Goal: Task Accomplishment & Management: Manage account settings

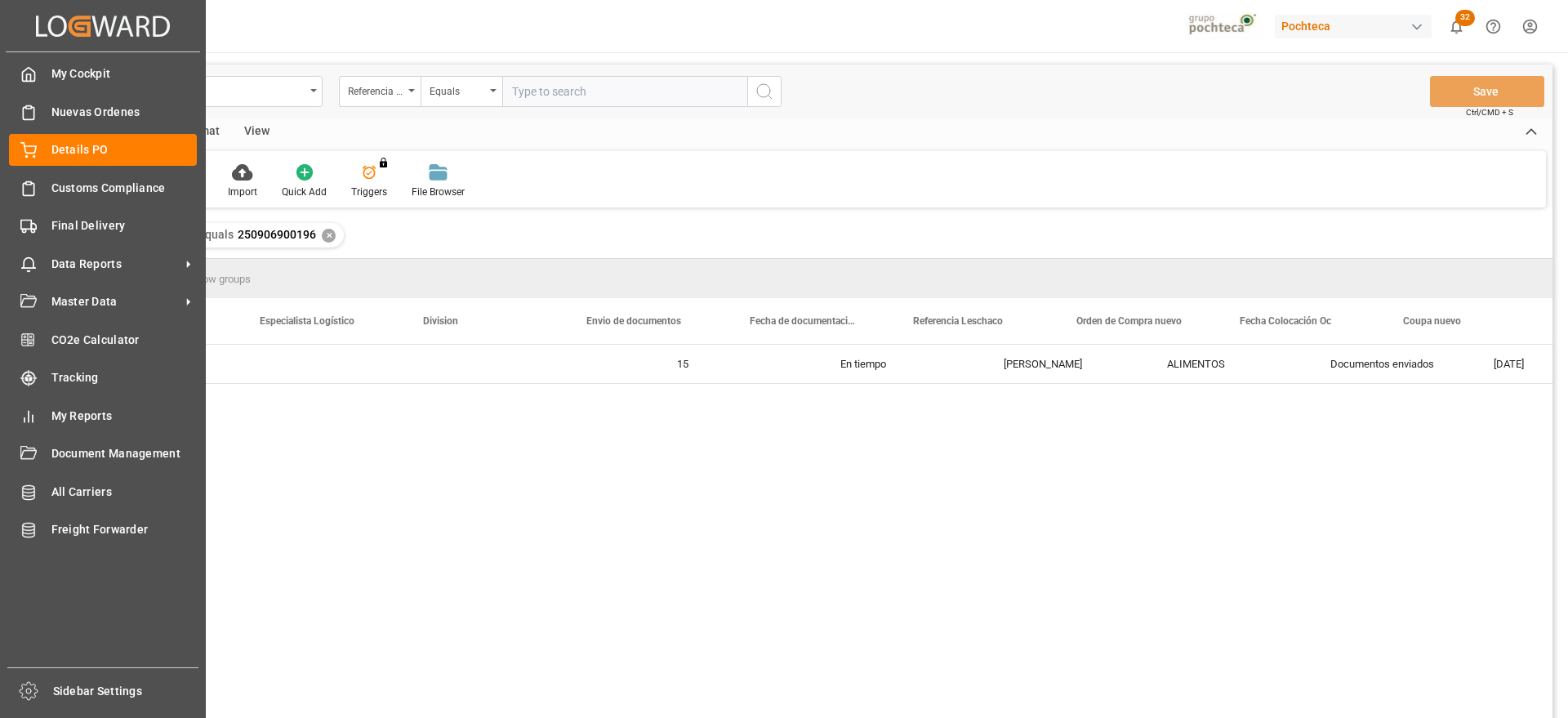
scroll to position [0, 744]
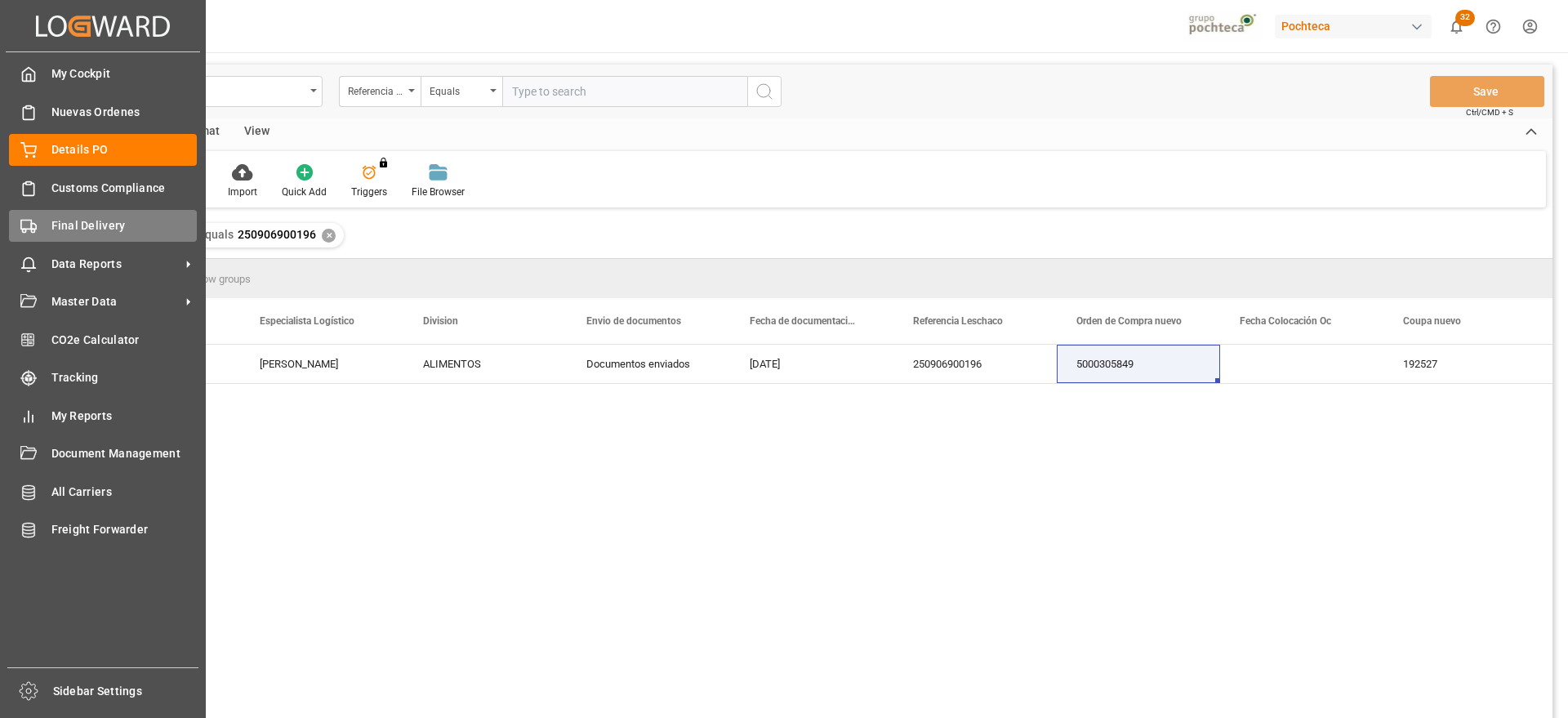
click at [73, 240] on div "Final Delivery Final Delivery" at bounding box center [103, 225] width 187 height 32
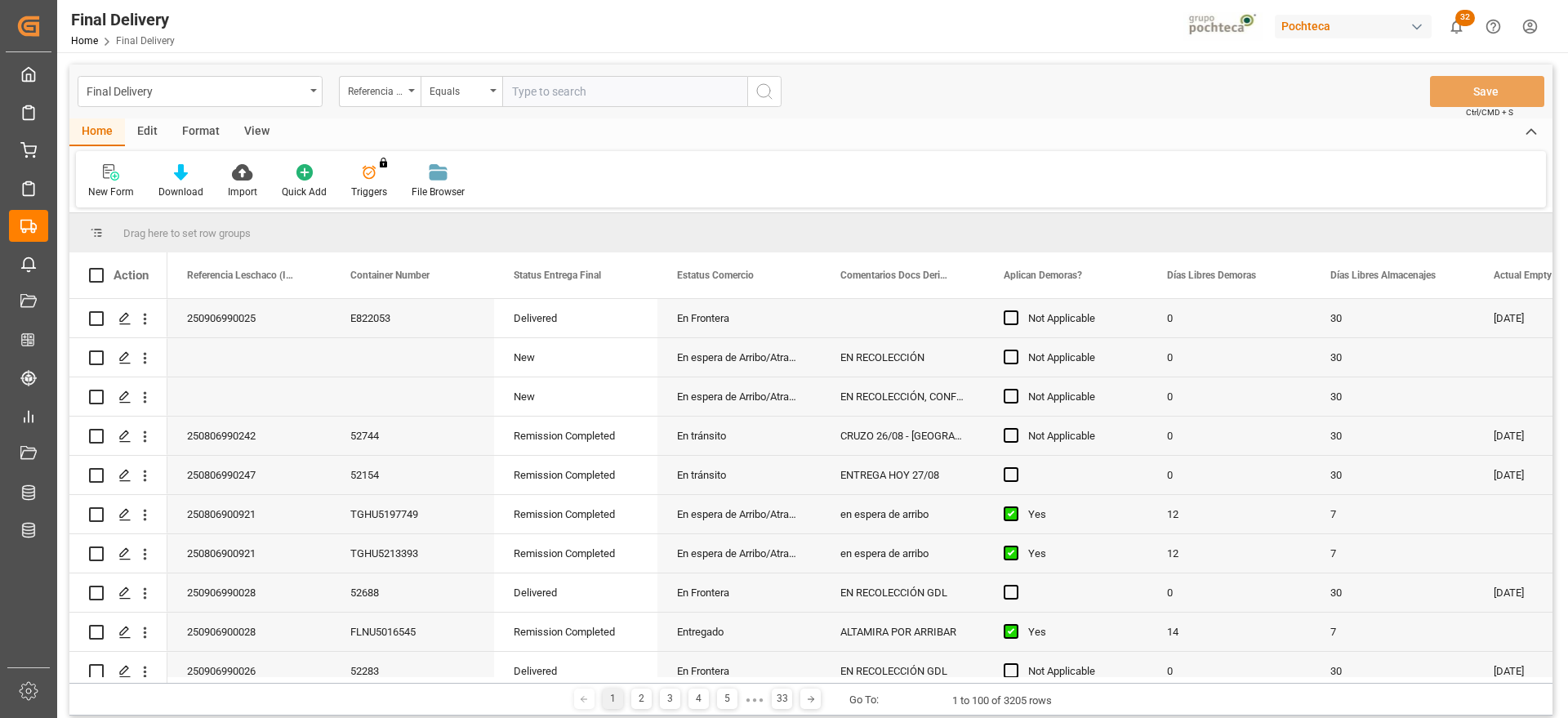
click at [530, 89] on input "text" at bounding box center [624, 91] width 245 height 31
paste input "250806900823"
type input "250806900823"
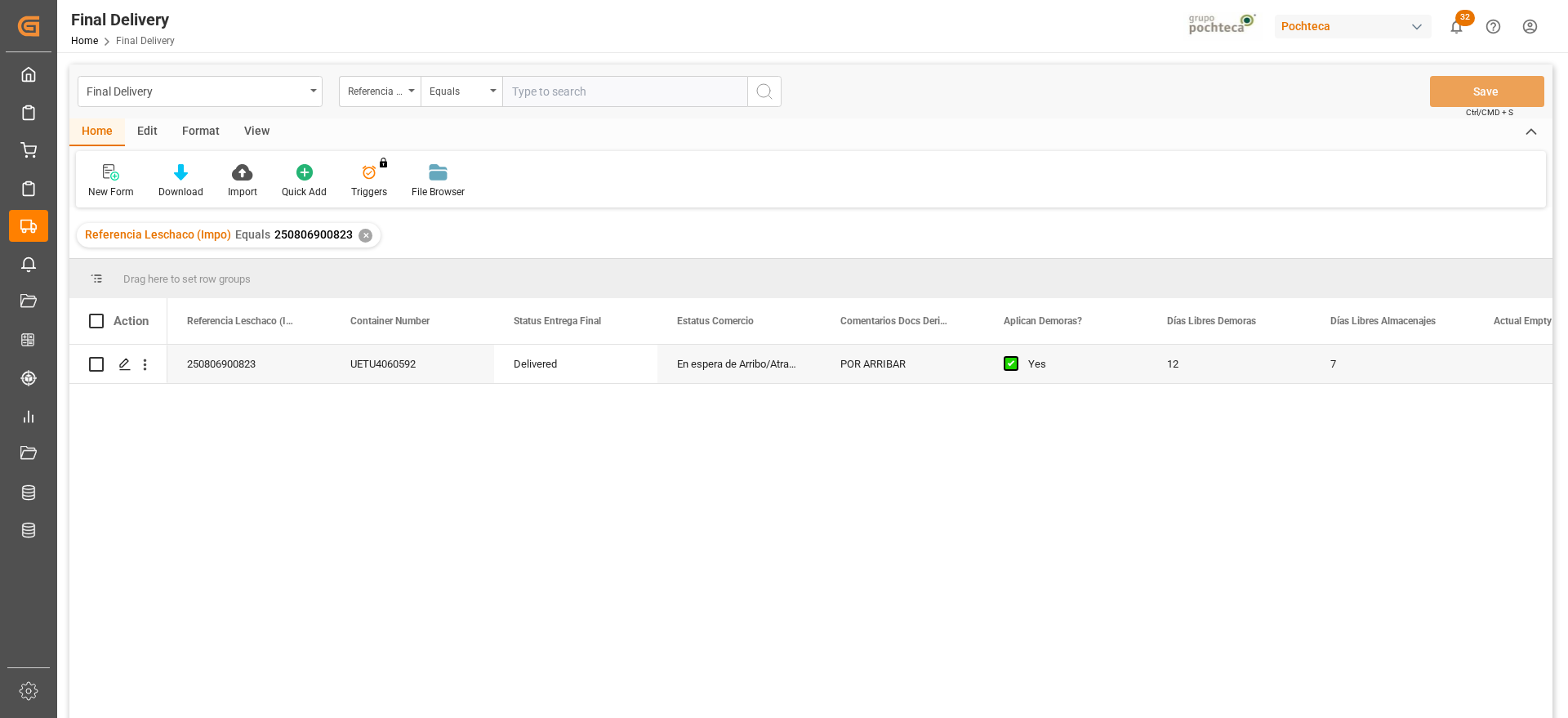
click at [1259, 362] on div "12" at bounding box center [1229, 363] width 164 height 38
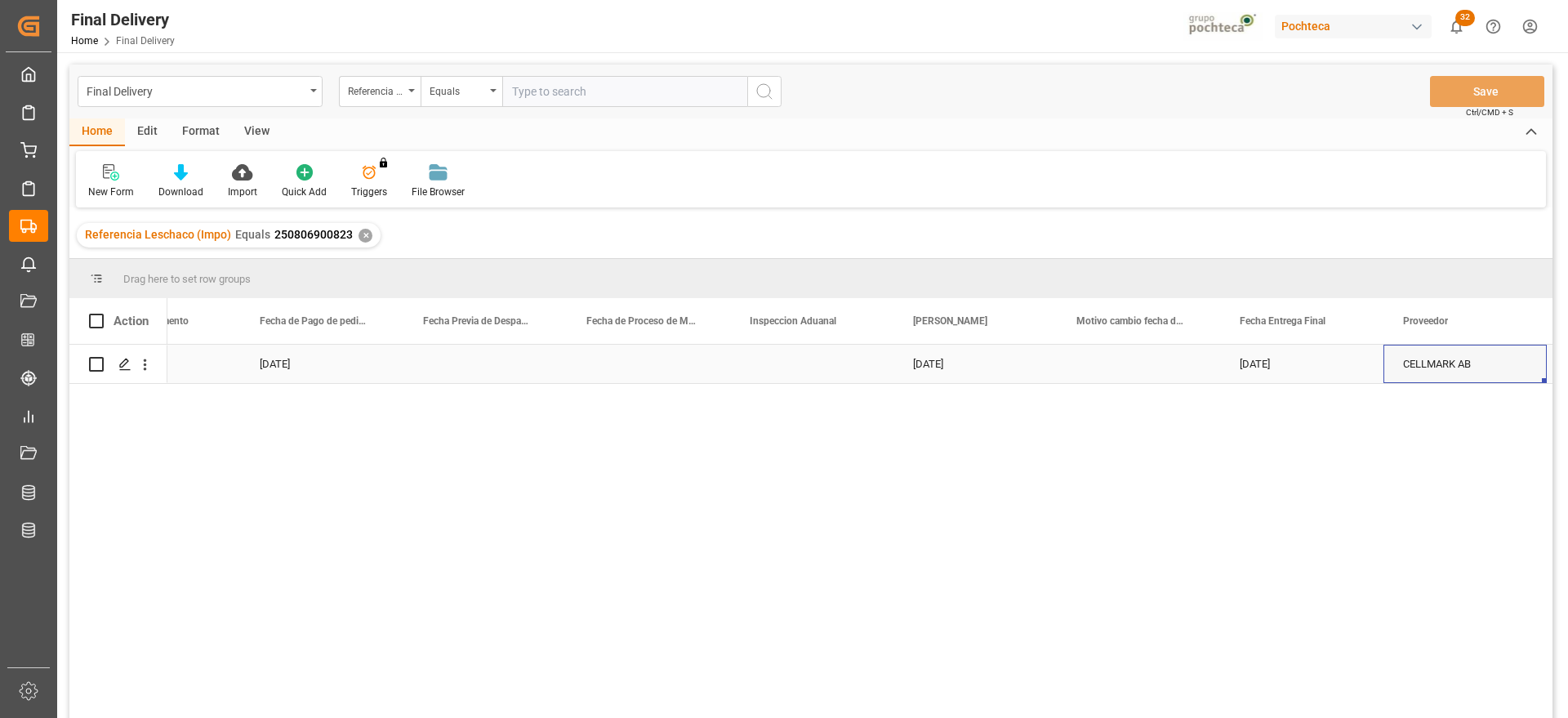
click at [1259, 362] on div "01-09-2025" at bounding box center [1301, 363] width 164 height 38
click at [1042, 570] on div "27-08-2025 89574 27-08-2025 29-08-2025 01-09-2025 CELLMARK AB" at bounding box center [859, 536] width 1385 height 384
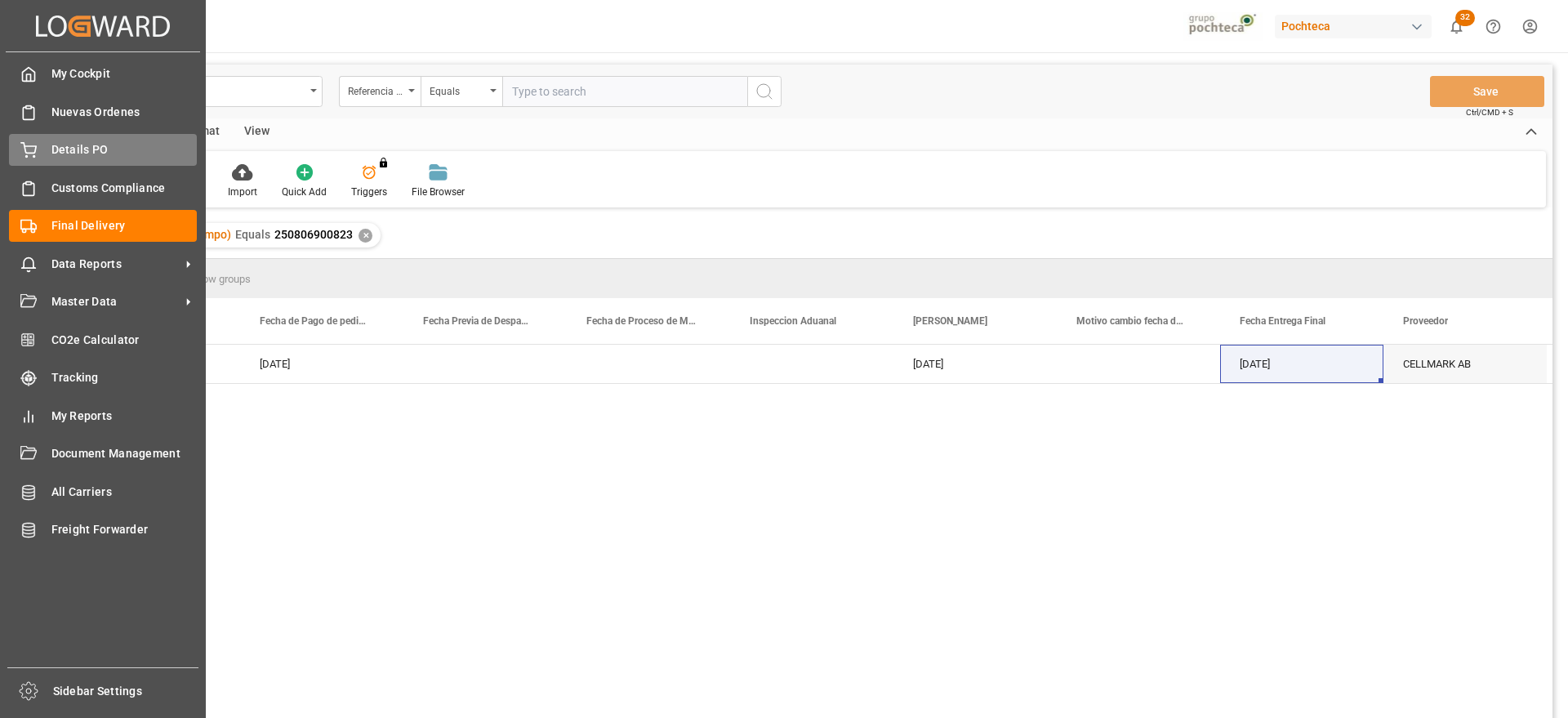
click at [50, 139] on div "Details PO Details PO" at bounding box center [103, 149] width 187 height 32
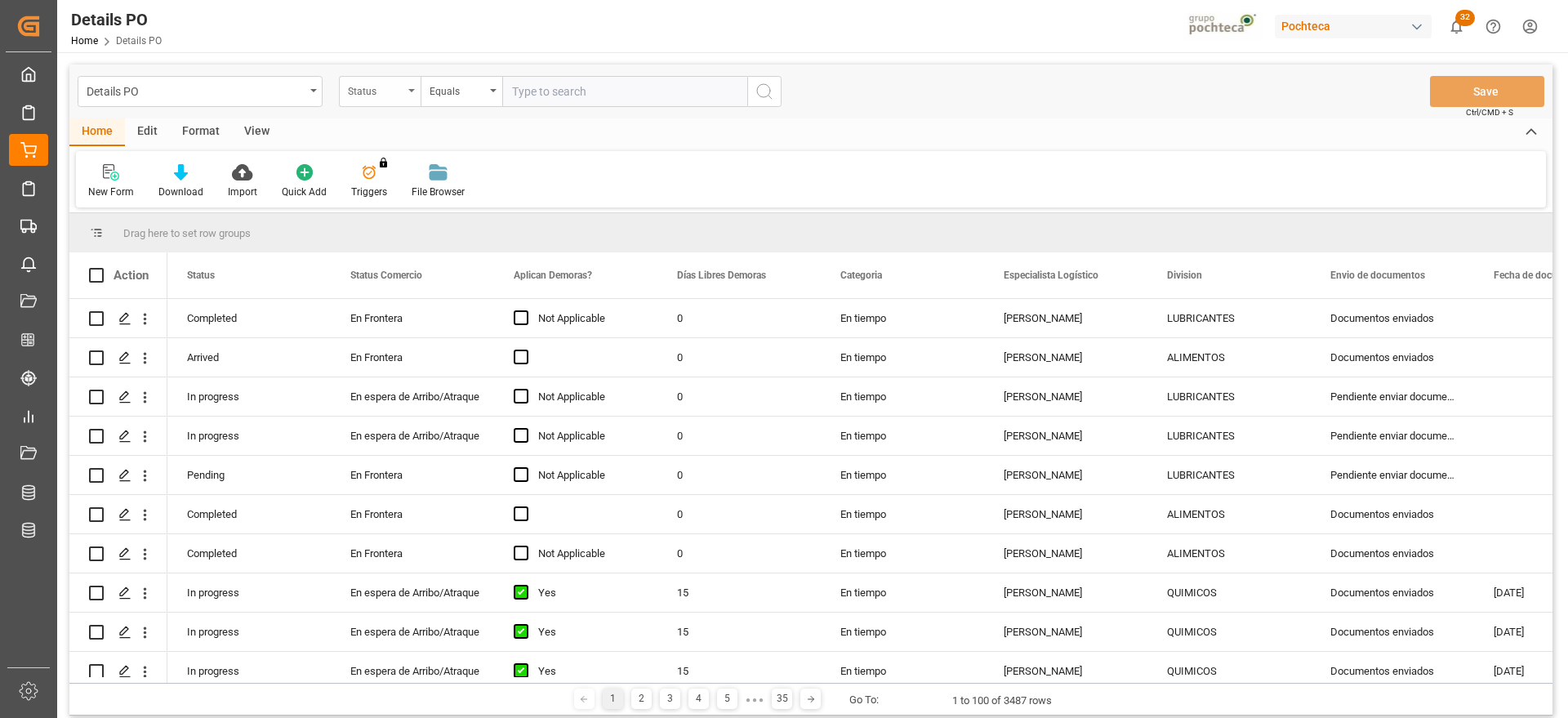
click at [392, 96] on div "Status" at bounding box center [375, 90] width 55 height 19
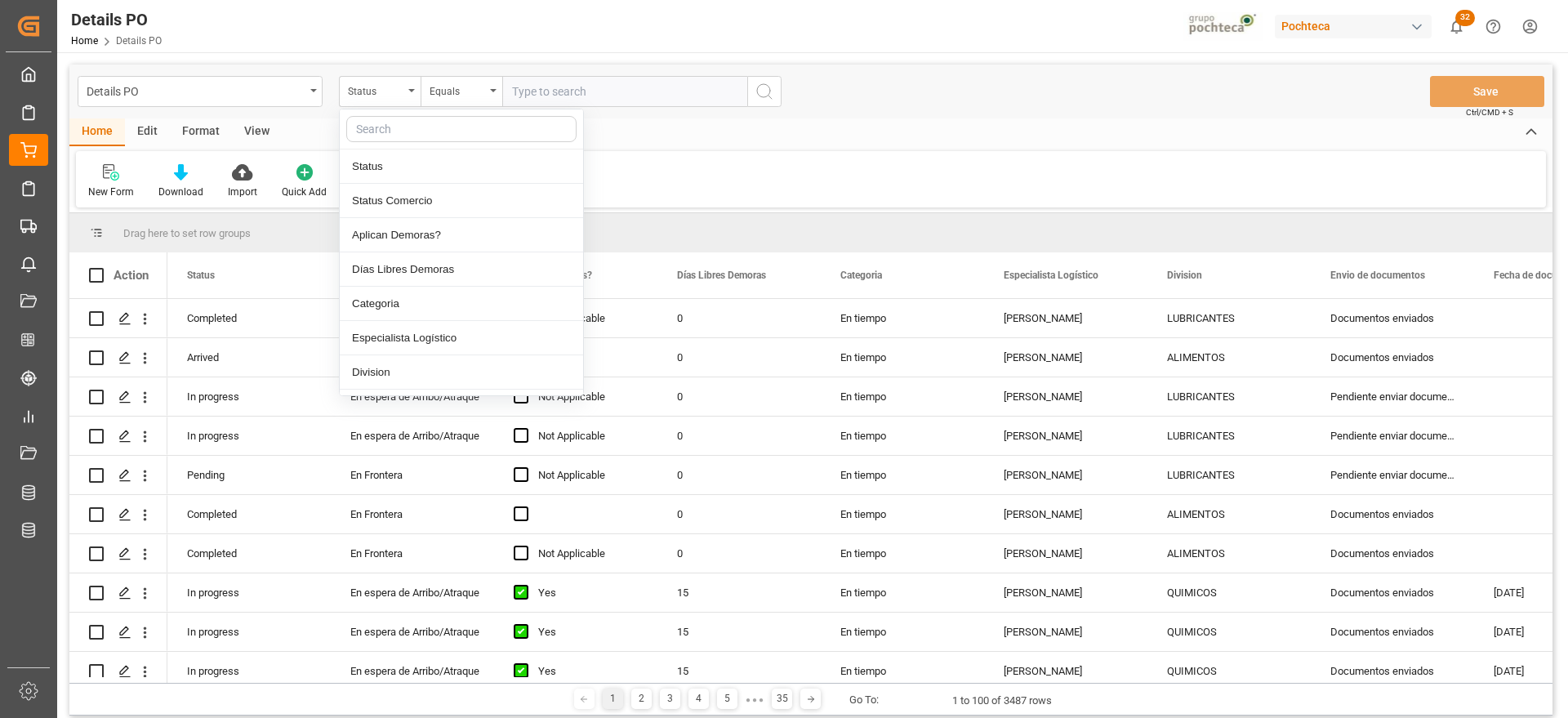
click at [380, 141] on input "text" at bounding box center [461, 129] width 230 height 26
type input "orde"
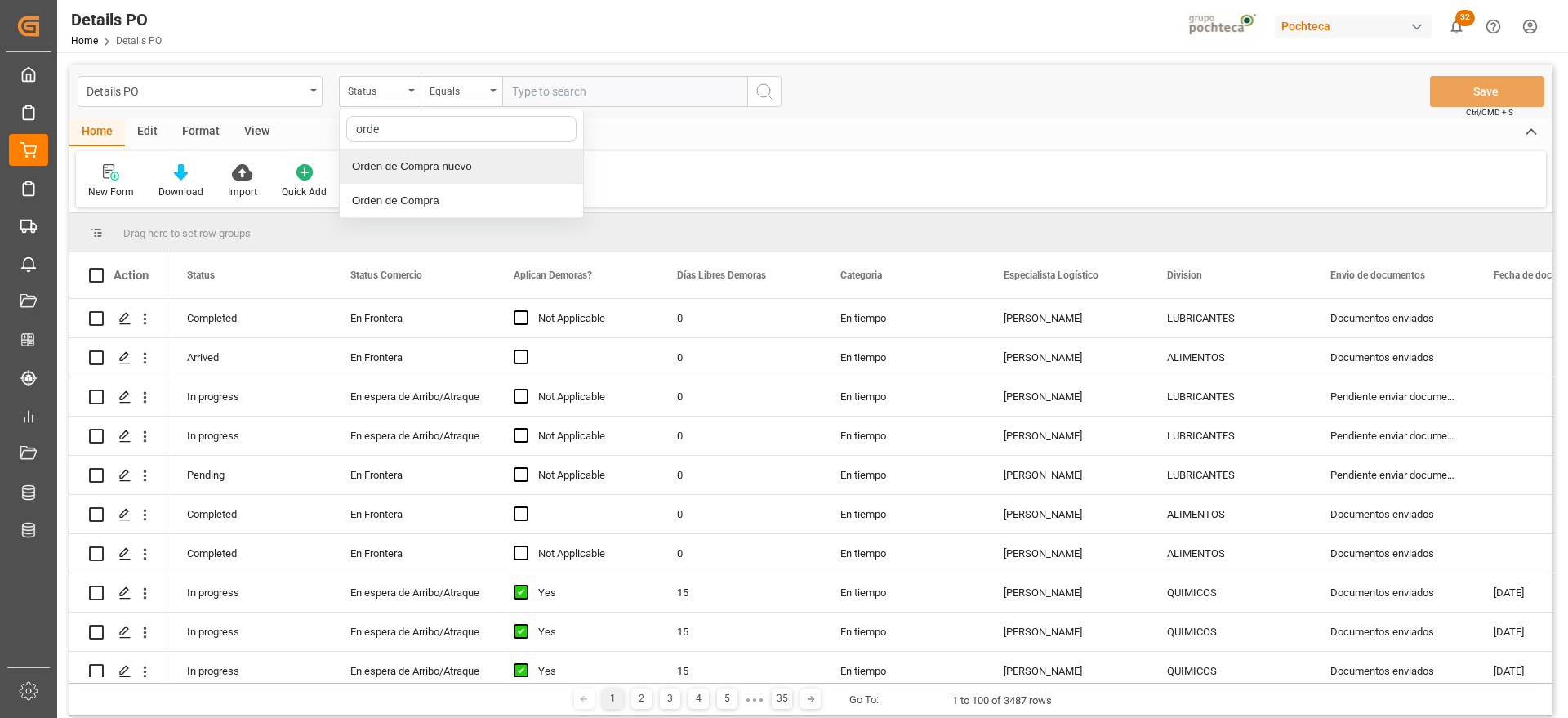
click at [396, 162] on div "Orden de Compra nuevo" at bounding box center [462, 166] width 244 height 34
click at [541, 88] on input "text" at bounding box center [624, 91] width 245 height 31
paste input "5000307235"
type input "5000307235"
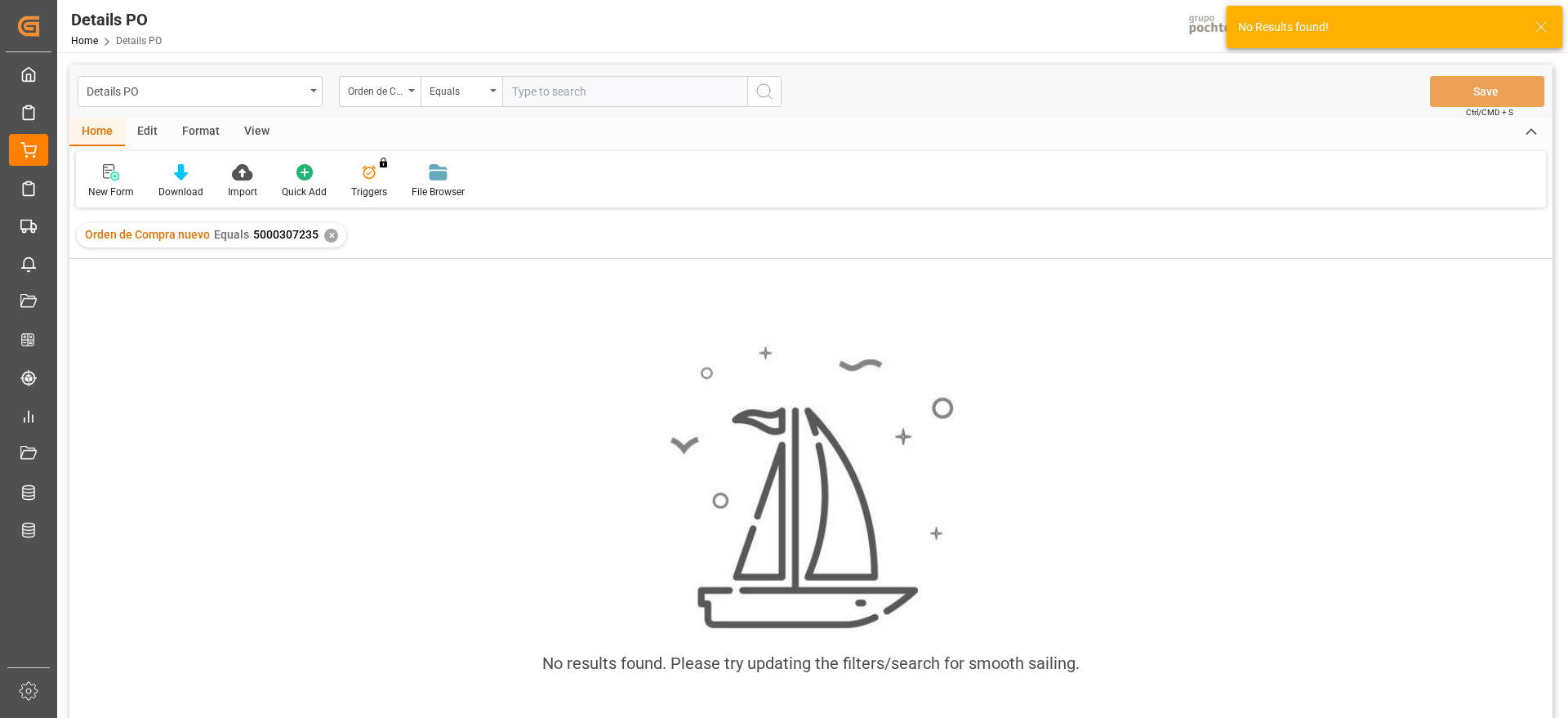
click at [331, 237] on div "✕" at bounding box center [331, 235] width 14 height 14
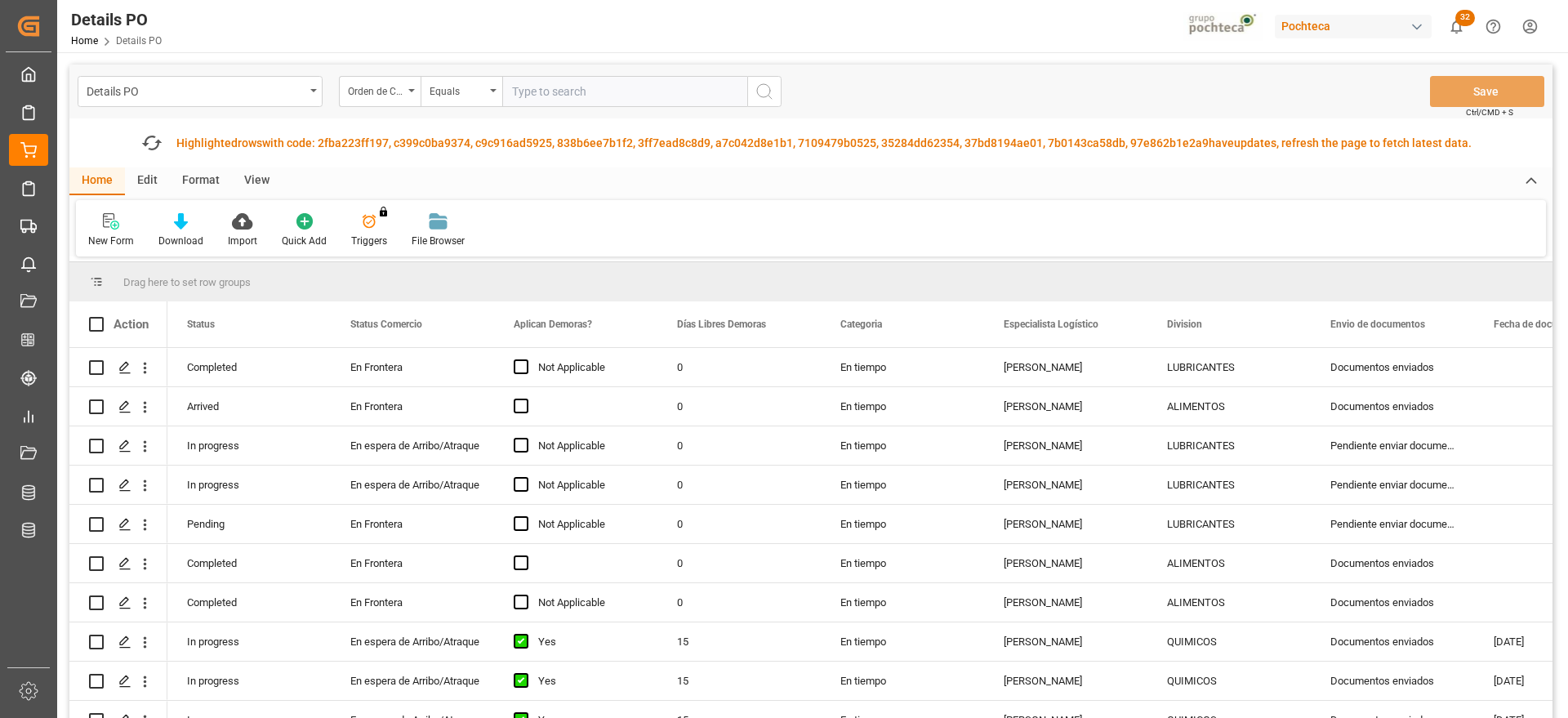
click at [373, 141] on div "Highlighted rows with code: 2fba223ff197, c399c0ba9374, c9c916ad5925, 838b6ee7b…" at bounding box center [824, 143] width 1295 height 17
click at [151, 141] on icon "button" at bounding box center [152, 142] width 26 height 26
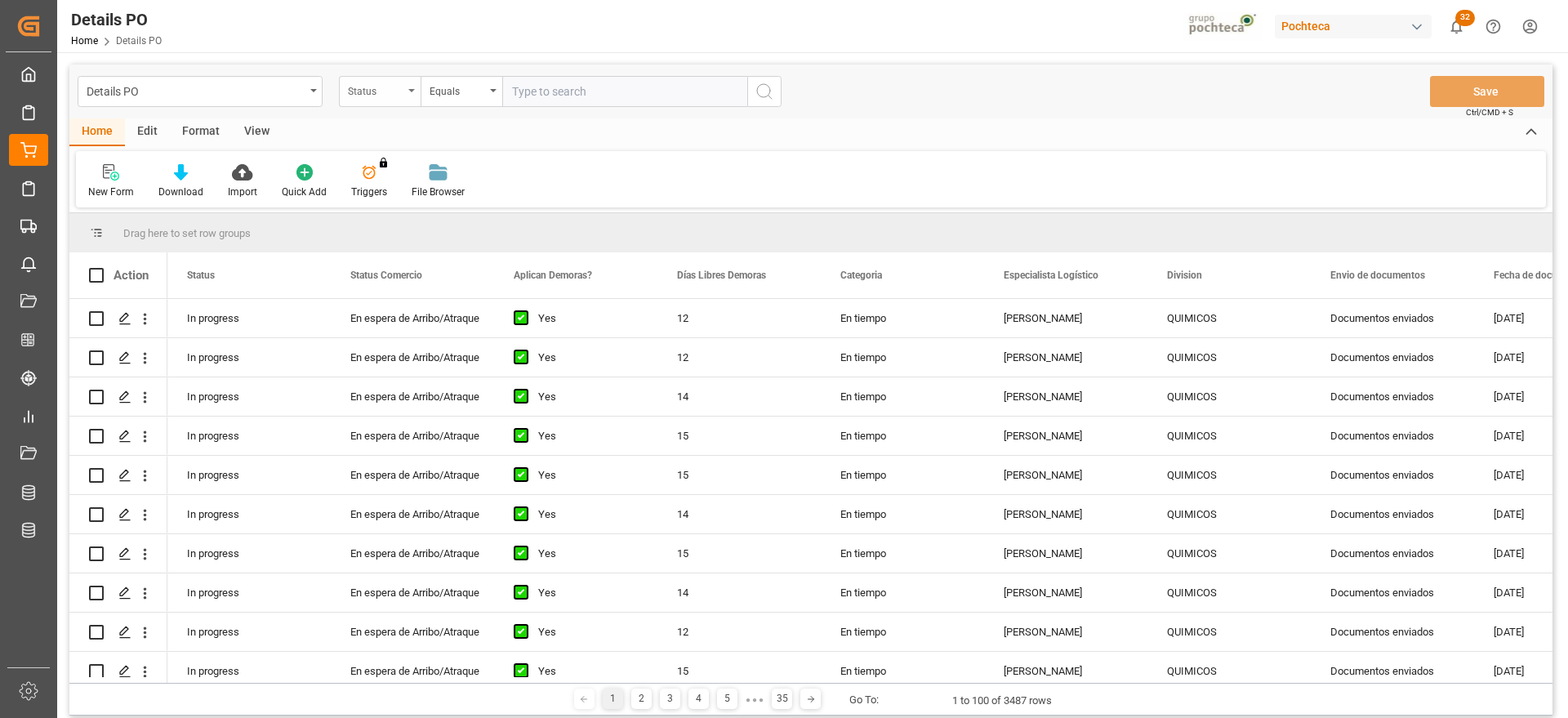
click at [398, 94] on div "Status" at bounding box center [375, 90] width 55 height 19
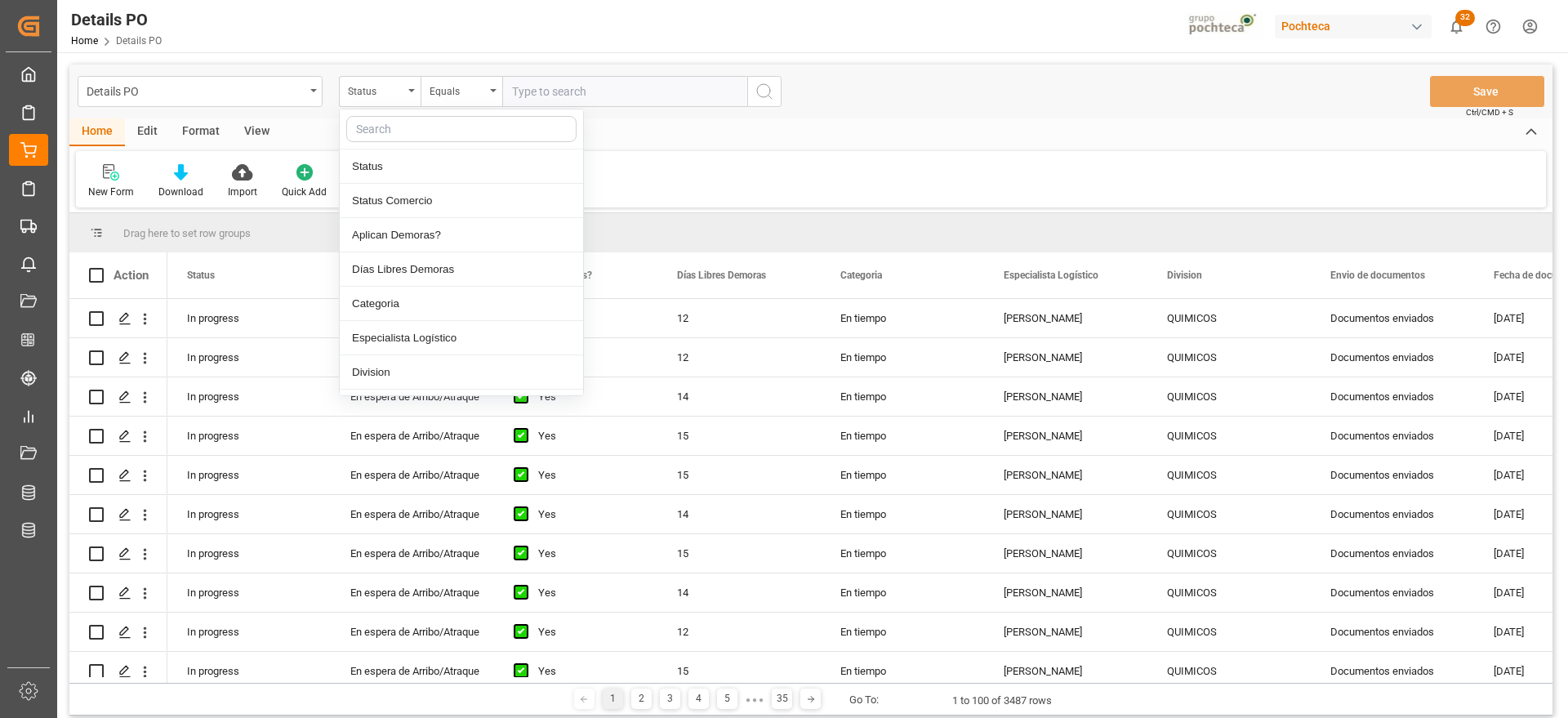
click at [403, 120] on input "text" at bounding box center [461, 129] width 230 height 26
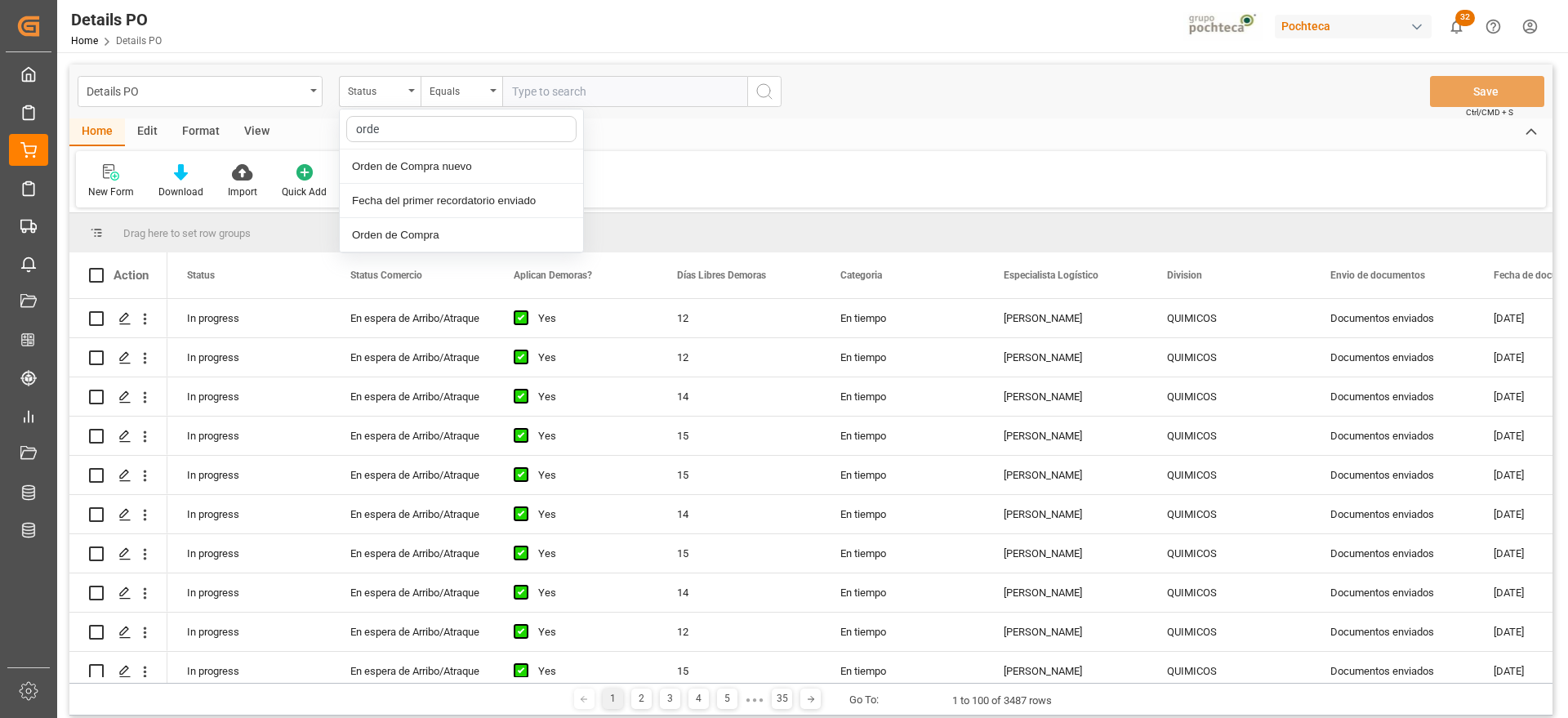
type input "orden"
click at [543, 174] on div "Orden de Compra nuevo" at bounding box center [462, 166] width 244 height 34
click at [541, 101] on input "text" at bounding box center [624, 91] width 245 height 31
paste input "195791"
type input "195791"
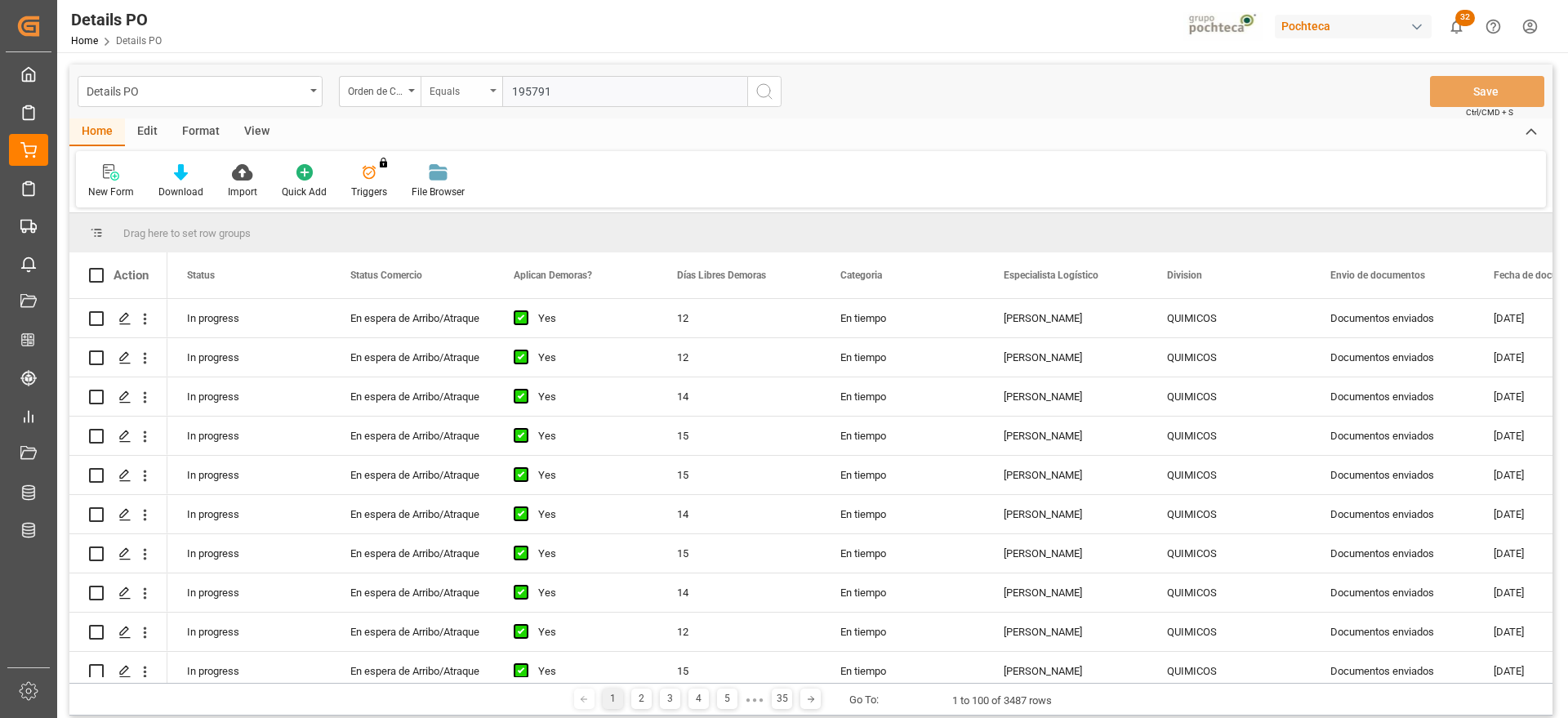
drag, startPoint x: 559, startPoint y: 95, endPoint x: 499, endPoint y: 89, distance: 60.3
click at [499, 89] on div "Orden de Compra nuevo Equals 195791" at bounding box center [560, 91] width 442 height 31
click at [656, 87] on input "text" at bounding box center [624, 91] width 245 height 31
paste input "5000307235"
type input "5000307235"
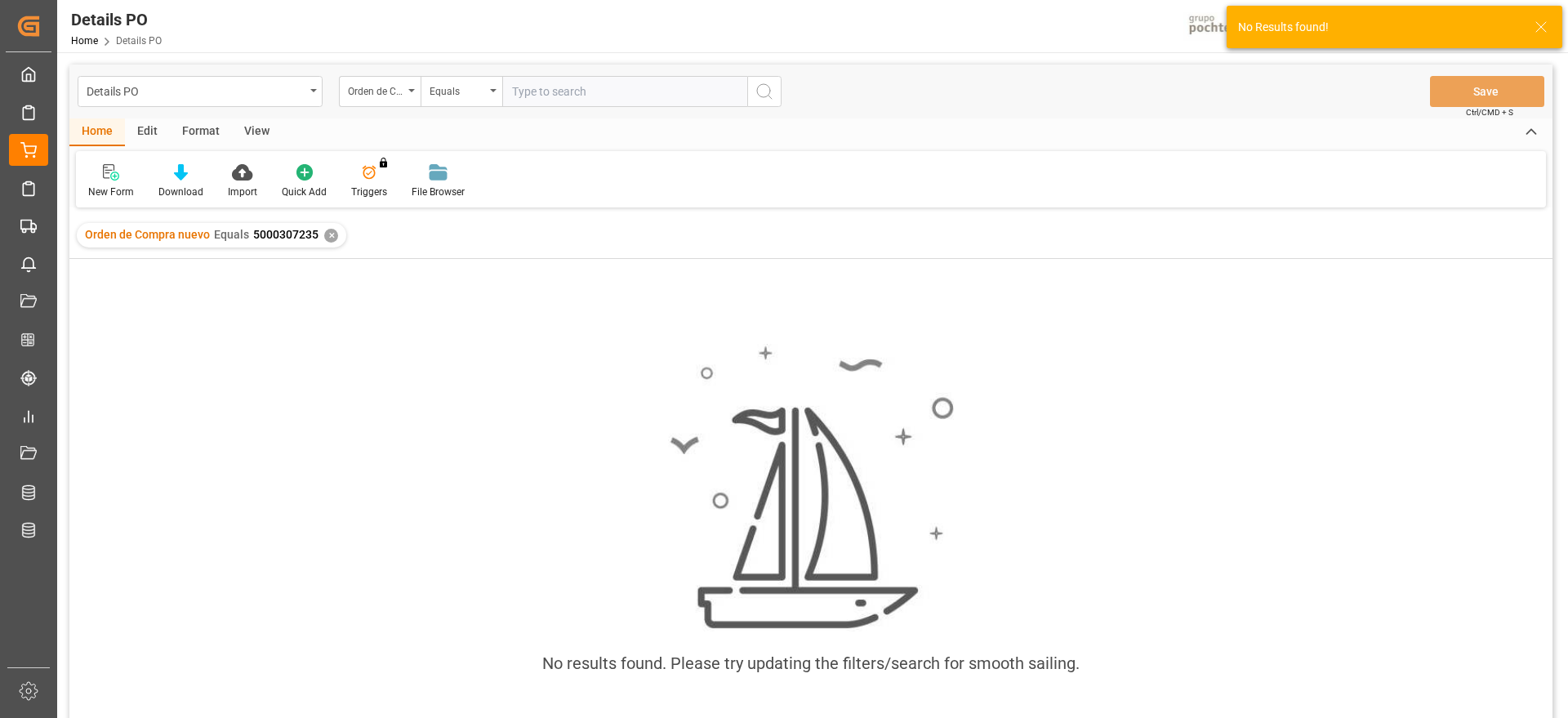
click at [324, 235] on div "✕" at bounding box center [331, 235] width 14 height 14
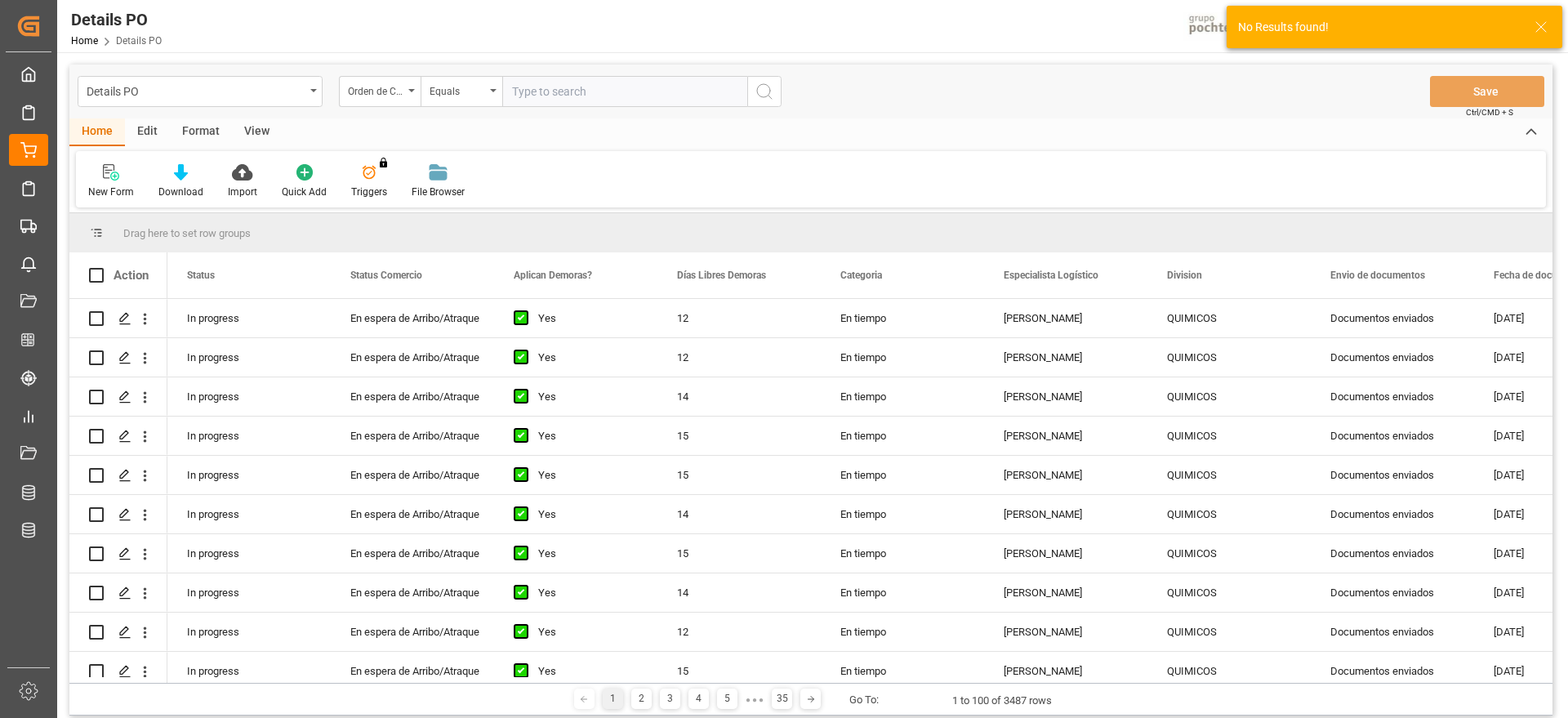
click at [395, 84] on div "Orden de Compra nuevo" at bounding box center [375, 90] width 55 height 19
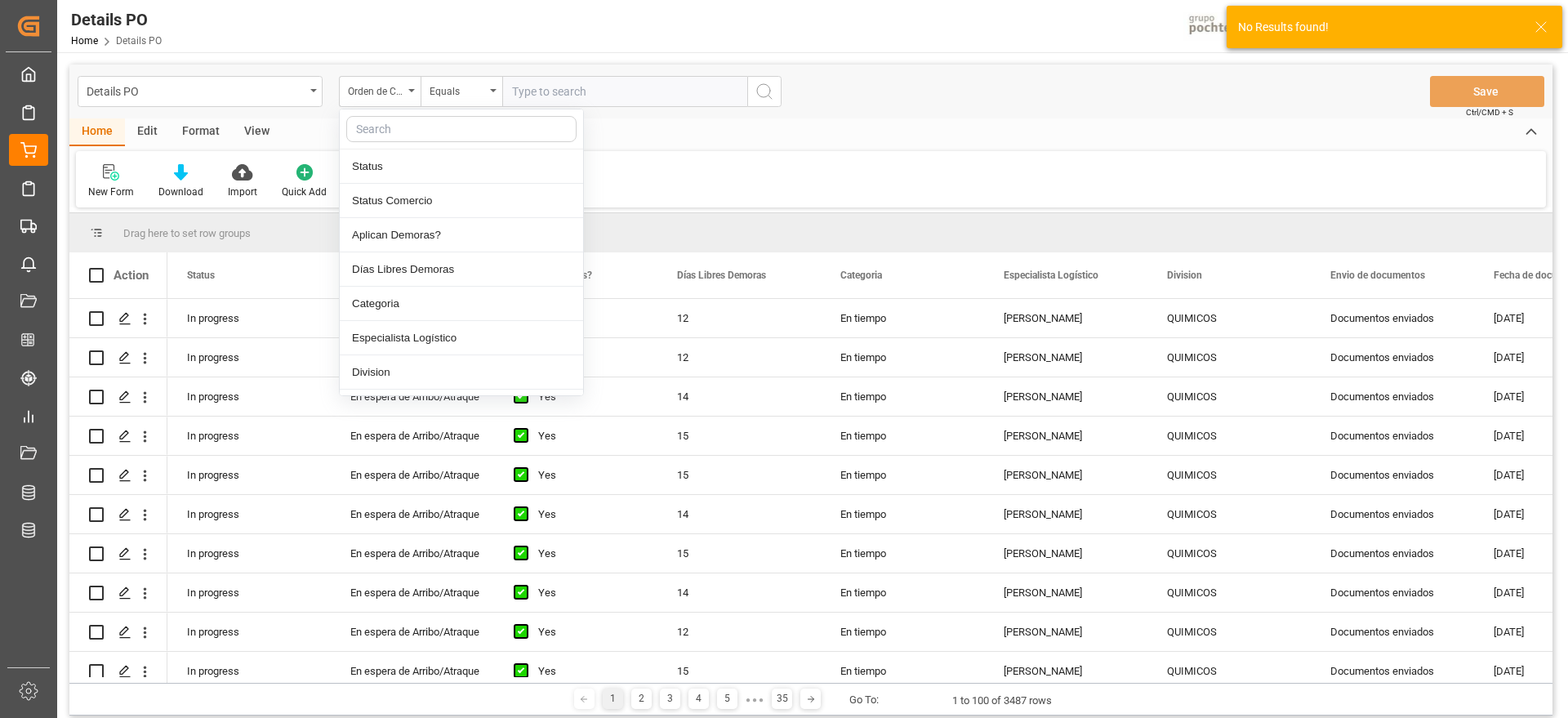
click at [397, 127] on input "text" at bounding box center [461, 129] width 230 height 26
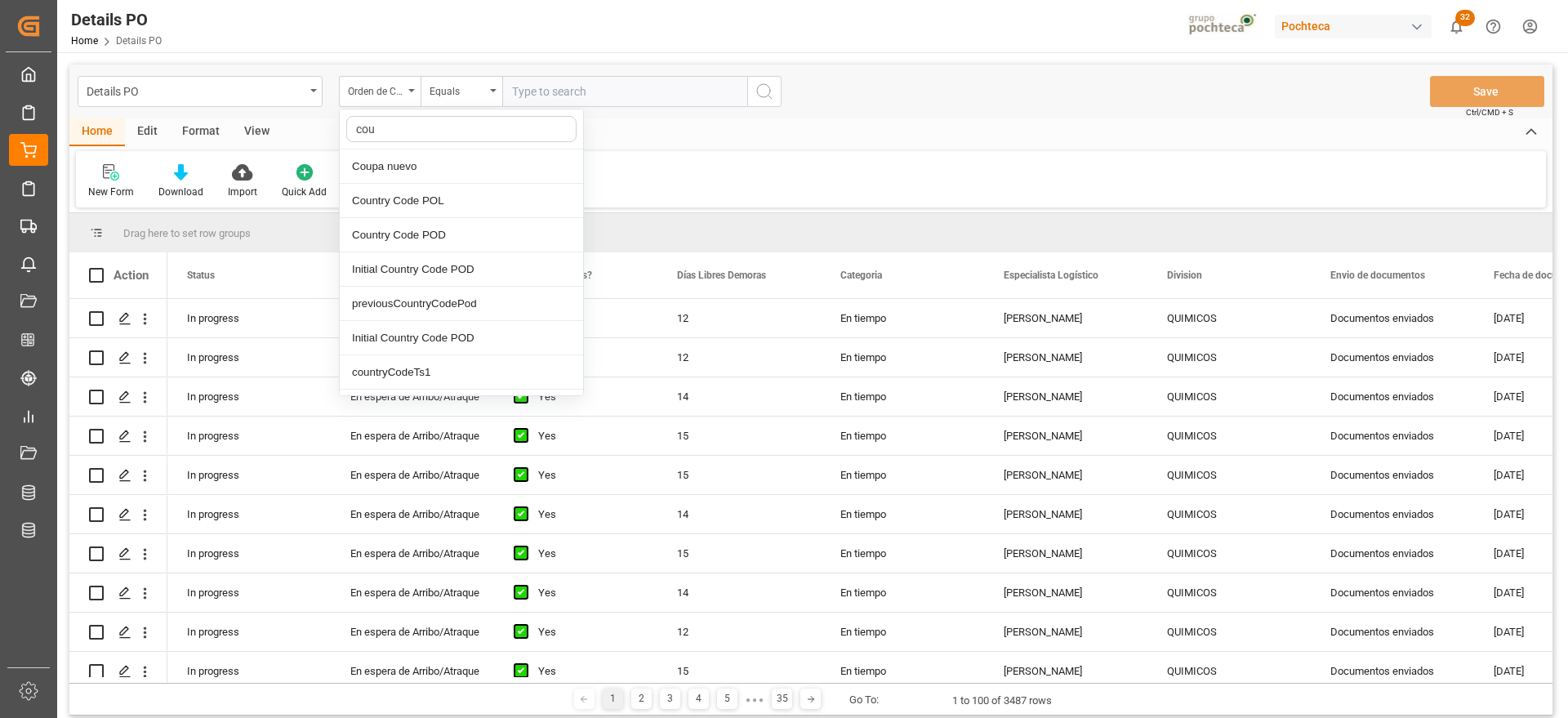
type input "coup"
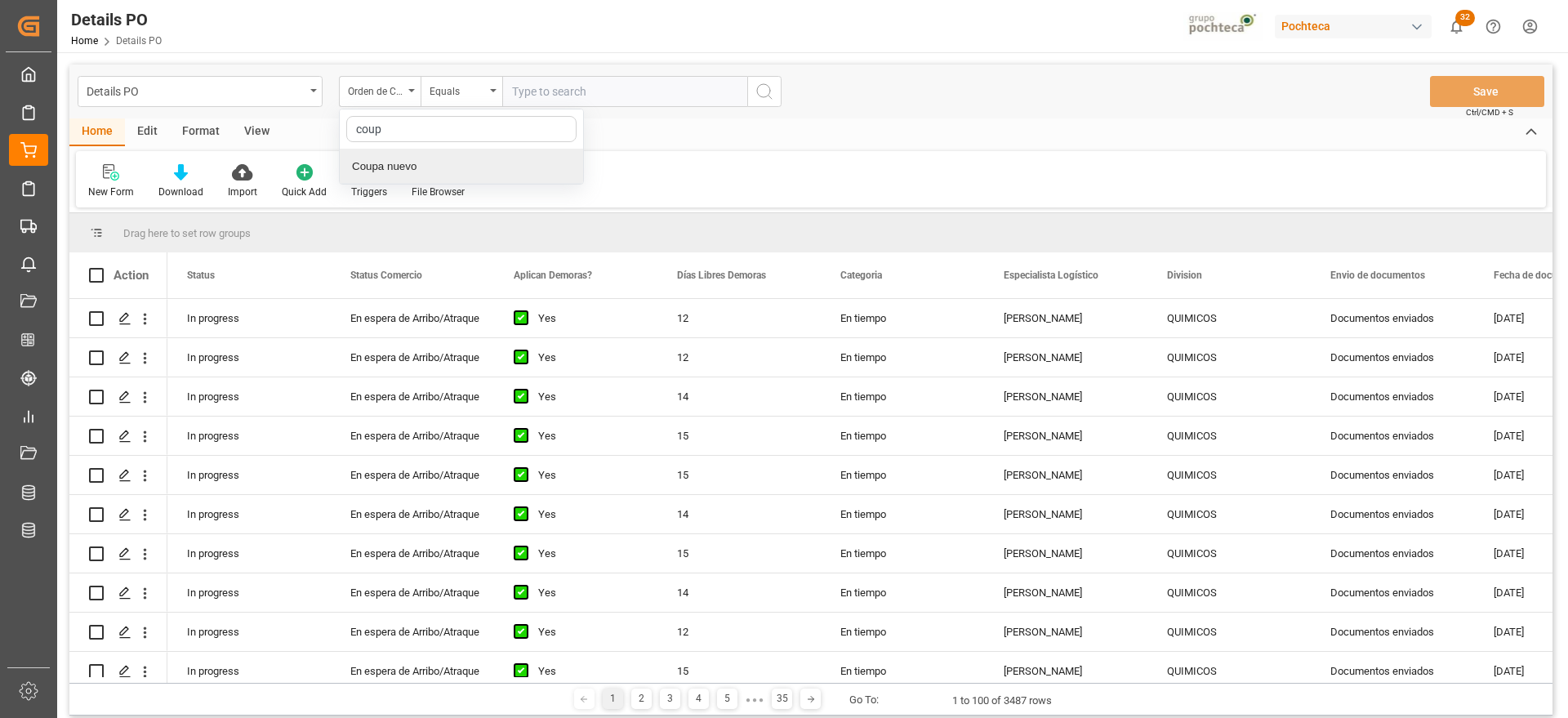
click at [400, 165] on div "Coupa nuevo" at bounding box center [462, 166] width 244 height 34
click at [562, 87] on input "text" at bounding box center [624, 91] width 245 height 31
paste input "195791"
type input "195791"
drag, startPoint x: 764, startPoint y: 90, endPoint x: 758, endPoint y: 101, distance: 12.5
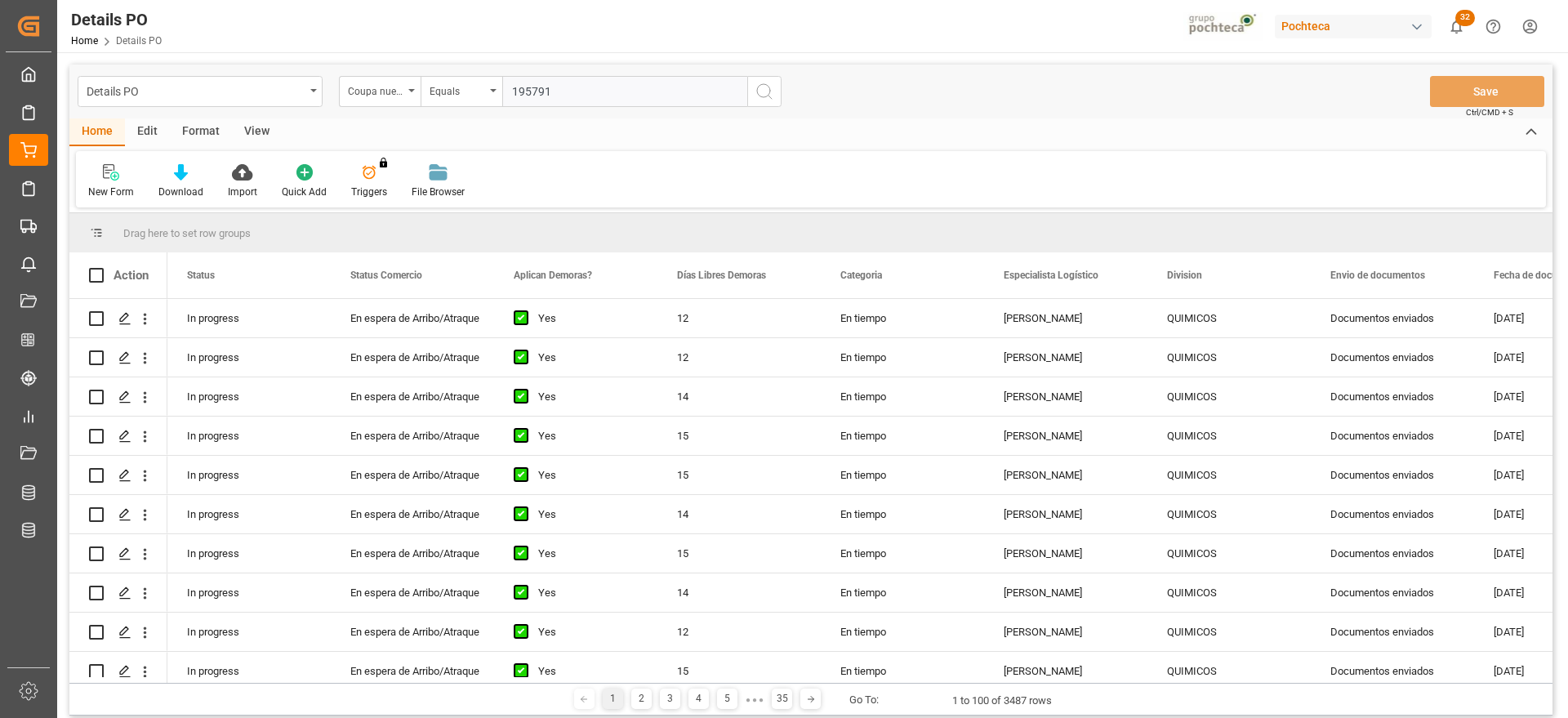
click at [764, 91] on icon "search button" at bounding box center [764, 91] width 20 height 20
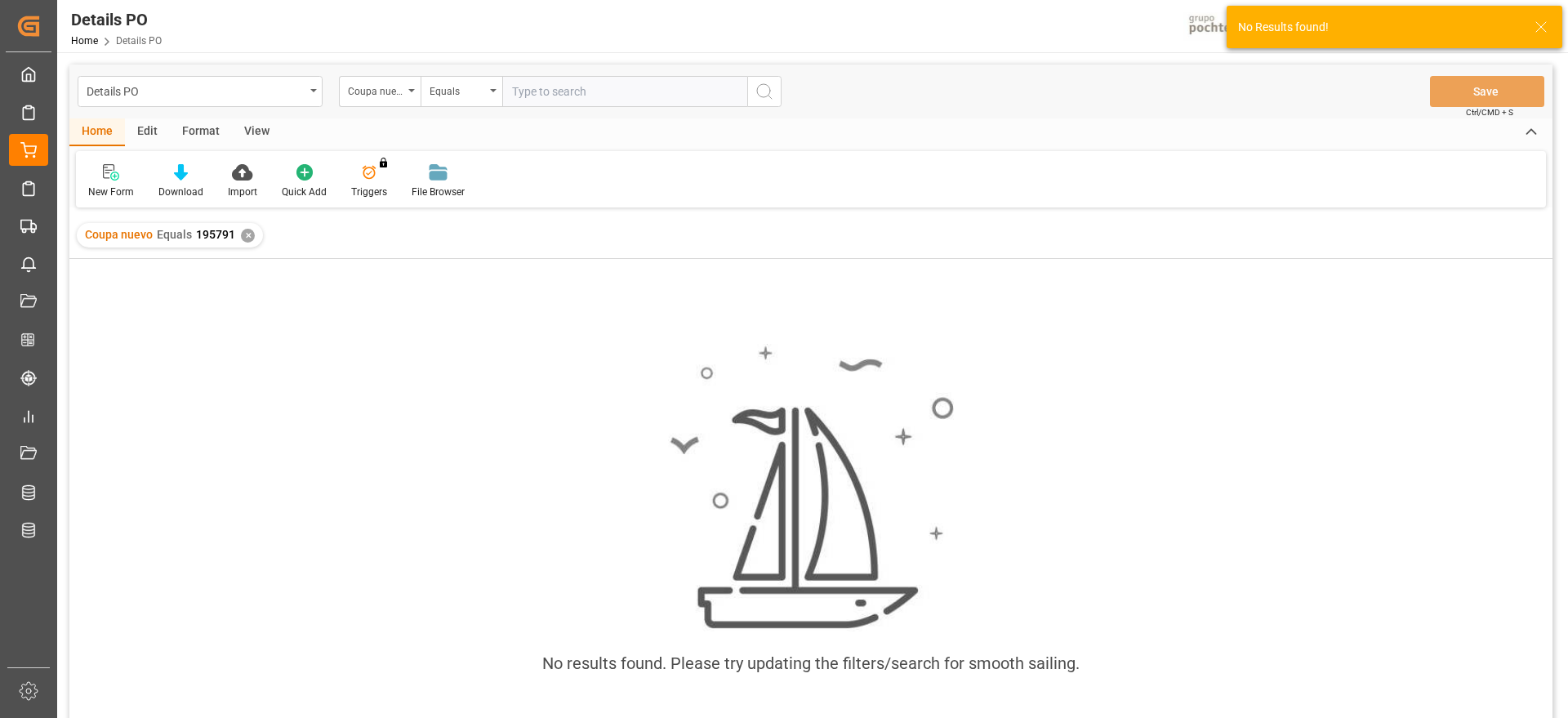
click at [245, 234] on div "✕" at bounding box center [248, 235] width 14 height 14
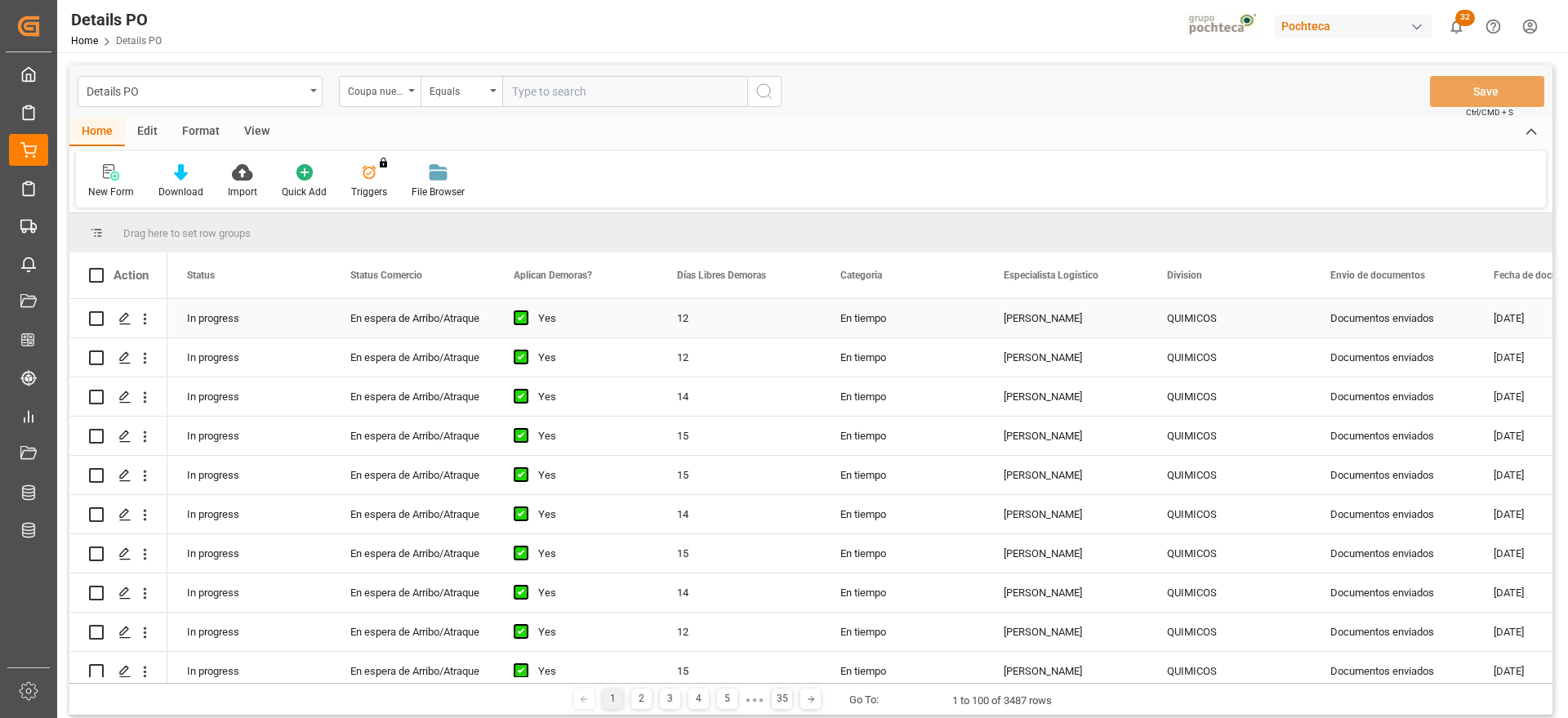
click at [868, 315] on div "En tiempo" at bounding box center [902, 318] width 164 height 38
click at [418, 305] on div "En espera de Arribo/Atraque" at bounding box center [412, 319] width 124 height 38
click at [150, 310] on icon "open menu" at bounding box center [145, 319] width 17 height 17
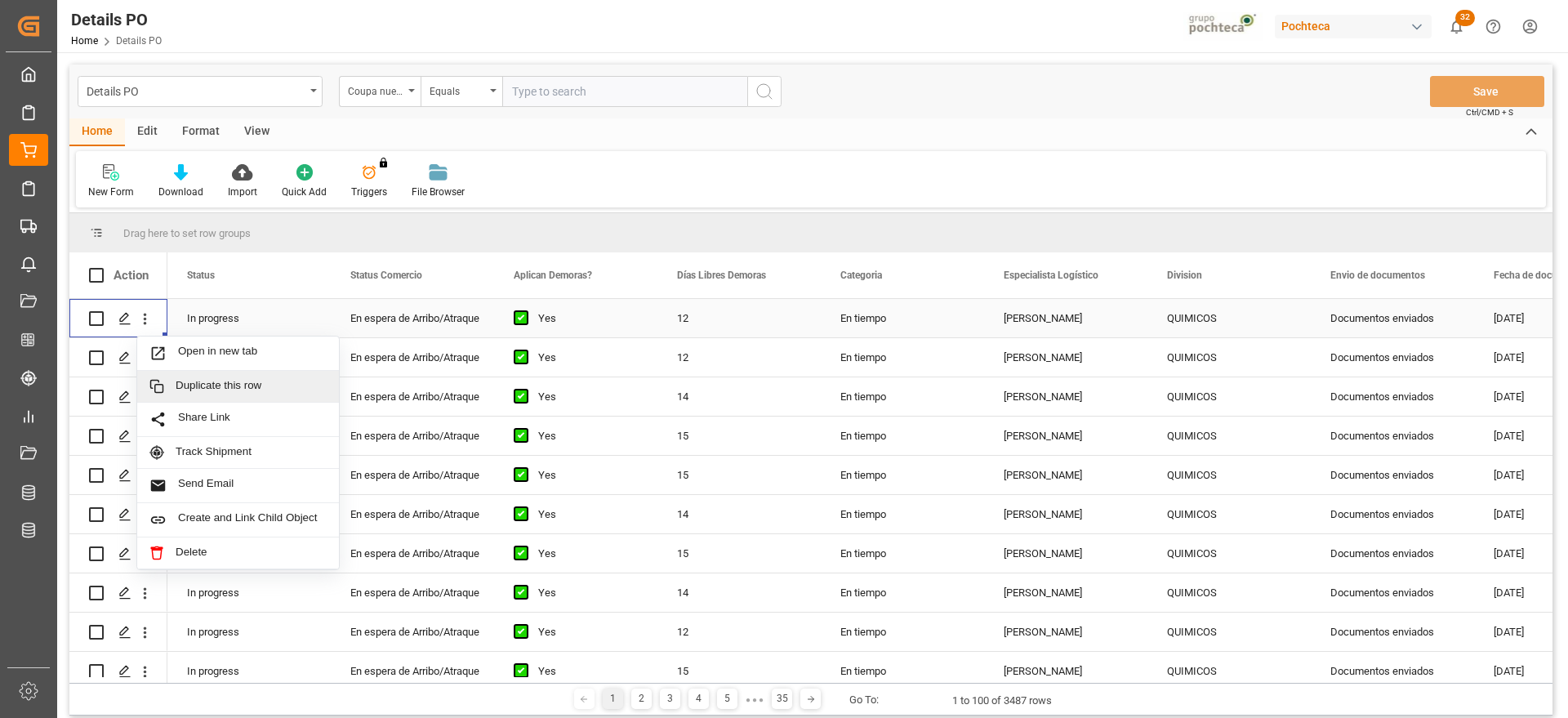
click at [244, 386] on span "Duplicate this row" at bounding box center [251, 386] width 151 height 14
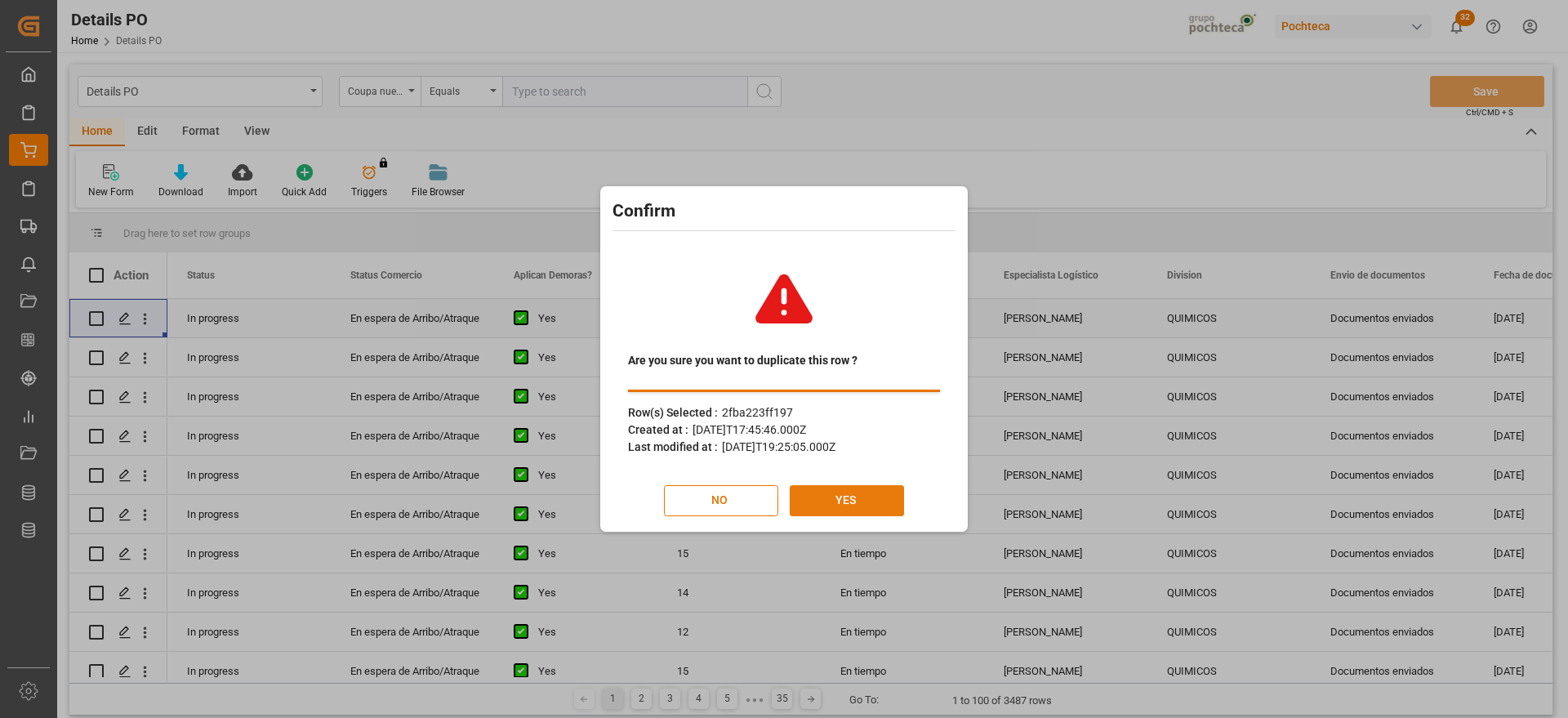
click at [853, 505] on button "YES" at bounding box center [846, 501] width 114 height 31
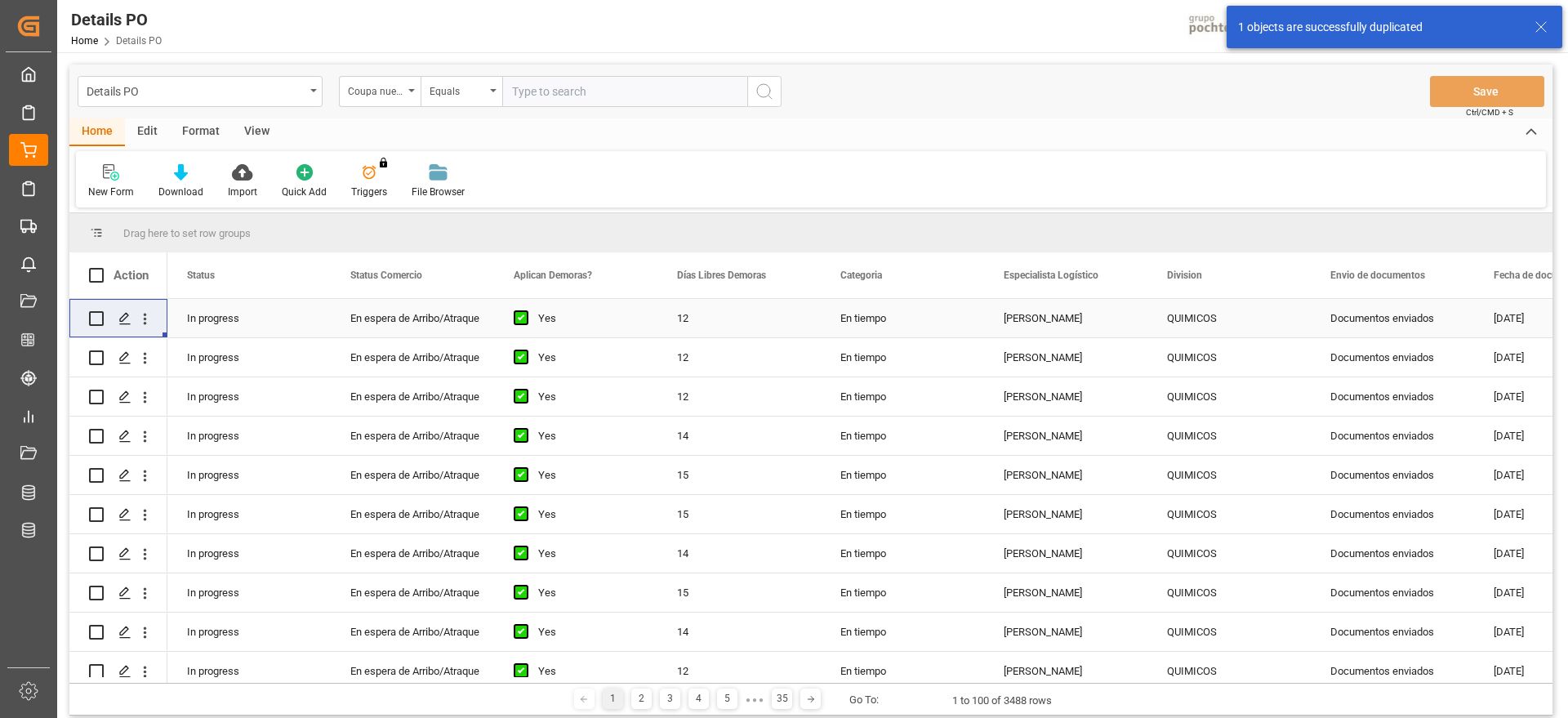
click at [677, 320] on div "12" at bounding box center [739, 318] width 164 height 38
click at [696, 320] on input "12" at bounding box center [739, 327] width 137 height 31
type input "1"
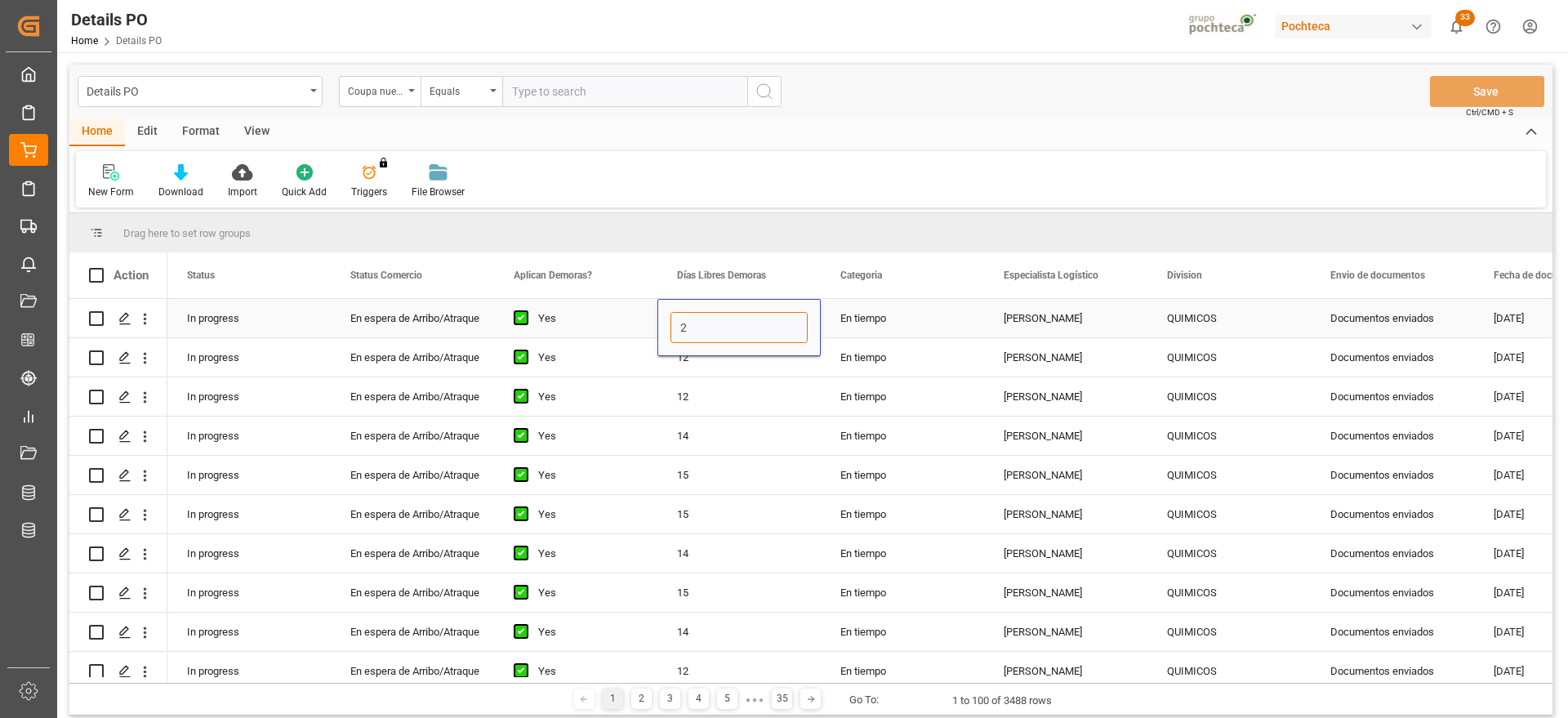
type input "21"
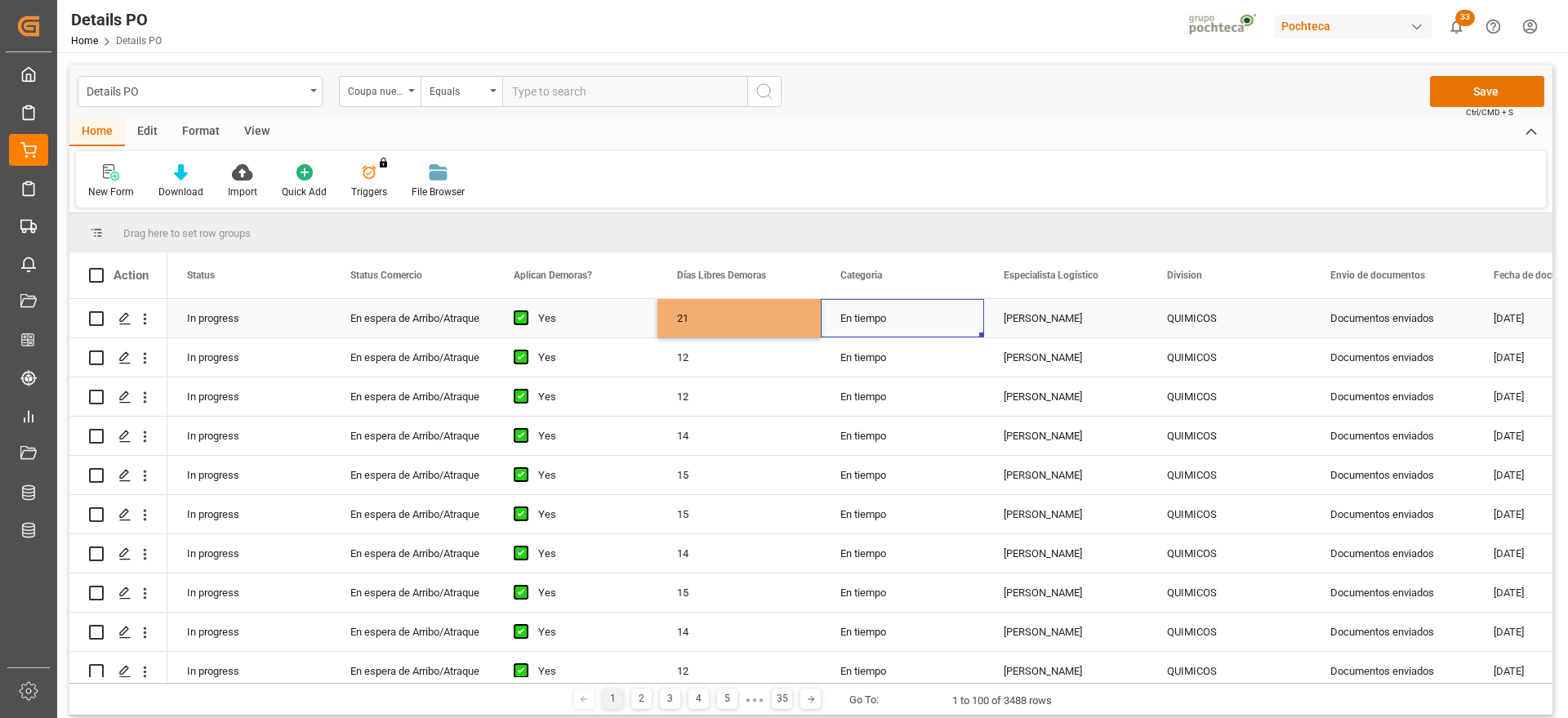
click at [908, 321] on div "En tiempo" at bounding box center [902, 318] width 164 height 38
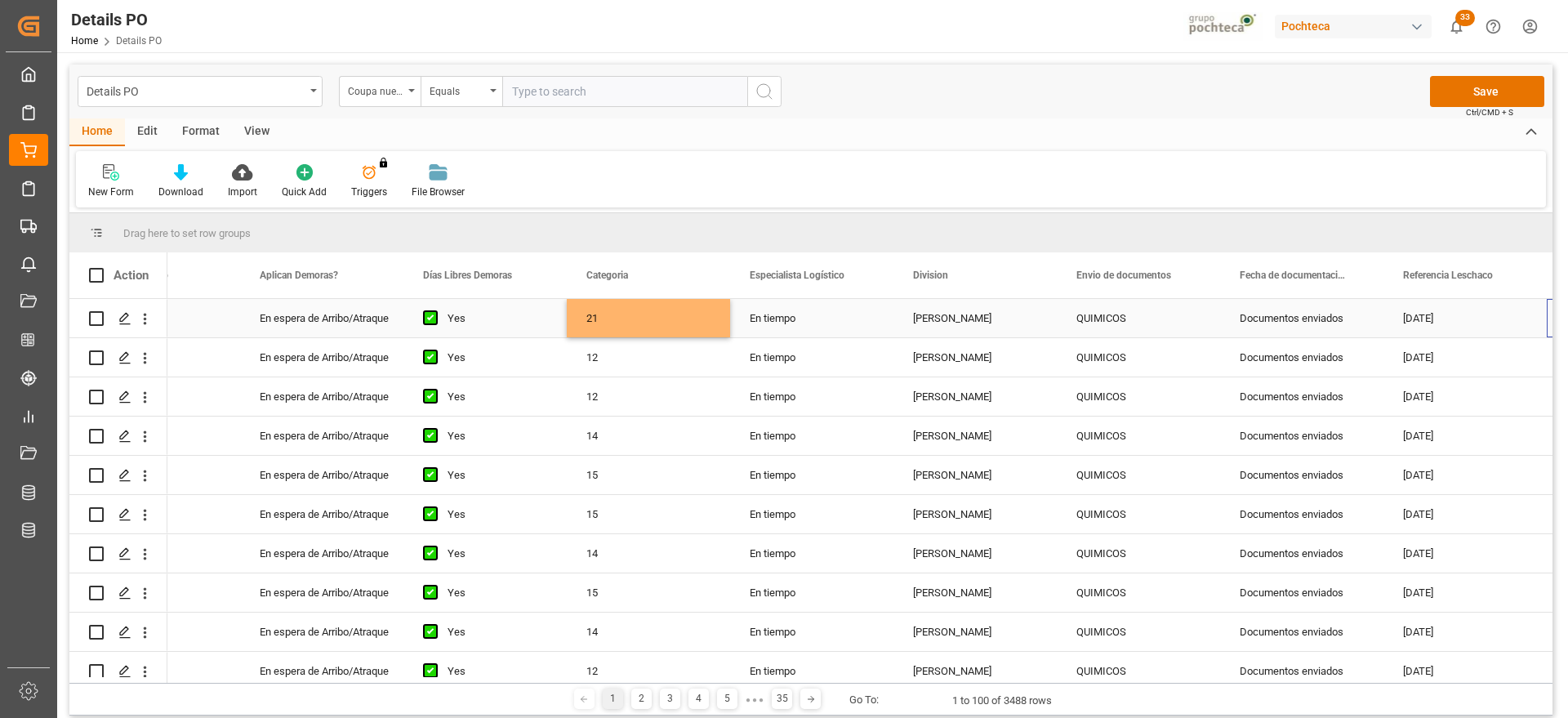
scroll to position [0, 254]
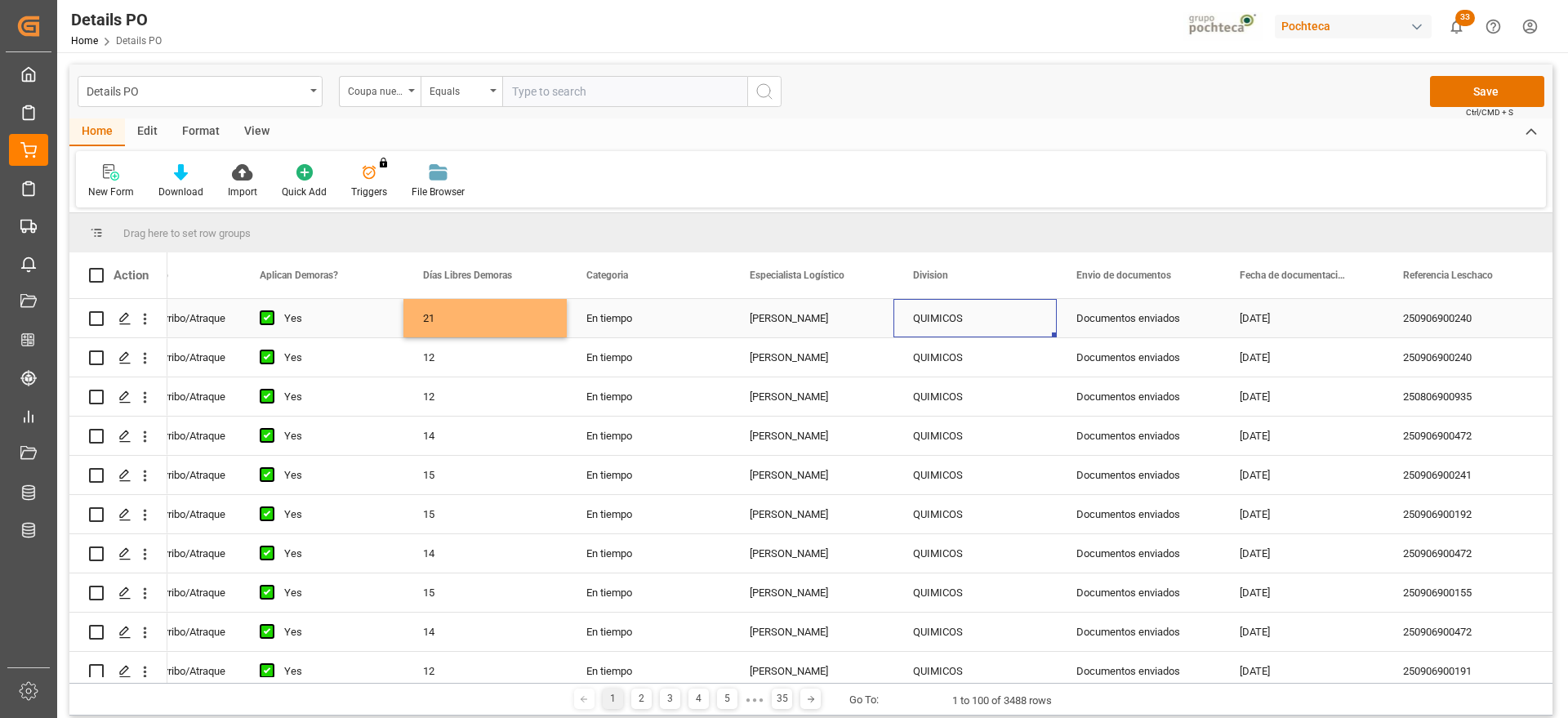
click at [1121, 313] on div "Documentos enviados" at bounding box center [1139, 318] width 164 height 38
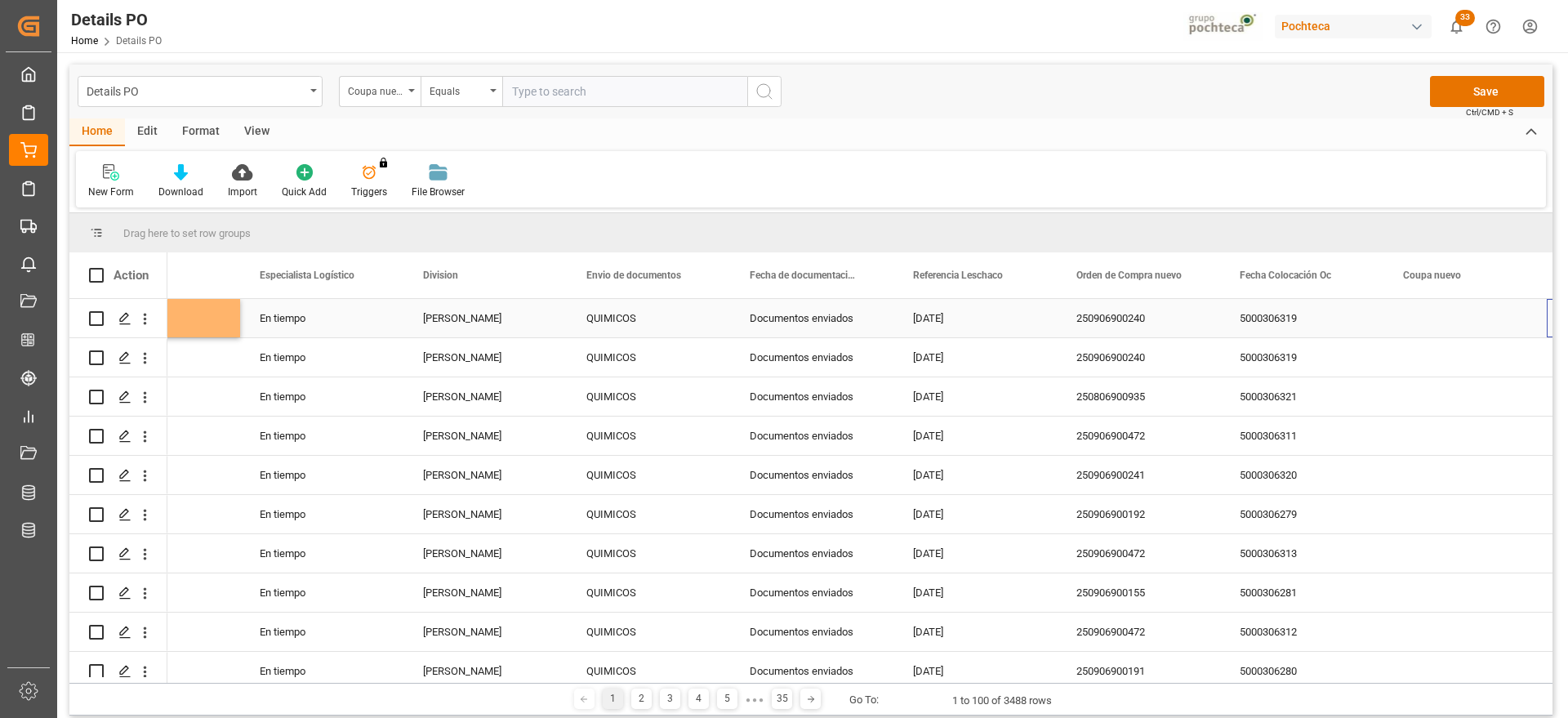
scroll to position [0, 744]
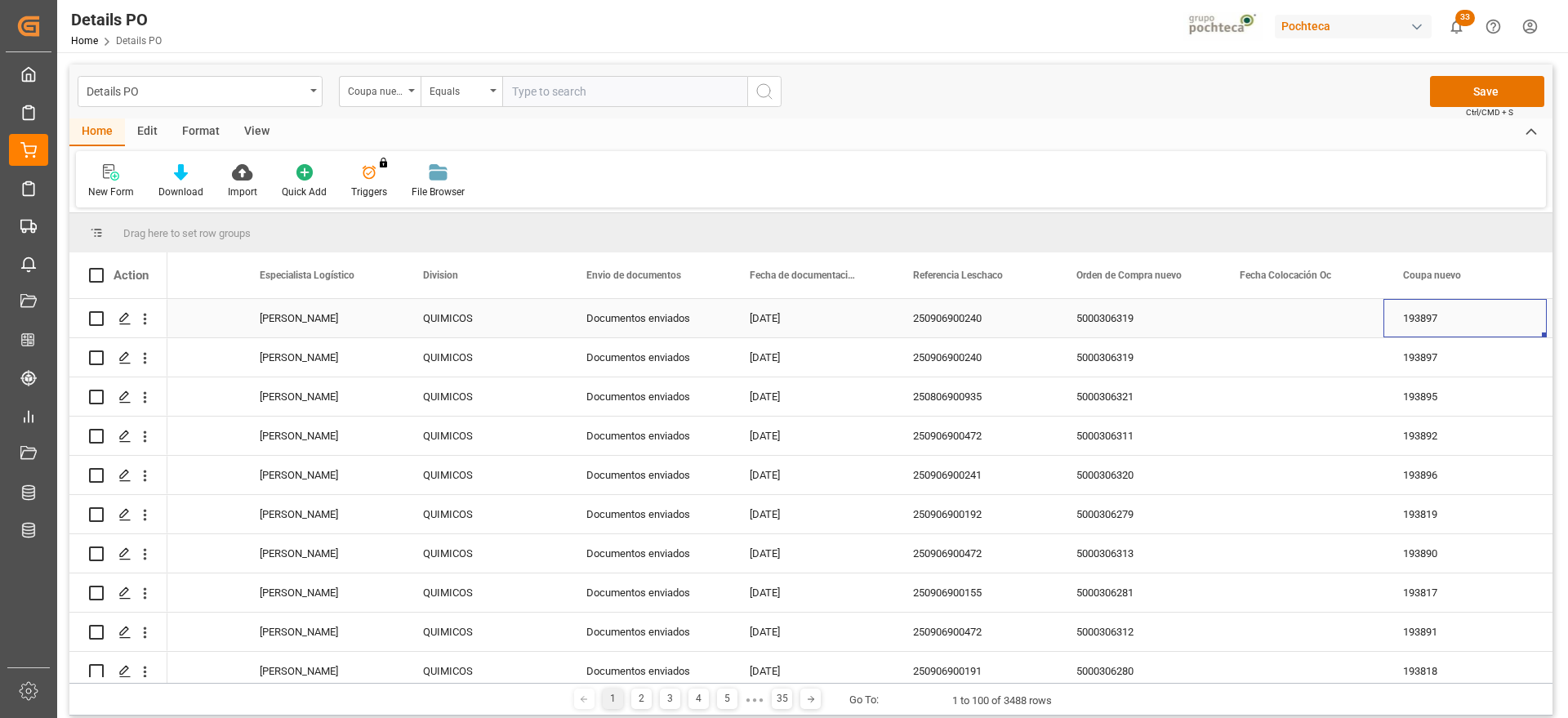
click at [837, 323] on div "[DATE]" at bounding box center [812, 318] width 164 height 38
click at [851, 310] on div "[DATE]" at bounding box center [812, 318] width 164 height 38
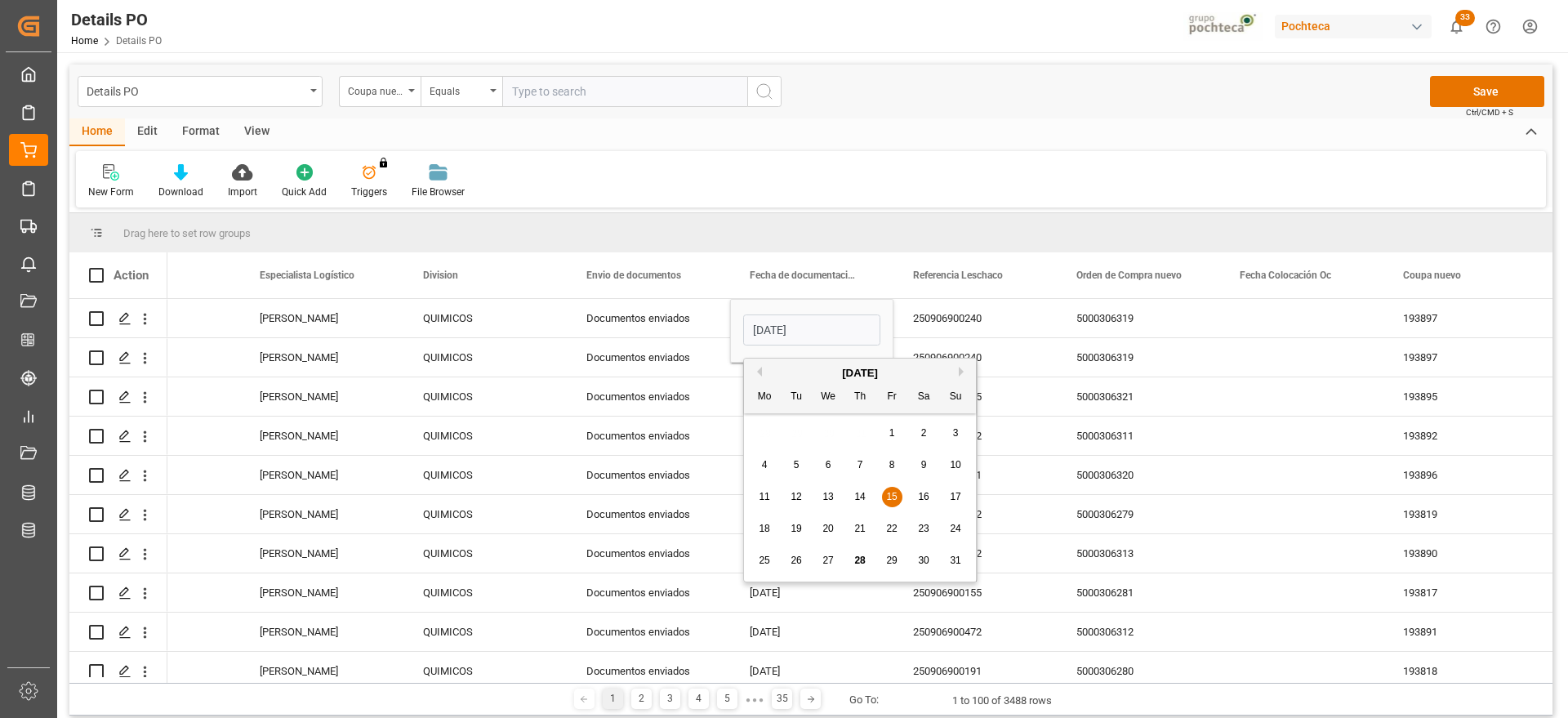
click at [821, 527] on div "20" at bounding box center [828, 529] width 20 height 20
type input "[DATE]"
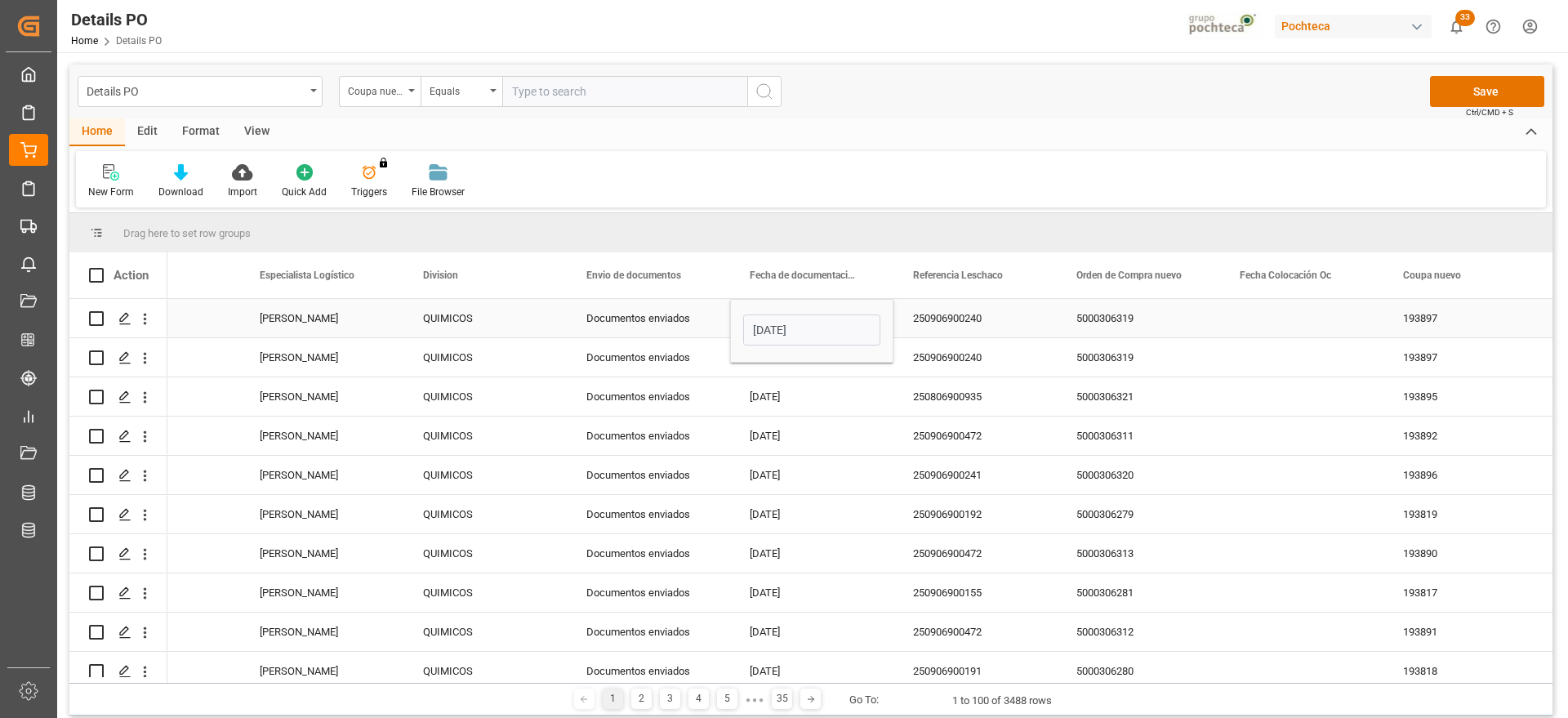
click at [946, 313] on div "250906900240" at bounding box center [975, 318] width 164 height 38
click at [999, 321] on div "250906900240" at bounding box center [975, 318] width 164 height 38
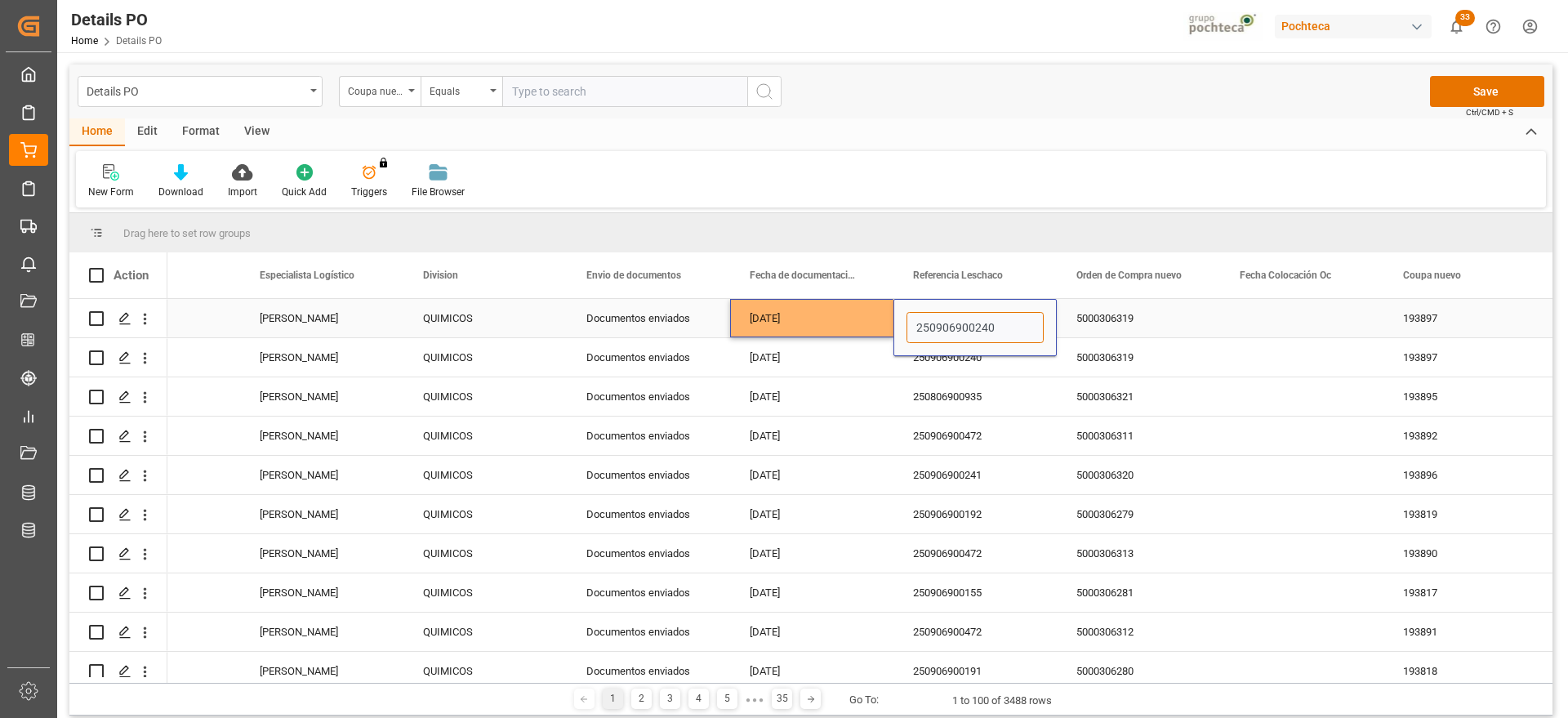
drag, startPoint x: 1000, startPoint y: 325, endPoint x: 879, endPoint y: 320, distance: 121.1
click at [1144, 312] on div "5000306319" at bounding box center [1139, 318] width 164 height 38
click at [974, 314] on div "Press SPACE to select this row." at bounding box center [975, 318] width 164 height 38
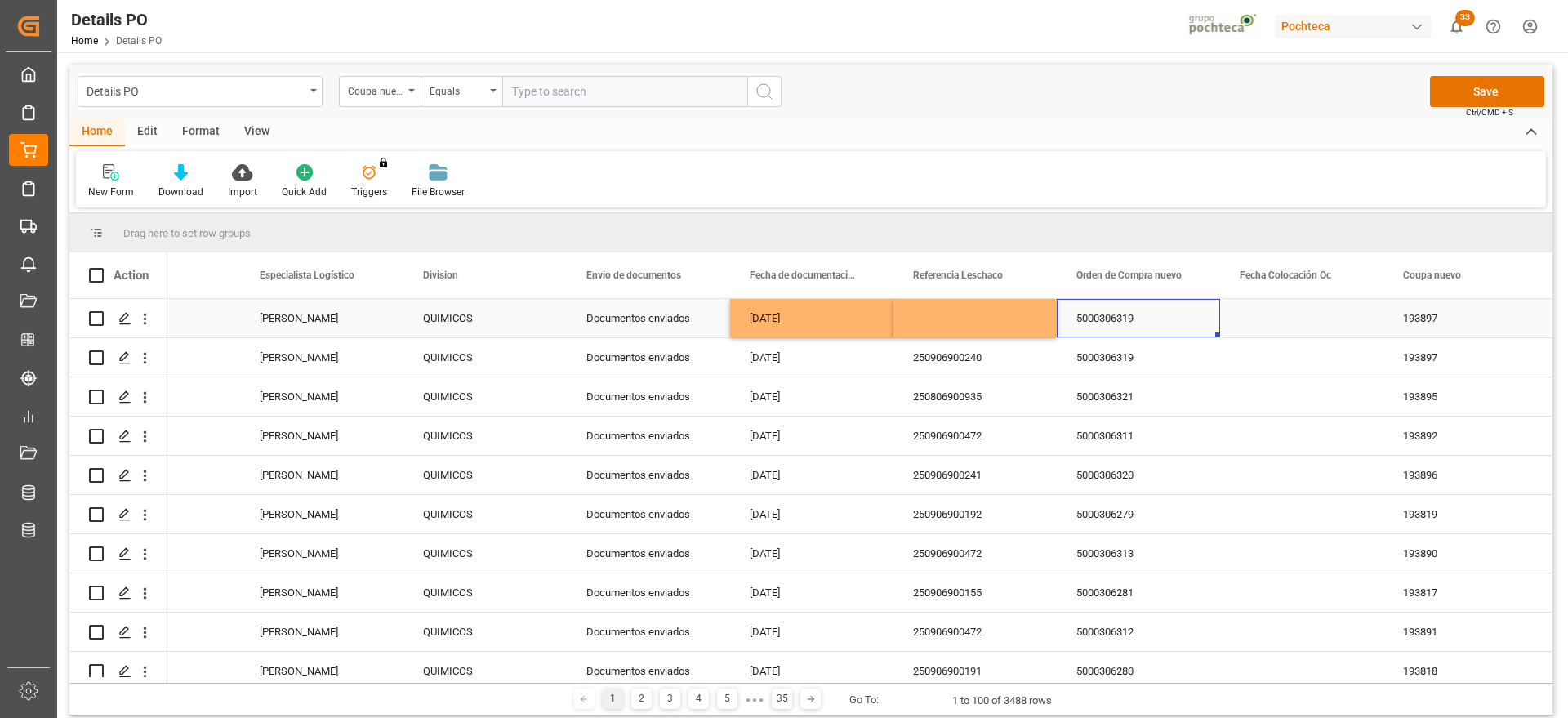
click at [974, 314] on div "Press SPACE to select this row." at bounding box center [975, 318] width 164 height 38
click at [963, 327] on input "Press SPACE to select this row." at bounding box center [974, 327] width 137 height 31
paste input "250906900384"
type input "250906900384"
click at [1092, 320] on div "5000306319" at bounding box center [1139, 318] width 164 height 38
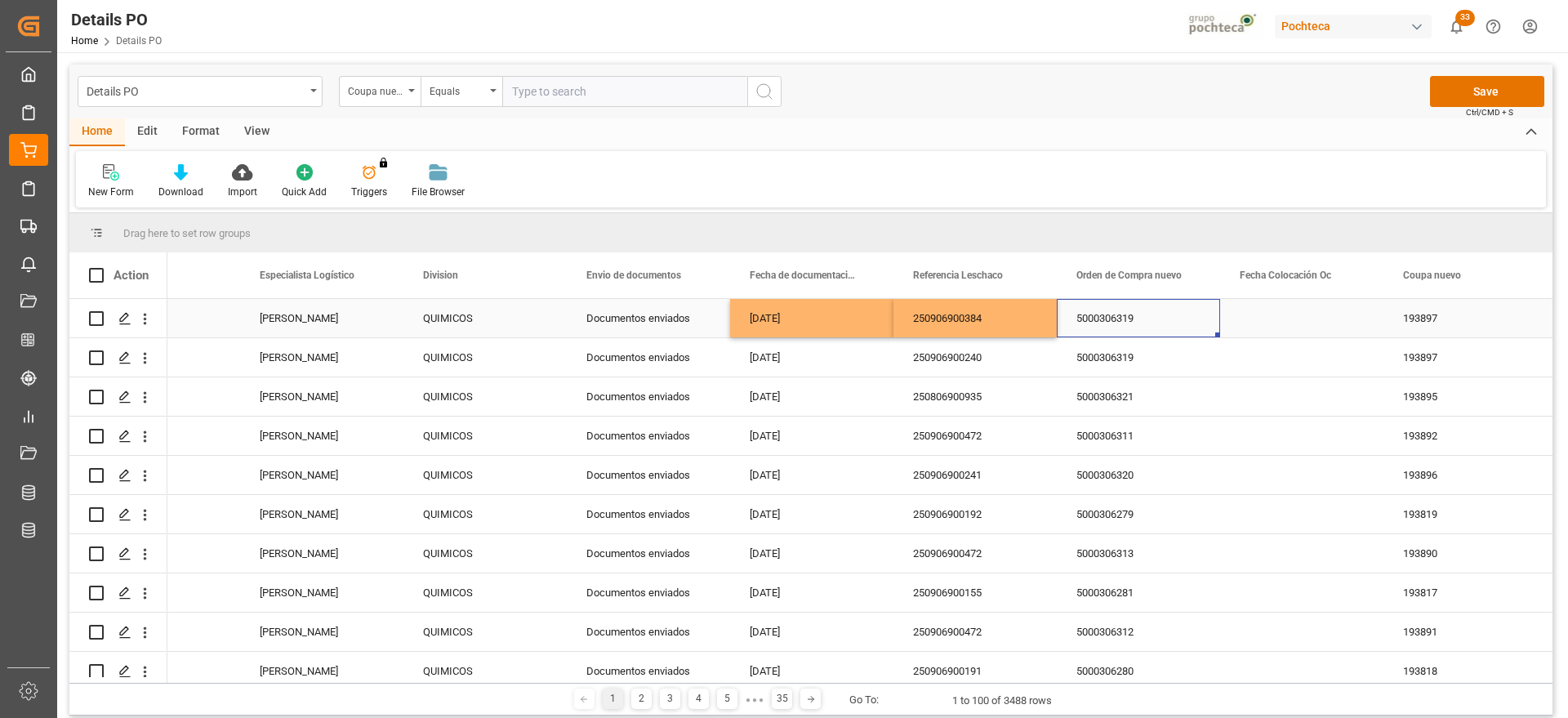
click at [1135, 323] on div "5000306319" at bounding box center [1139, 318] width 164 height 38
click at [1130, 323] on div "5000306319" at bounding box center [1139, 318] width 164 height 38
drag, startPoint x: 1121, startPoint y: 322, endPoint x: 1104, endPoint y: 318, distance: 17.5
click at [1104, 318] on input "5000306319" at bounding box center [1138, 327] width 137 height 31
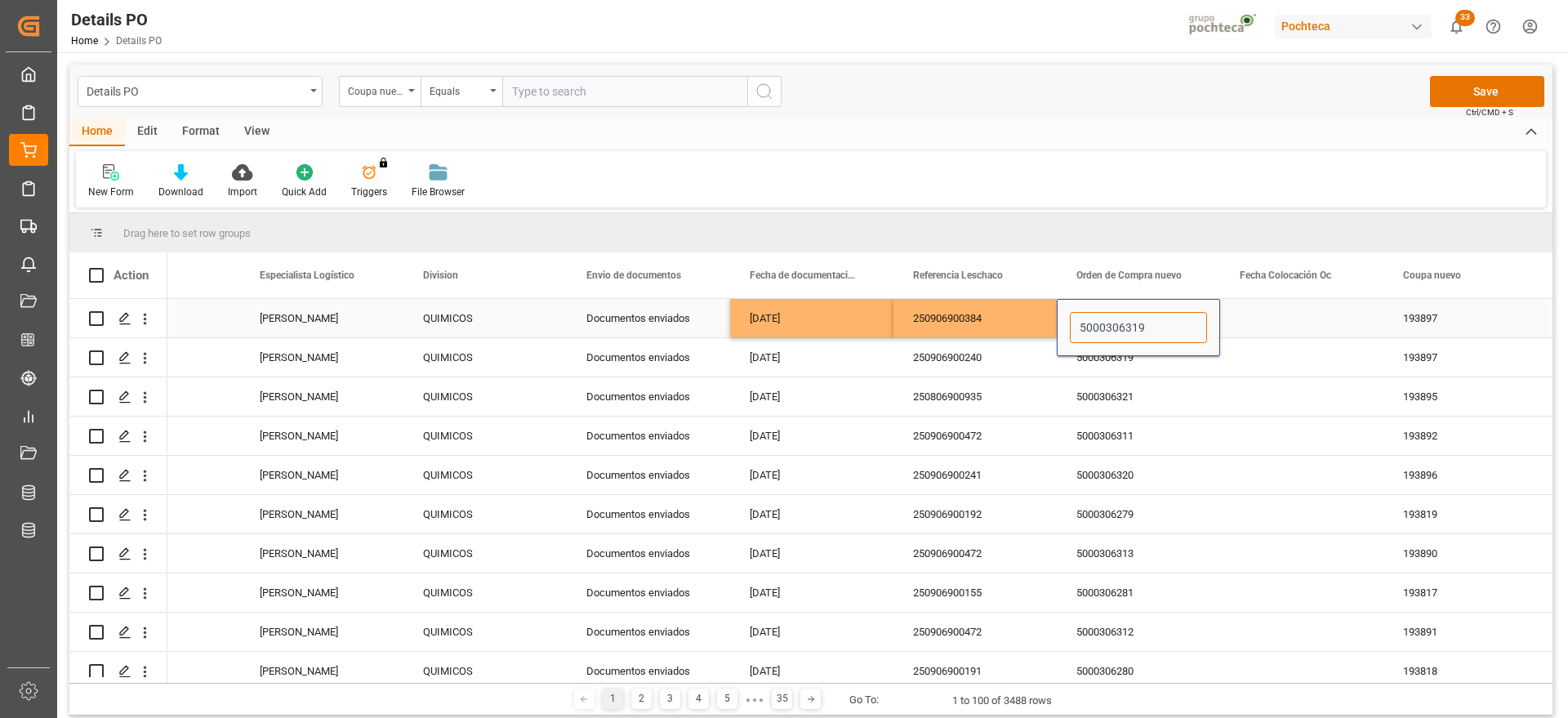
click at [1104, 318] on input "5000306319" at bounding box center [1138, 327] width 137 height 31
paste input "7235"
type input "5000307235"
click at [1412, 316] on div "193897" at bounding box center [1465, 318] width 164 height 38
click at [1431, 320] on div "193897" at bounding box center [1465, 318] width 164 height 38
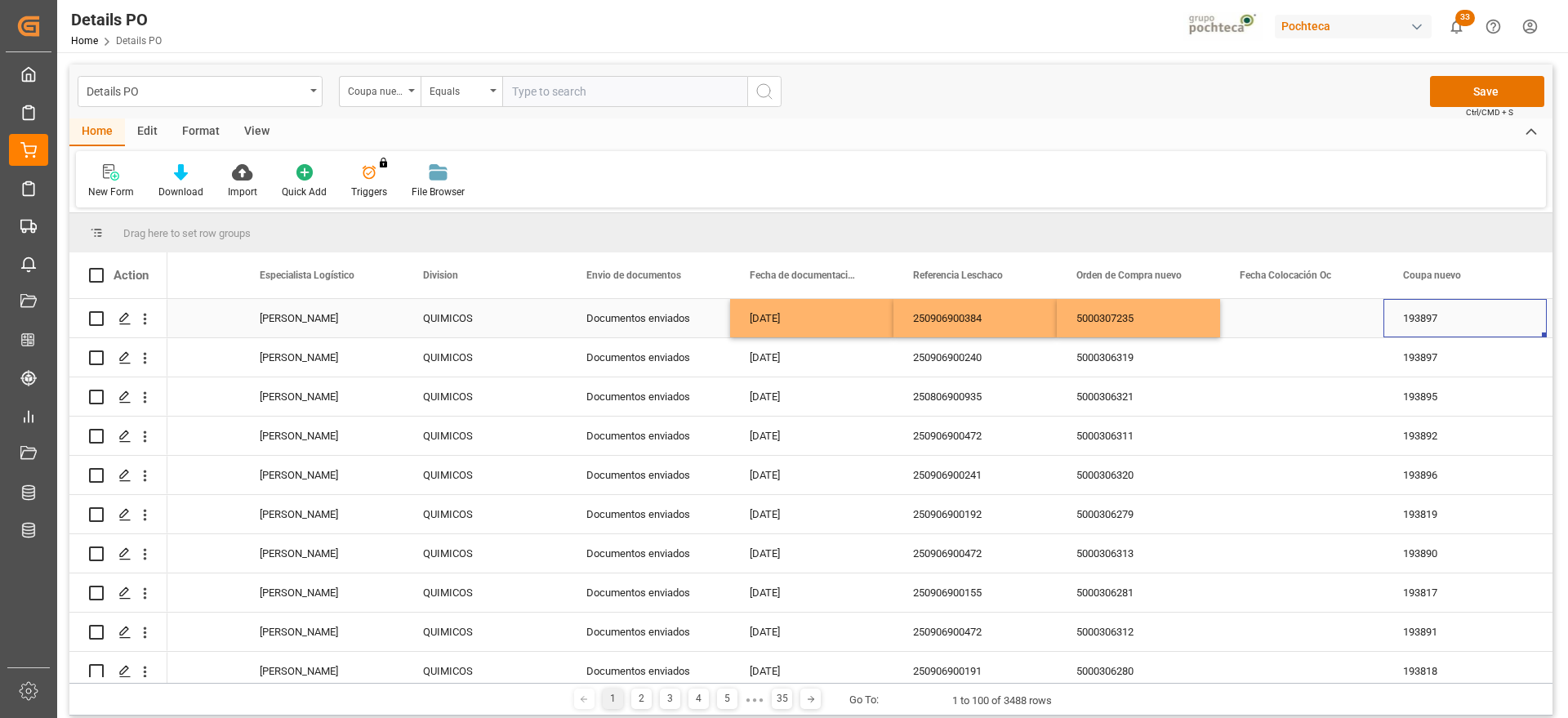
click at [1431, 320] on div "193897" at bounding box center [1465, 318] width 164 height 38
drag, startPoint x: 1467, startPoint y: 327, endPoint x: 1398, endPoint y: 329, distance: 69.0
click at [1398, 329] on input "193897" at bounding box center [1464, 327] width 137 height 31
paste input "5791"
type input "195791"
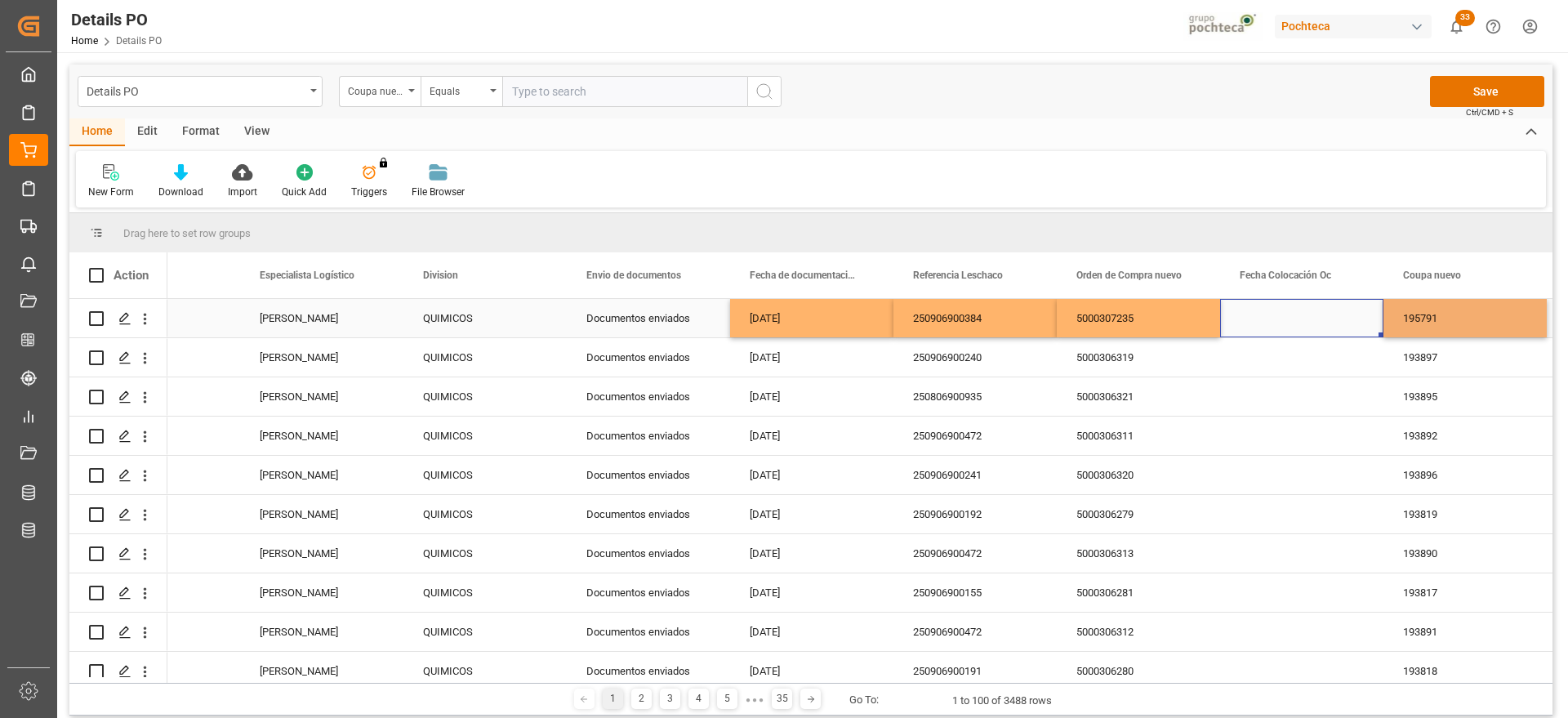
click at [1311, 315] on div "Press SPACE to select this row." at bounding box center [1301, 318] width 164 height 38
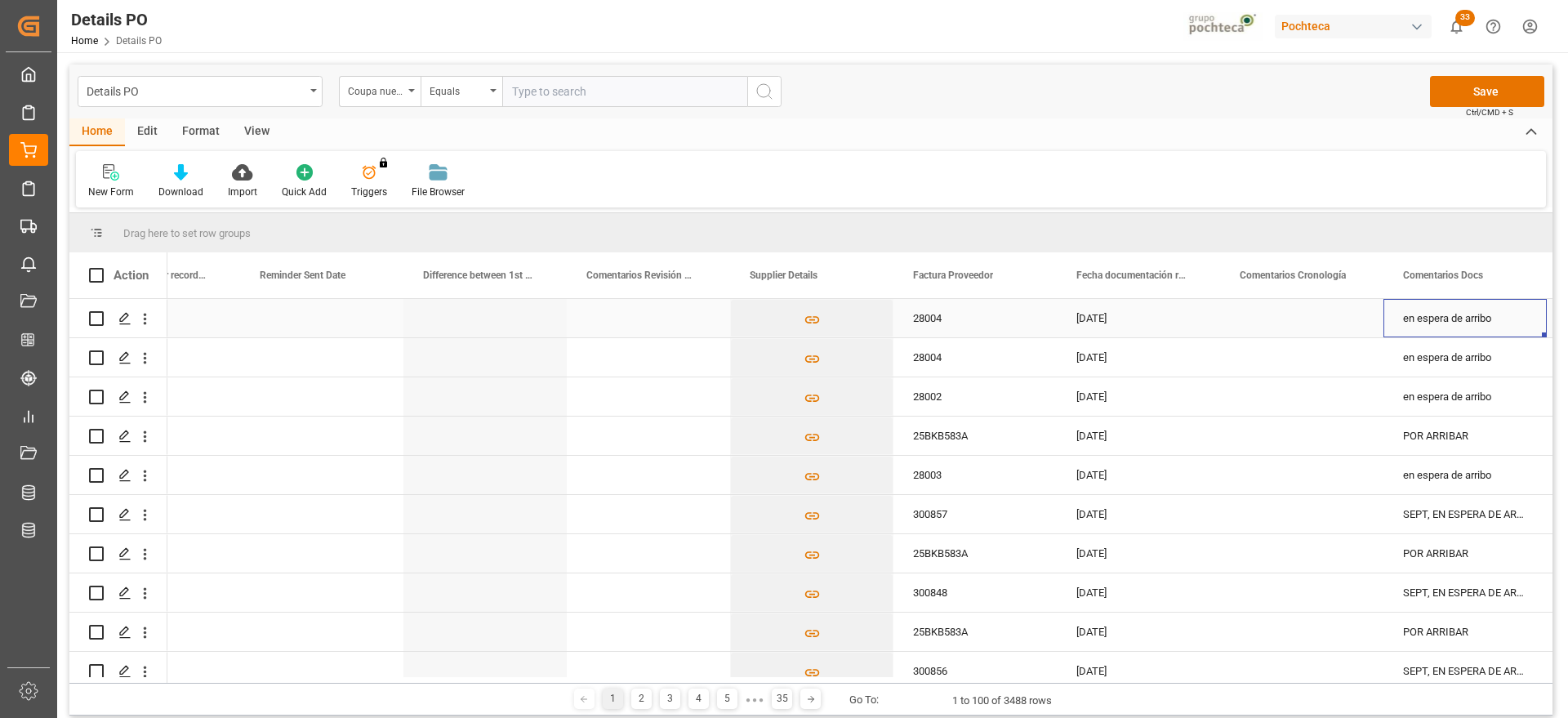
scroll to position [0, 3193]
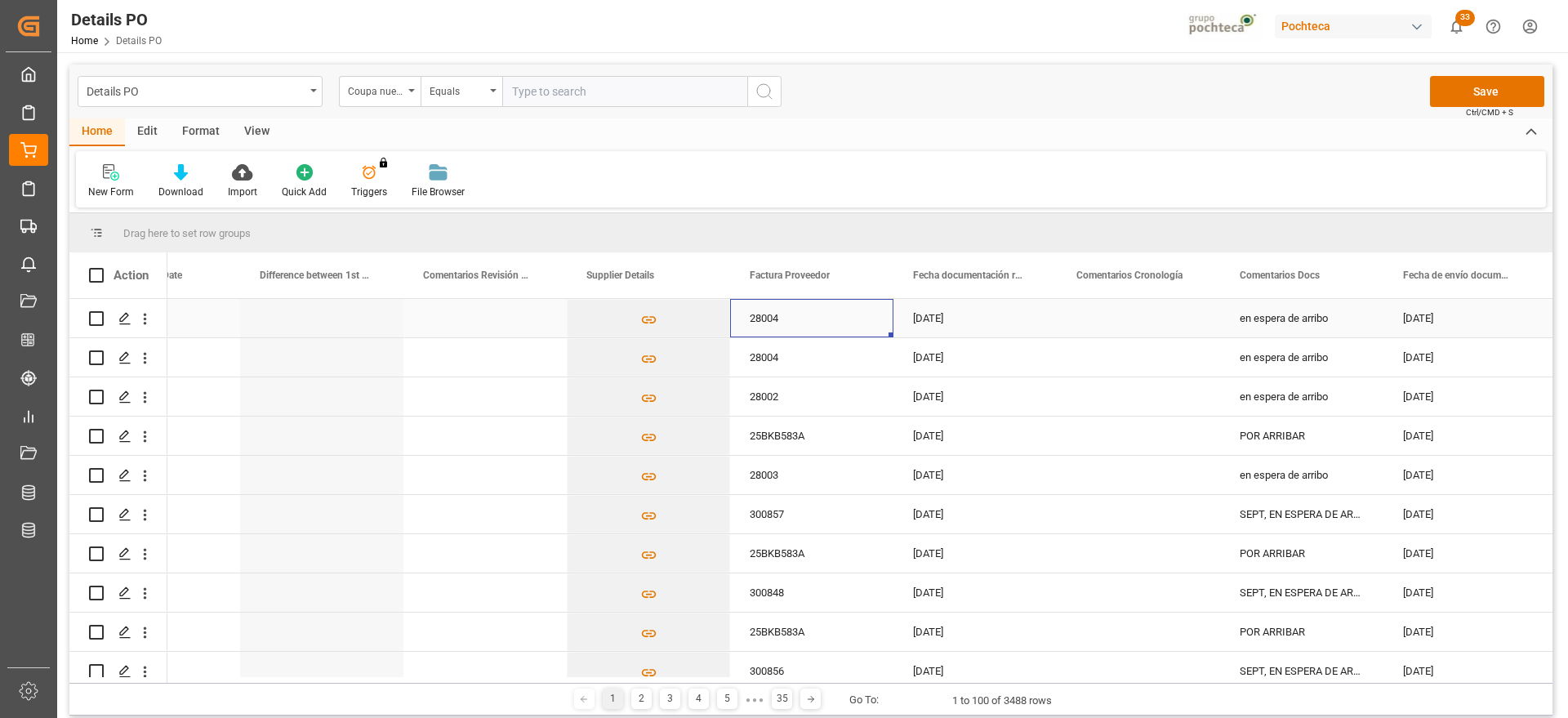
click at [787, 319] on div "28004" at bounding box center [812, 318] width 164 height 38
click at [749, 321] on input "28004" at bounding box center [811, 327] width 137 height 31
type input "28023"
click at [953, 316] on div "[DATE]" at bounding box center [975, 318] width 164 height 38
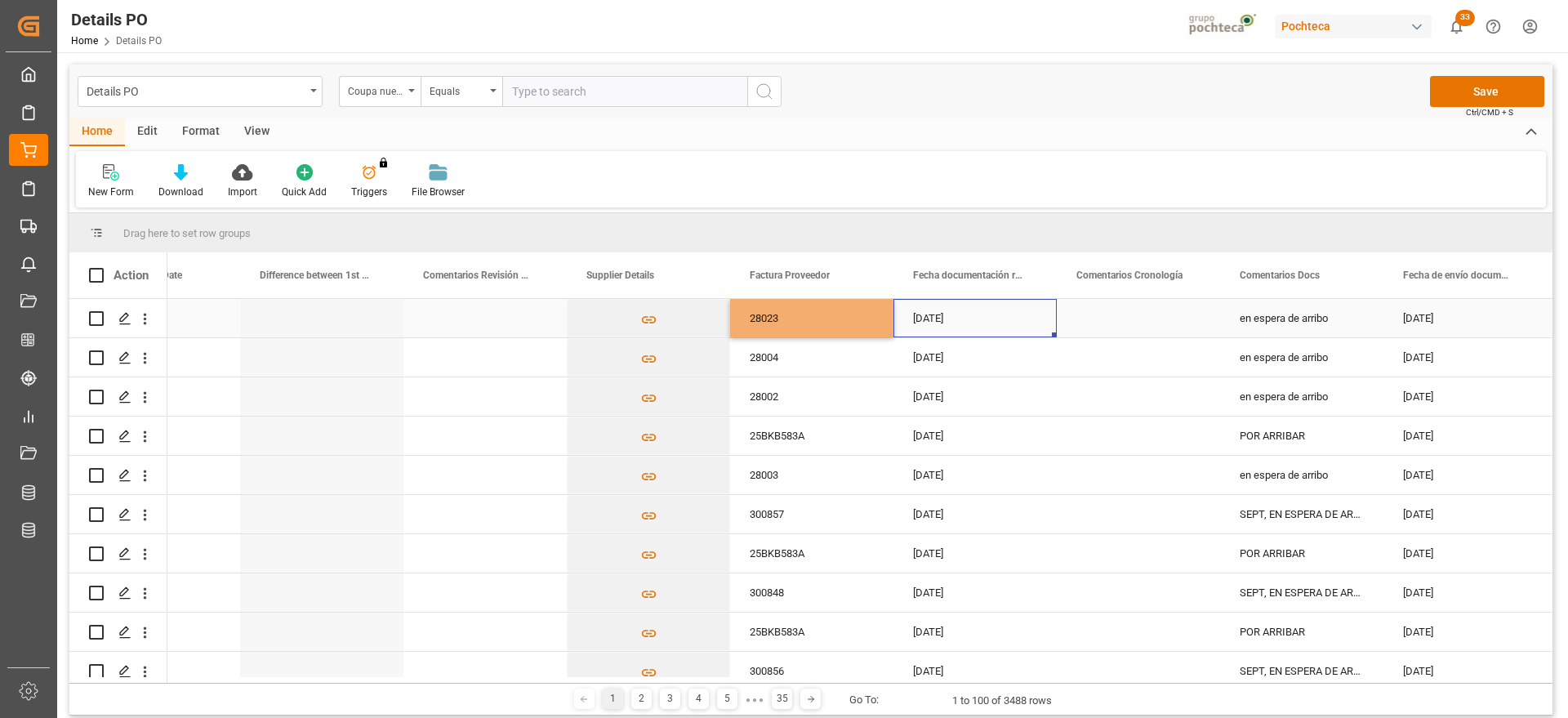
click at [986, 319] on div "[DATE]" at bounding box center [975, 318] width 164 height 38
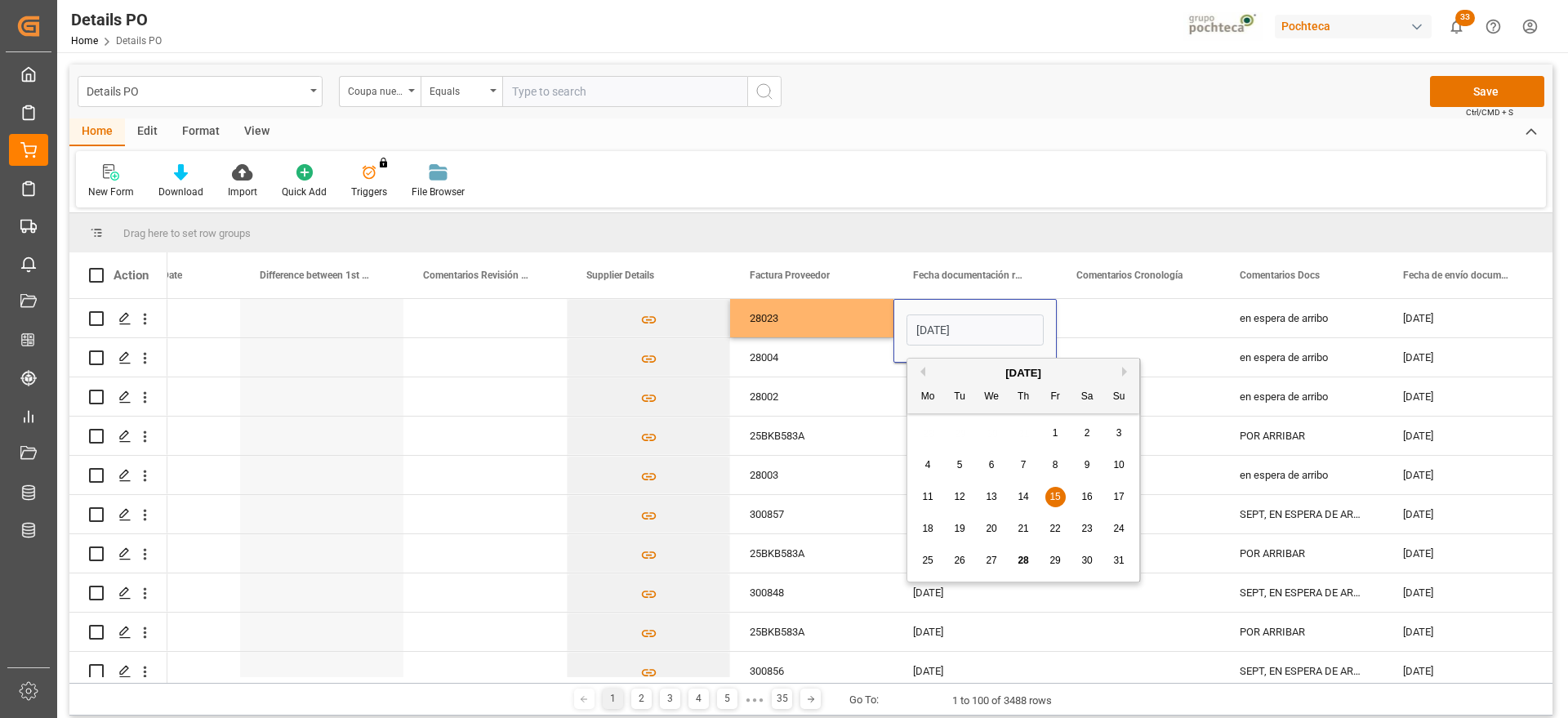
click at [984, 526] on div "20" at bounding box center [992, 529] width 20 height 20
type input "[DATE]"
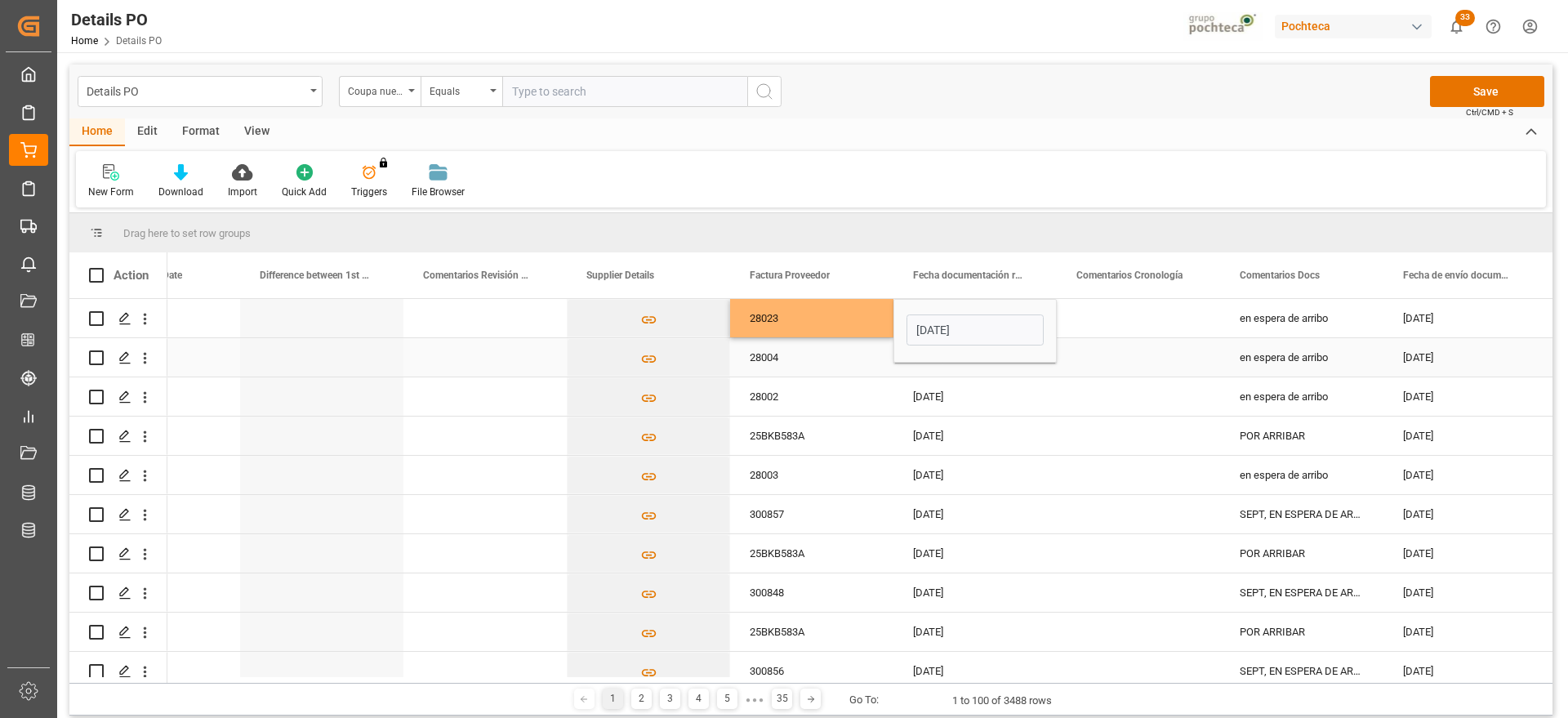
click at [1112, 327] on div "Press SPACE to select this row." at bounding box center [1139, 318] width 164 height 38
click at [987, 317] on div "[DATE]" at bounding box center [975, 318] width 164 height 38
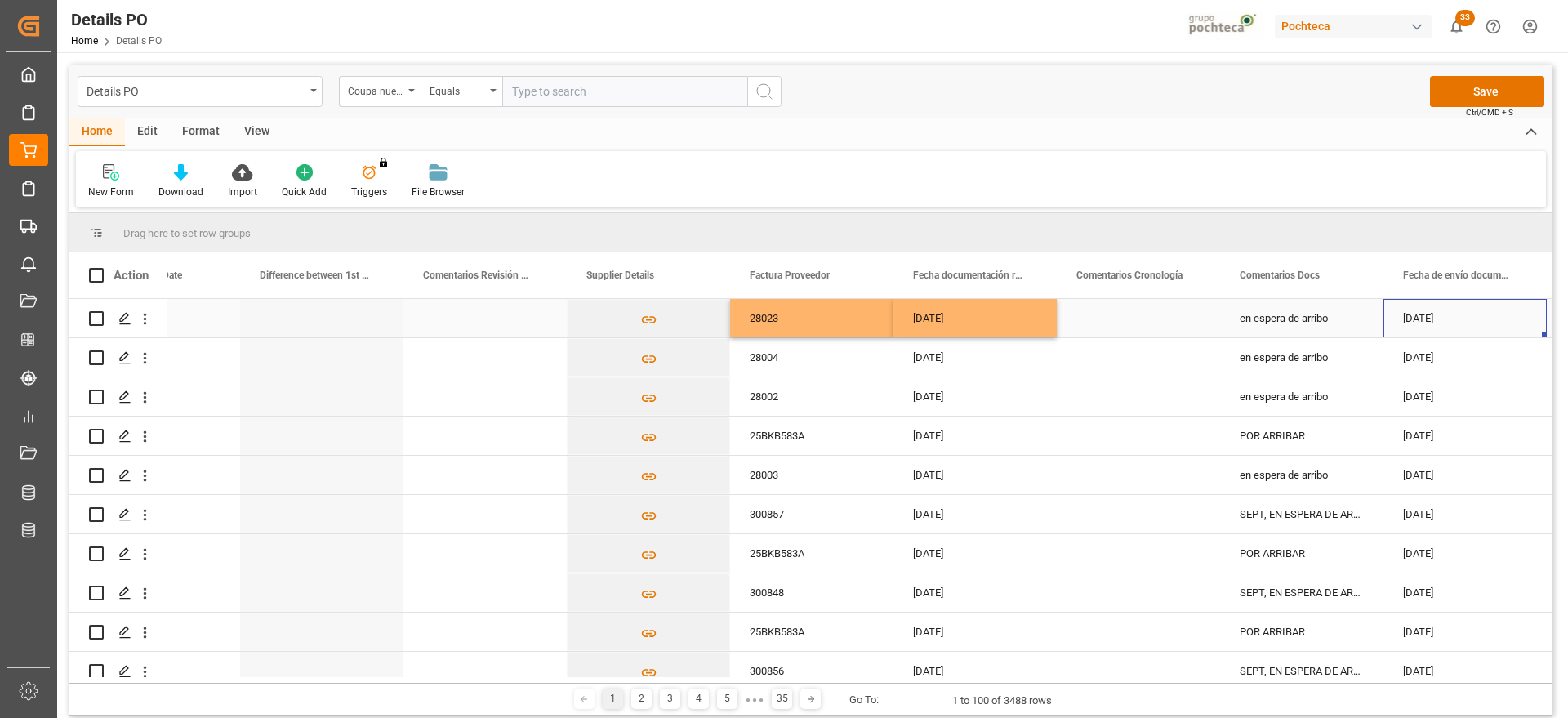
click at [1386, 303] on div "[DATE]" at bounding box center [1465, 318] width 164 height 38
click at [1308, 316] on div "en espera de arribo" at bounding box center [1301, 318] width 164 height 38
click at [1412, 316] on div "[DATE]" at bounding box center [1465, 318] width 164 height 38
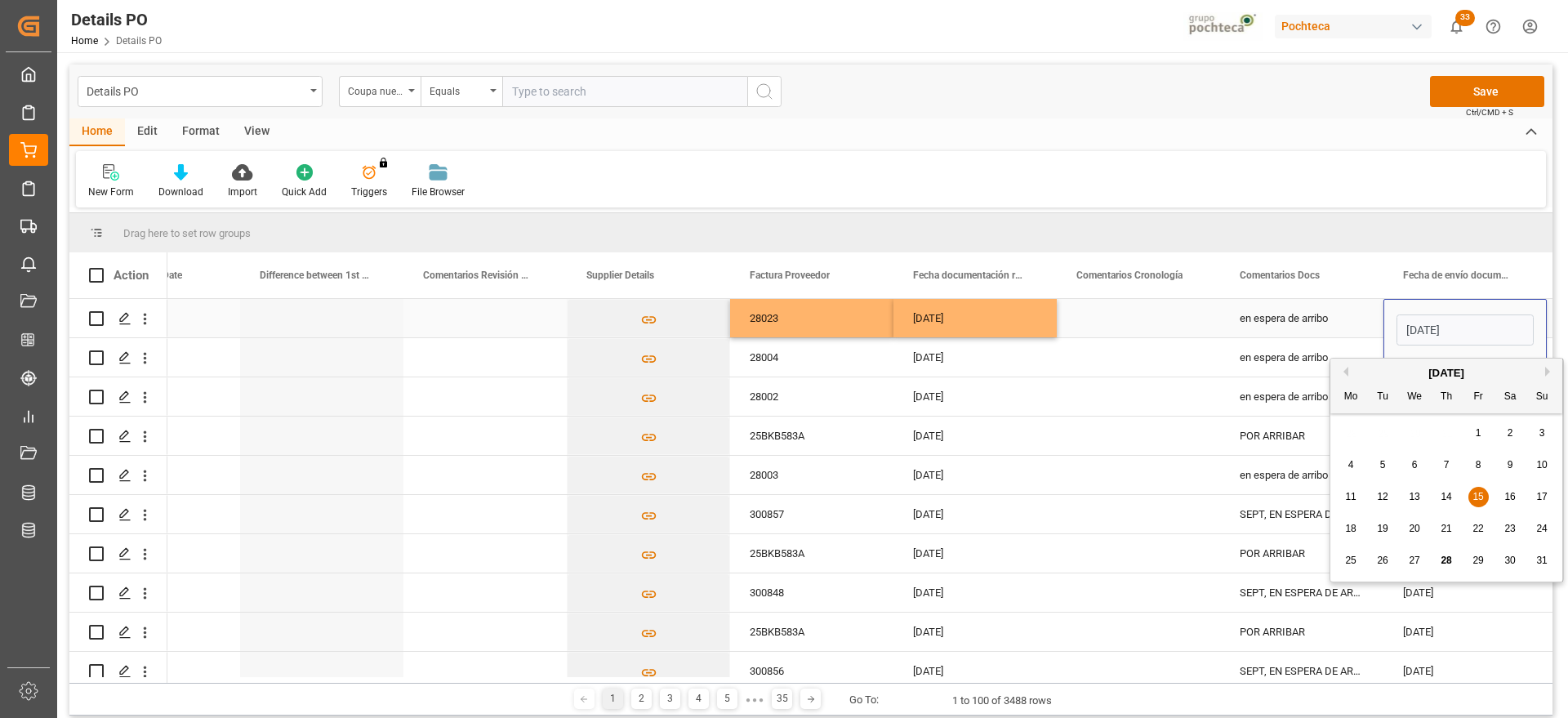
click at [1444, 316] on input "[DATE]" at bounding box center [1464, 330] width 137 height 31
click at [1427, 522] on div "18 19 20 21 22 23 24" at bounding box center [1446, 529] width 223 height 32
click at [1412, 526] on span "20" at bounding box center [1414, 528] width 10 height 11
type input "[DATE]"
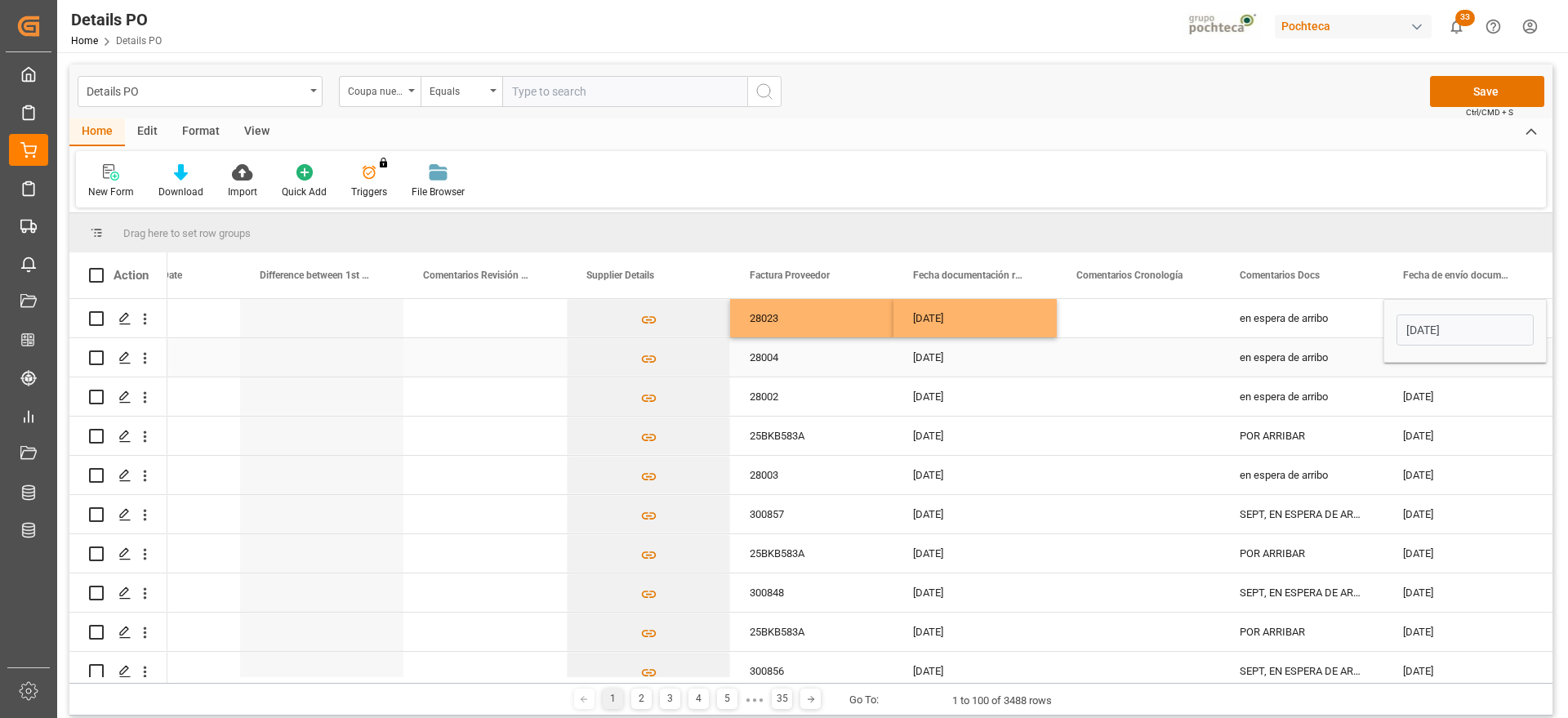
click at [1312, 320] on div "en espera de arribo" at bounding box center [1301, 318] width 164 height 38
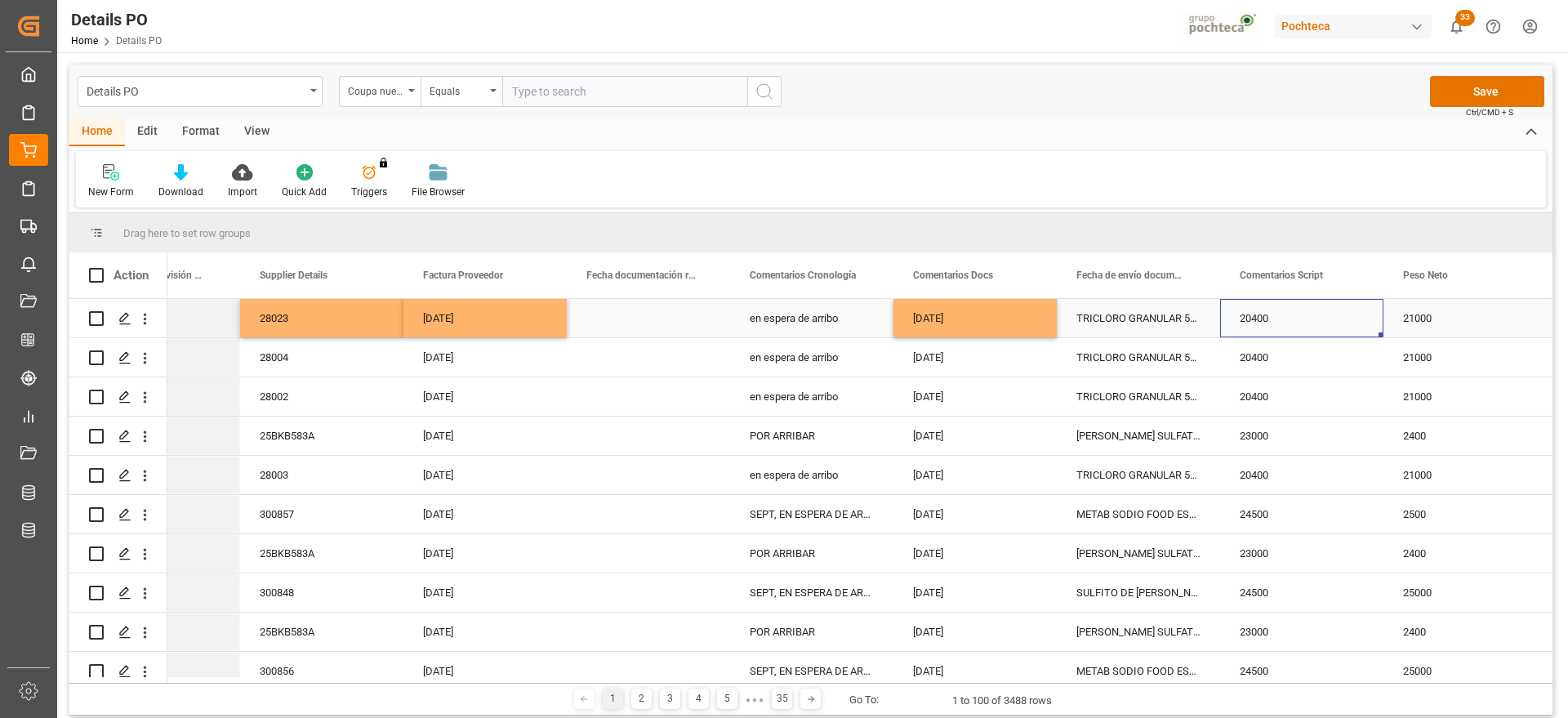
scroll to position [0, 3683]
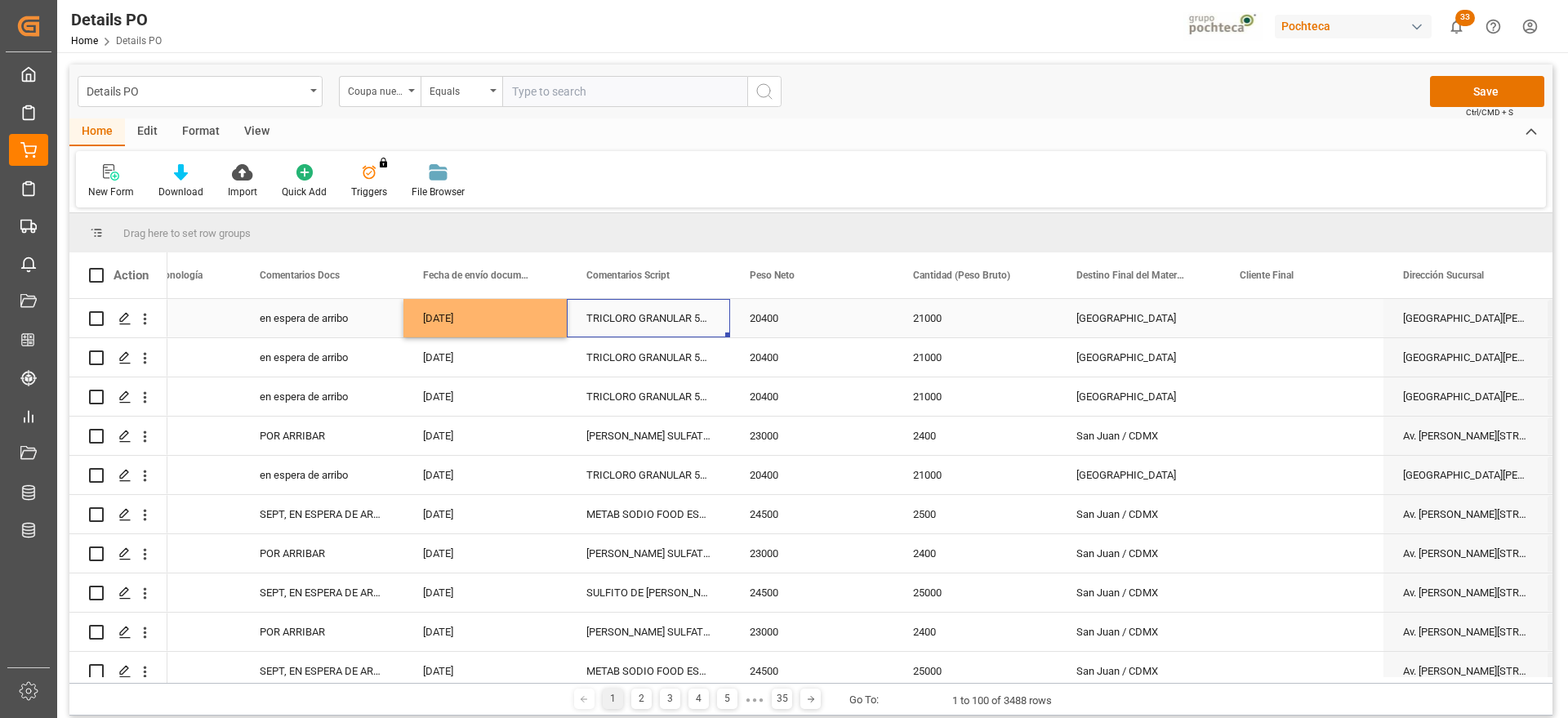
click at [690, 316] on div "TRICLORO GRANULAR 50 KG CUBETA (23291)" at bounding box center [649, 318] width 164 height 38
click at [699, 326] on div "TRICLORO GRANULAR 50 KG CUBETA (23291)" at bounding box center [649, 318] width 164 height 38
drag, startPoint x: 590, startPoint y: 325, endPoint x: 709, endPoint y: 341, distance: 120.1
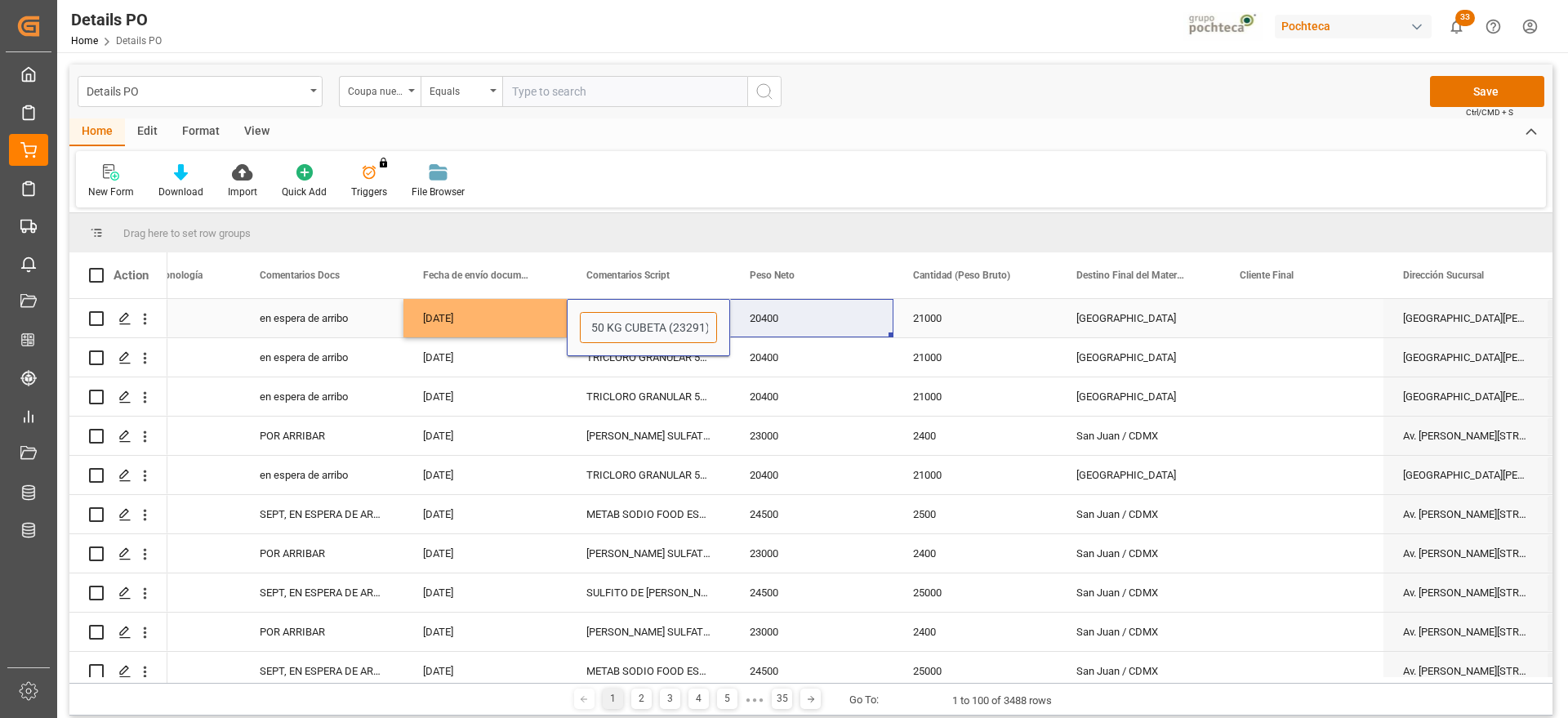
paste input "HEXAMETAFOSFATO SODIO TEC POLVO IMP S-25"
type input "HEXAMETAFOSFATO SODIO TEC POLVO IMP S-25"
click at [828, 321] on div "20400" at bounding box center [812, 318] width 164 height 38
click at [1012, 322] on div "21000" at bounding box center [975, 318] width 164 height 38
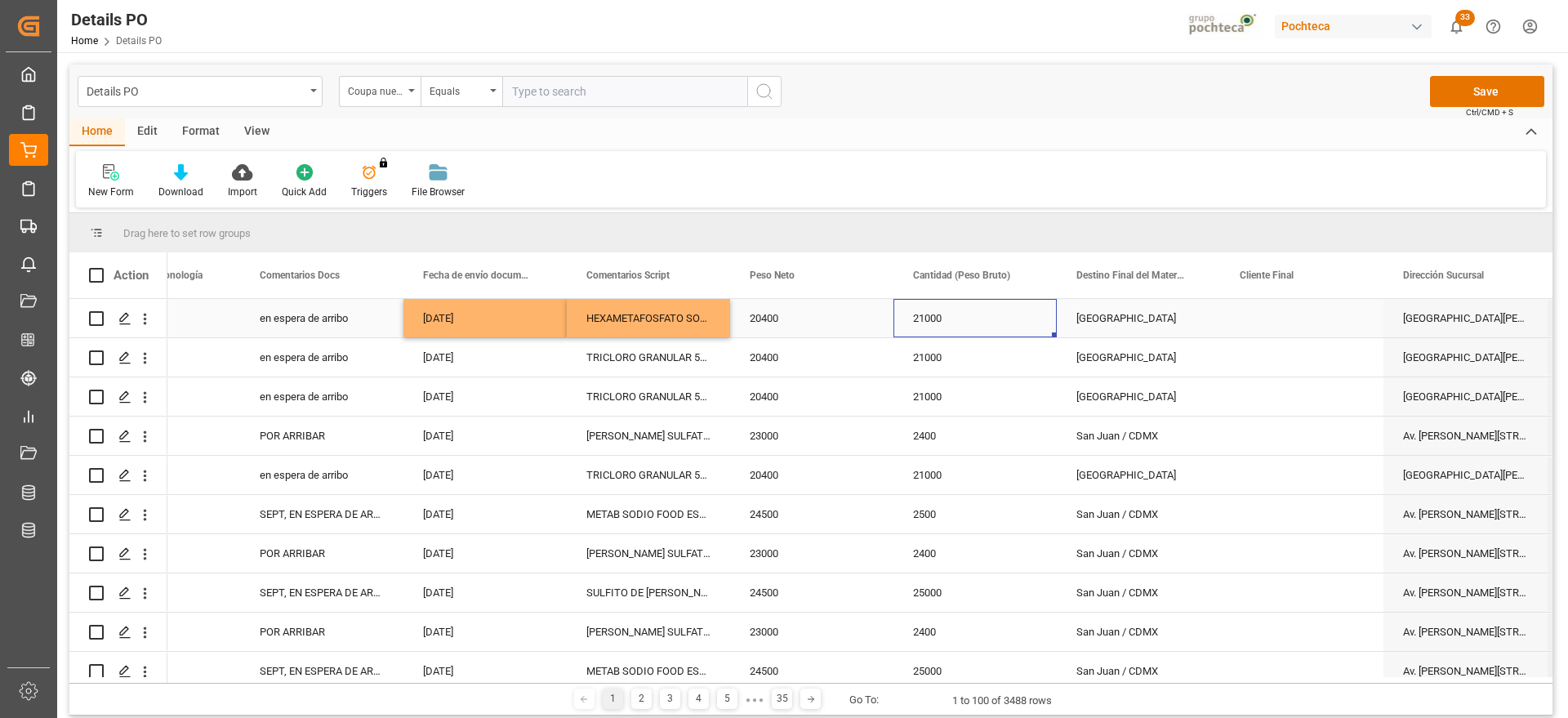
click at [1133, 319] on div "[GEOGRAPHIC_DATA]" at bounding box center [1139, 318] width 164 height 38
click at [1127, 323] on div "[GEOGRAPHIC_DATA]" at bounding box center [1139, 318] width 164 height 38
click at [1173, 328] on icon "Press SPACE to select this row." at bounding box center [1173, 327] width 17 height 17
click at [1114, 442] on div "San Juan / CDMX" at bounding box center [1139, 436] width 164 height 38
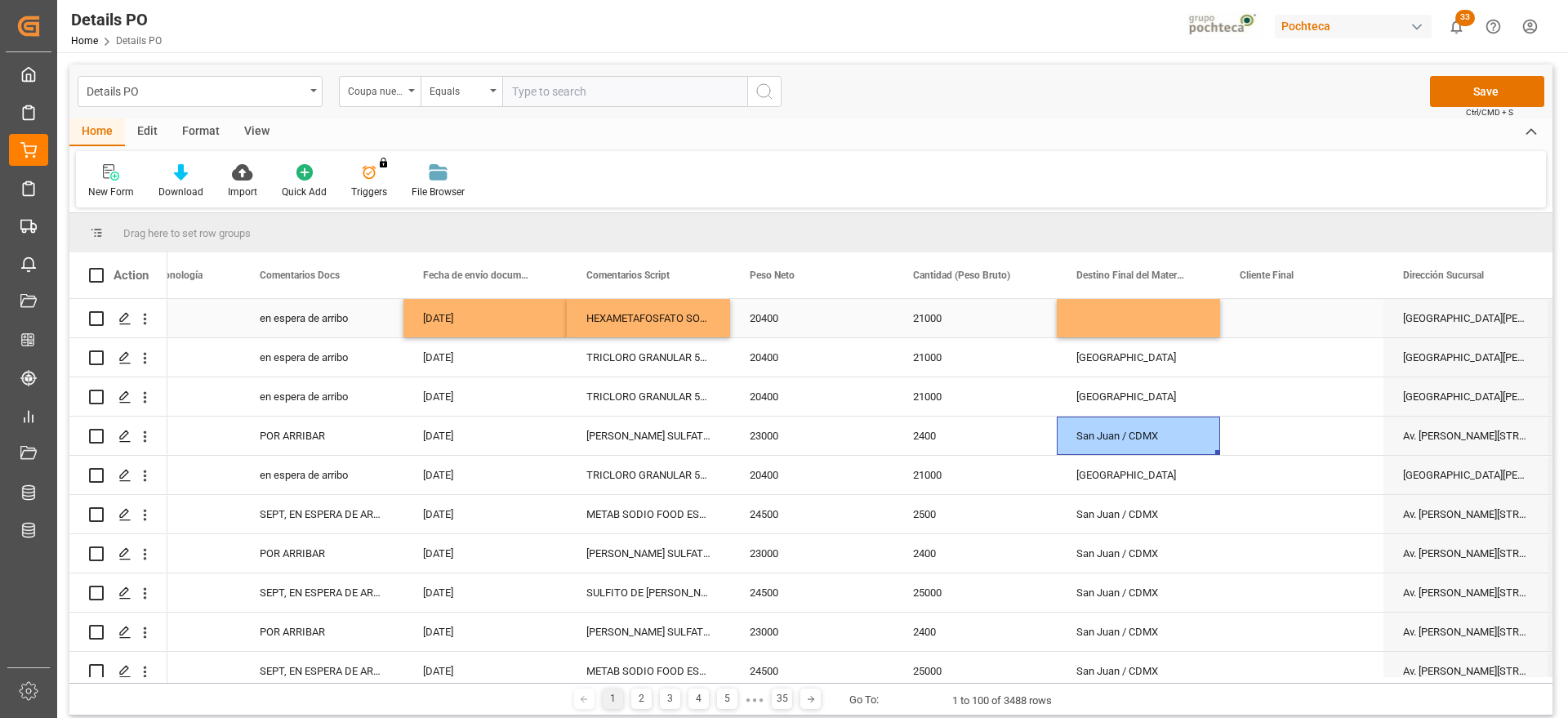
click at [1103, 321] on div "Press SPACE to select this row." at bounding box center [1139, 318] width 164 height 38
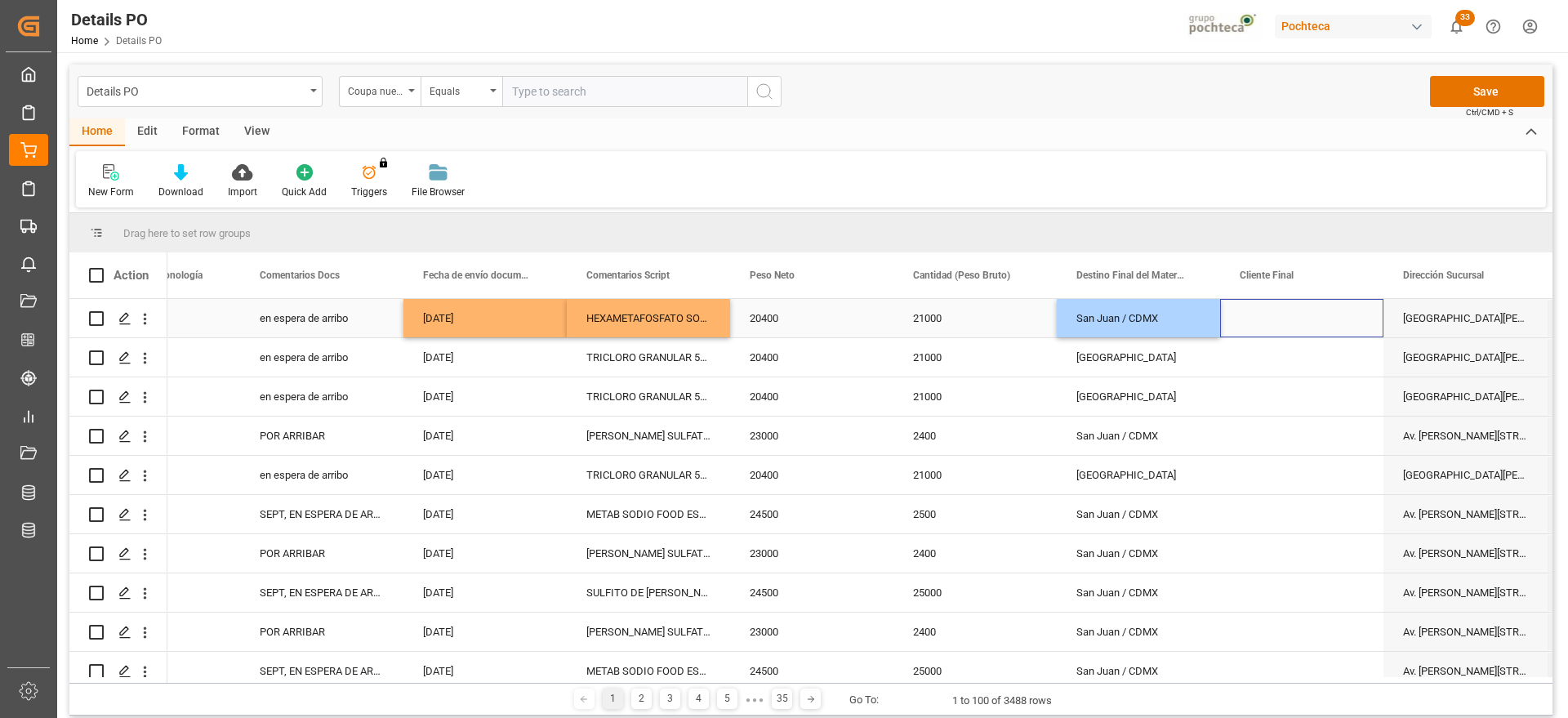
click at [1254, 321] on div "Press SPACE to select this row." at bounding box center [1301, 318] width 164 height 38
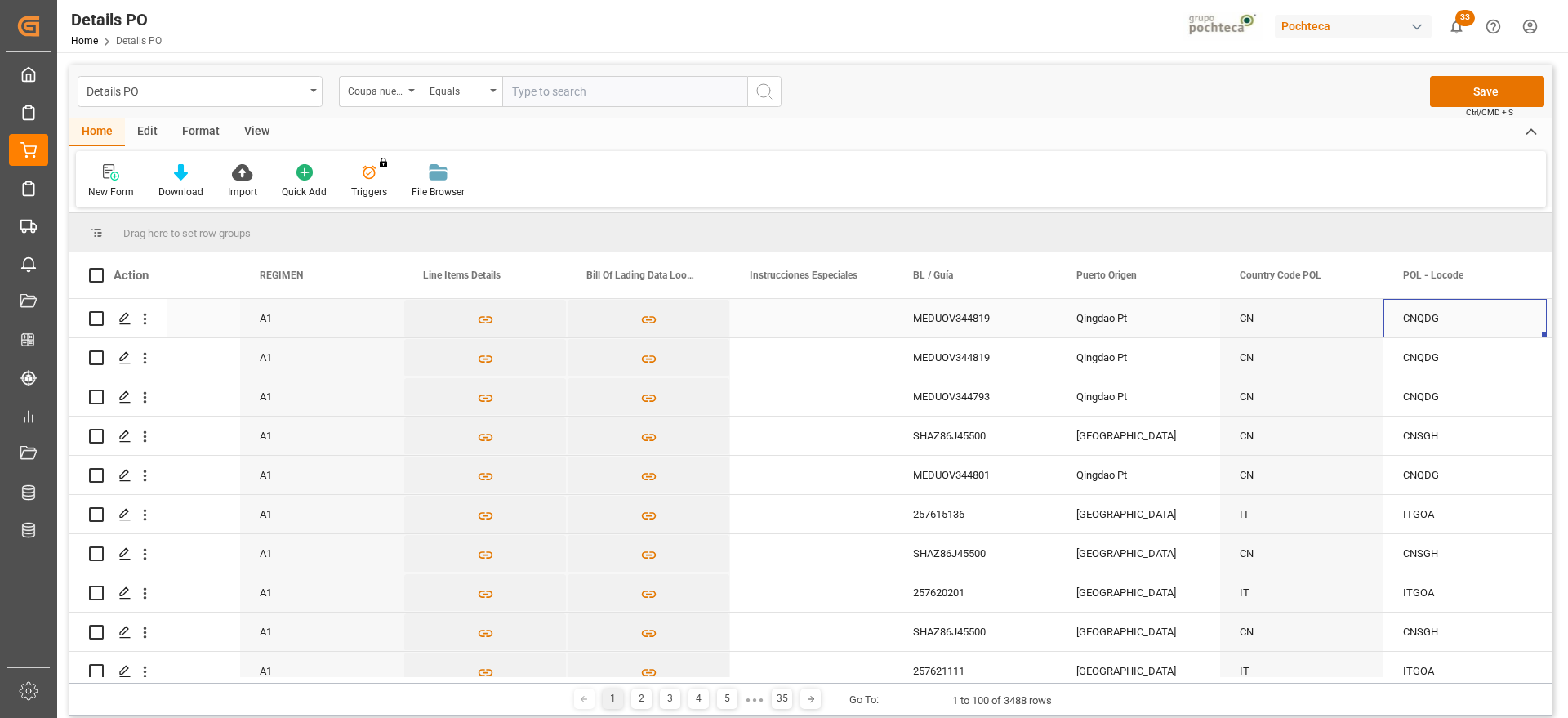
scroll to position [0, 6132]
click at [965, 313] on div "MEDUOV344819" at bounding box center [975, 318] width 164 height 38
click at [986, 321] on div "MEDUOV344819" at bounding box center [975, 318] width 164 height 38
drag, startPoint x: 1002, startPoint y: 321, endPoint x: 911, endPoint y: 332, distance: 91.7
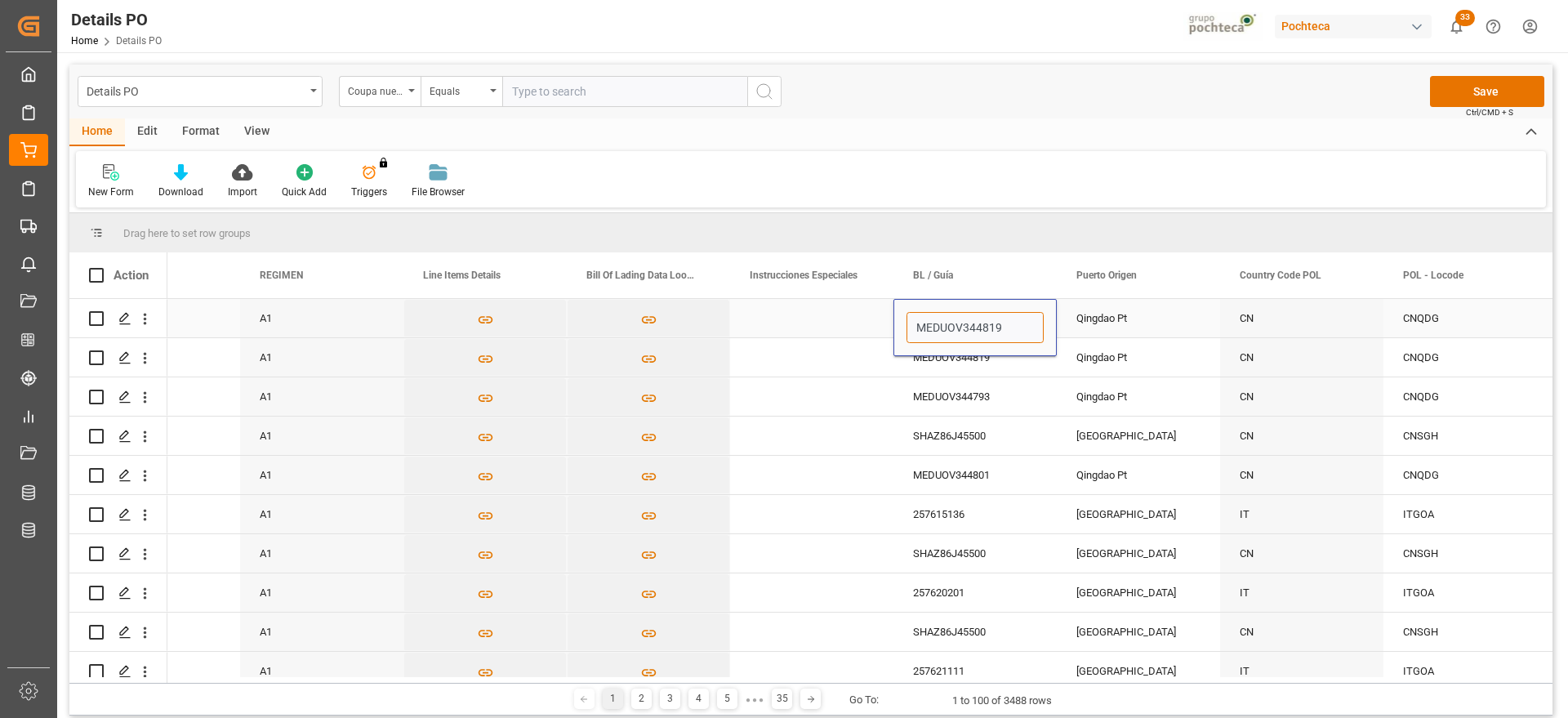
click at [911, 332] on input "MEDUOV344819" at bounding box center [974, 327] width 137 height 31
paste input "560984"
type input "MEDUOV560984"
click at [1087, 318] on div "Qingdao Pt" at bounding box center [1139, 318] width 164 height 38
click at [1318, 333] on div "CN" at bounding box center [1301, 318] width 164 height 38
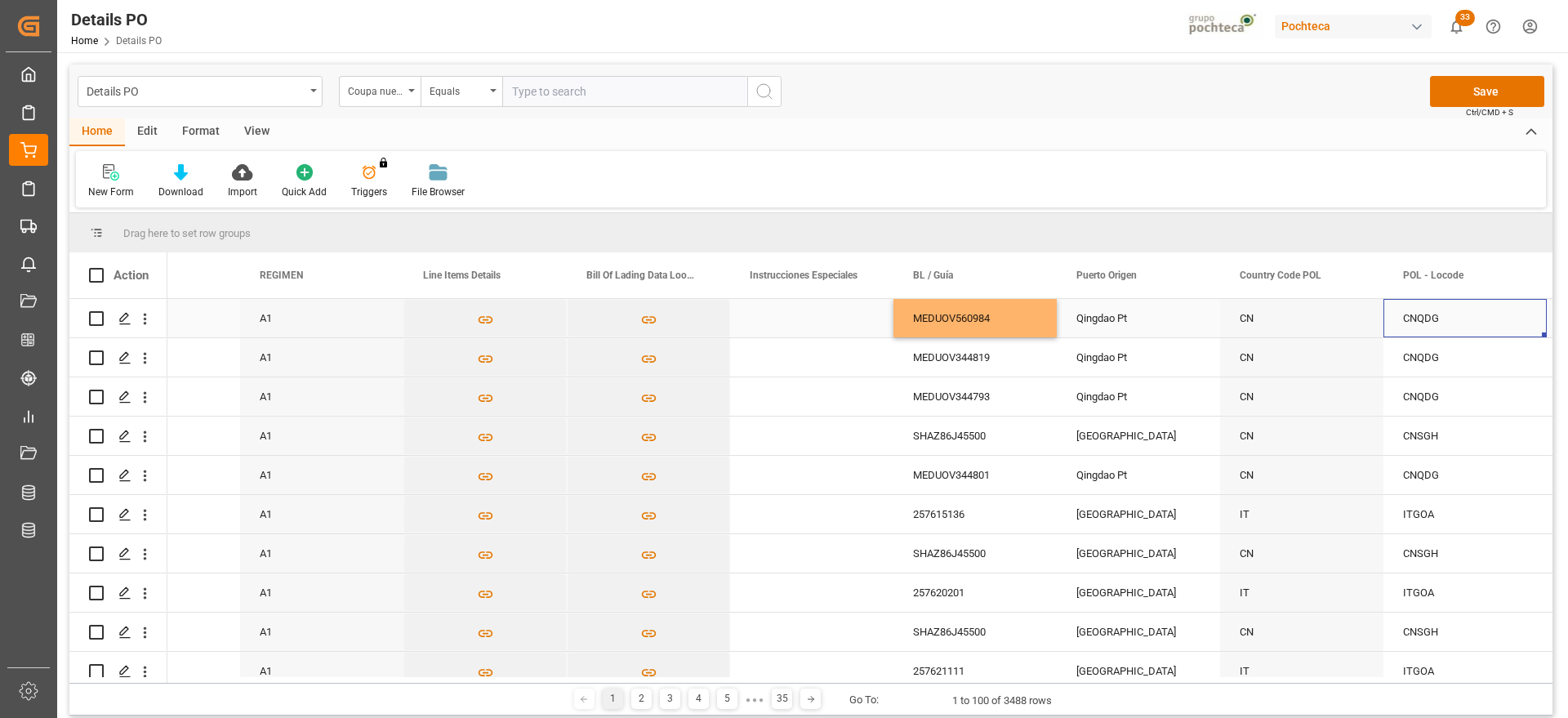
scroll to position [0, 6296]
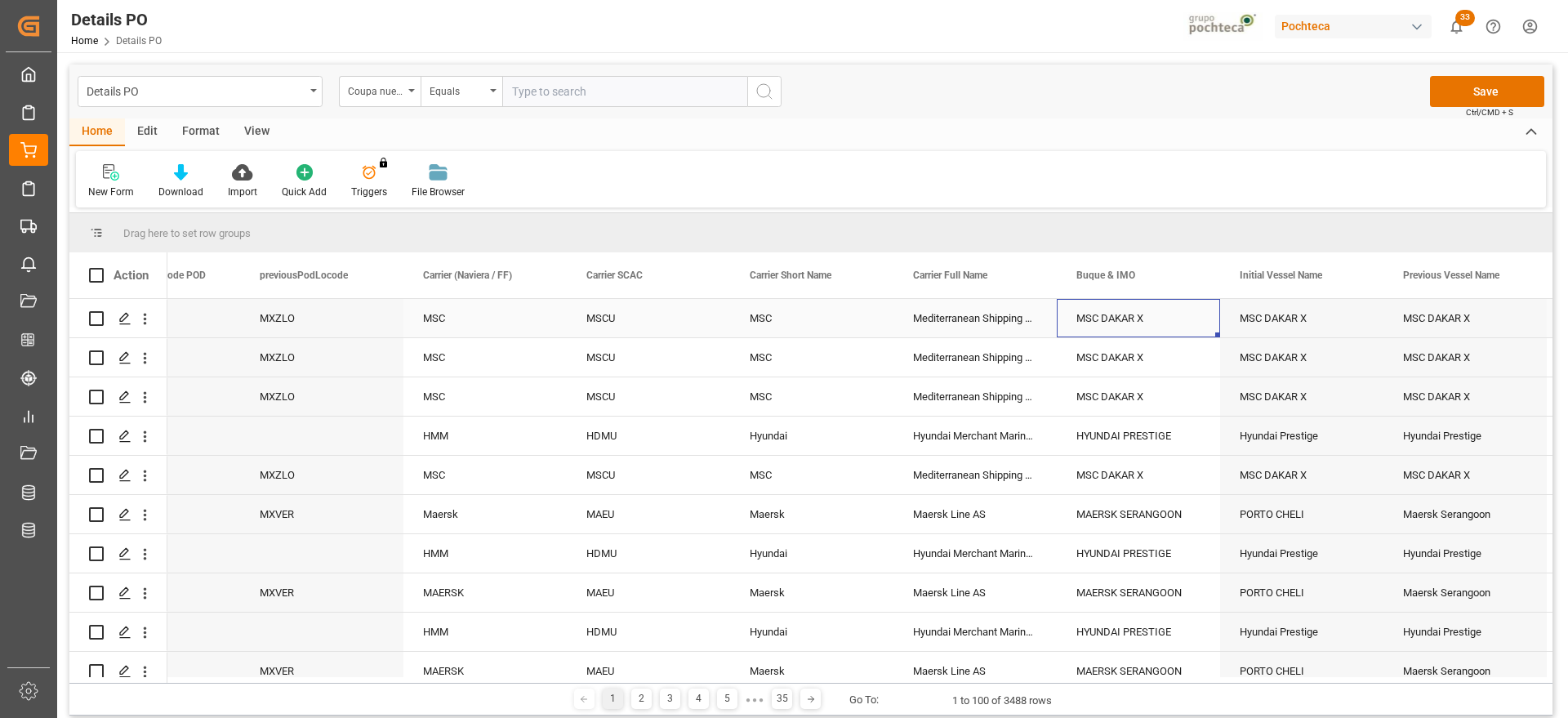
click at [1159, 320] on div "MSC DAKAR X" at bounding box center [1139, 318] width 164 height 38
type input "MSC DAKAR X - 9605231"
drag, startPoint x: 1154, startPoint y: 322, endPoint x: 1081, endPoint y: 321, distance: 73.0
click at [1081, 321] on input "MSC DAKAR X - 9605231" at bounding box center [1138, 327] width 137 height 31
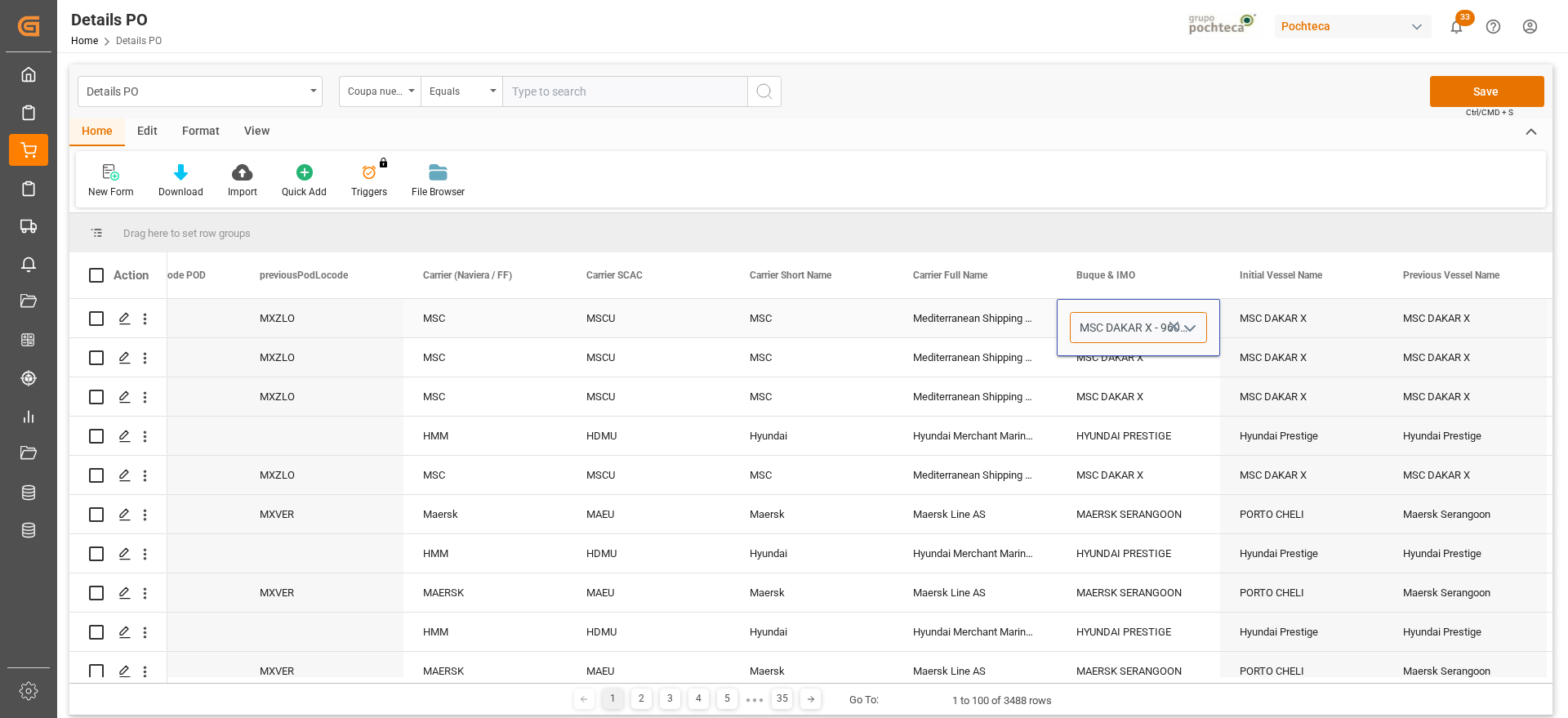
click at [1083, 325] on input "MSC DAKAR X - 9605231" at bounding box center [1138, 327] width 137 height 31
drag, startPoint x: 1081, startPoint y: 324, endPoint x: 1198, endPoint y: 324, distance: 117.0
click at [1198, 324] on div "MSC DAKAR X - 9605231" at bounding box center [1138, 327] width 137 height 31
paste input "MSC FAIRFIELD"
click at [1153, 379] on div "MSC [GEOGRAPHIC_DATA] - 9302633" at bounding box center [1166, 373] width 192 height 57
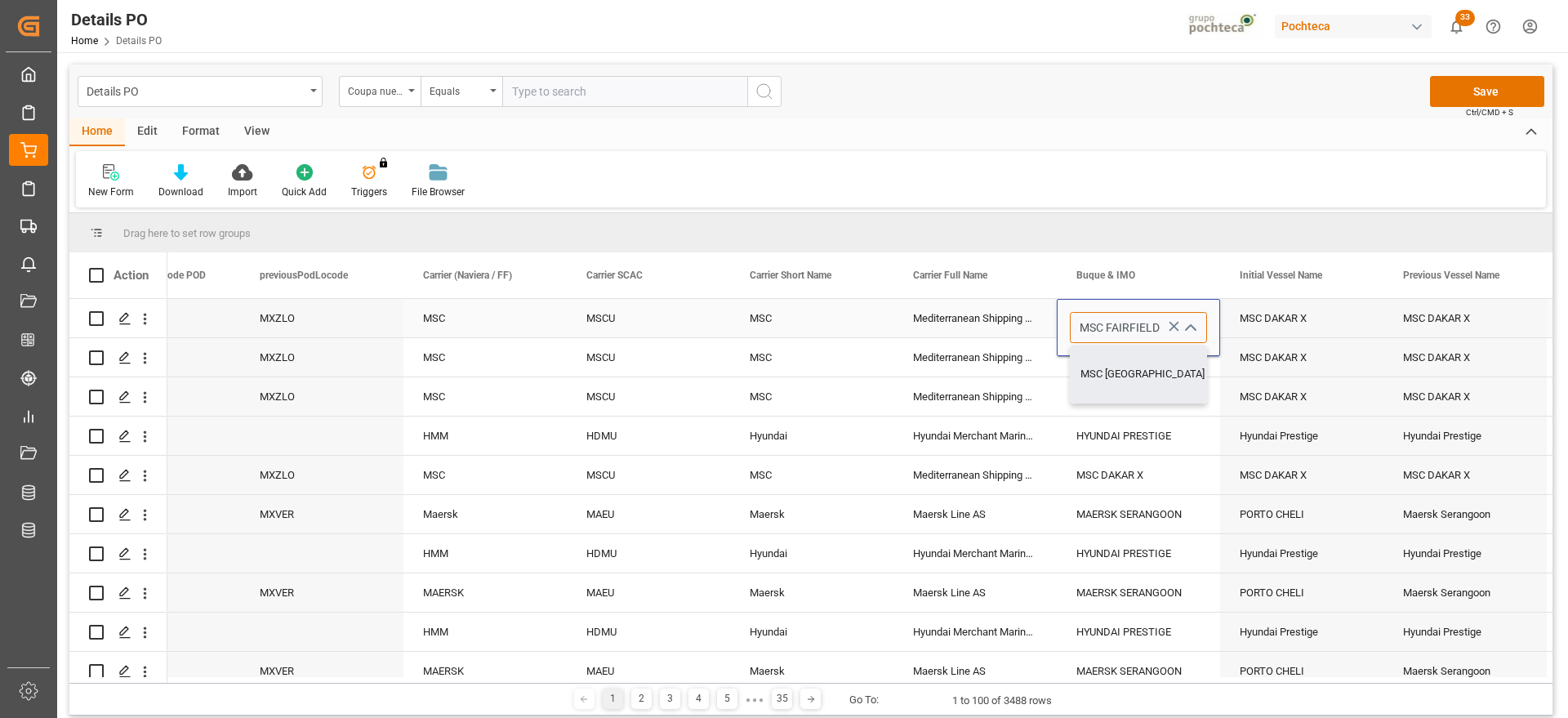
type input "MSC [GEOGRAPHIC_DATA] - 9302633"
click at [1274, 321] on div "MSC DAKAR X" at bounding box center [1301, 318] width 164 height 38
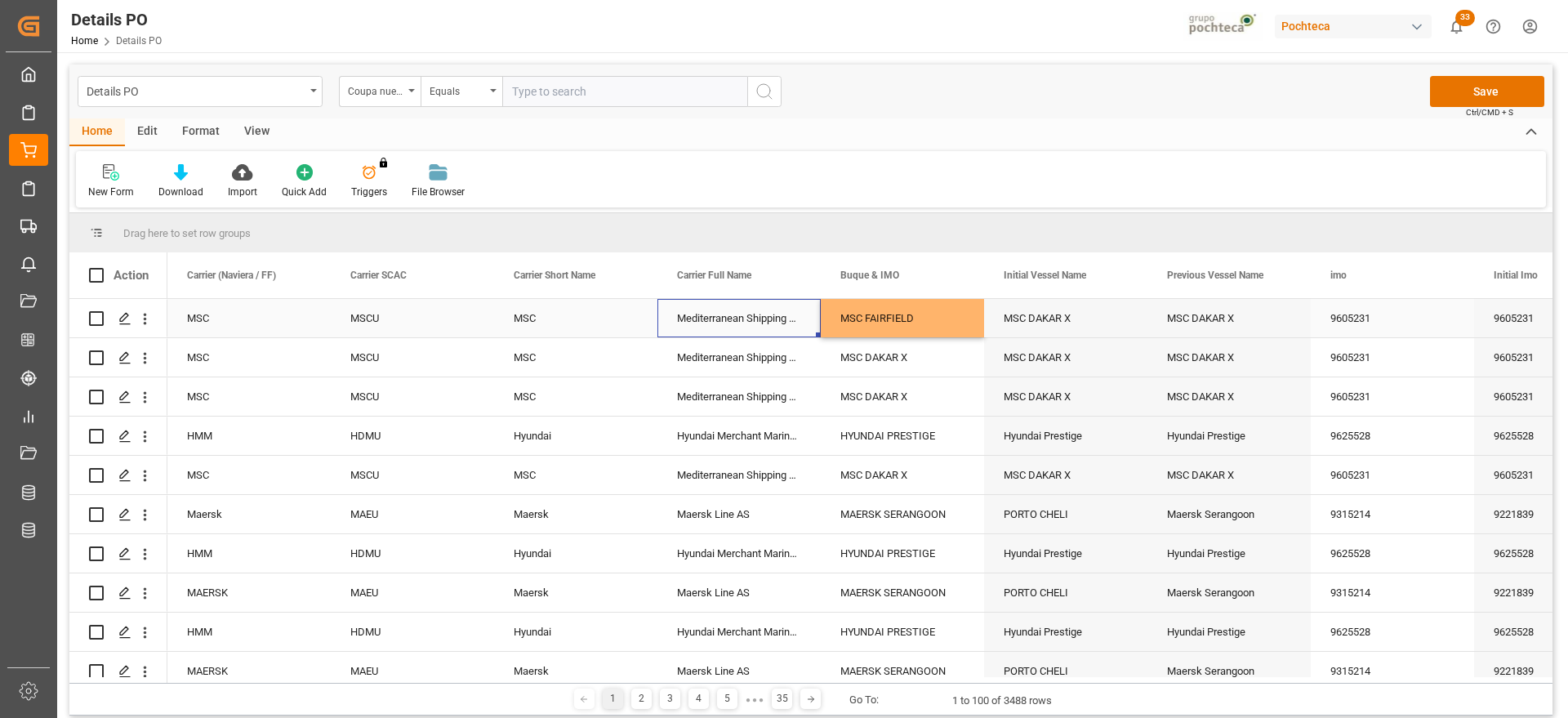
click at [1157, 318] on div "MSC DAKAR X" at bounding box center [1229, 318] width 164 height 38
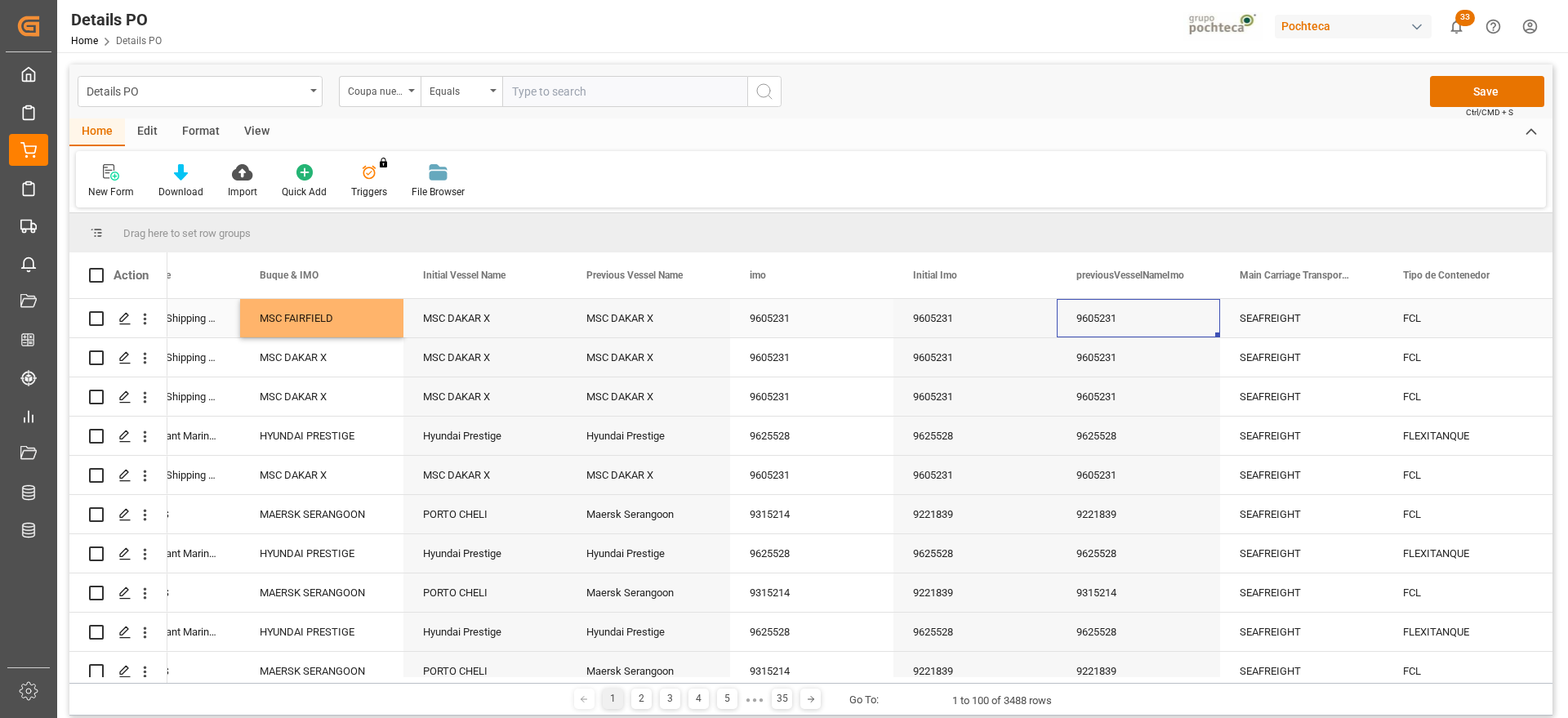
click at [840, 323] on div "9605231" at bounding box center [812, 318] width 164 height 38
type input "9605231 - MSC DAKAR X"
click at [0, 0] on button "open menu" at bounding box center [0, 0] width 0 height 0
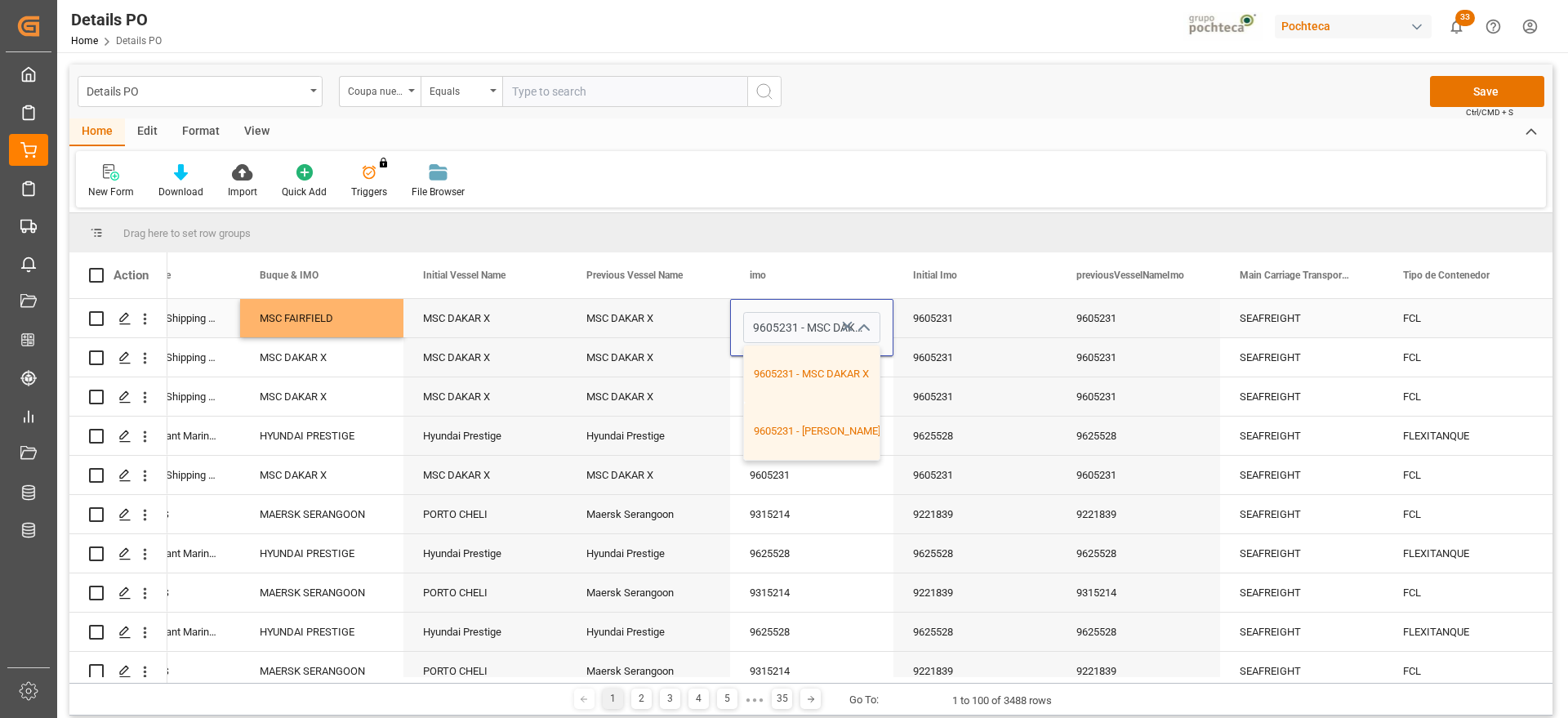
click at [842, 322] on icon "Press SPACE to select this row." at bounding box center [847, 327] width 17 height 17
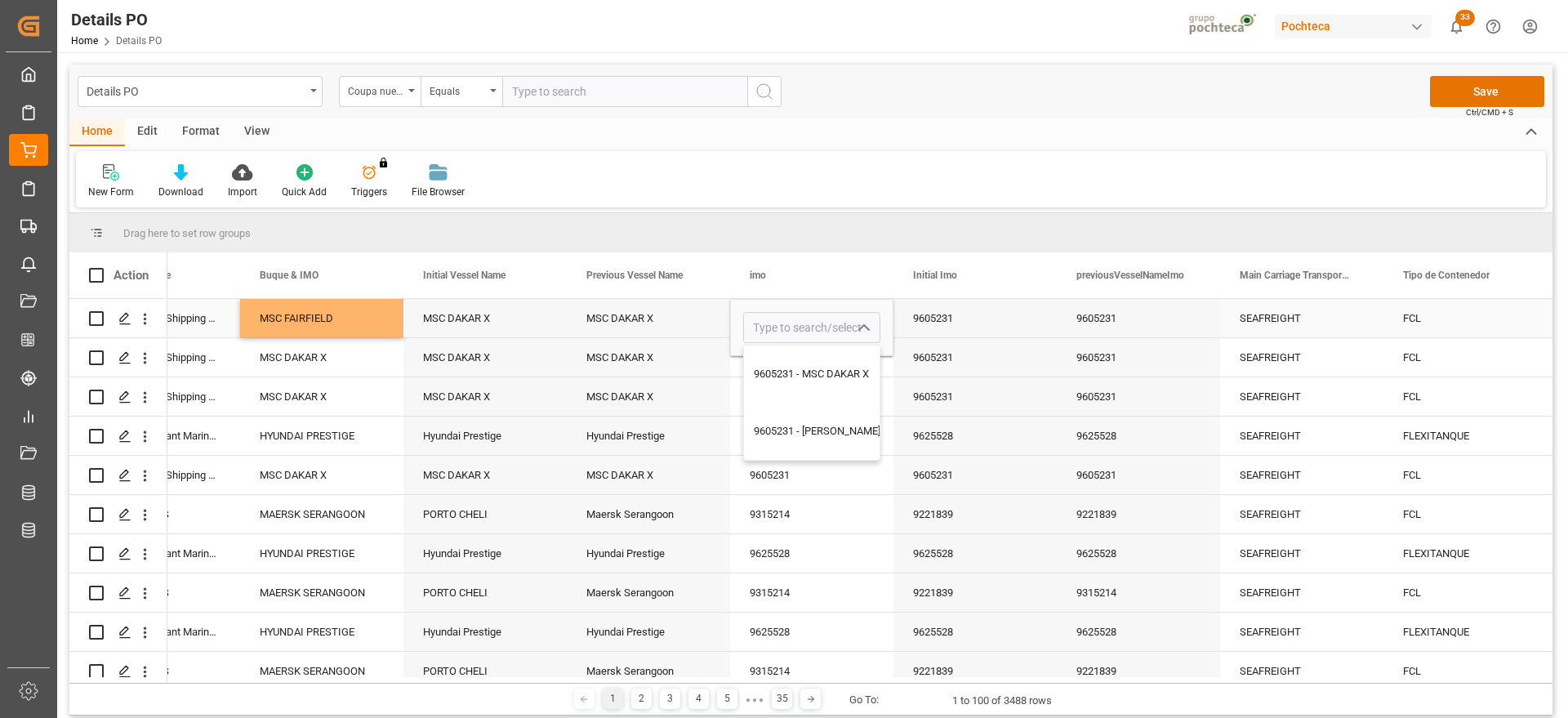
click at [1272, 323] on div "SEAFREIGHT" at bounding box center [1301, 319] width 124 height 38
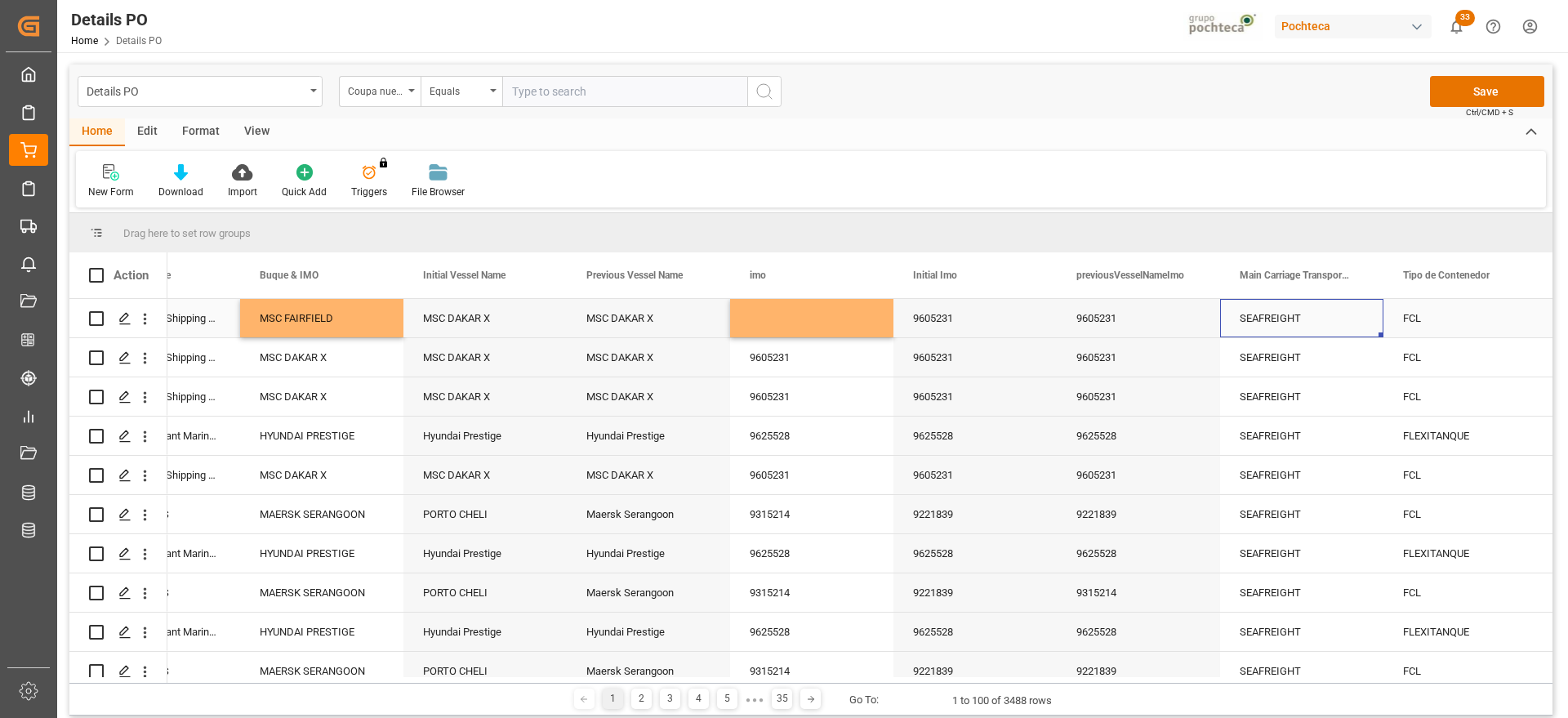
click at [1433, 324] on div "FCL" at bounding box center [1465, 319] width 124 height 38
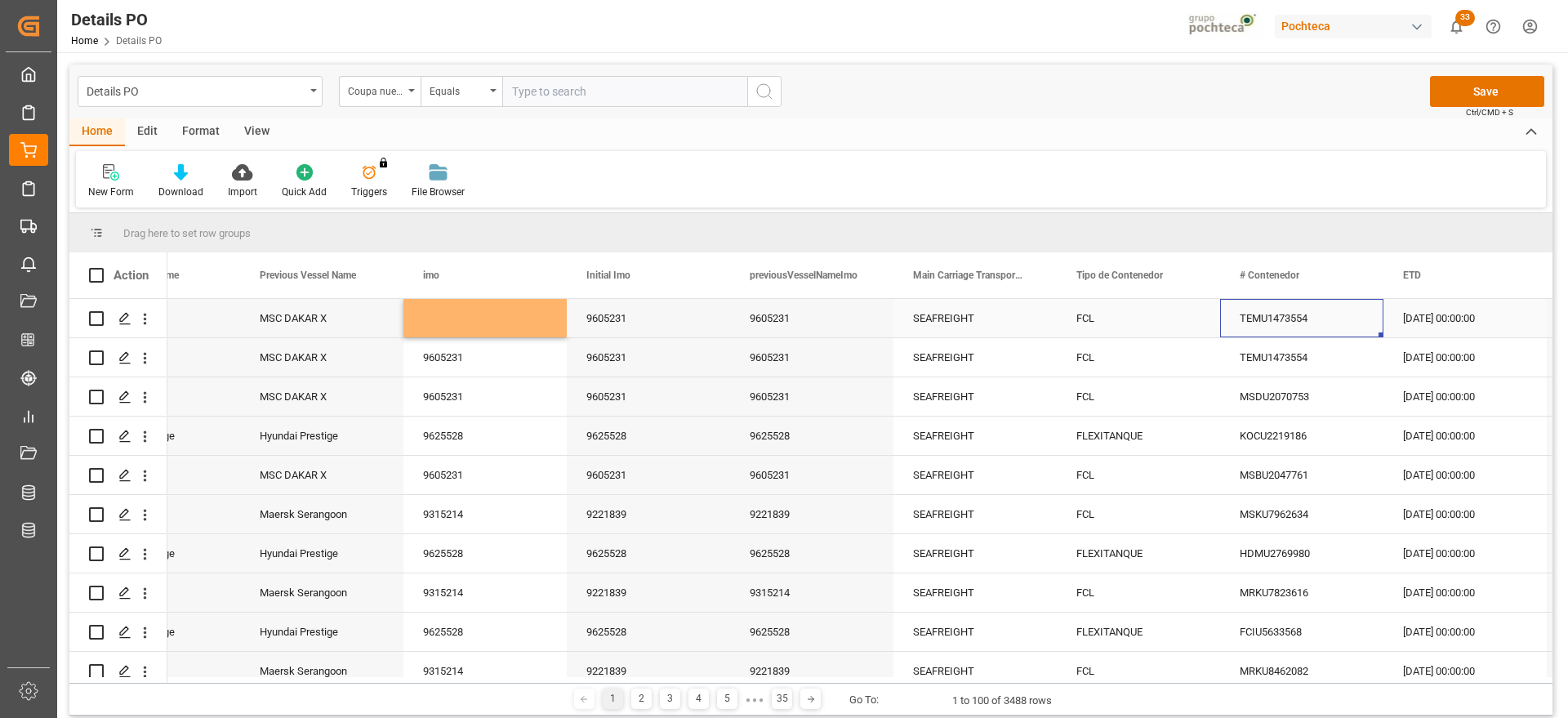
click at [1319, 313] on div "TEMU1473554" at bounding box center [1301, 318] width 164 height 38
drag, startPoint x: 1320, startPoint y: 316, endPoint x: 1237, endPoint y: 321, distance: 83.2
click at [1237, 321] on input "TEMU1473554" at bounding box center [1301, 327] width 137 height 31
paste input "MSNU2216426"
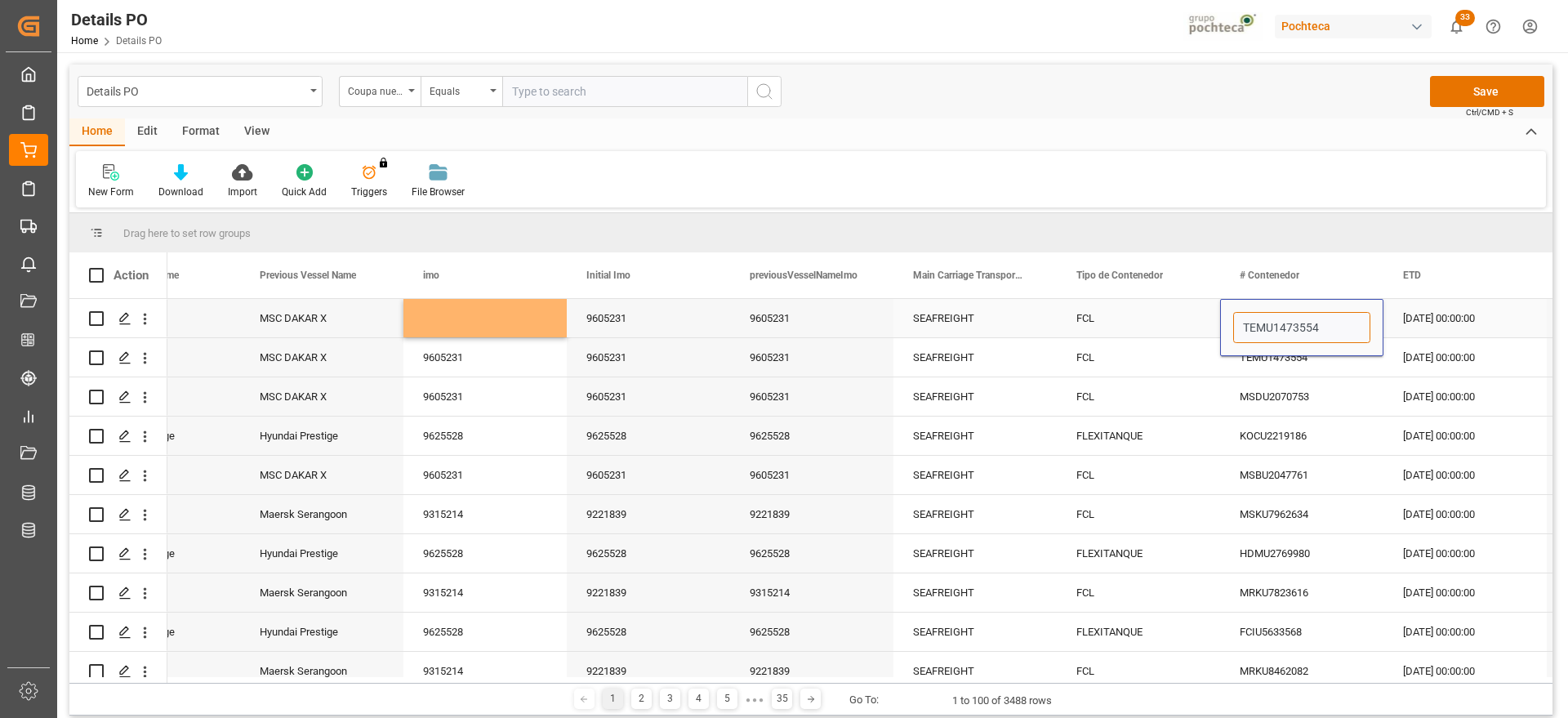
type input "MSNU2216426"
click at [1184, 321] on div "FCL" at bounding box center [1139, 319] width 124 height 38
click at [1317, 306] on div "MSNU2216426" at bounding box center [1301, 318] width 164 height 38
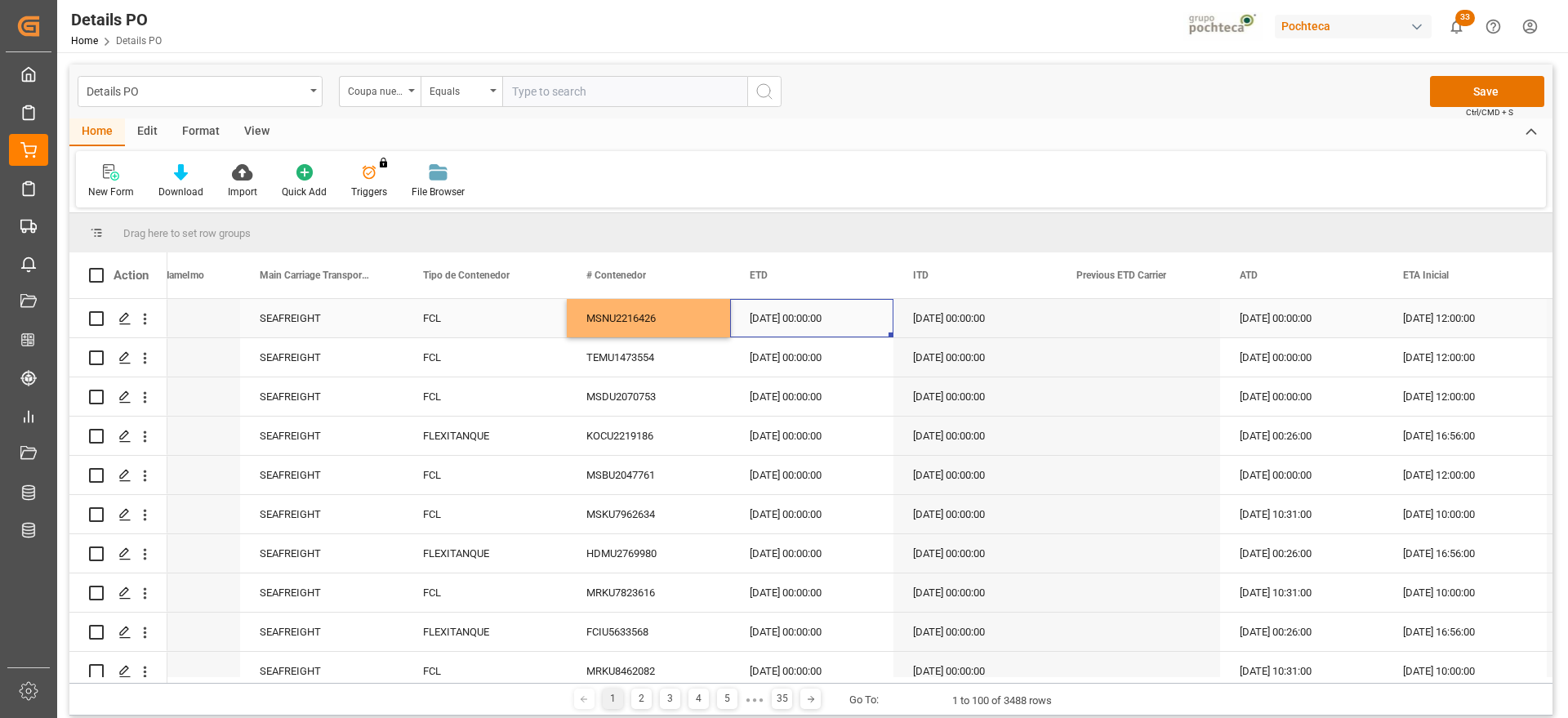
click at [828, 327] on div "[DATE] 00:00:00" at bounding box center [812, 318] width 164 height 38
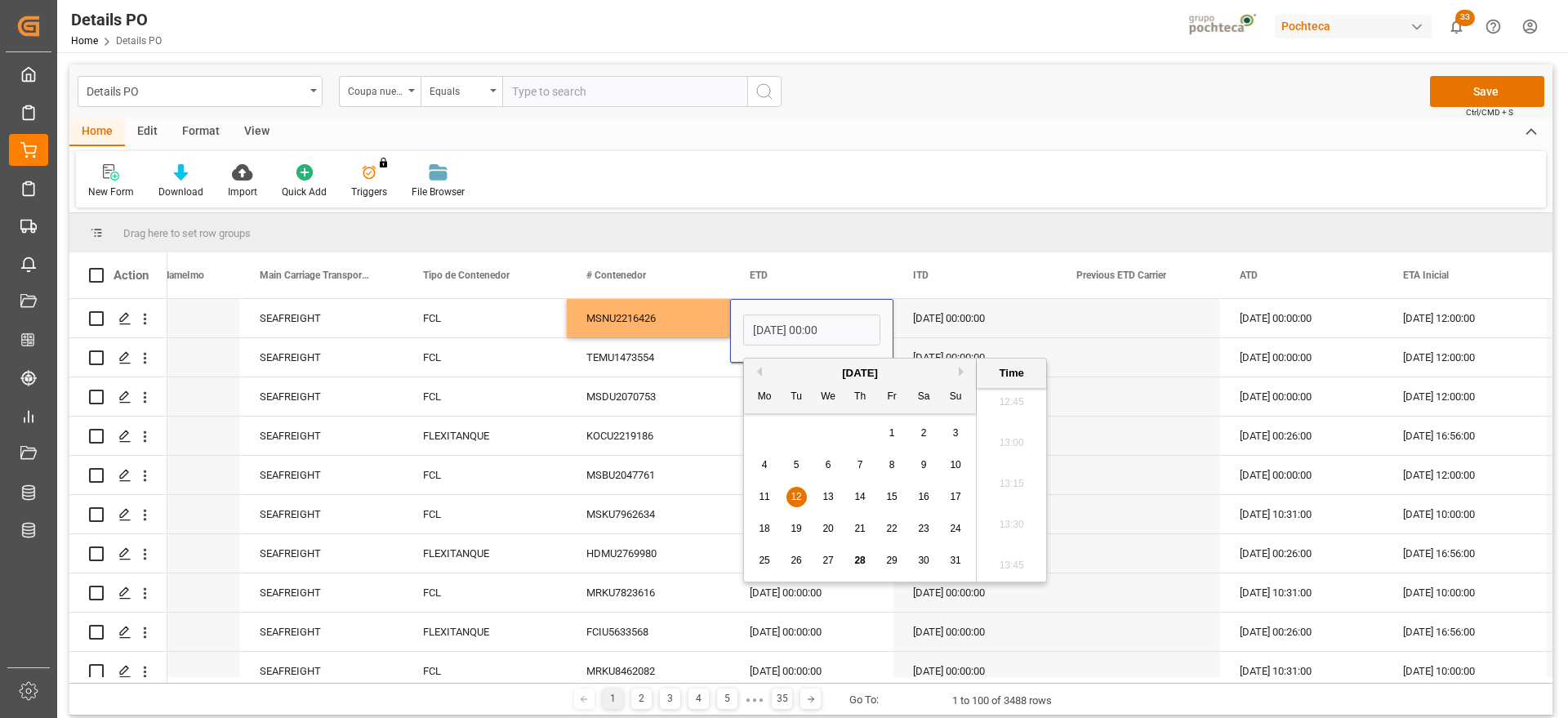
click at [840, 532] on div "18 19 20 21 22 23 24" at bounding box center [861, 529] width 223 height 32
drag, startPoint x: 825, startPoint y: 526, endPoint x: 844, endPoint y: 522, distance: 19.4
click at [826, 526] on span "20" at bounding box center [827, 528] width 10 height 11
type input "[DATE] 00:00"
click at [1379, 318] on div "[DATE] 00:00:00" at bounding box center [1301, 318] width 164 height 38
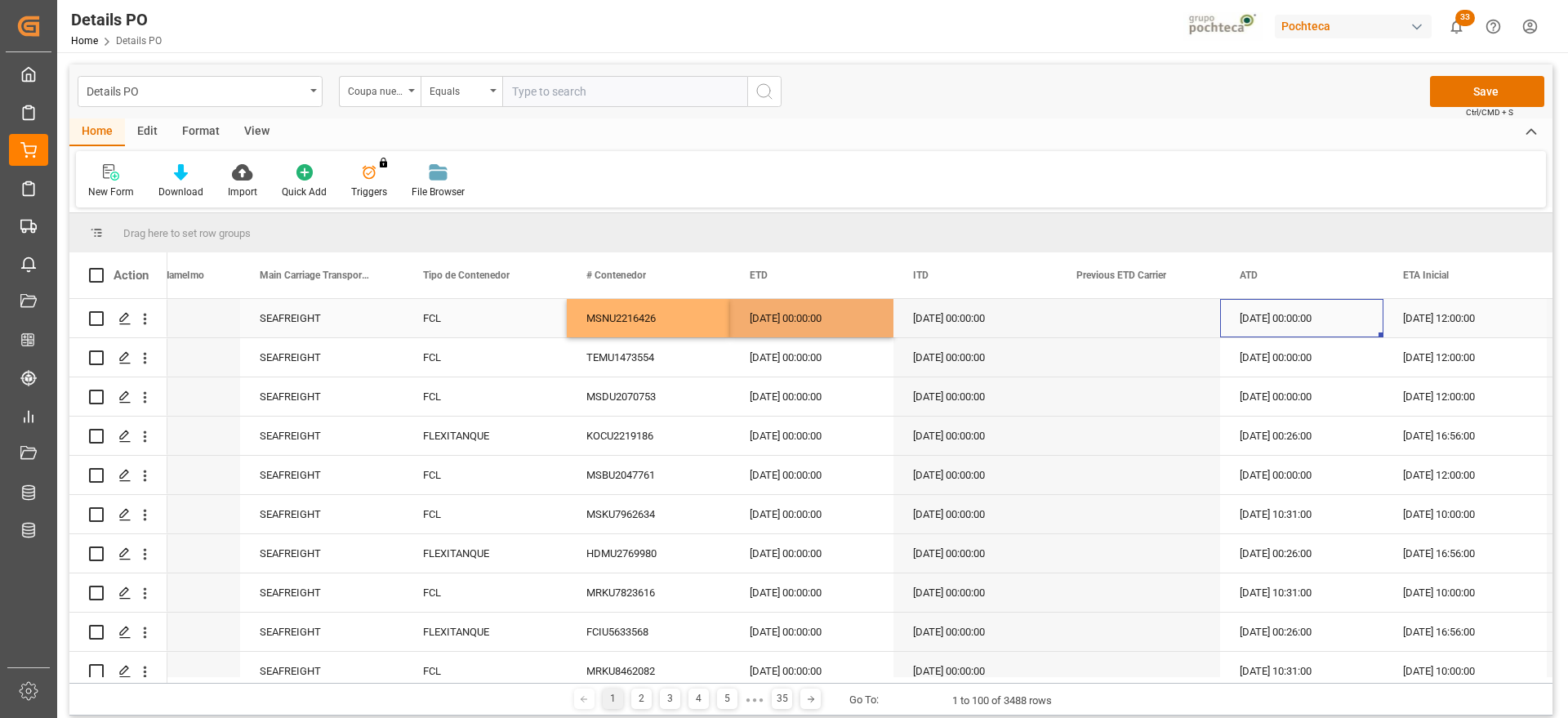
click at [1456, 321] on div "[DATE] 12:00:00" at bounding box center [1465, 318] width 164 height 38
click at [1420, 317] on div "[DATE] 12:00:00" at bounding box center [1465, 318] width 164 height 38
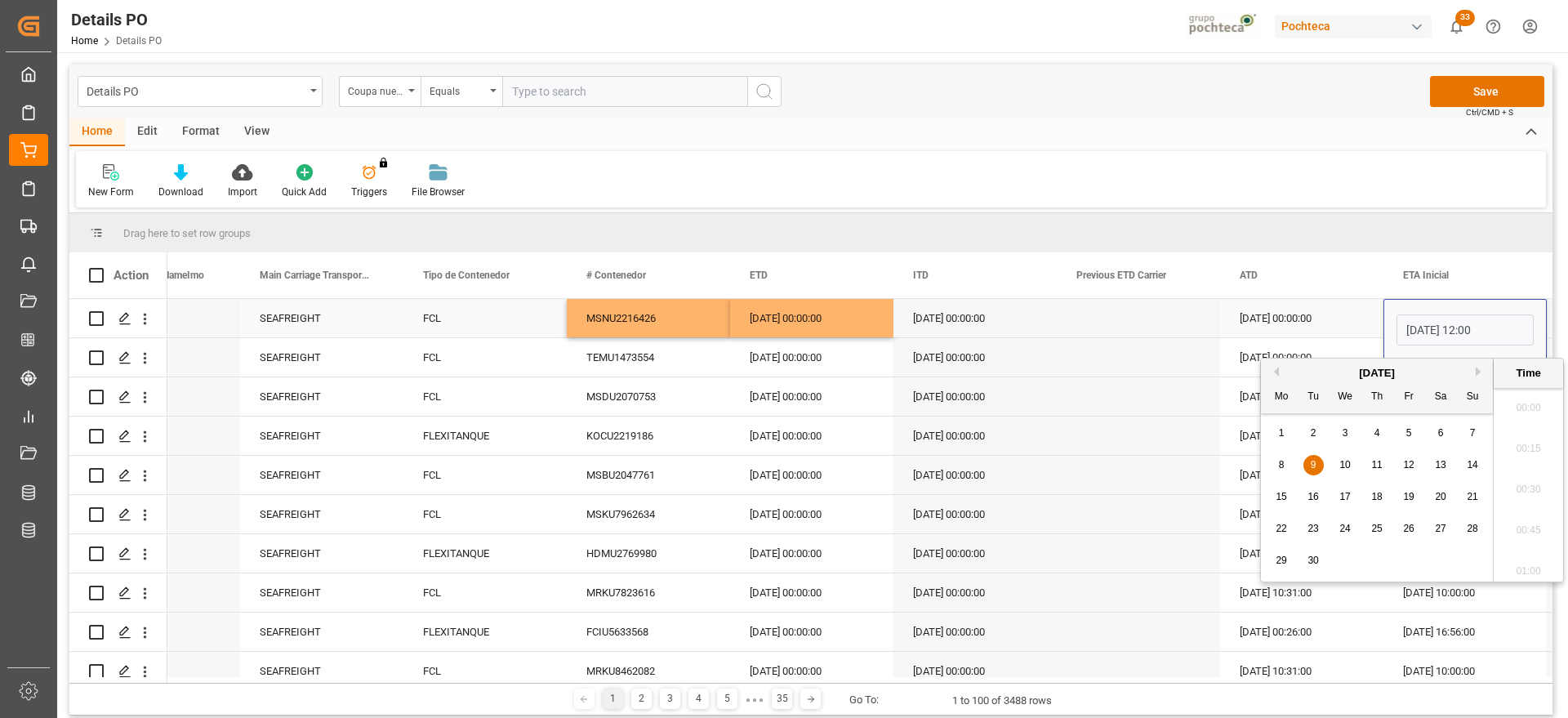
scroll to position [1885, 0]
click at [1381, 465] on span "11" at bounding box center [1376, 464] width 10 height 11
type input "[DATE] 12:00"
click at [1328, 317] on div "[DATE] 00:00:00" at bounding box center [1301, 318] width 164 height 38
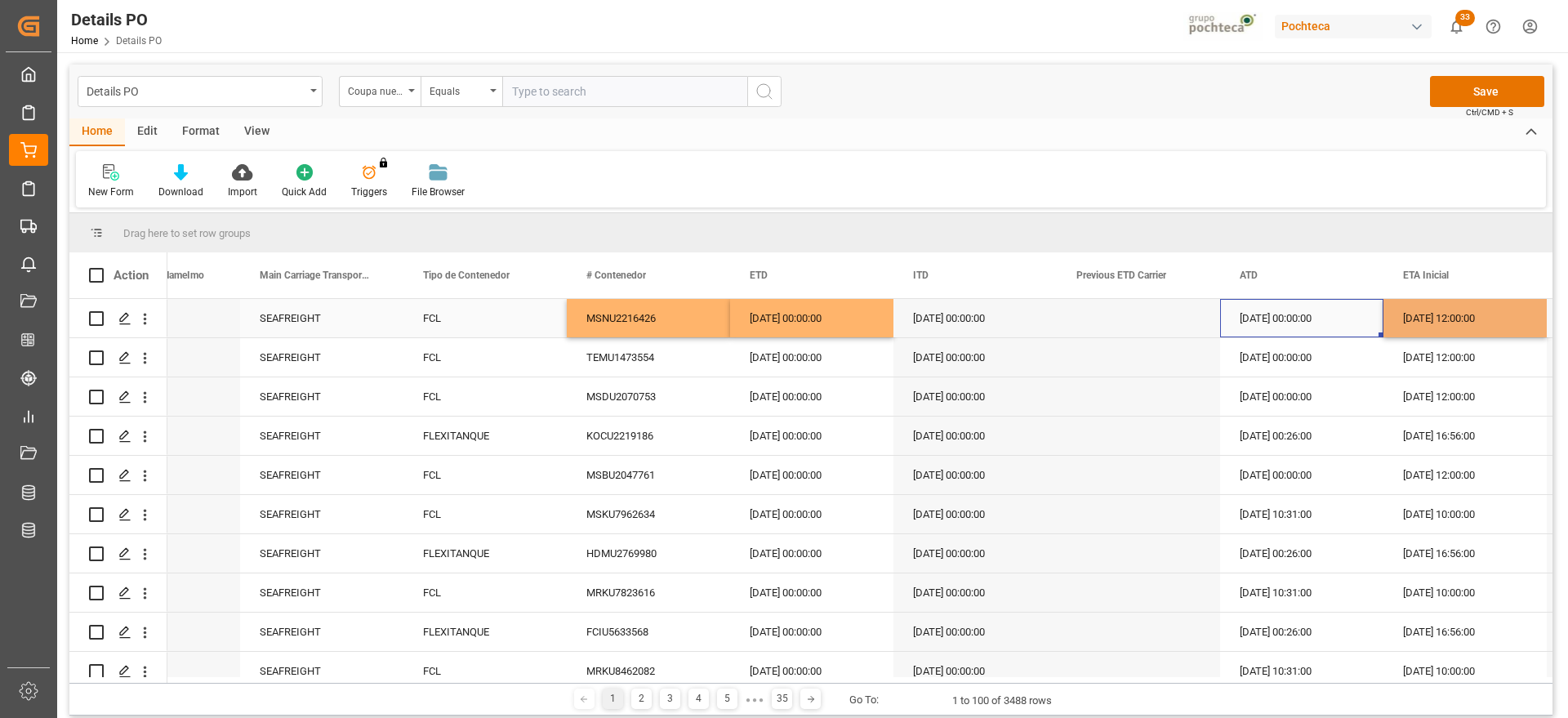
click at [1455, 322] on div "[DATE] 12:00:00" at bounding box center [1465, 318] width 164 height 38
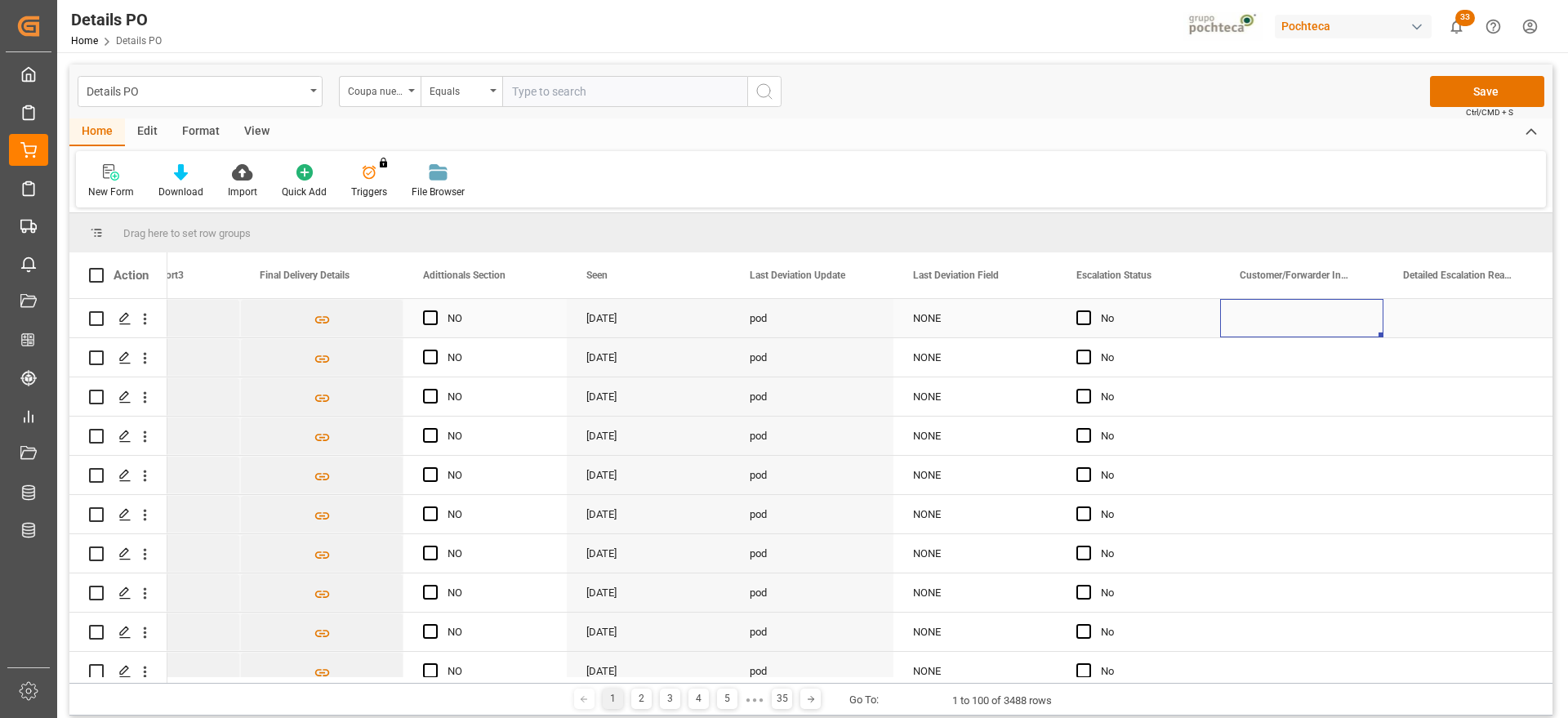
scroll to position [0, 15113]
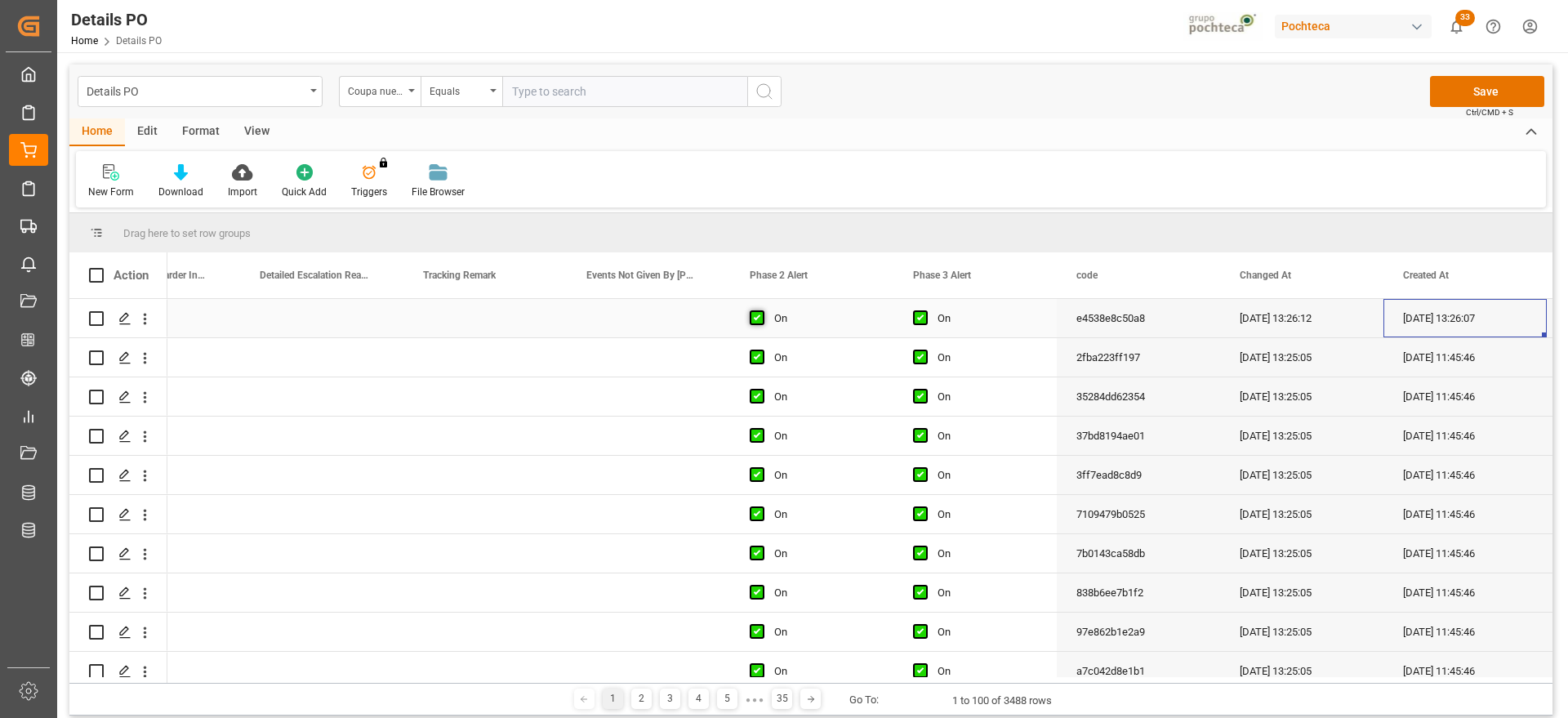
click at [750, 320] on span "Press SPACE to select this row." at bounding box center [757, 317] width 14 height 14
click at [762, 310] on input "Press SPACE to select this row." at bounding box center [762, 310] width 0 height 0
click at [919, 316] on span "Press SPACE to select this row." at bounding box center [919, 317] width 14 height 14
click at [925, 310] on input "Press SPACE to select this row." at bounding box center [925, 310] width 0 height 0
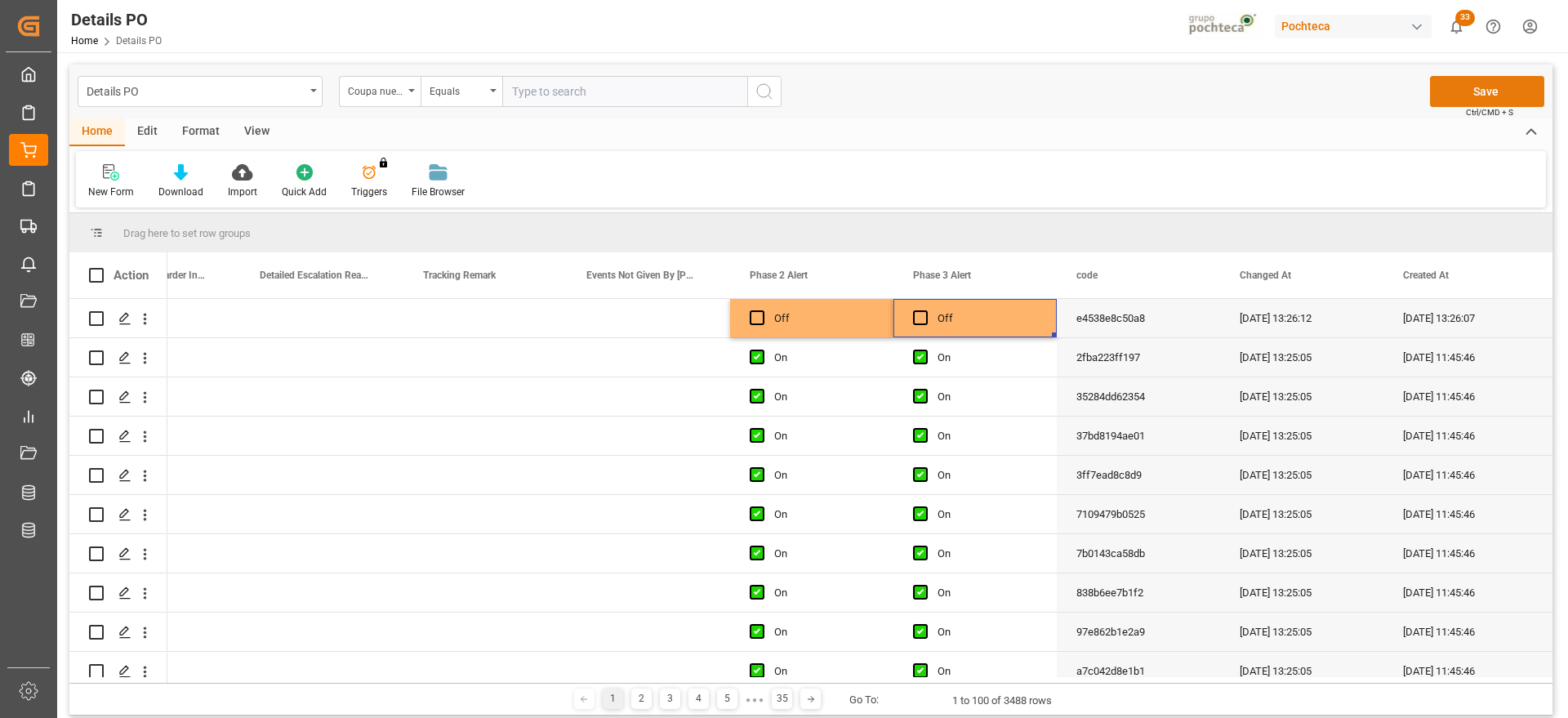
click at [1500, 96] on button "Save" at bounding box center [1487, 91] width 114 height 31
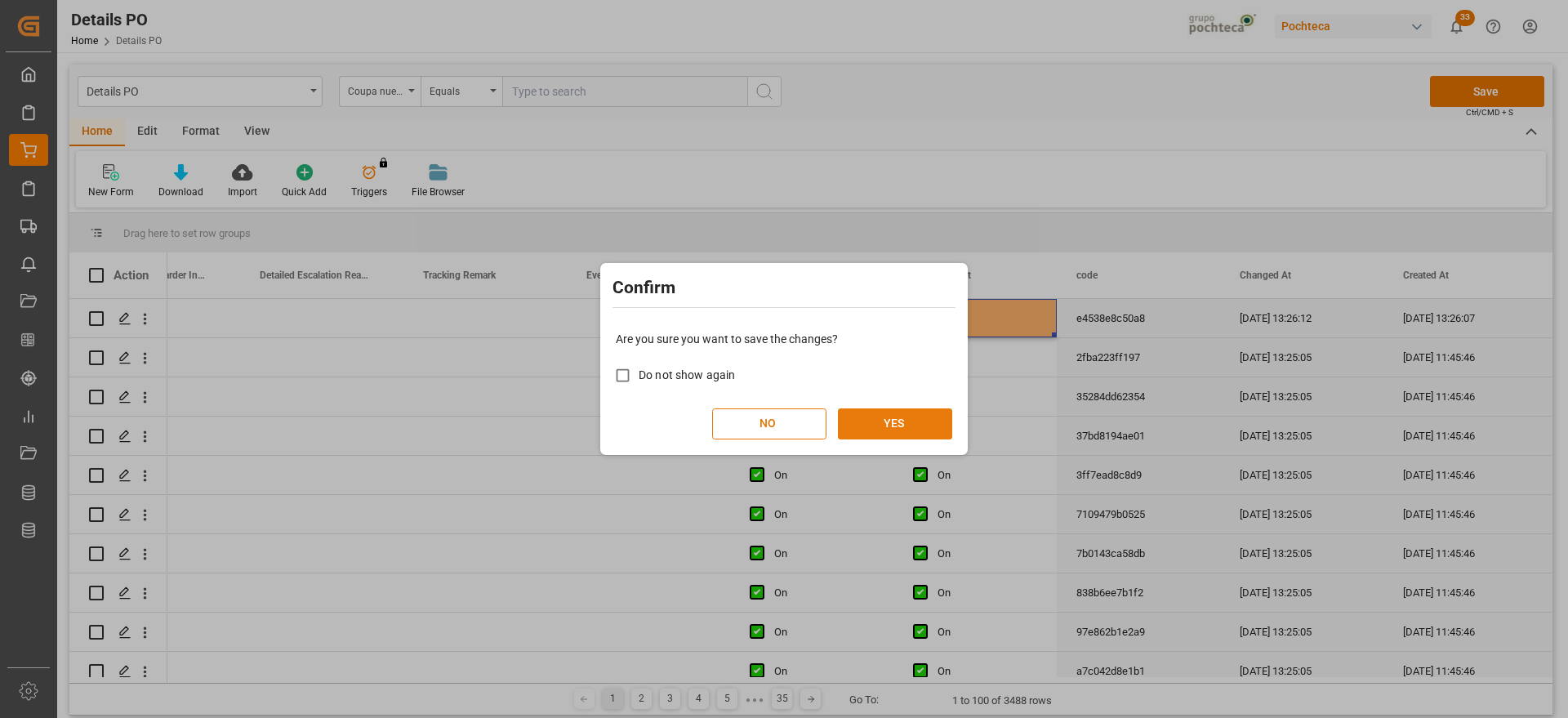
click at [890, 429] on button "YES" at bounding box center [895, 424] width 114 height 31
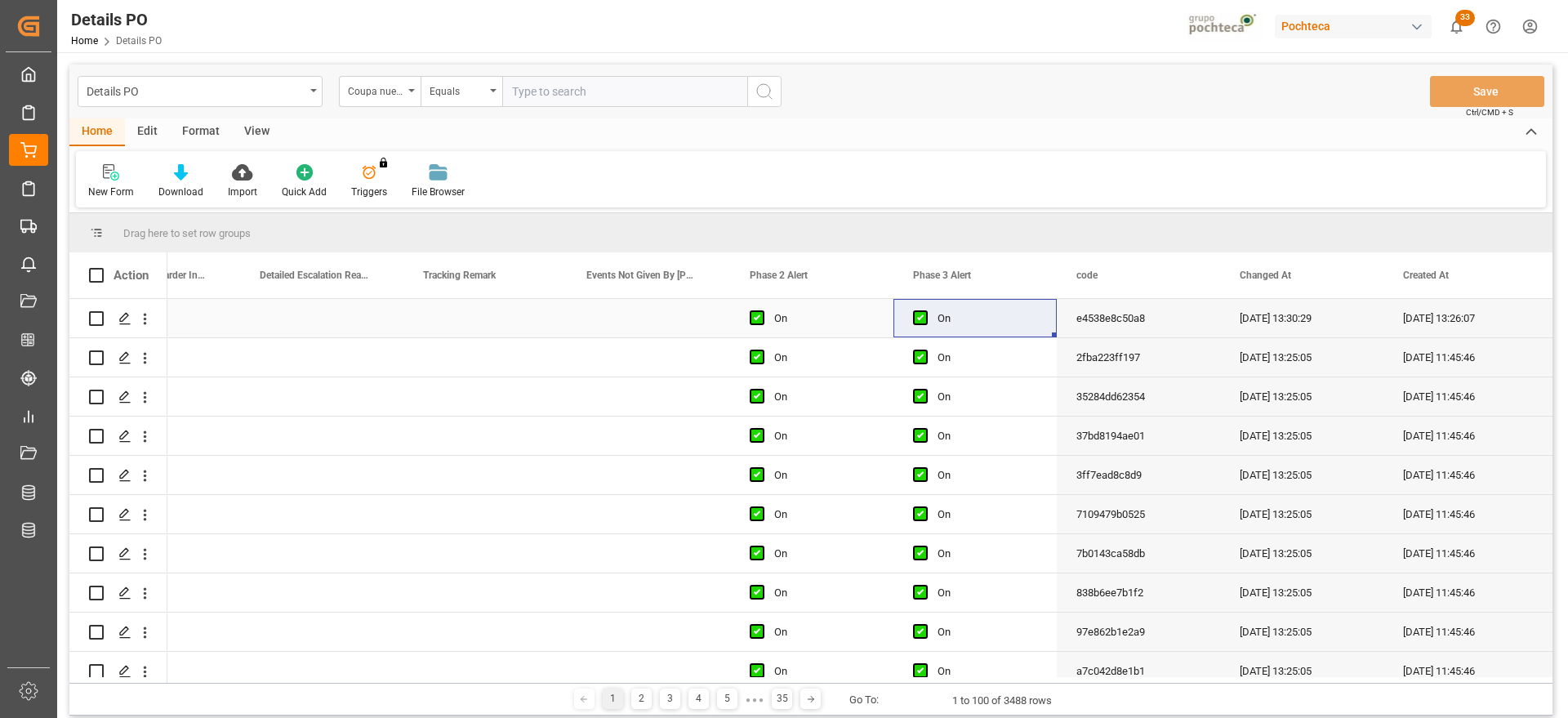
click at [293, 316] on div "Press SPACE to select this row." at bounding box center [322, 318] width 164 height 38
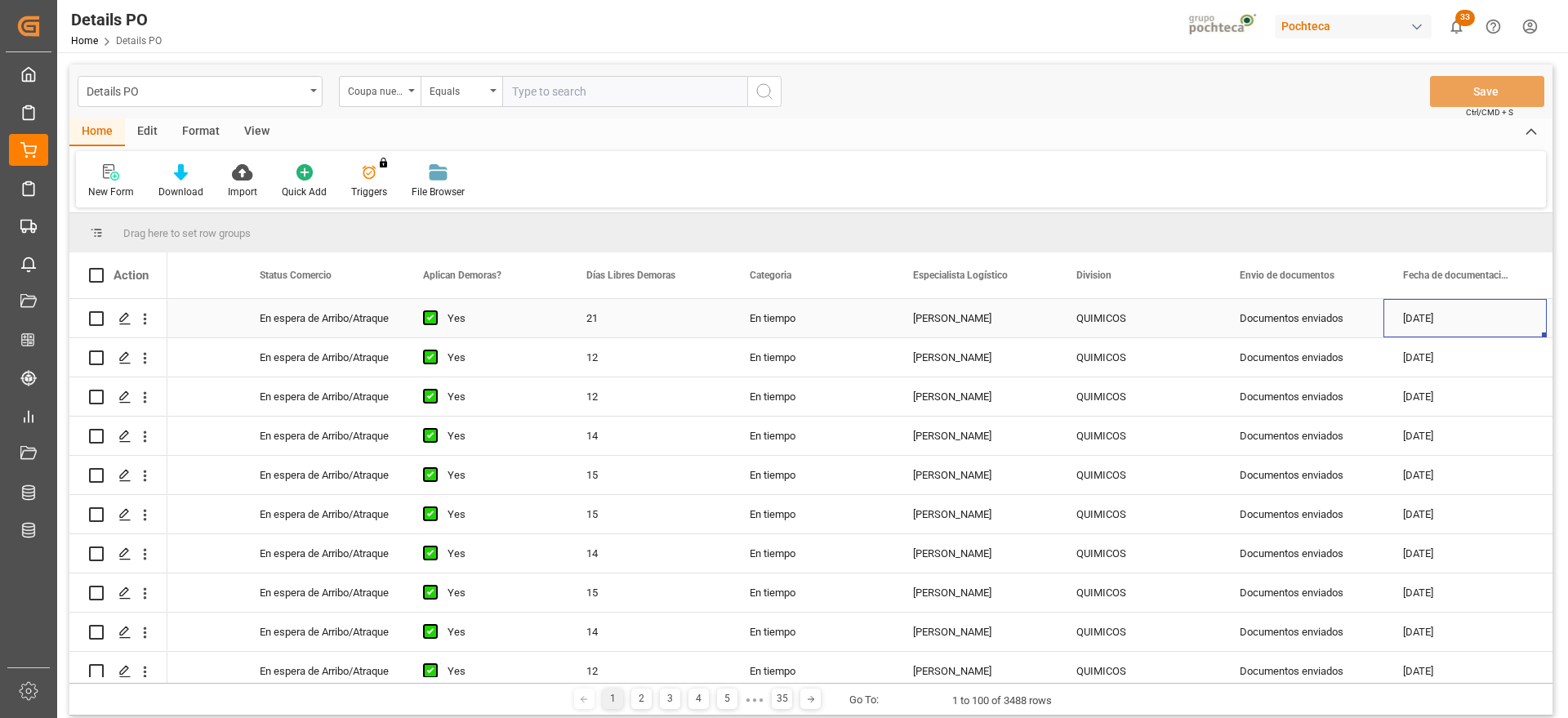
scroll to position [0, 254]
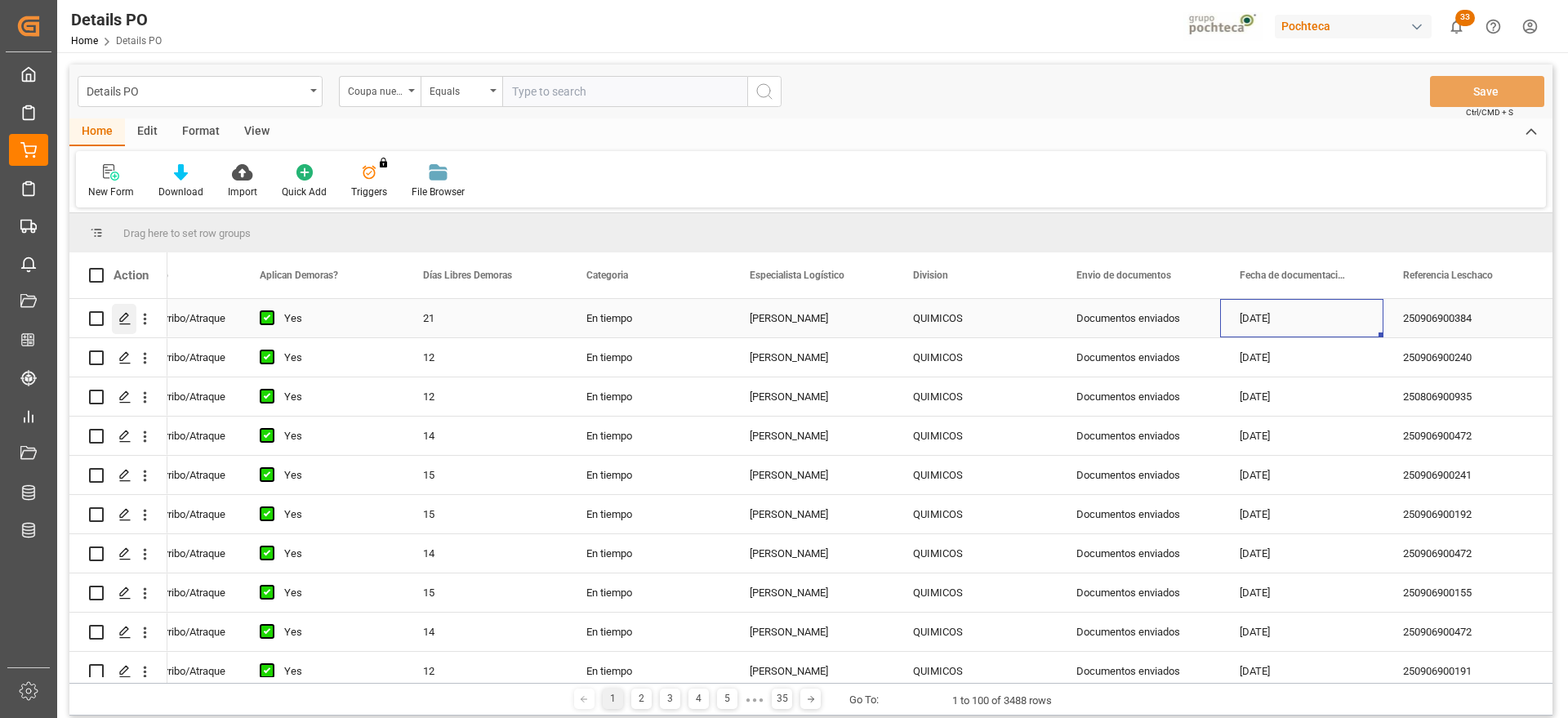
click at [127, 318] on icon "Press SPACE to select this row." at bounding box center [124, 318] width 13 height 13
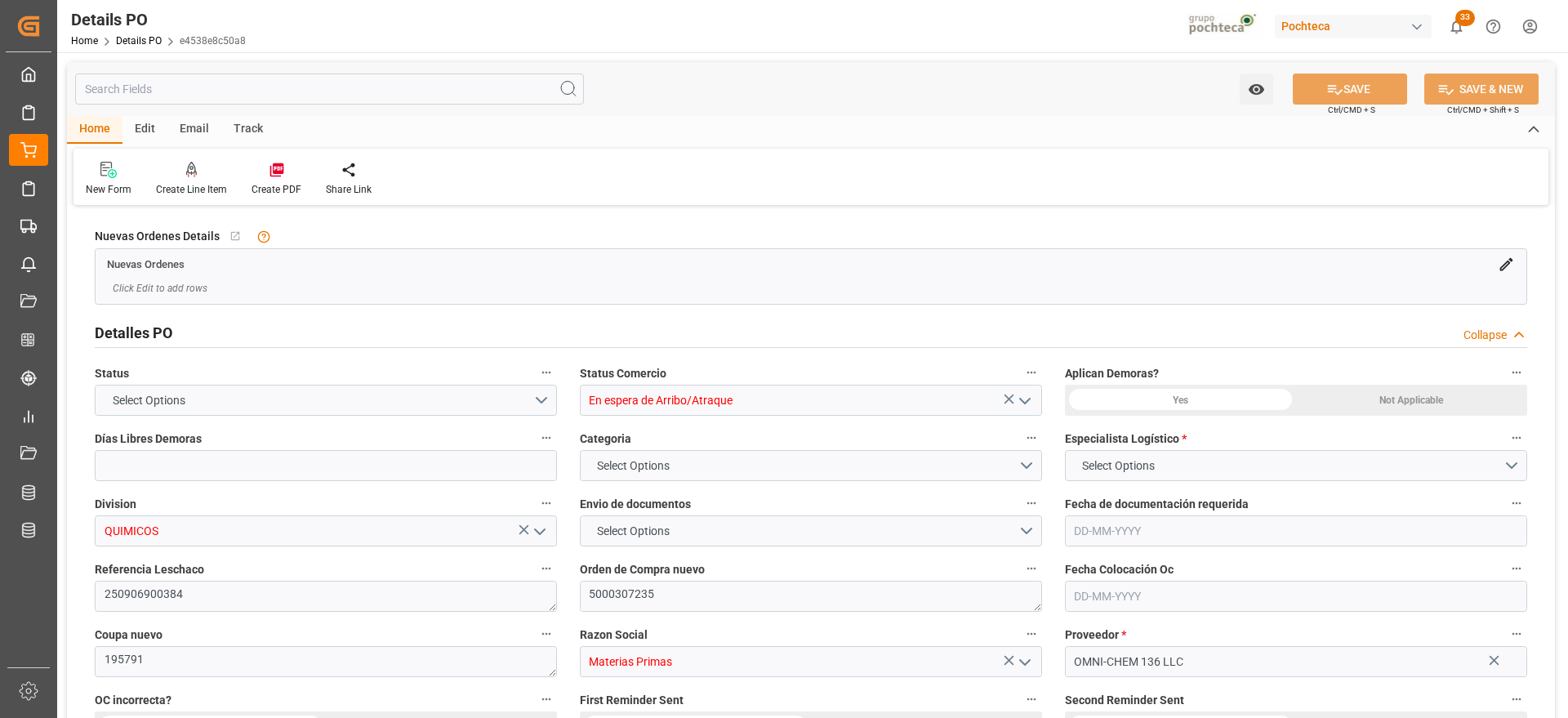
type input "En espera de Arribo/Atraque"
type input "QUIMICOS"
type textarea "250906900384"
type textarea "5000307235"
type textarea "195791"
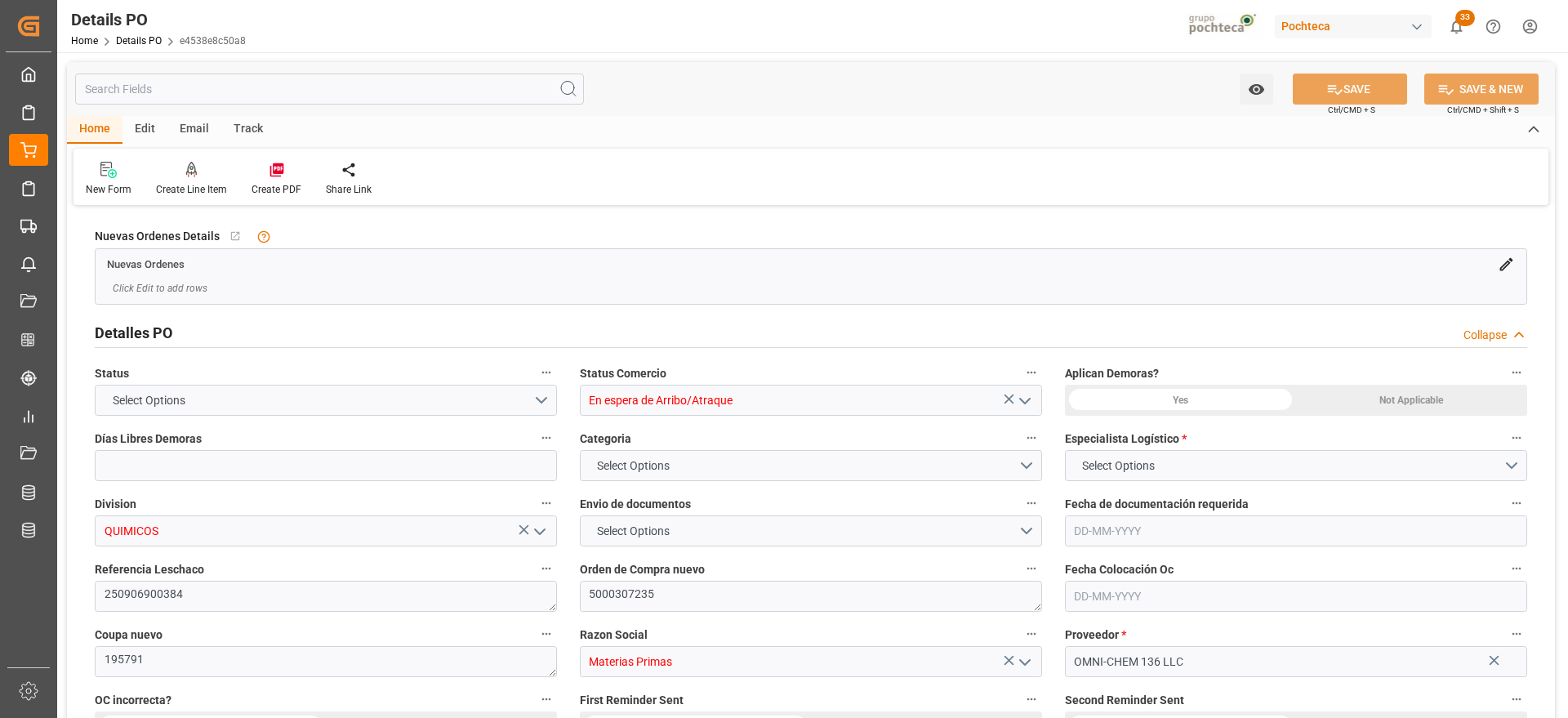
type input "Materias Primas"
type input "OMNI-CHEM 136 LLC"
type textarea "28023"
type textarea "en espera de arribo"
type textarea "HEXAMETAFOSFATO SODIO TEC POLVO IMP S-25"
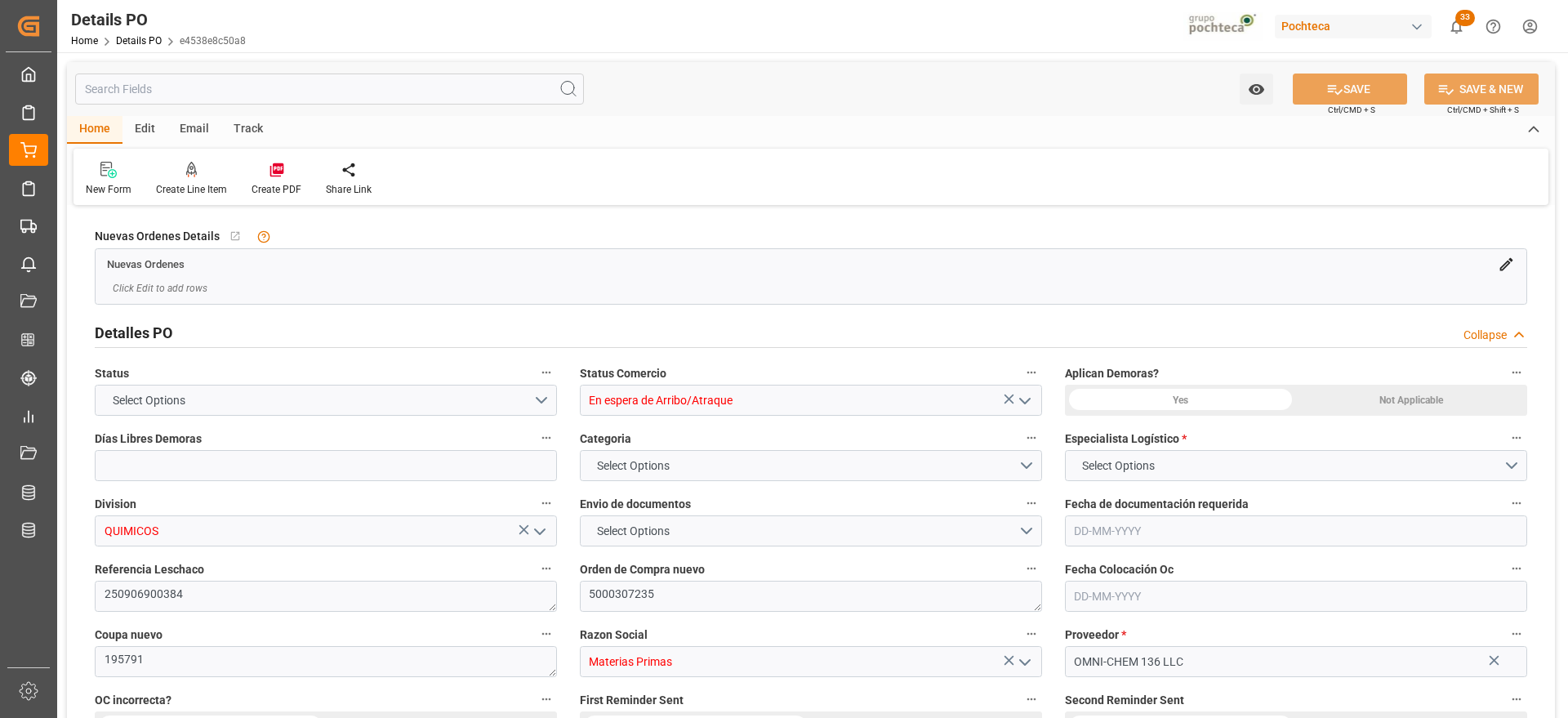
type input "21"
type input "[DATE]"
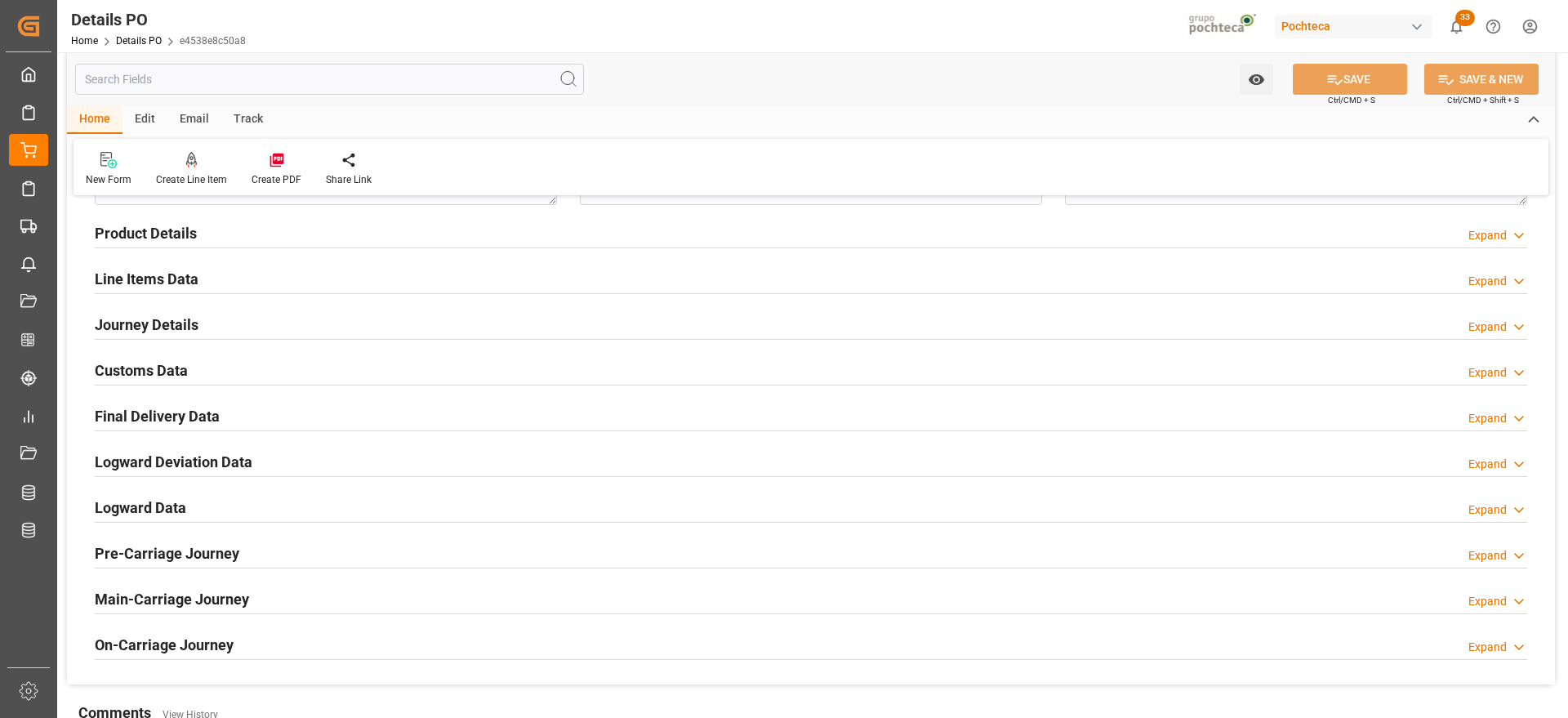
scroll to position [919, 0]
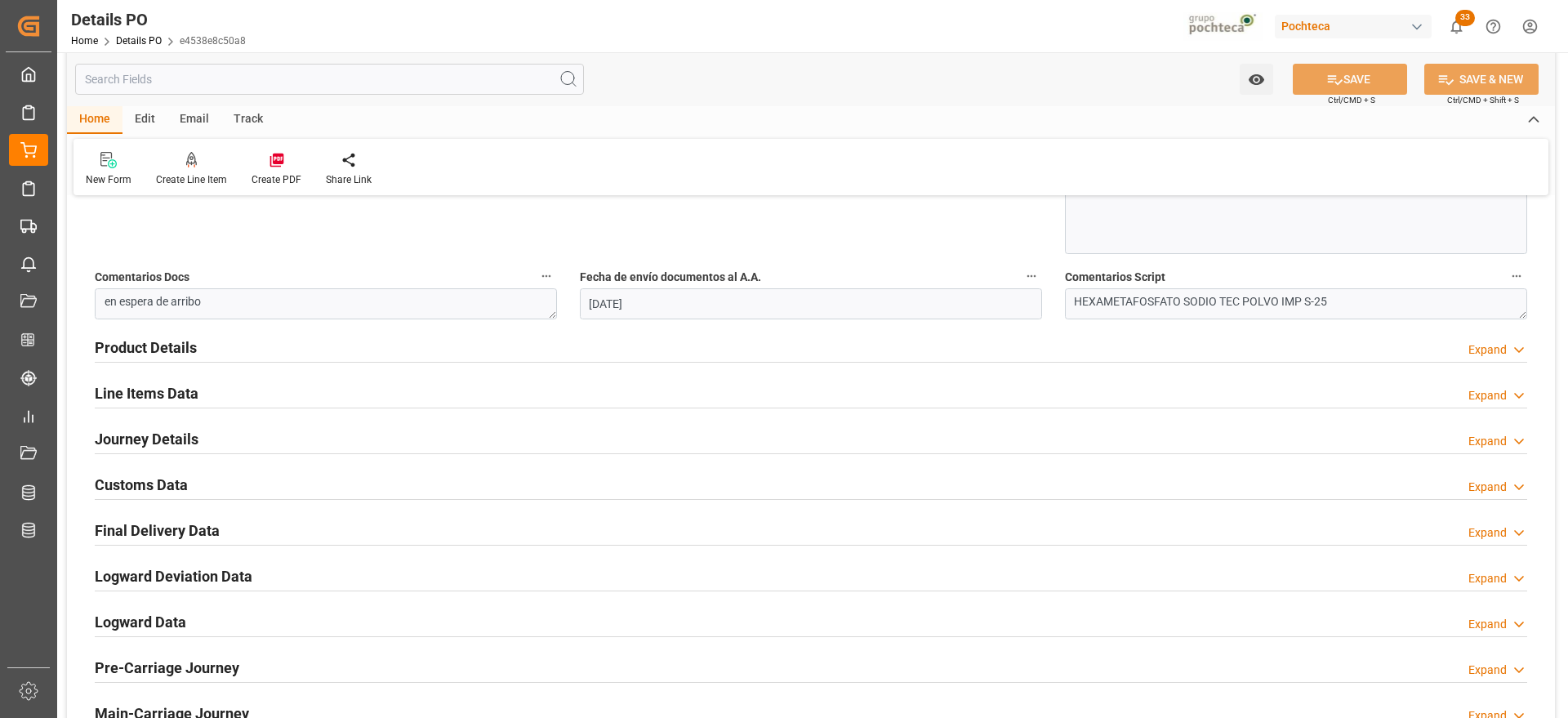
click at [159, 485] on h2 "Customs Data" at bounding box center [141, 485] width 93 height 22
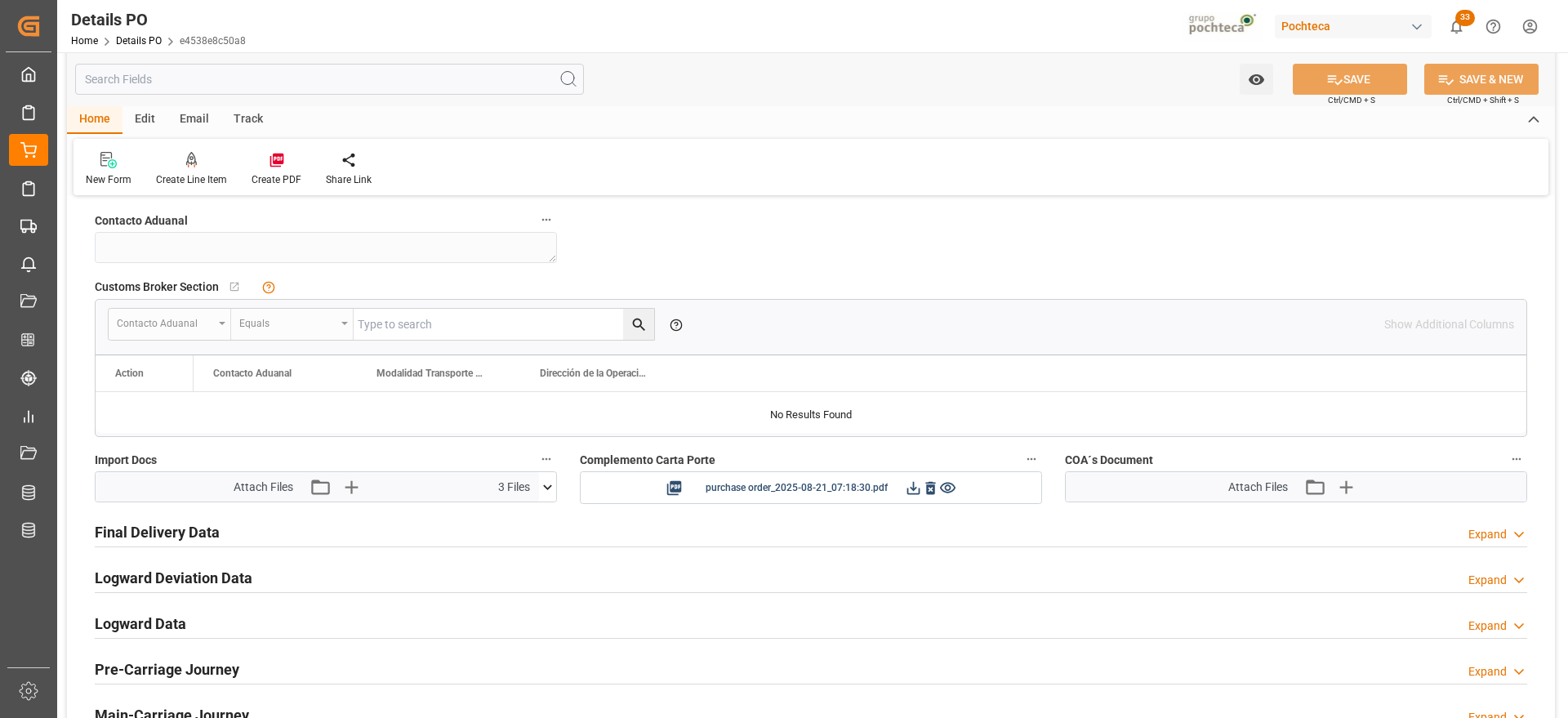
scroll to position [1225, 0]
click at [547, 482] on icon at bounding box center [547, 486] width 17 height 17
click at [525, 515] on icon at bounding box center [521, 516] width 9 height 13
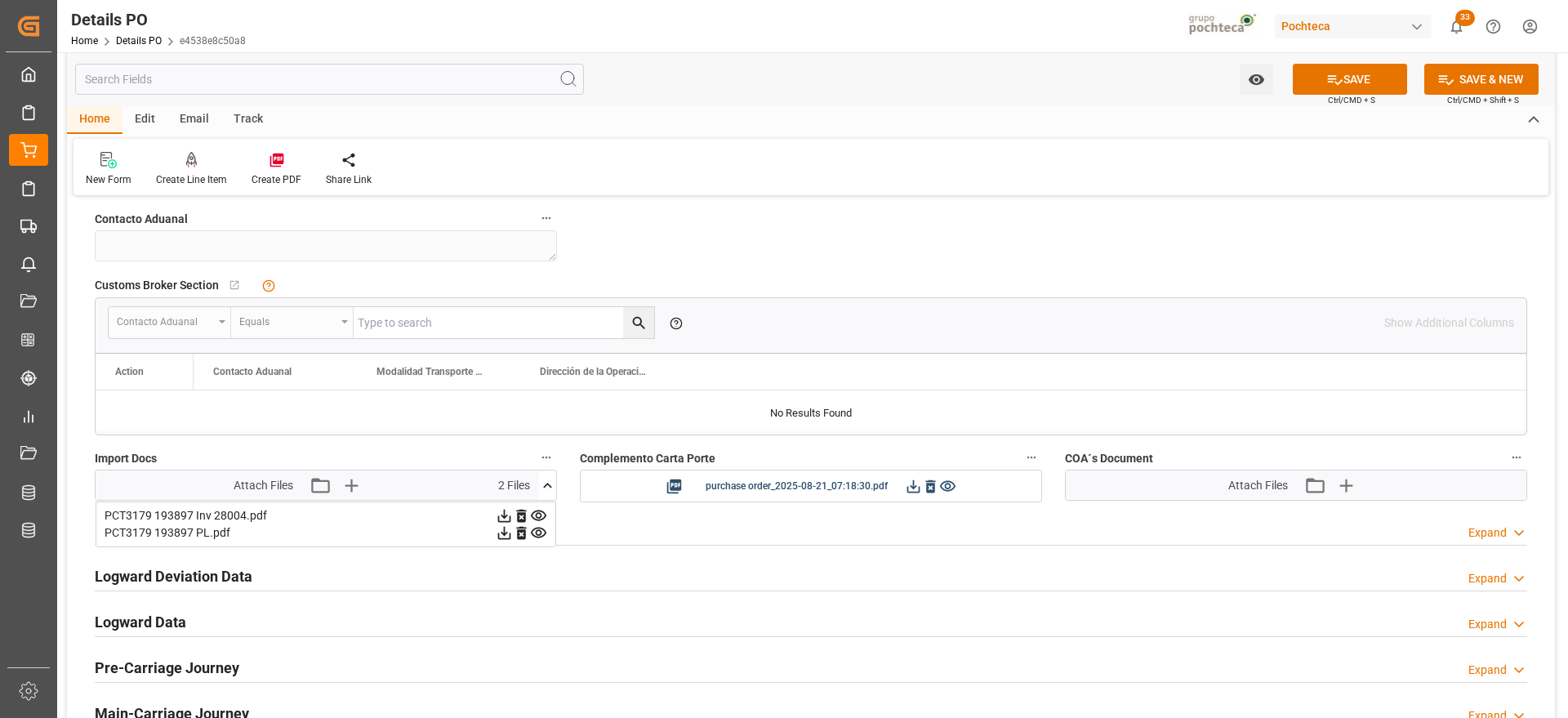
click at [525, 519] on icon at bounding box center [521, 516] width 9 height 13
click at [516, 517] on icon at bounding box center [522, 516] width 17 height 17
click at [932, 487] on icon at bounding box center [930, 485] width 9 height 13
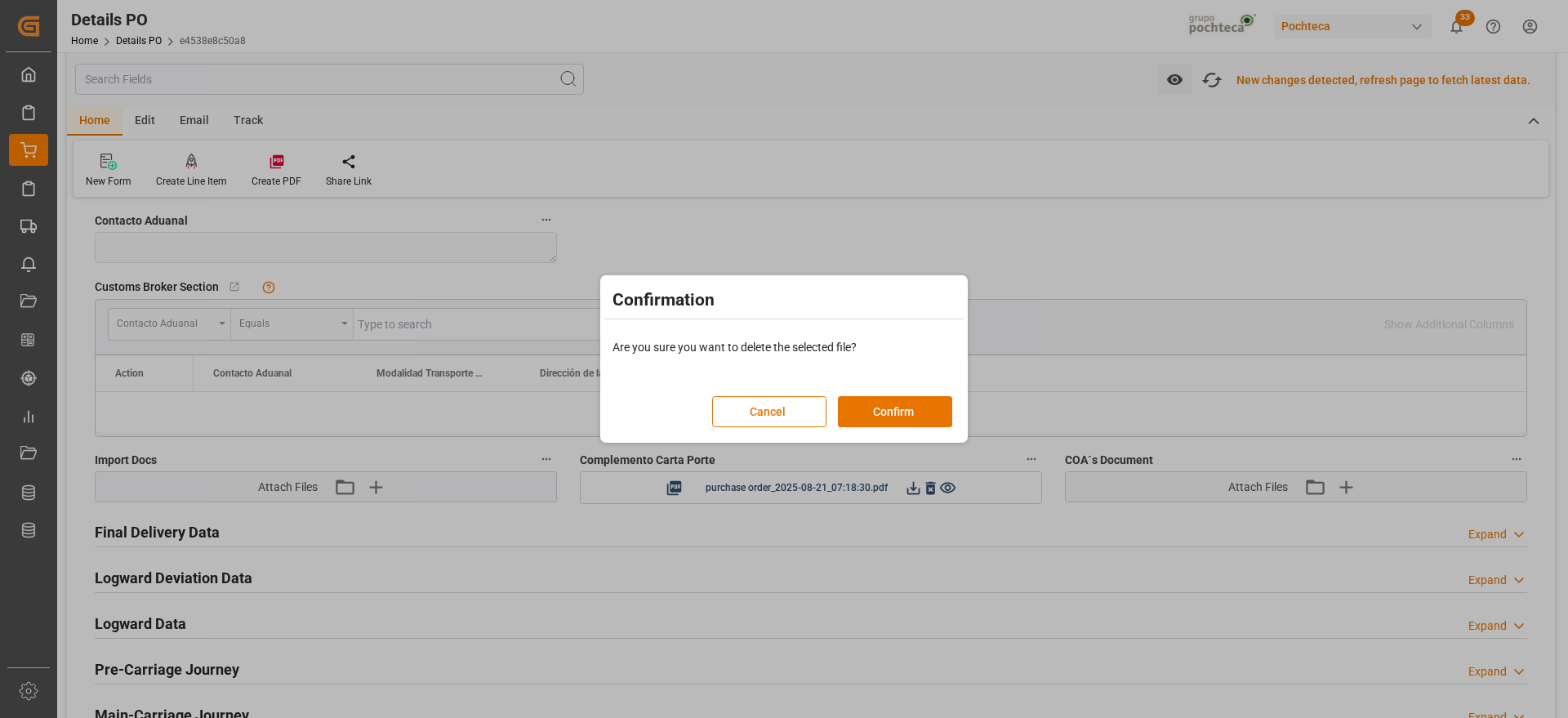
scroll to position [1227, 0]
click at [906, 414] on button "Confirm" at bounding box center [895, 412] width 114 height 31
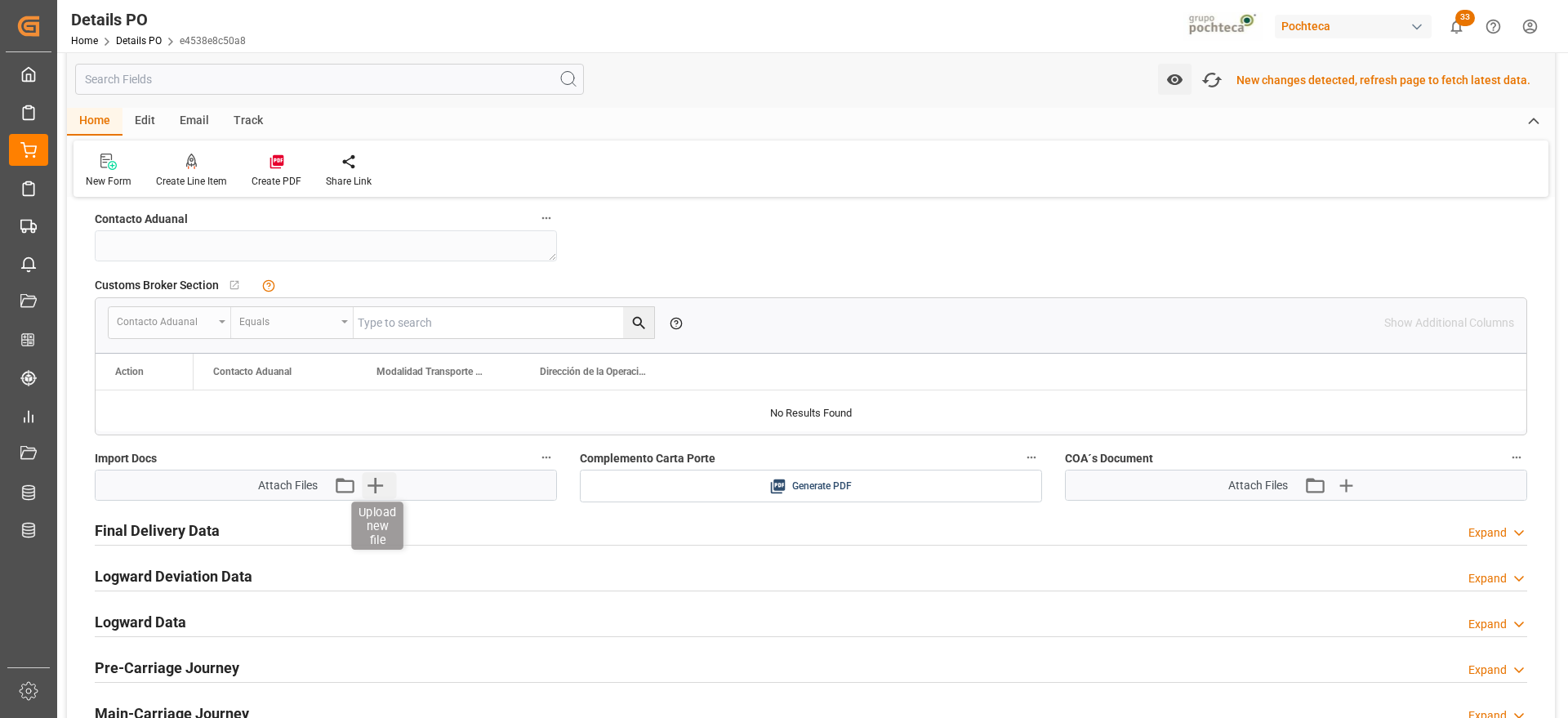
click at [375, 485] on icon "button" at bounding box center [375, 485] width 15 height 15
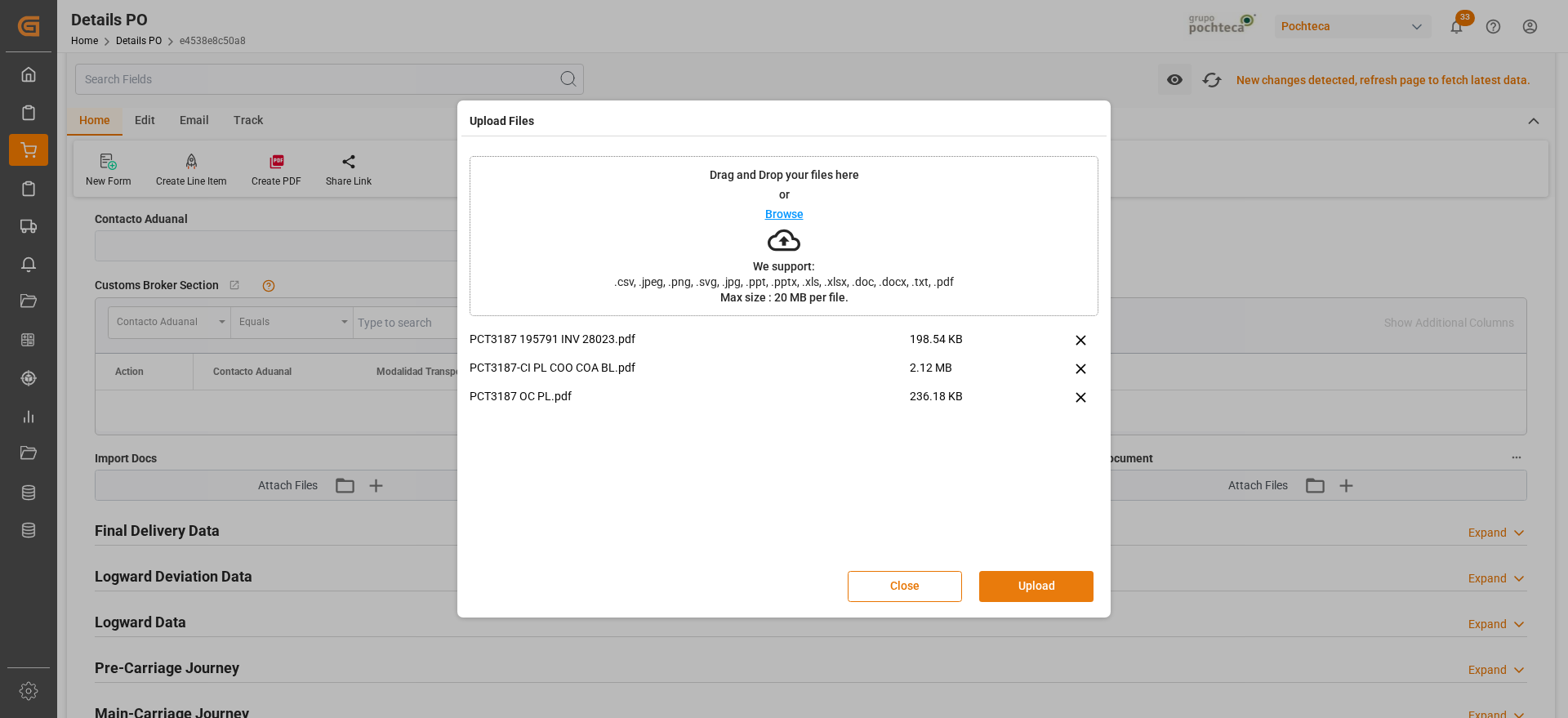
click at [1044, 585] on button "Upload" at bounding box center [1036, 587] width 114 height 31
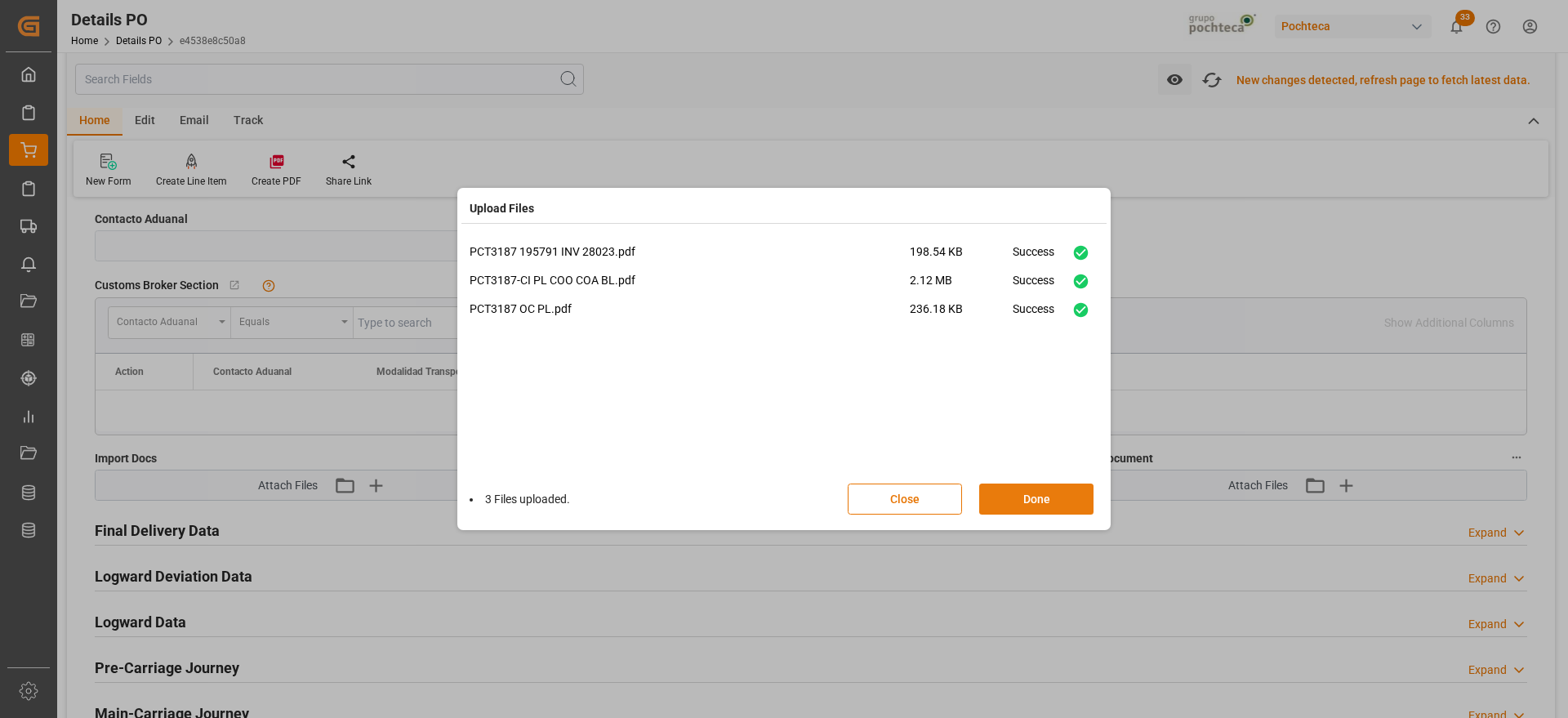
click at [1054, 495] on button "Done" at bounding box center [1036, 499] width 114 height 31
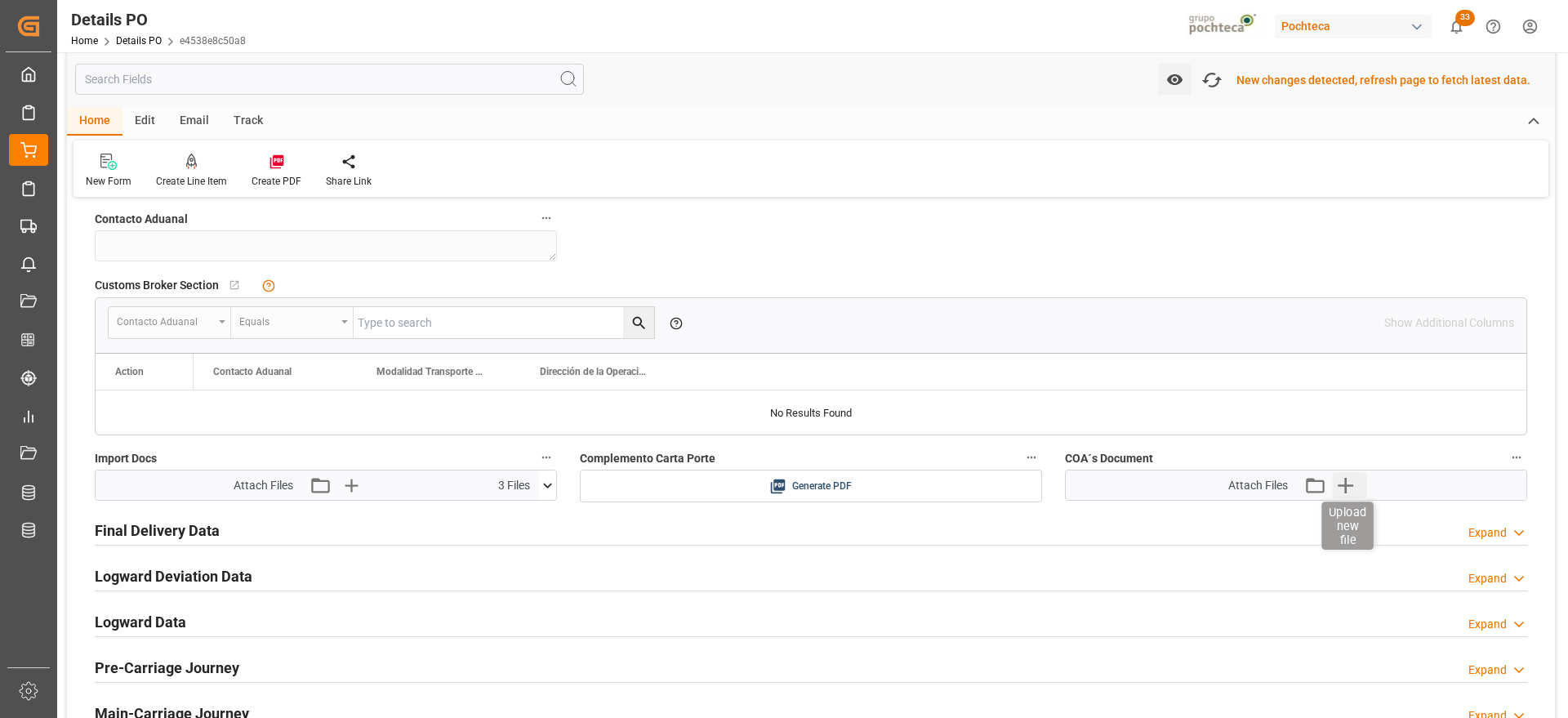
click at [1346, 486] on icon "button" at bounding box center [1345, 485] width 15 height 15
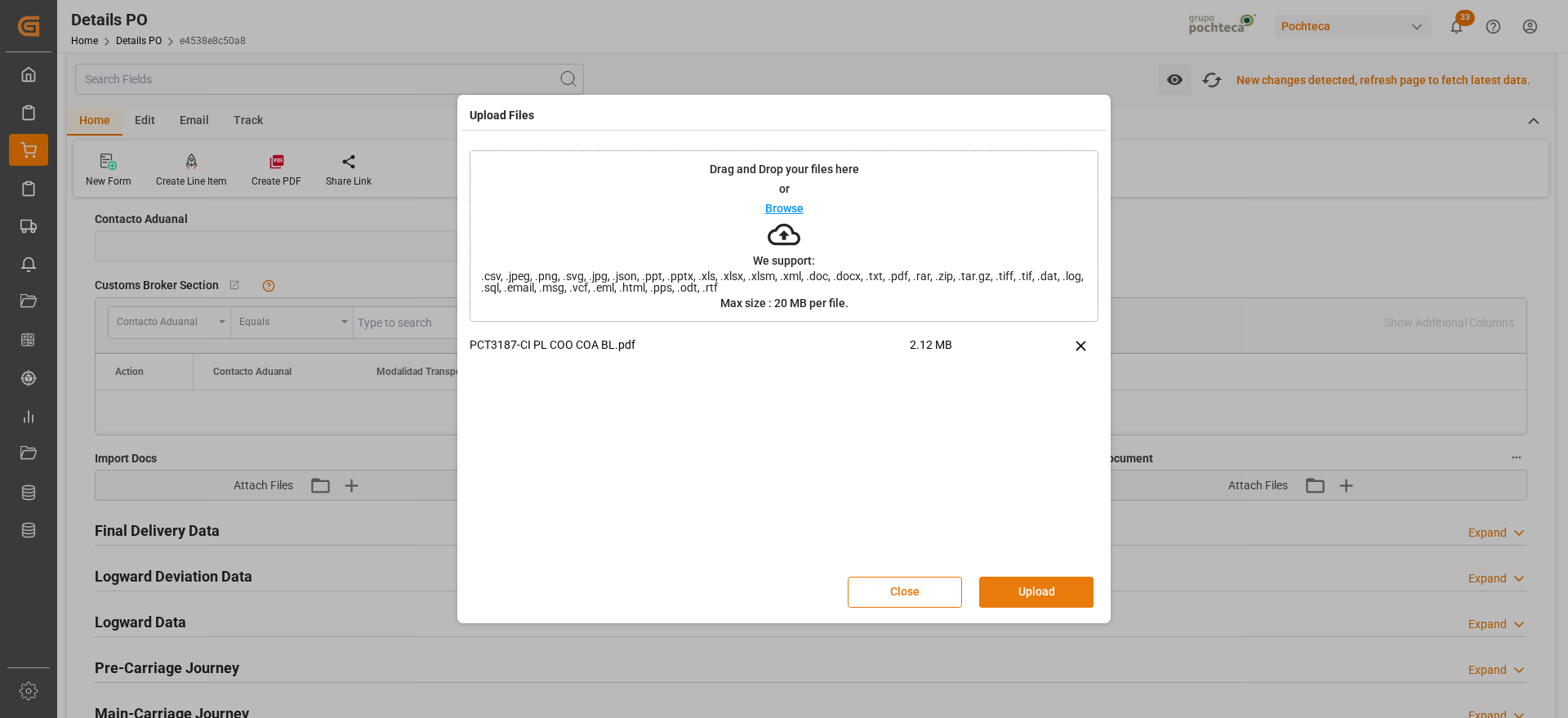
click at [1023, 576] on button "Upload" at bounding box center [1036, 592] width 114 height 31
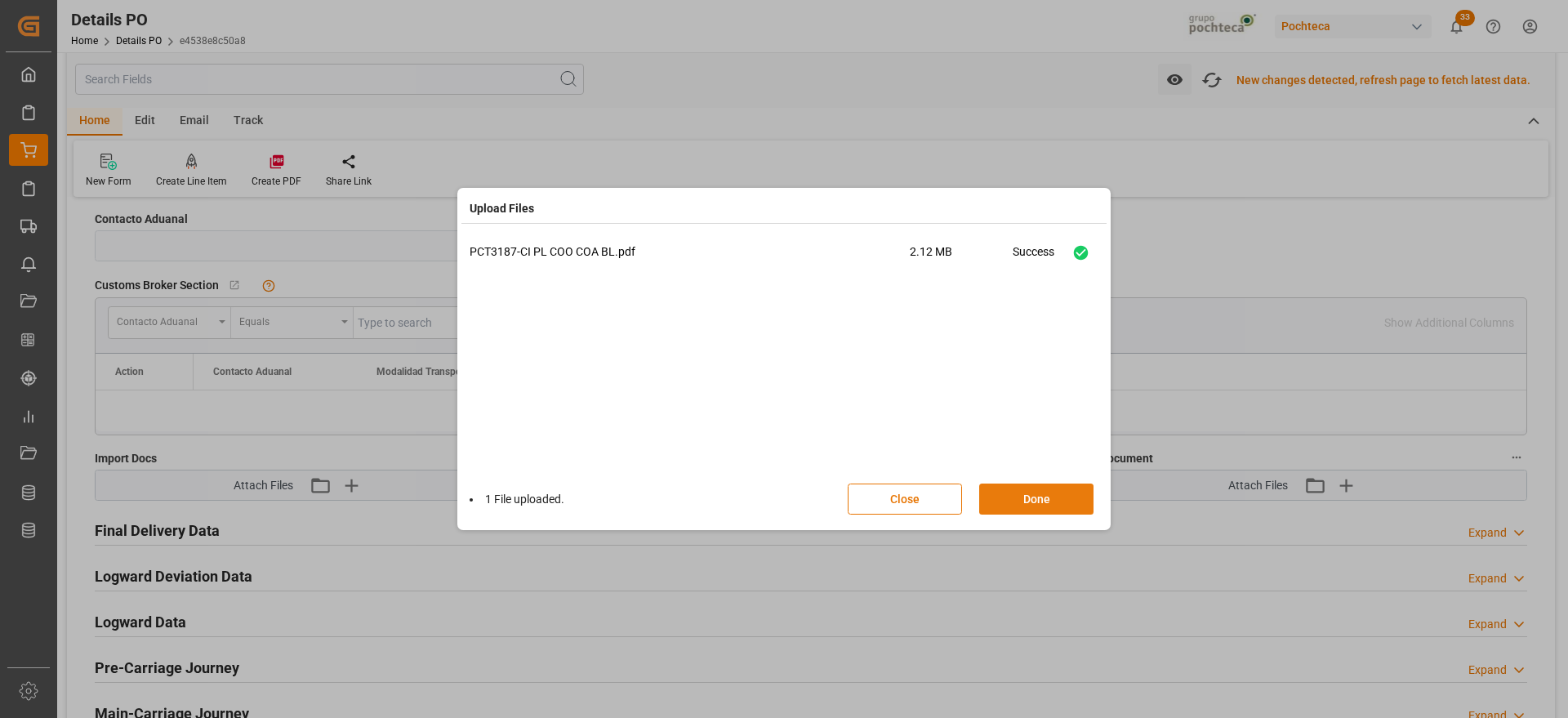
click at [1043, 492] on button "Done" at bounding box center [1036, 499] width 114 height 31
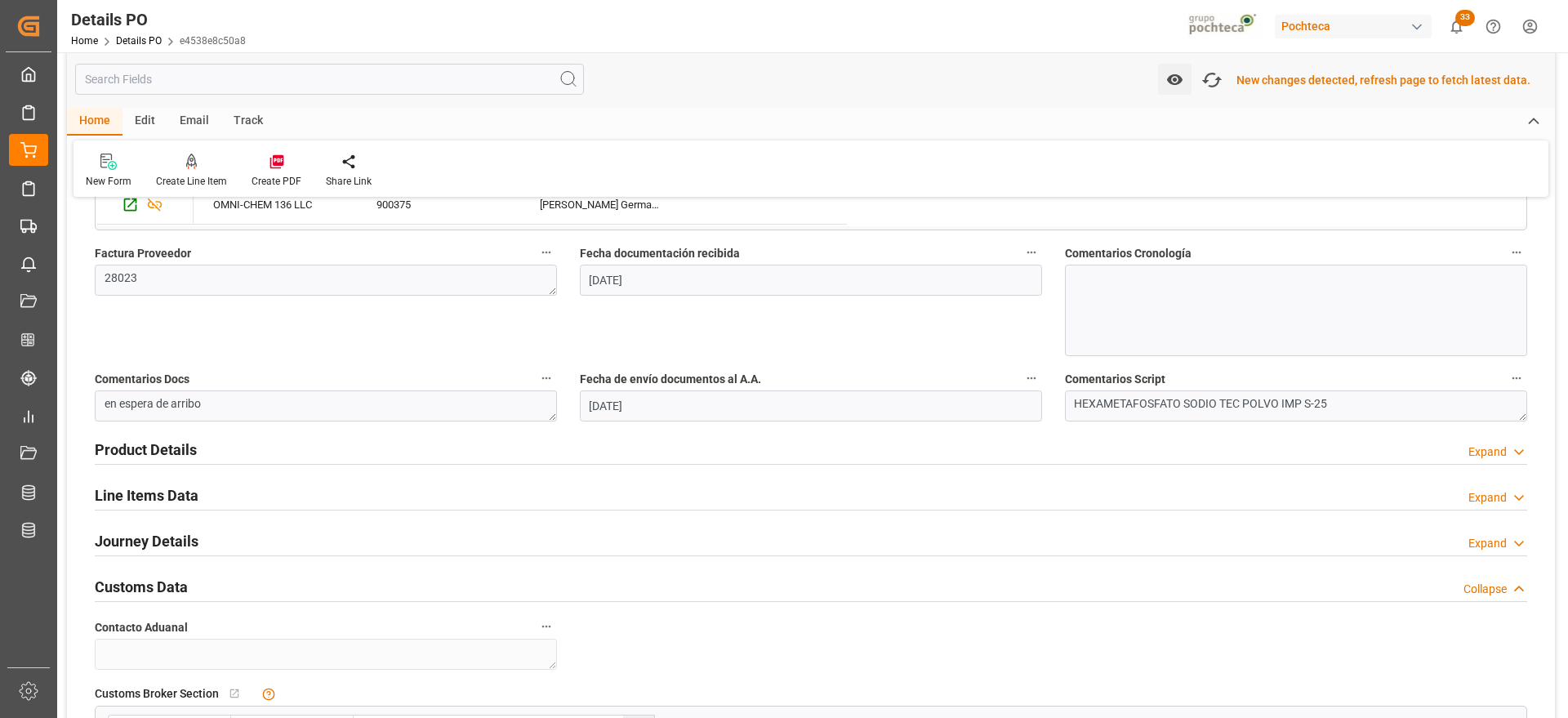
scroll to position [1432, 0]
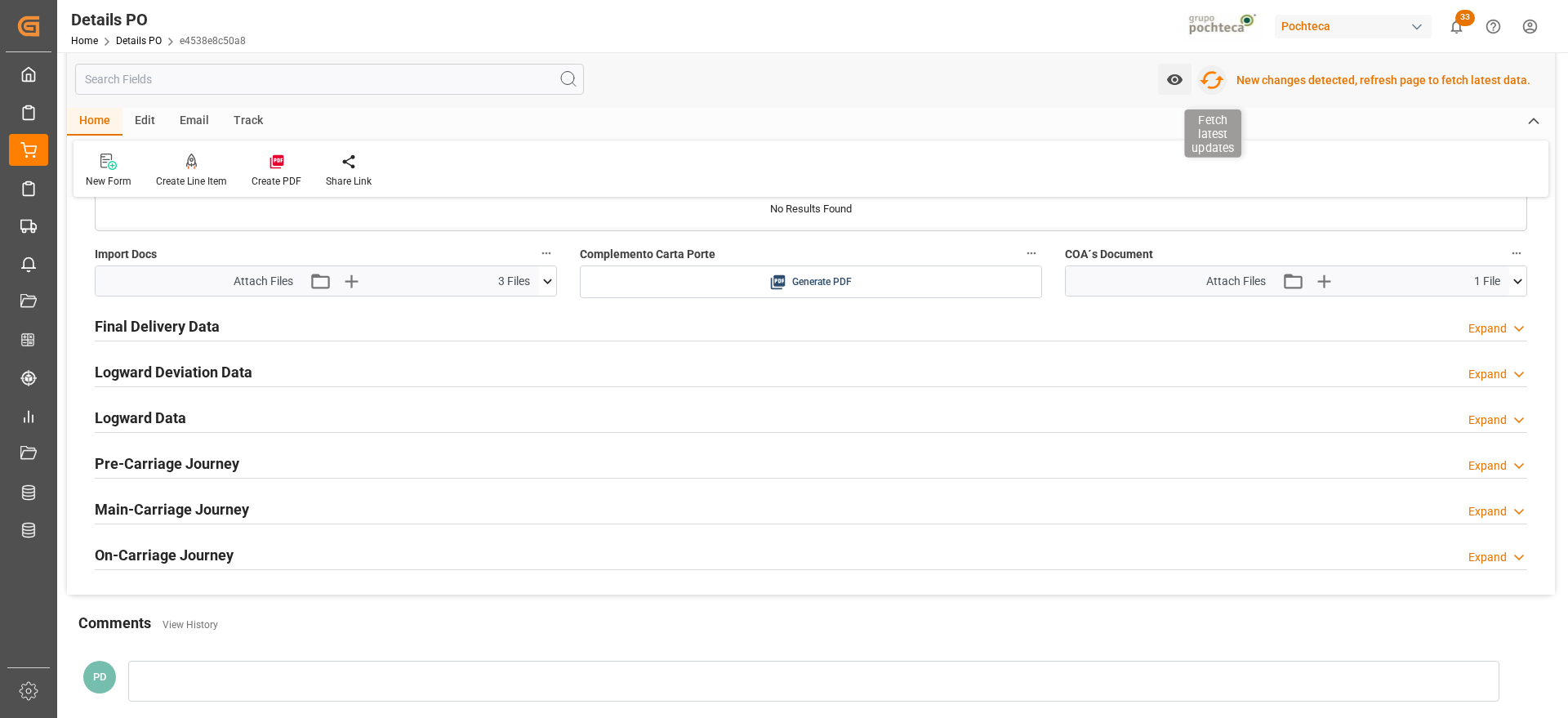
click at [1221, 67] on icon "button" at bounding box center [1211, 80] width 26 height 26
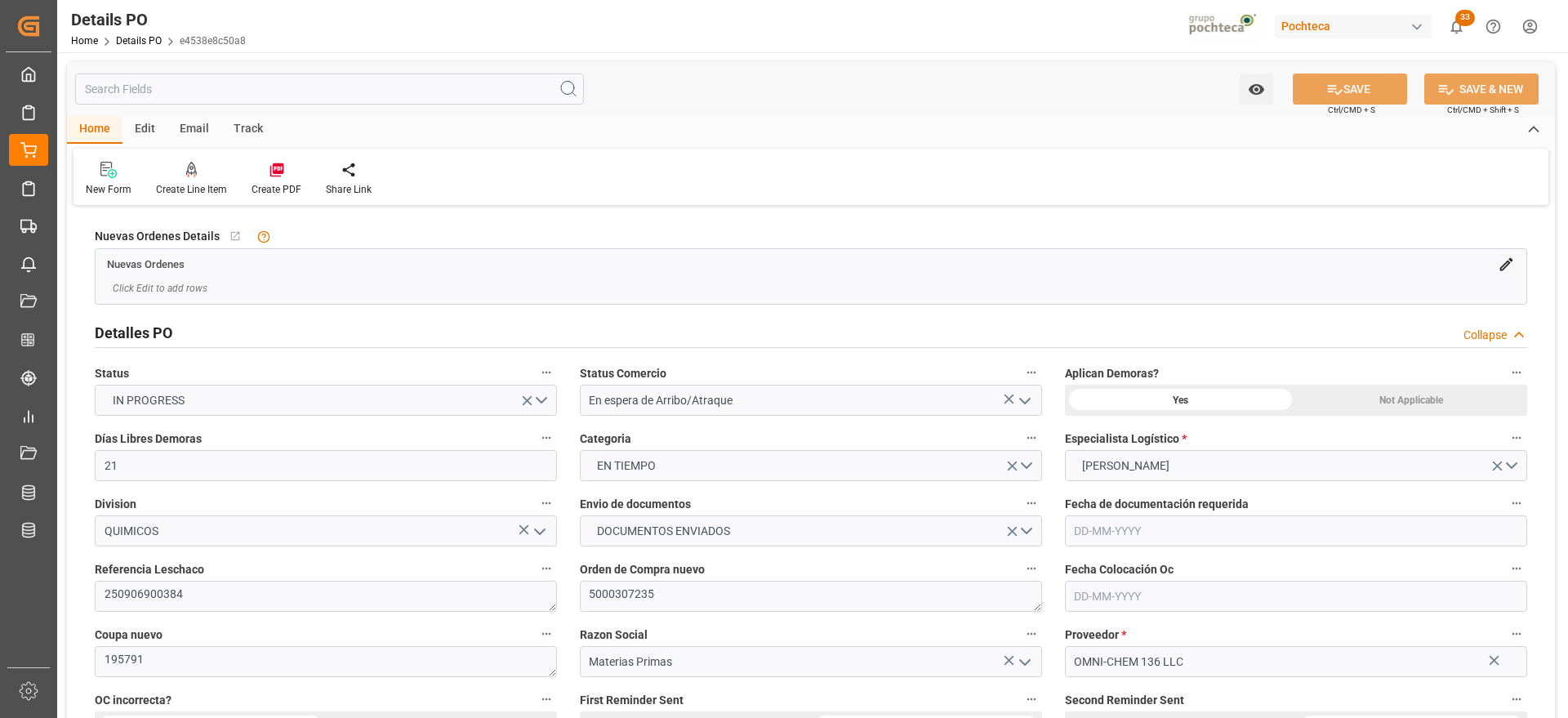
type input "21"
type input "[DATE]"
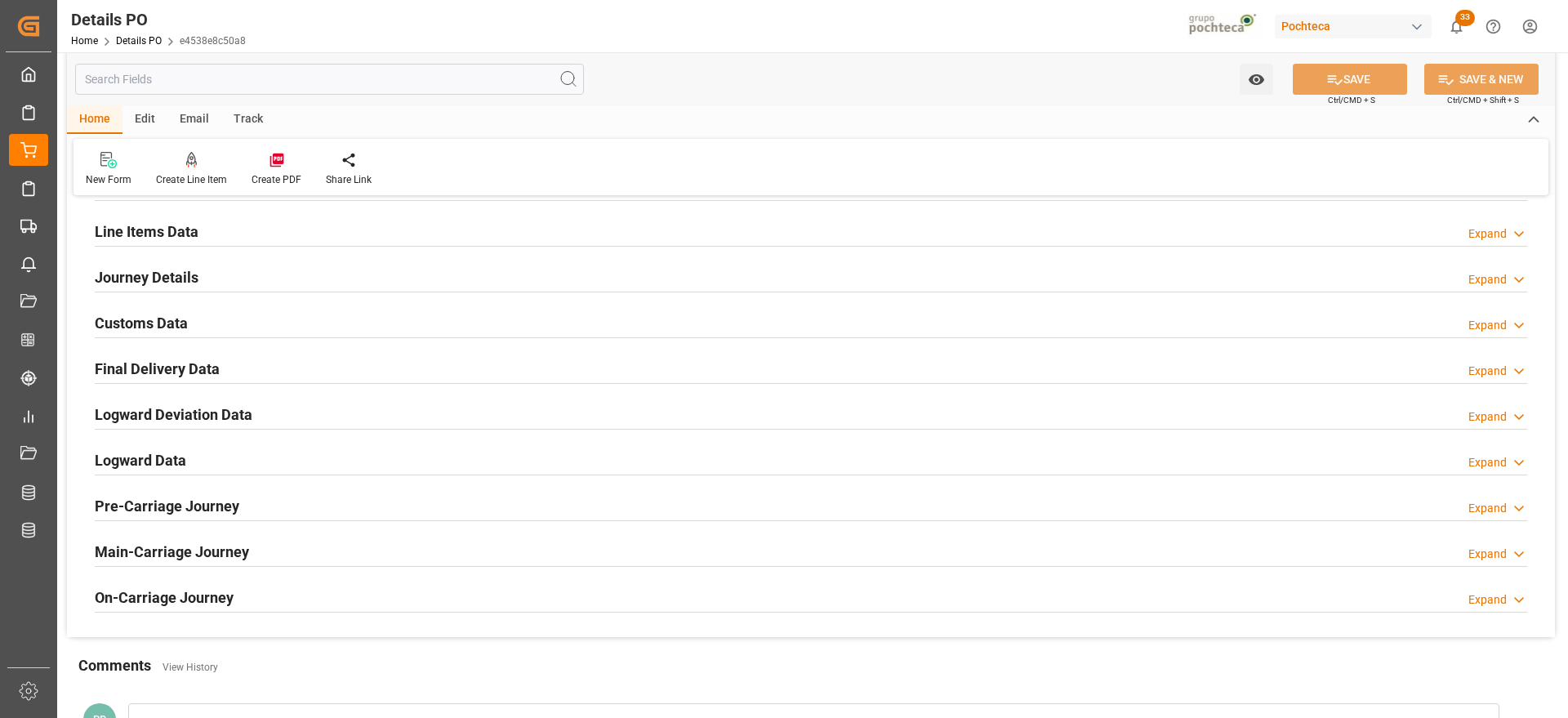
scroll to position [1123, 0]
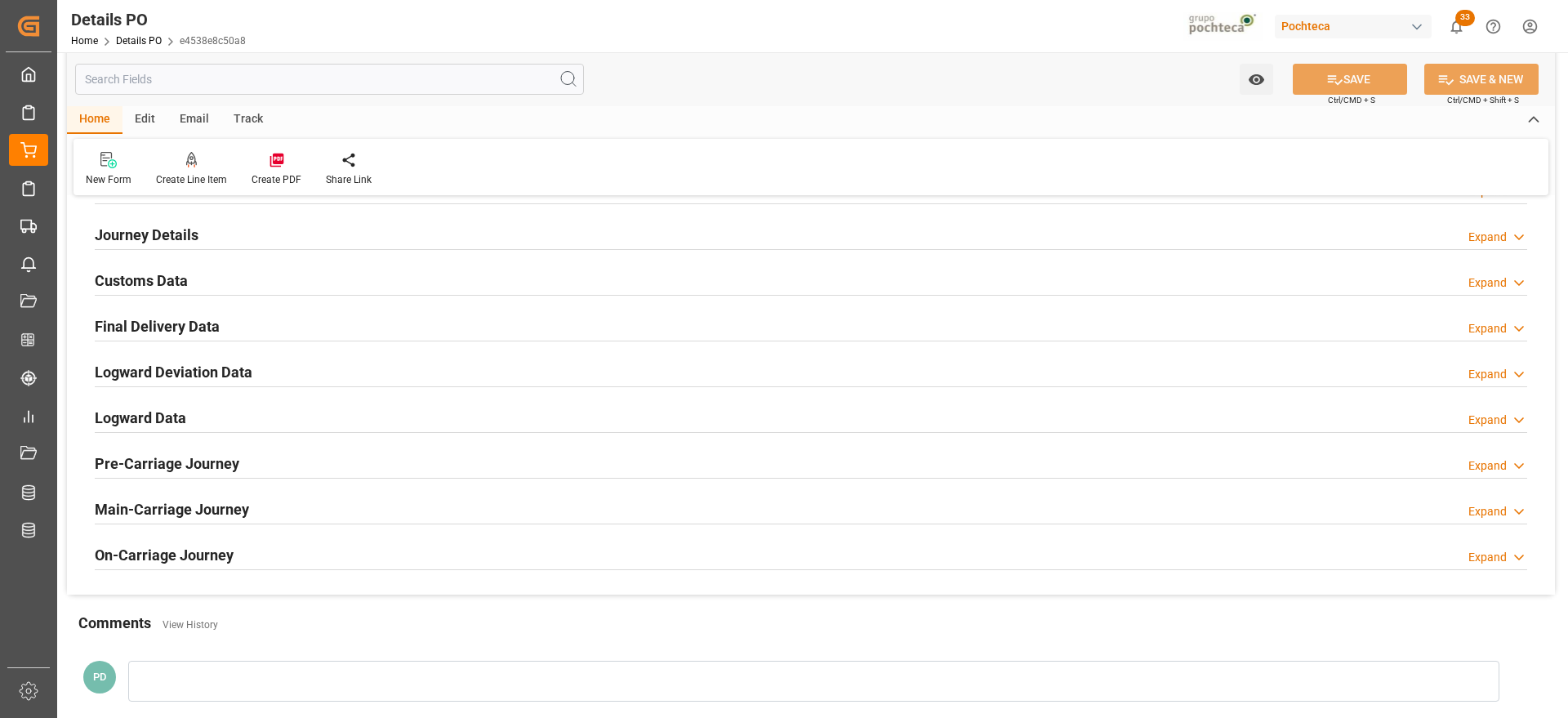
click at [157, 279] on h2 "Customs Data" at bounding box center [141, 281] width 93 height 22
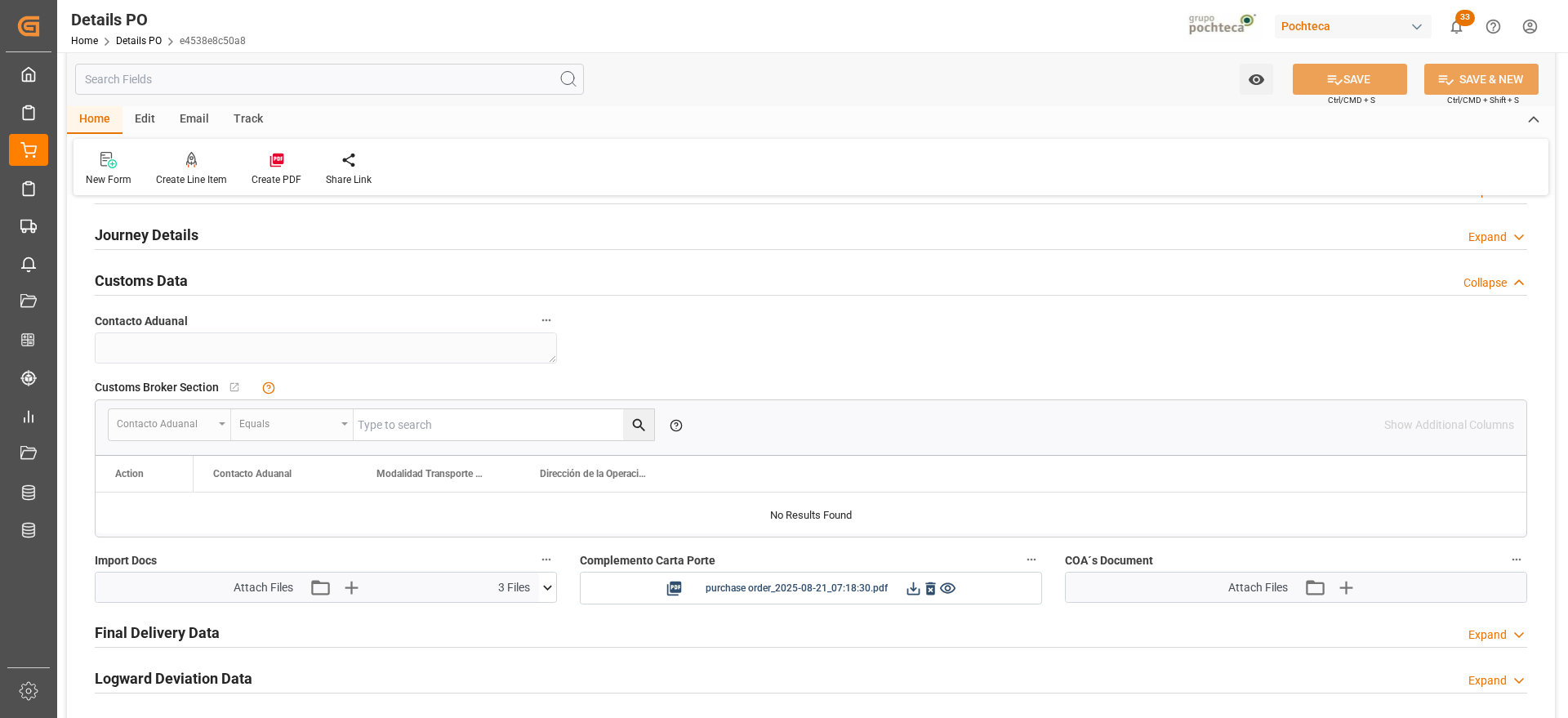
click at [544, 585] on icon at bounding box center [547, 588] width 9 height 5
click at [519, 616] on icon at bounding box center [521, 618] width 9 height 13
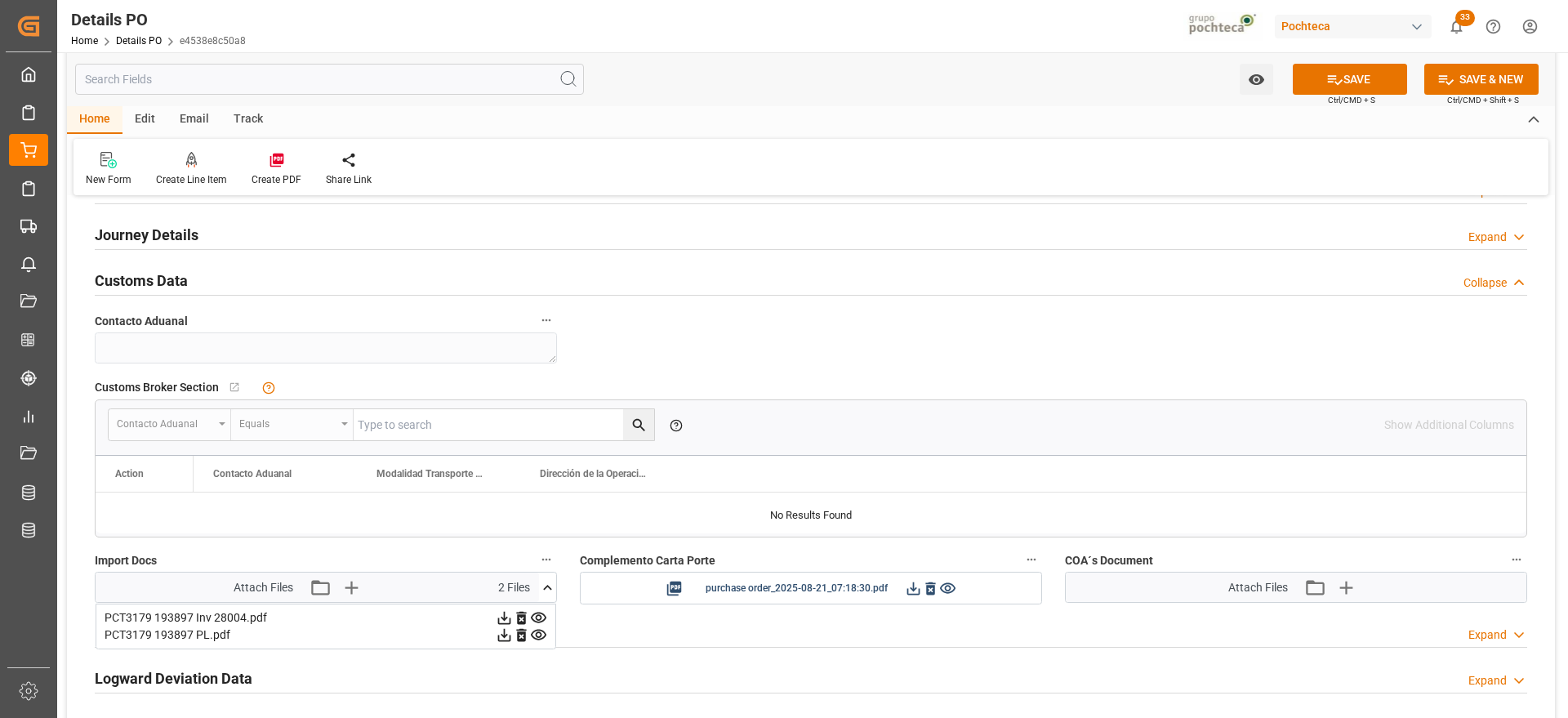
click at [520, 634] on icon at bounding box center [522, 635] width 17 height 17
click at [520, 615] on icon at bounding box center [521, 618] width 9 height 13
click at [928, 586] on icon at bounding box center [930, 588] width 9 height 13
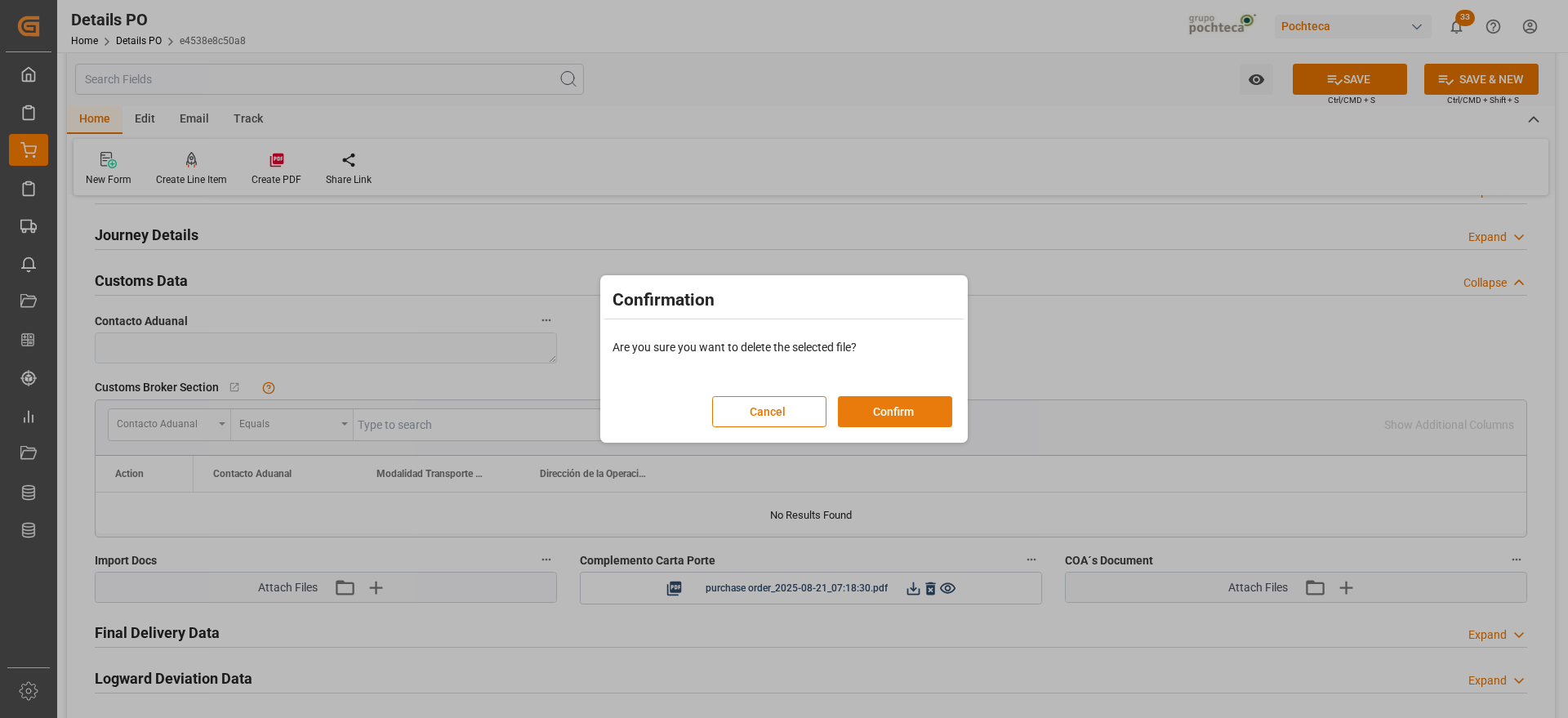
click at [917, 411] on button "Confirm" at bounding box center [895, 412] width 114 height 31
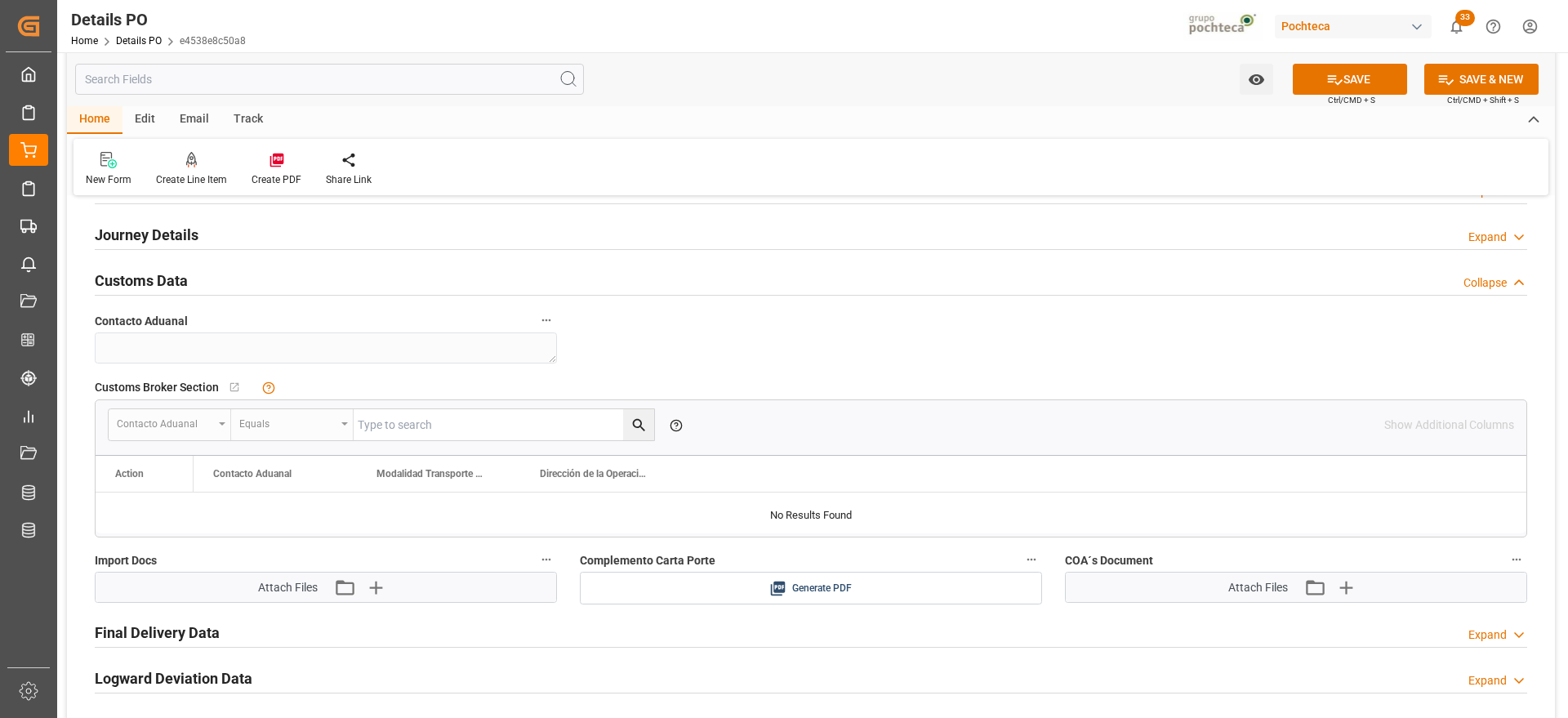
drag, startPoint x: 1362, startPoint y: 73, endPoint x: 1259, endPoint y: 183, distance: 150.7
click at [1362, 72] on button "SAVE" at bounding box center [1350, 79] width 114 height 31
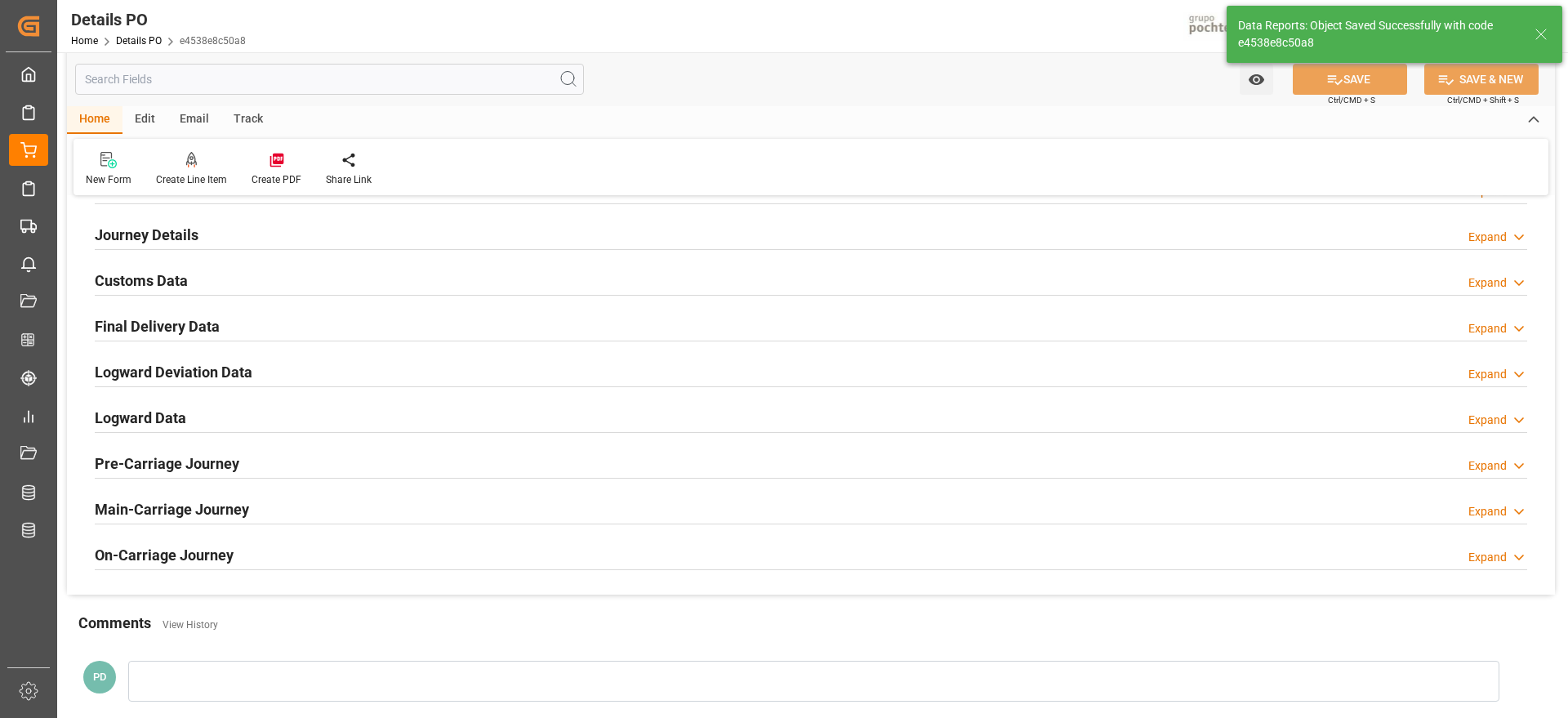
click at [152, 271] on h2 "Customs Data" at bounding box center [141, 281] width 93 height 22
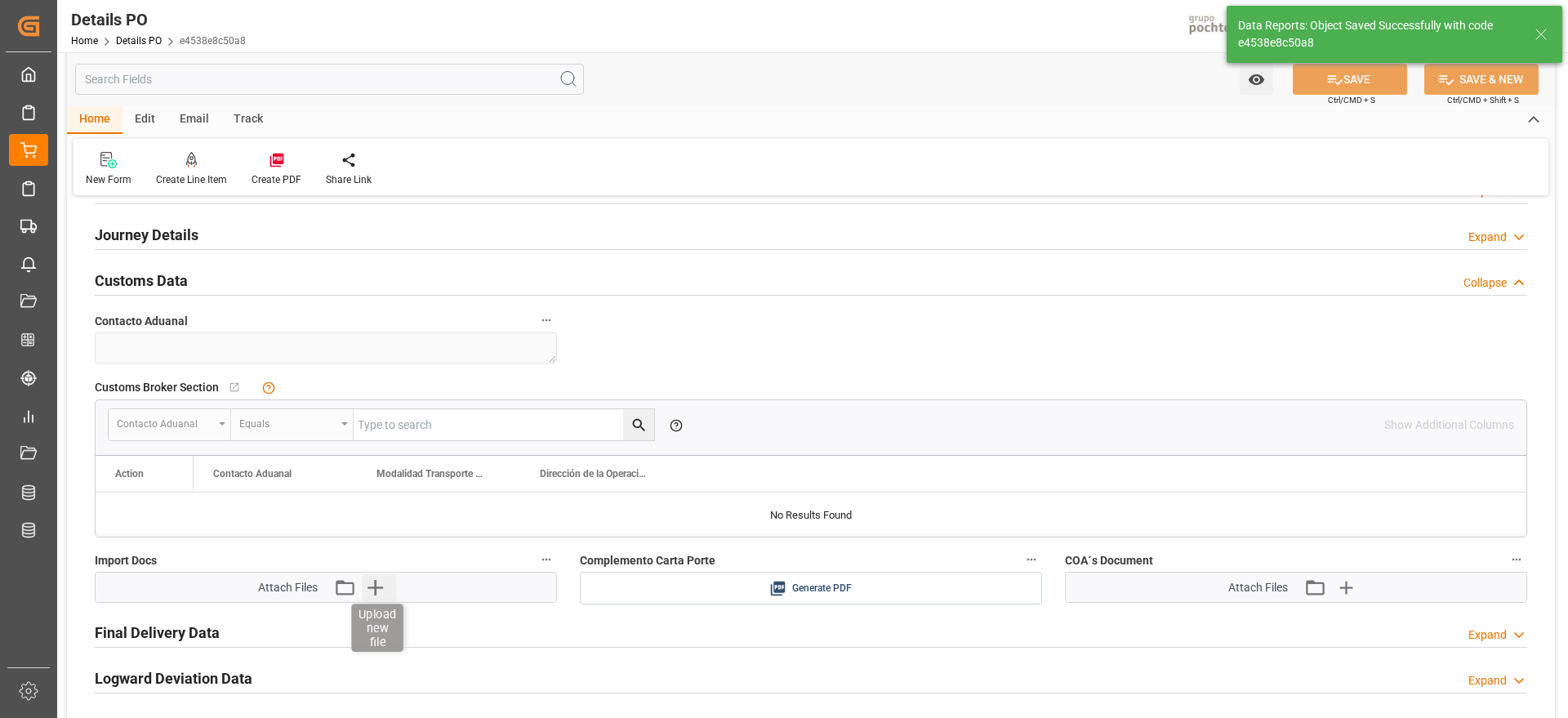
click at [369, 588] on icon "button" at bounding box center [375, 588] width 15 height 15
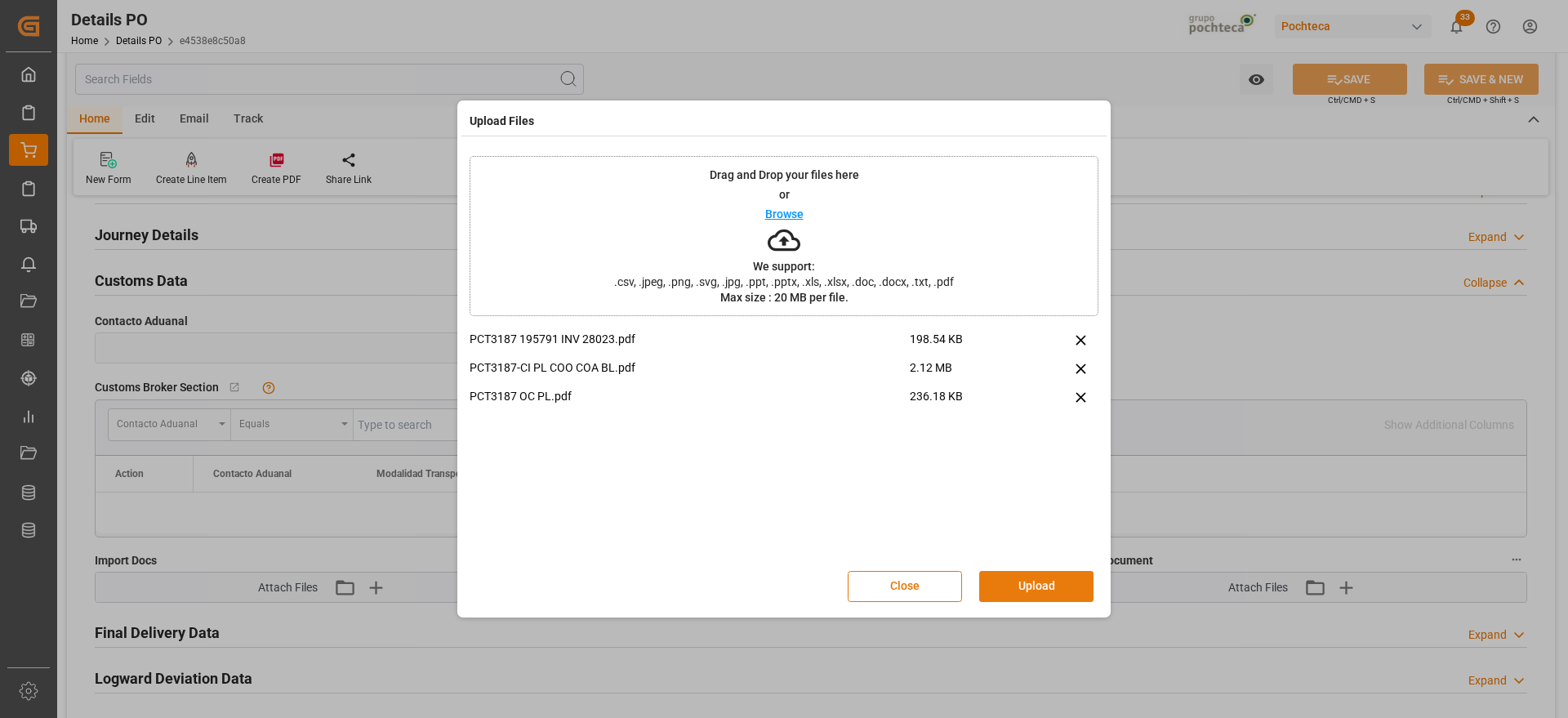
click at [1043, 592] on button "Upload" at bounding box center [1036, 587] width 114 height 31
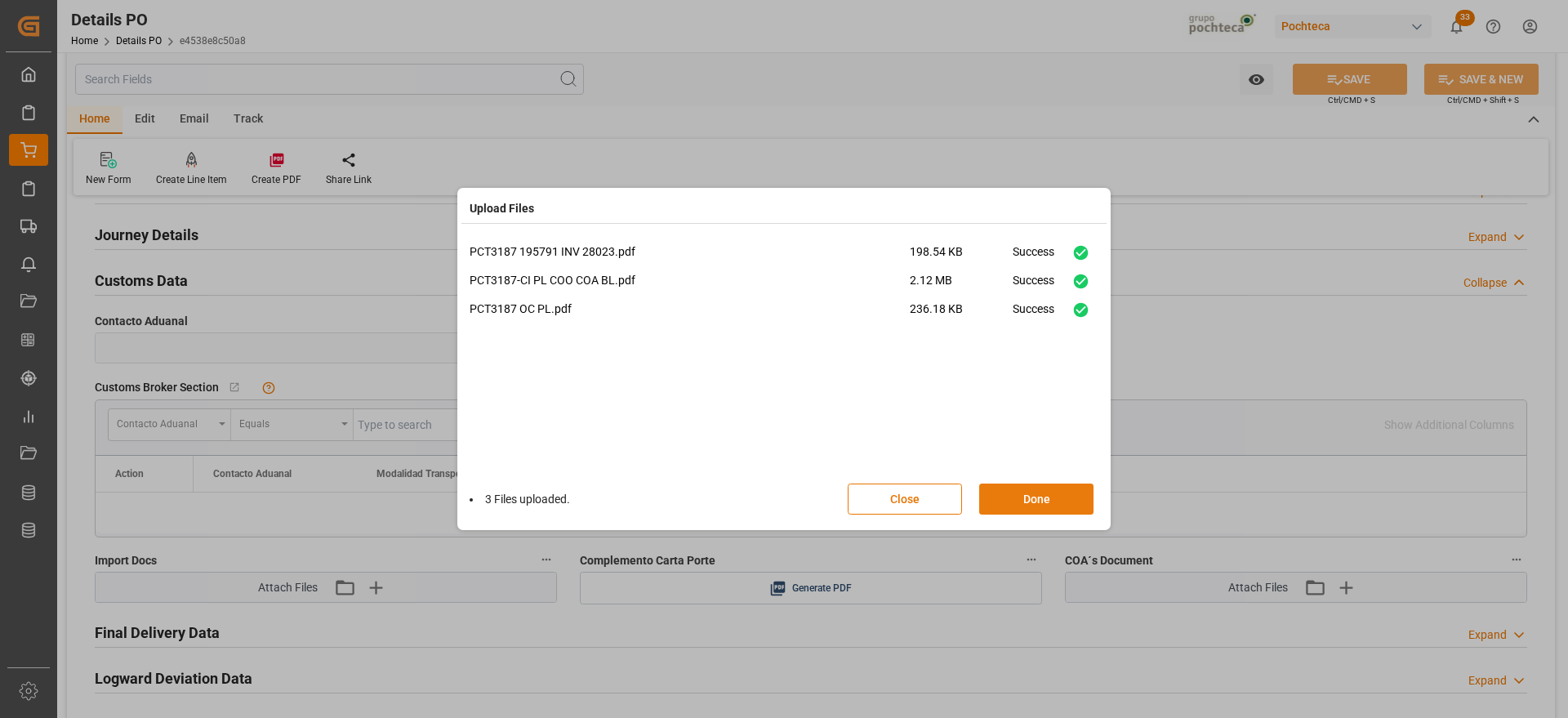
click at [1042, 502] on button "Done" at bounding box center [1036, 499] width 114 height 31
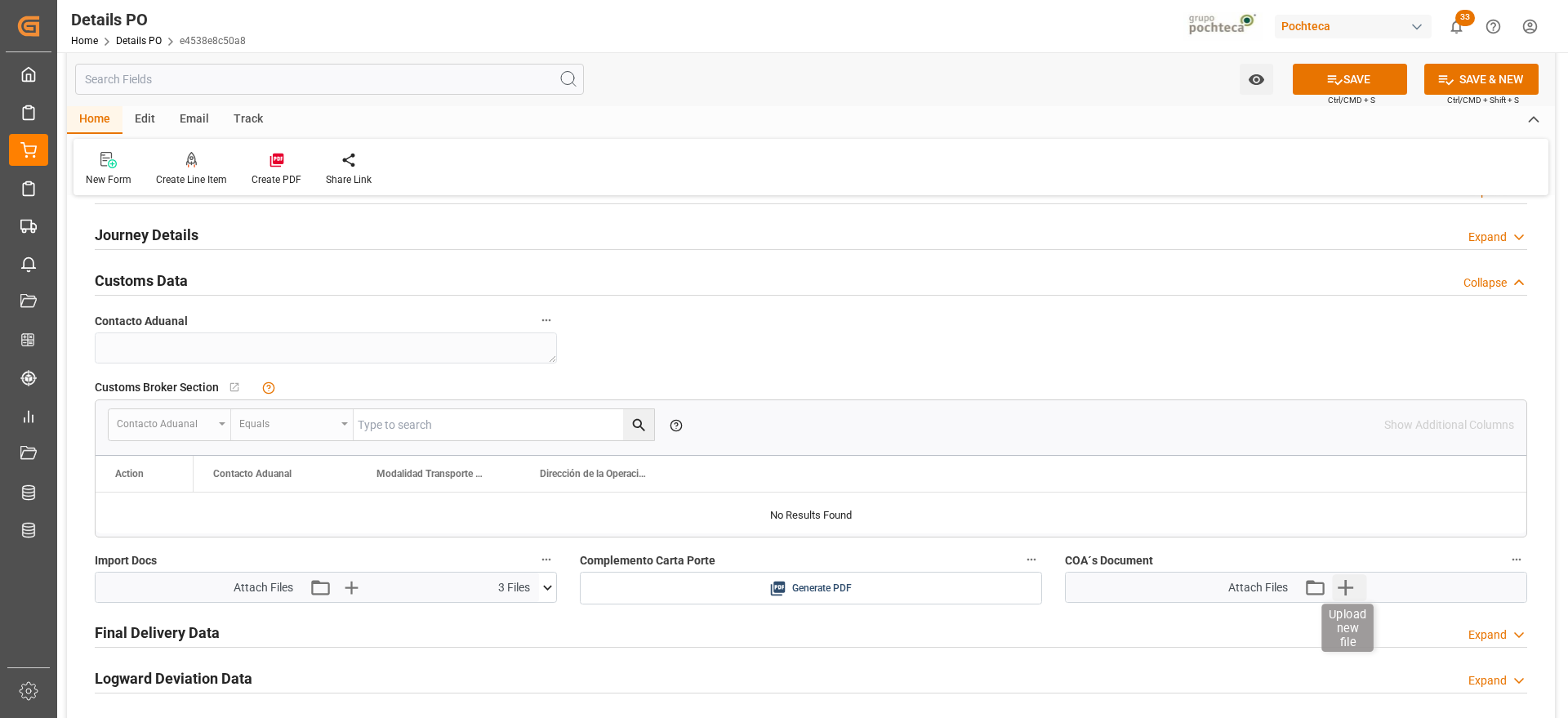
click at [1352, 589] on icon "button" at bounding box center [1345, 588] width 26 height 26
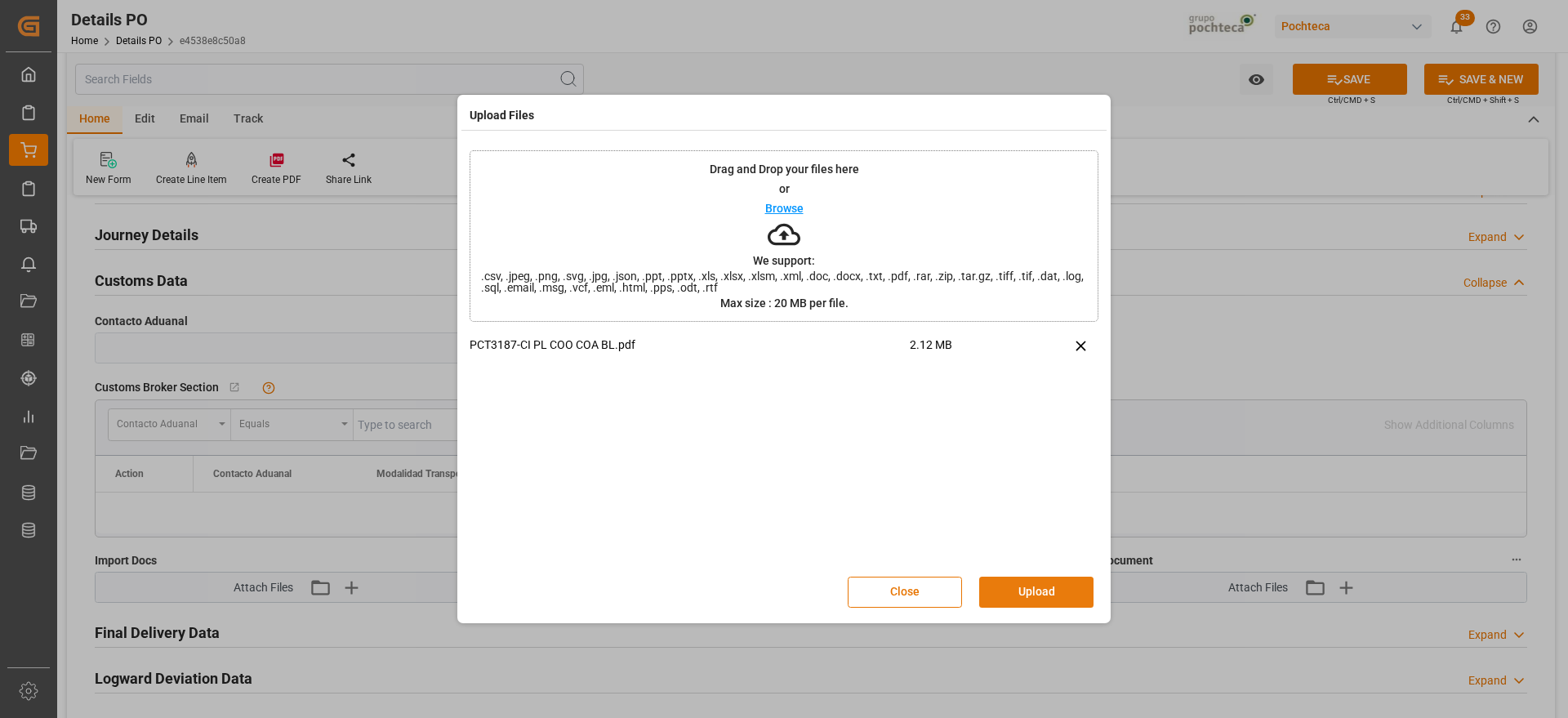
click at [1035, 590] on button "Upload" at bounding box center [1036, 592] width 114 height 31
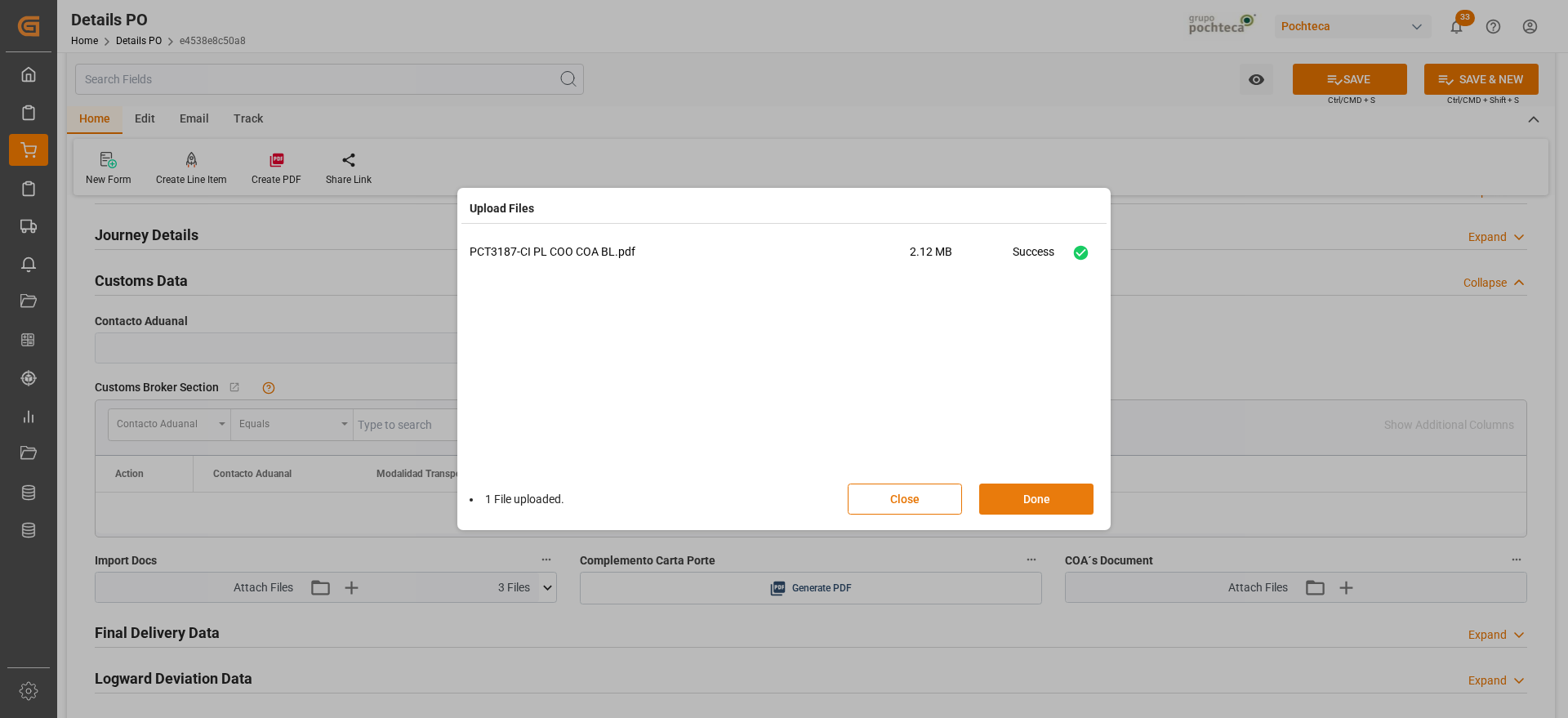
click at [1045, 486] on button "Done" at bounding box center [1036, 499] width 114 height 31
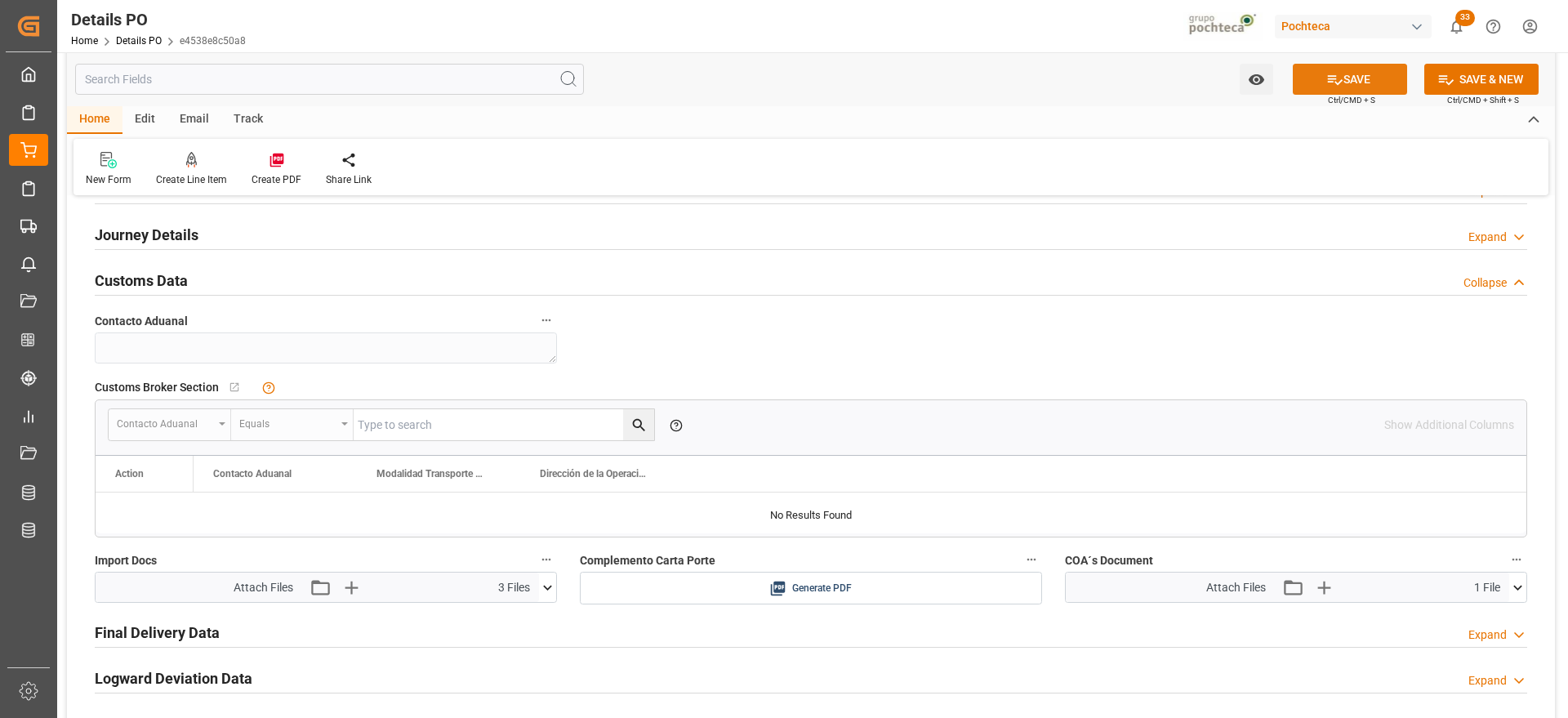
click at [1340, 73] on button "SAVE" at bounding box center [1350, 79] width 114 height 31
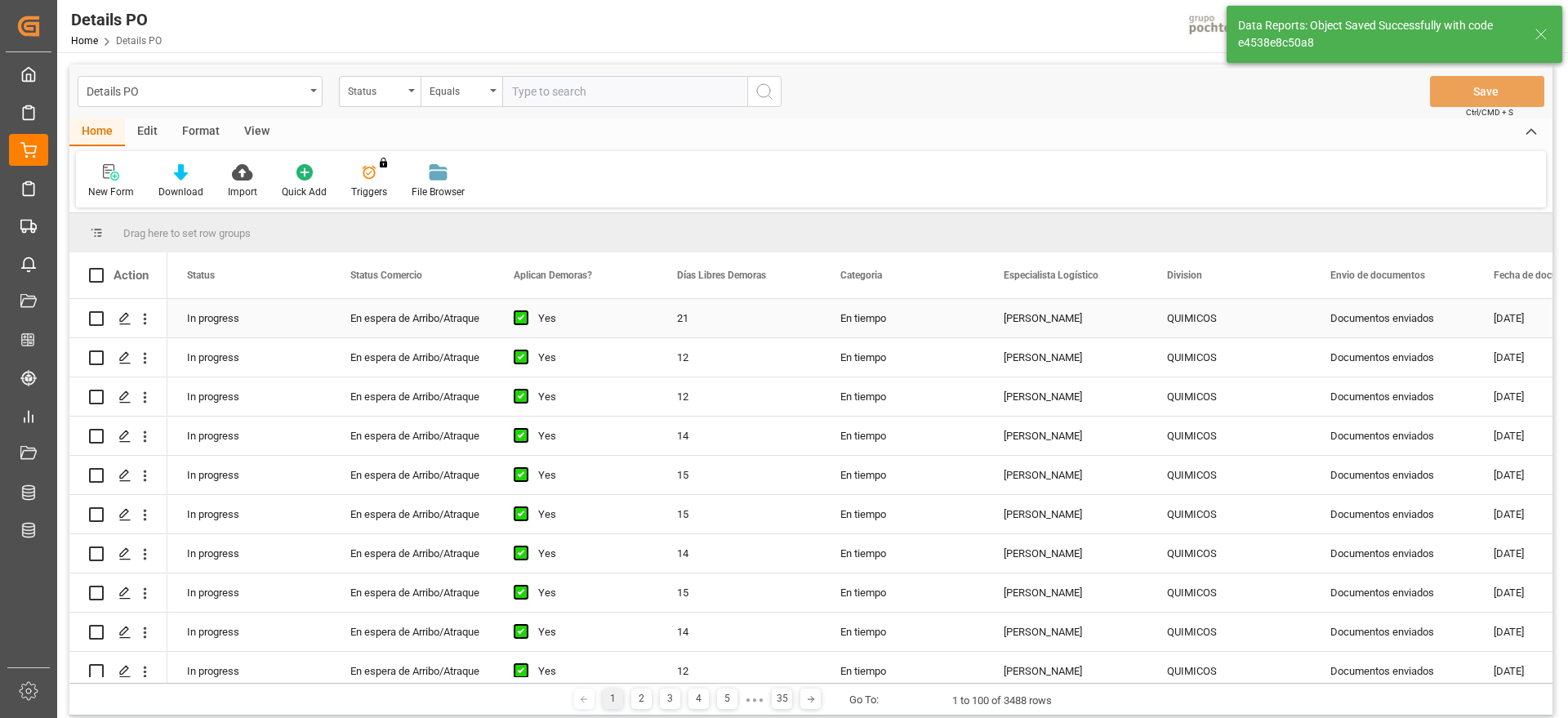
click at [1227, 310] on div "QUIMICOS" at bounding box center [1229, 319] width 124 height 38
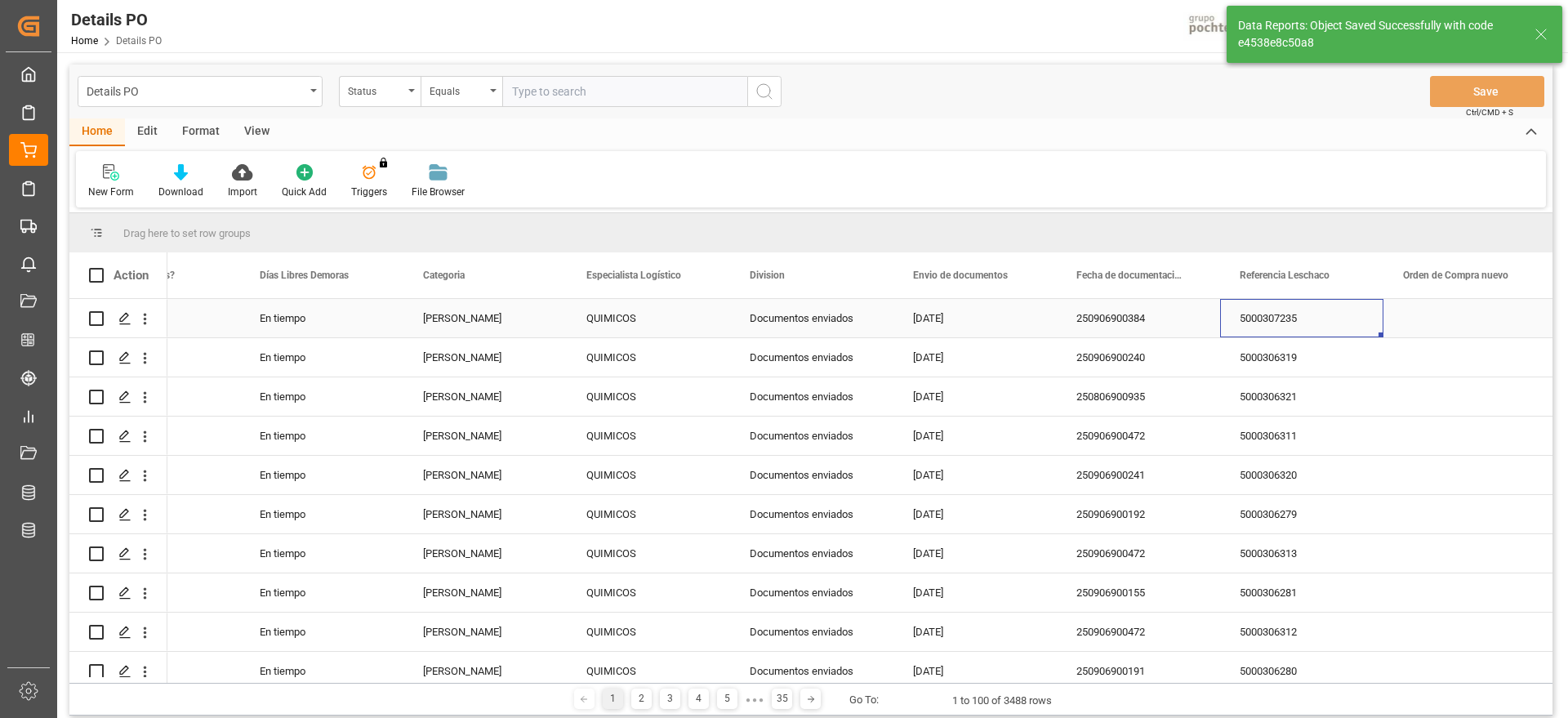
scroll to position [0, 580]
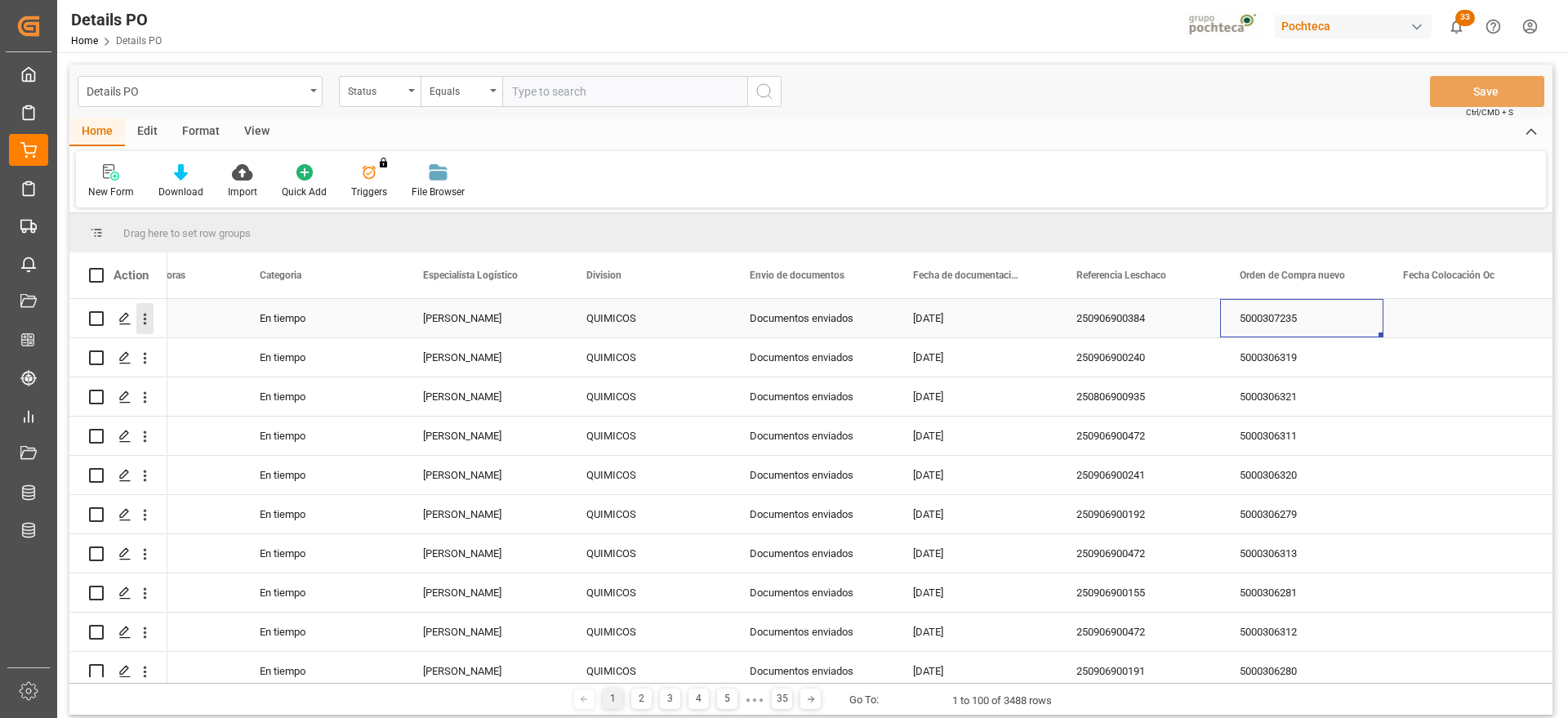
click at [142, 316] on icon "open menu" at bounding box center [145, 319] width 17 height 17
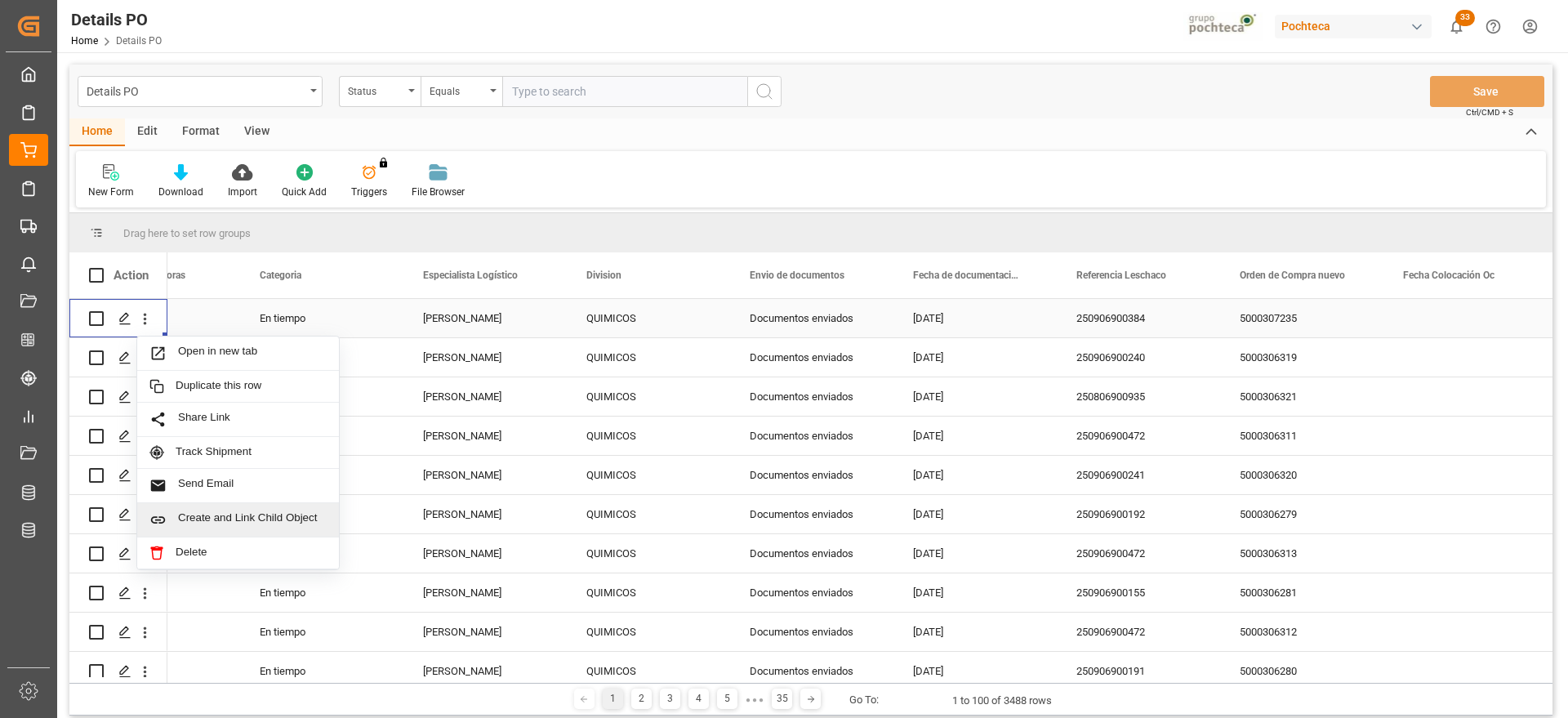
click at [222, 522] on span "Create and Link Child Object" at bounding box center [252, 520] width 148 height 17
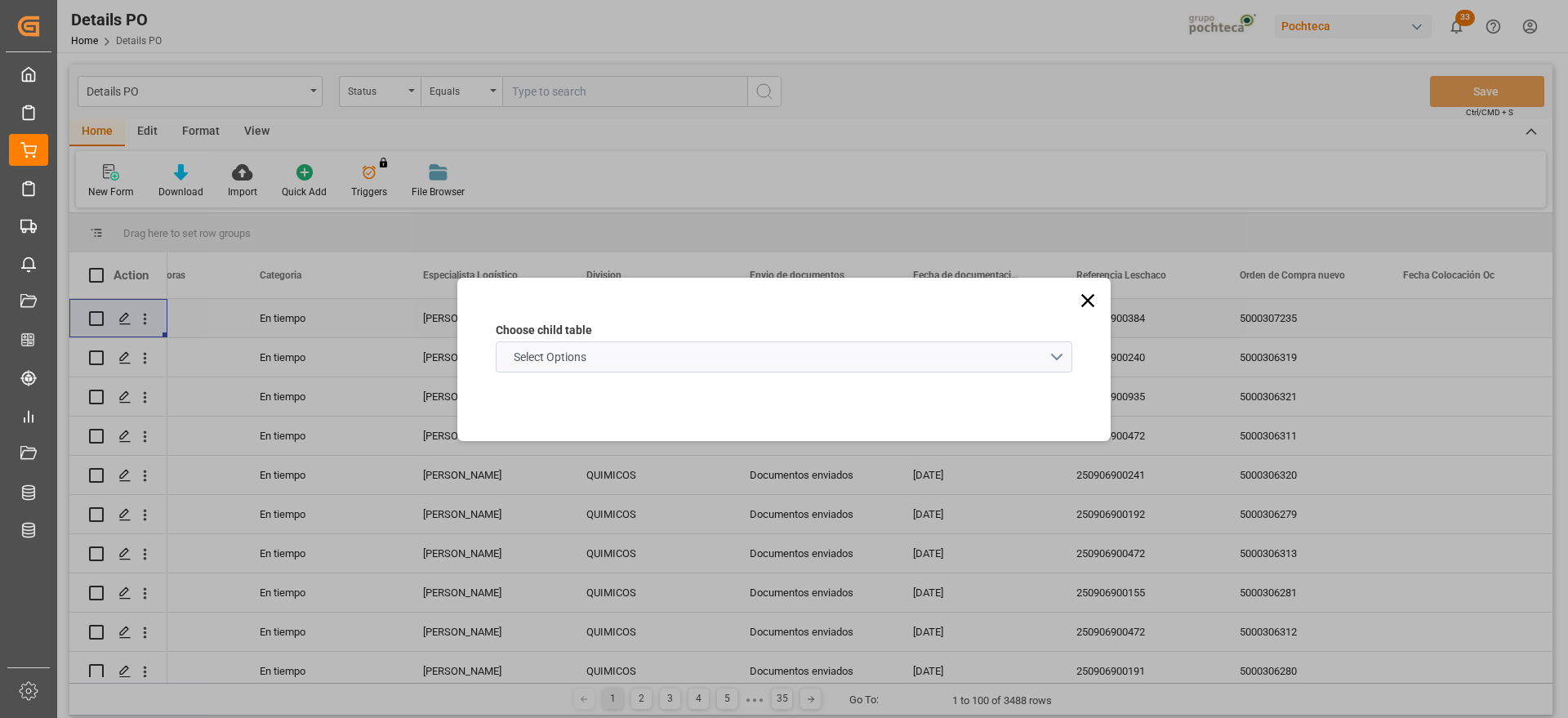
click at [593, 356] on span "Select Options" at bounding box center [550, 357] width 89 height 17
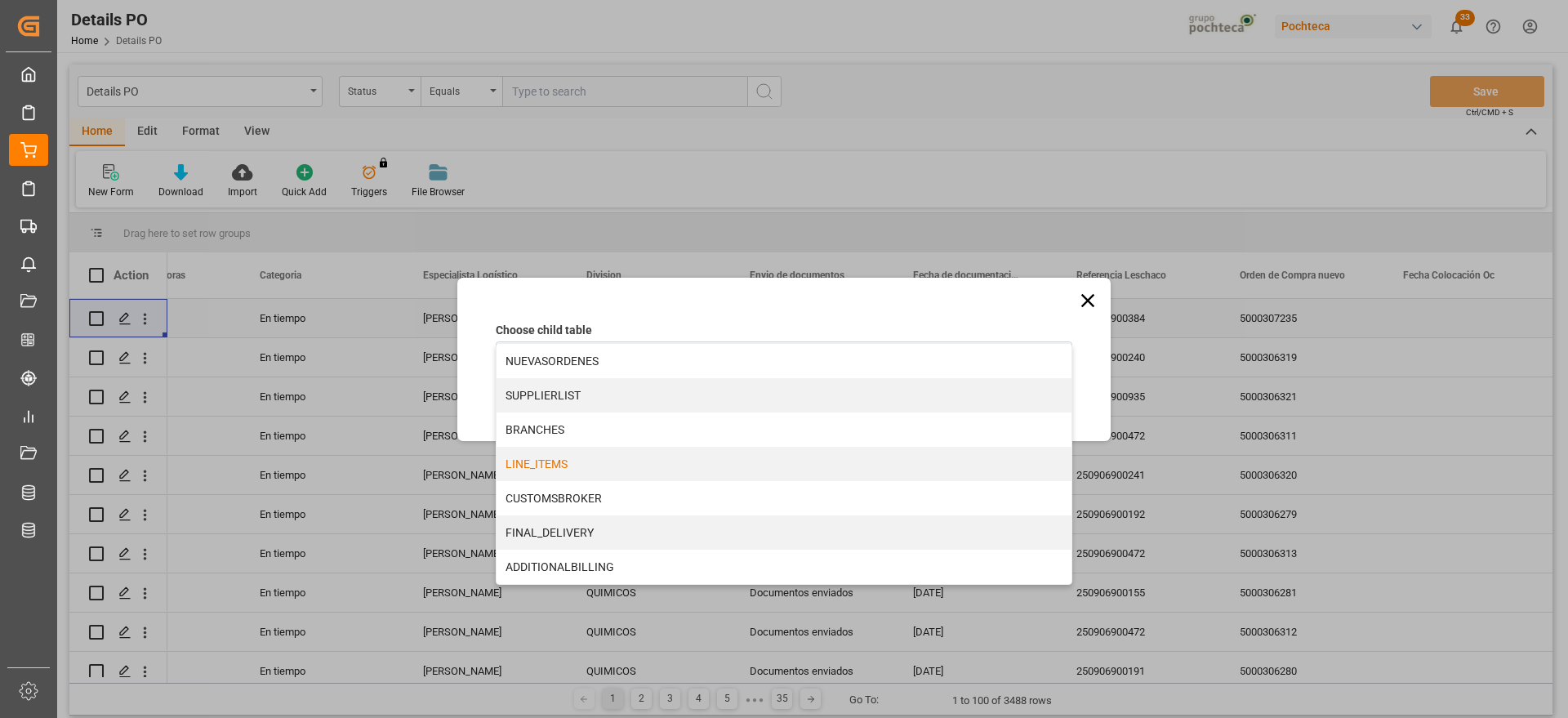
click at [572, 471] on div "LINE_ITEMS" at bounding box center [784, 464] width 574 height 34
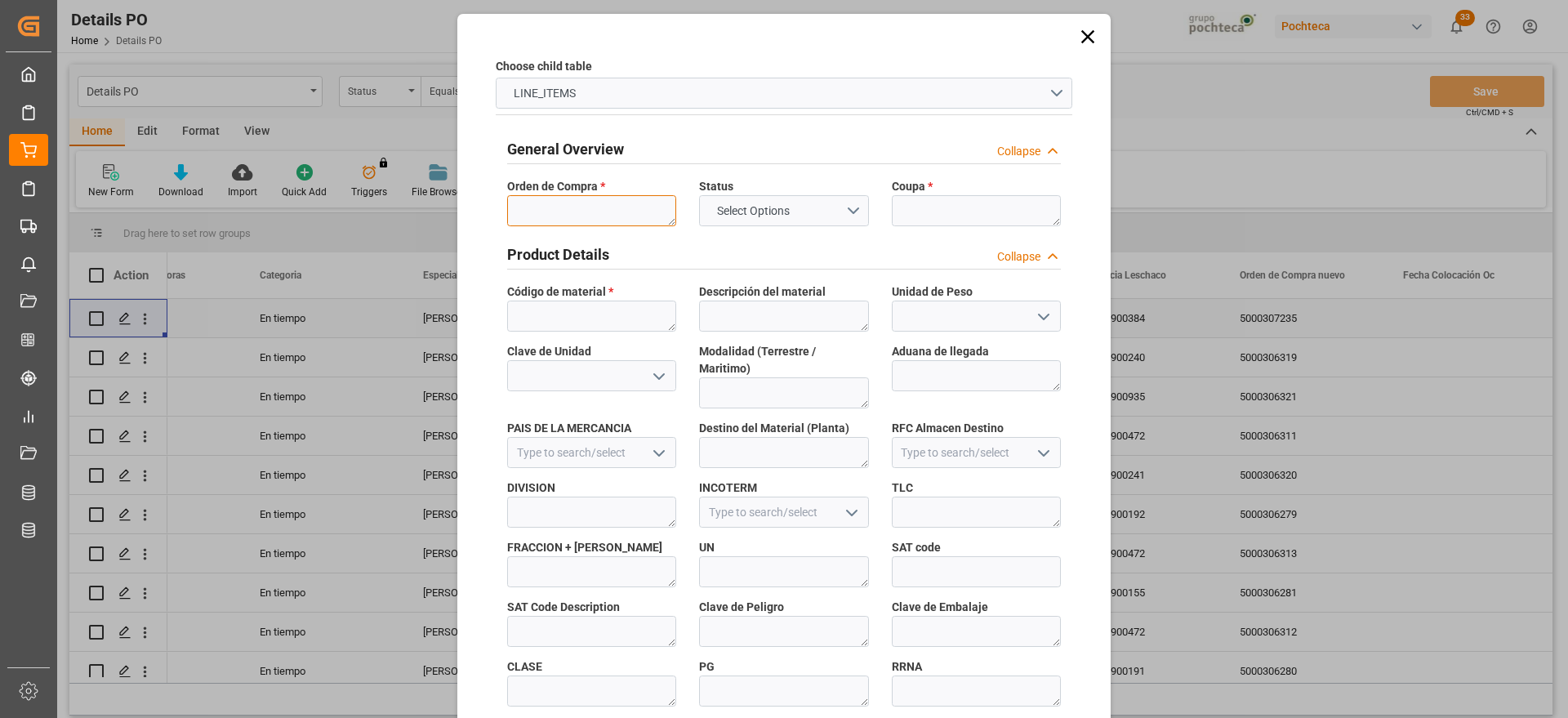
click at [597, 198] on textarea at bounding box center [591, 211] width 169 height 31
paste textarea "5000307235"
type textarea "5000307235"
click at [939, 215] on textarea at bounding box center [976, 211] width 169 height 31
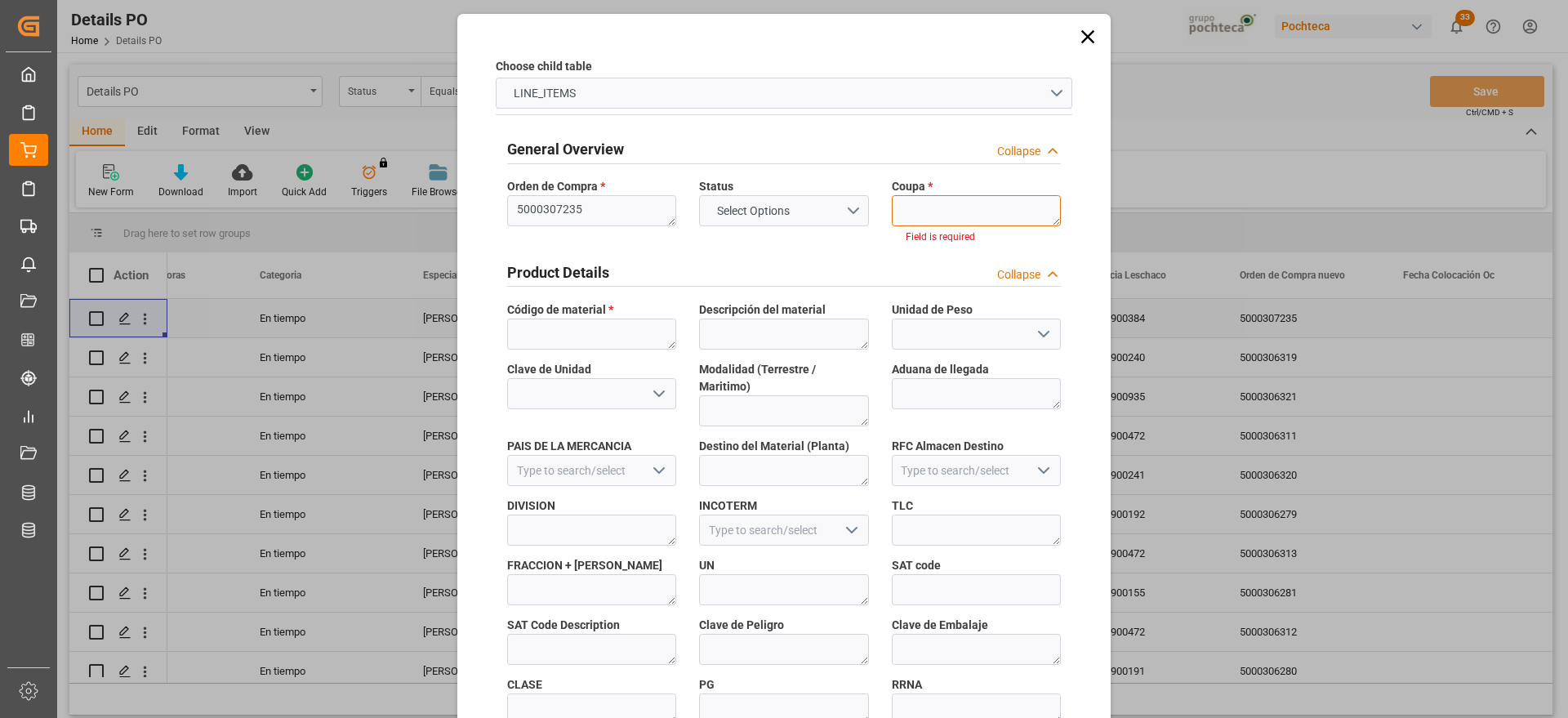
paste textarea "195791"
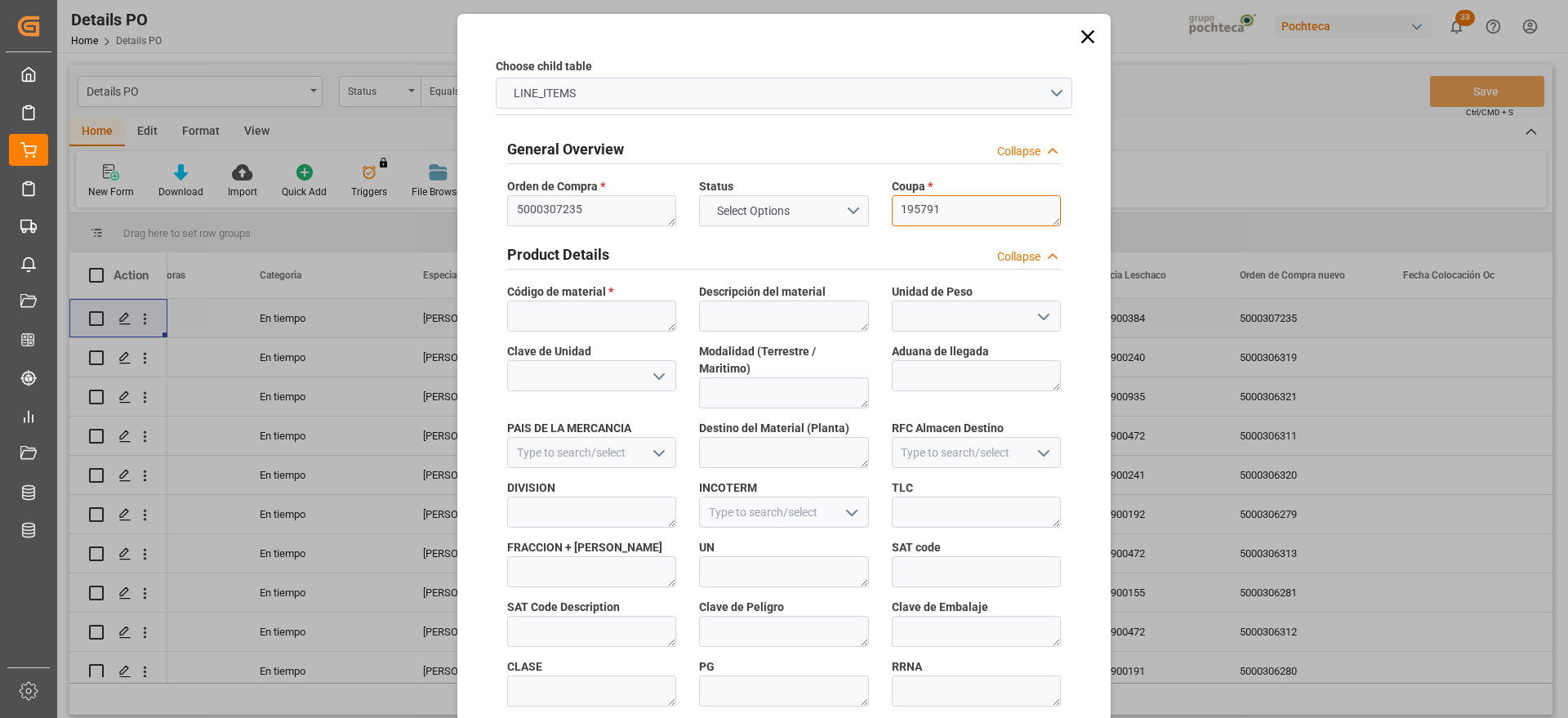
type textarea "195791"
click at [551, 311] on textarea at bounding box center [591, 316] width 169 height 31
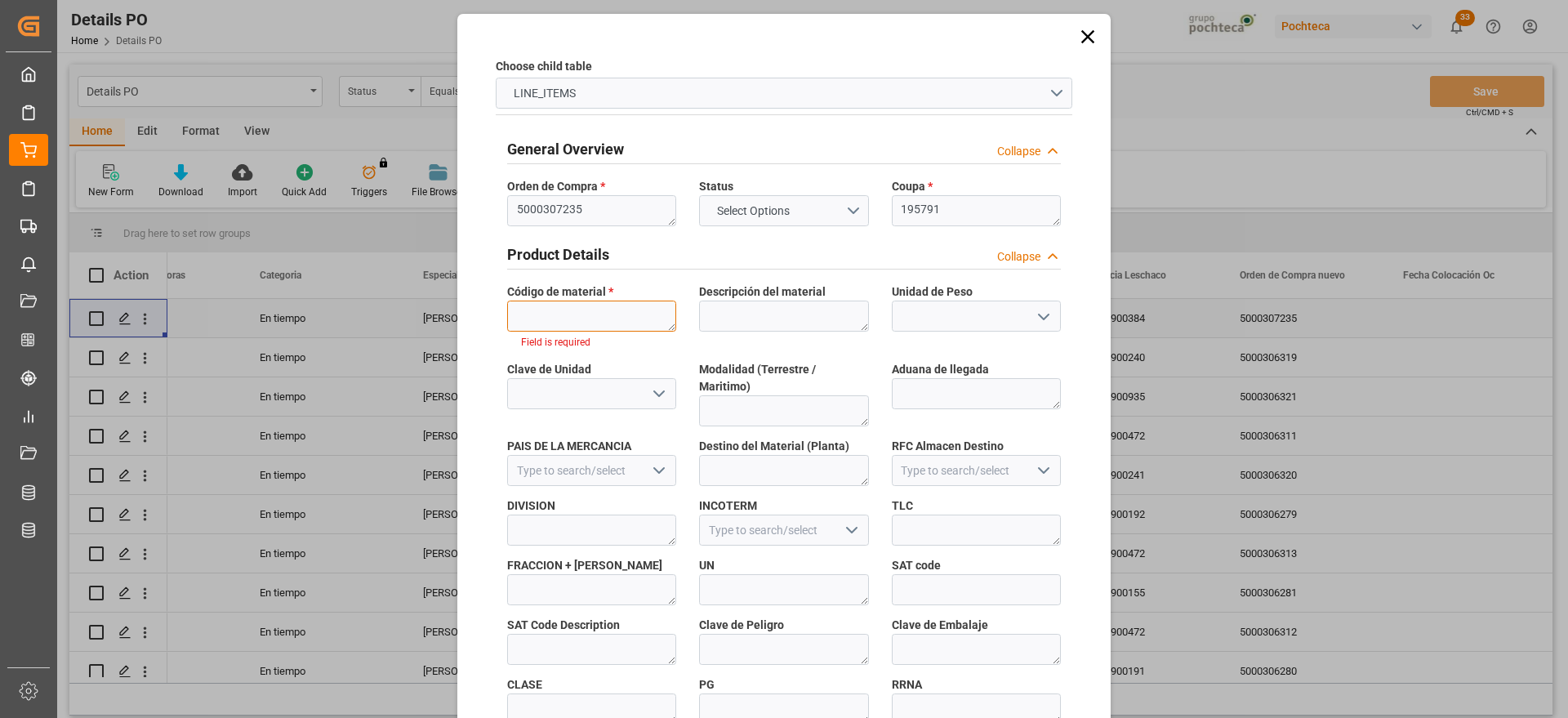
paste textarea "45422"
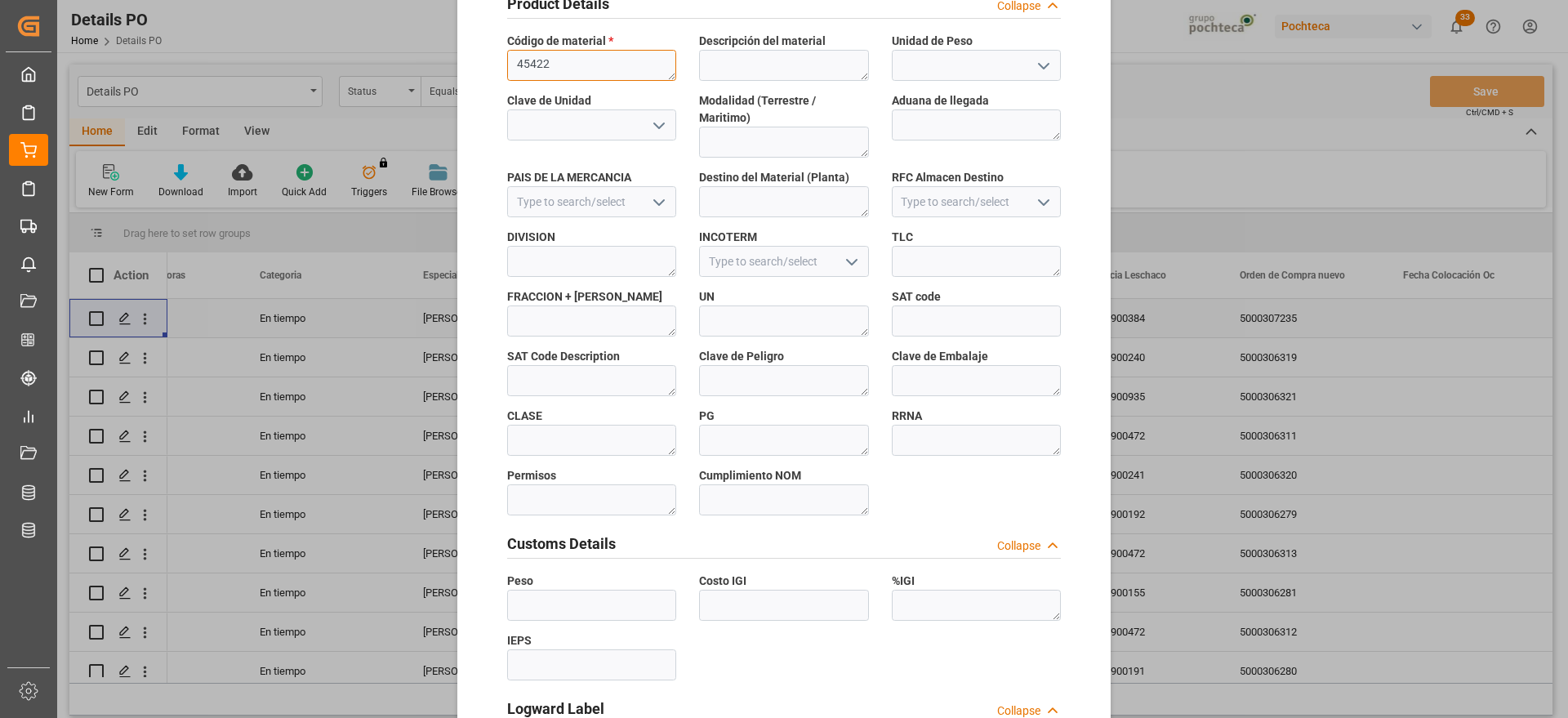
scroll to position [700, 0]
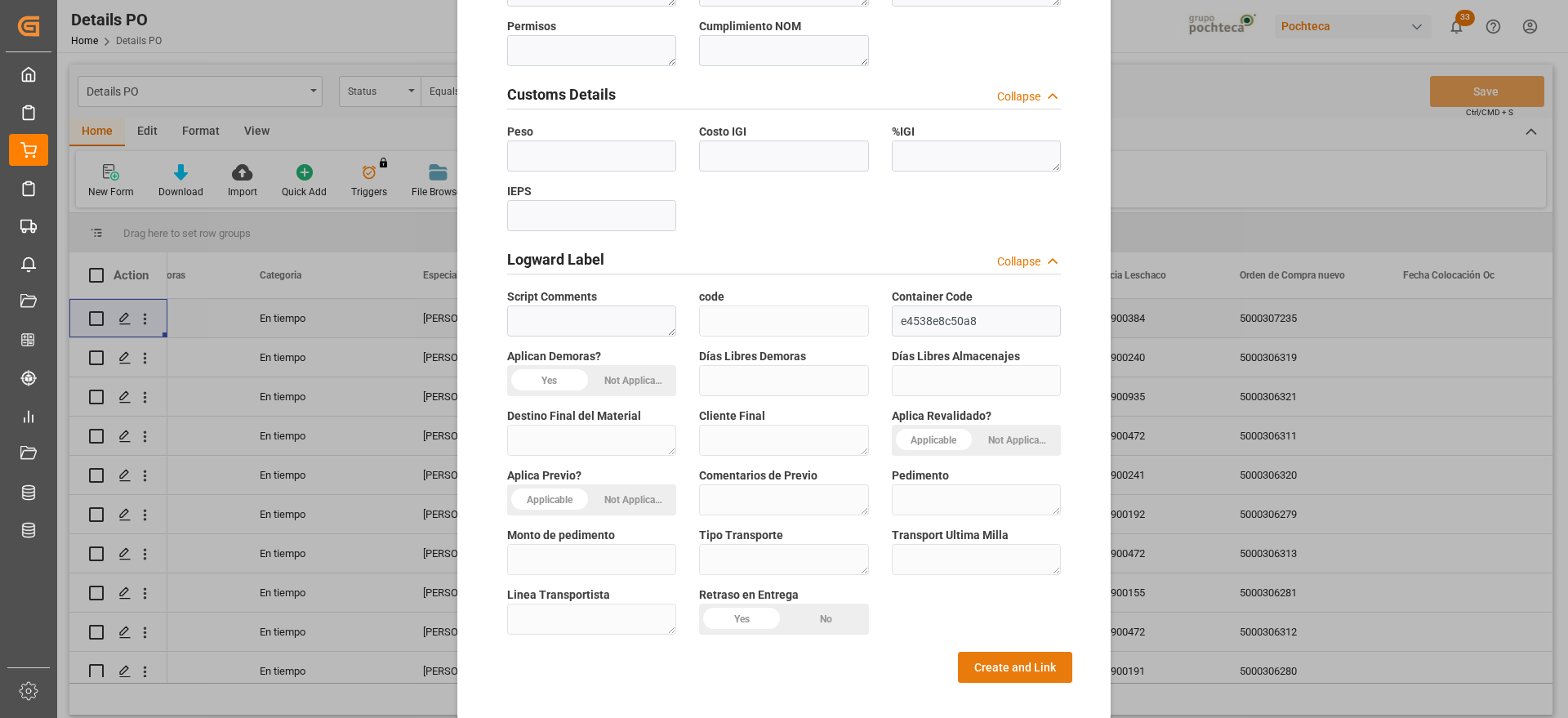
type textarea "45422"
click at [990, 652] on button "Create and Link" at bounding box center [1015, 668] width 114 height 31
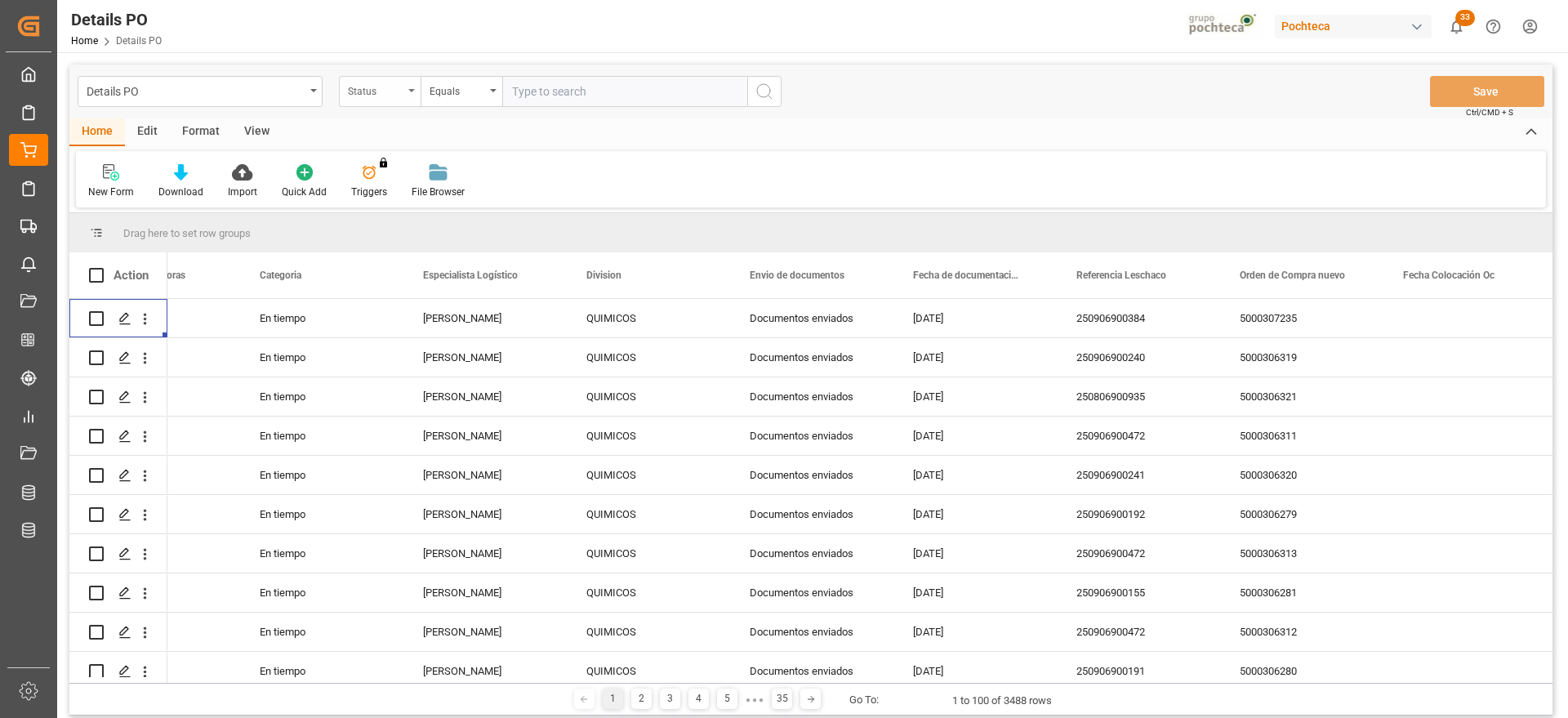
click at [383, 94] on div "Status" at bounding box center [375, 90] width 55 height 19
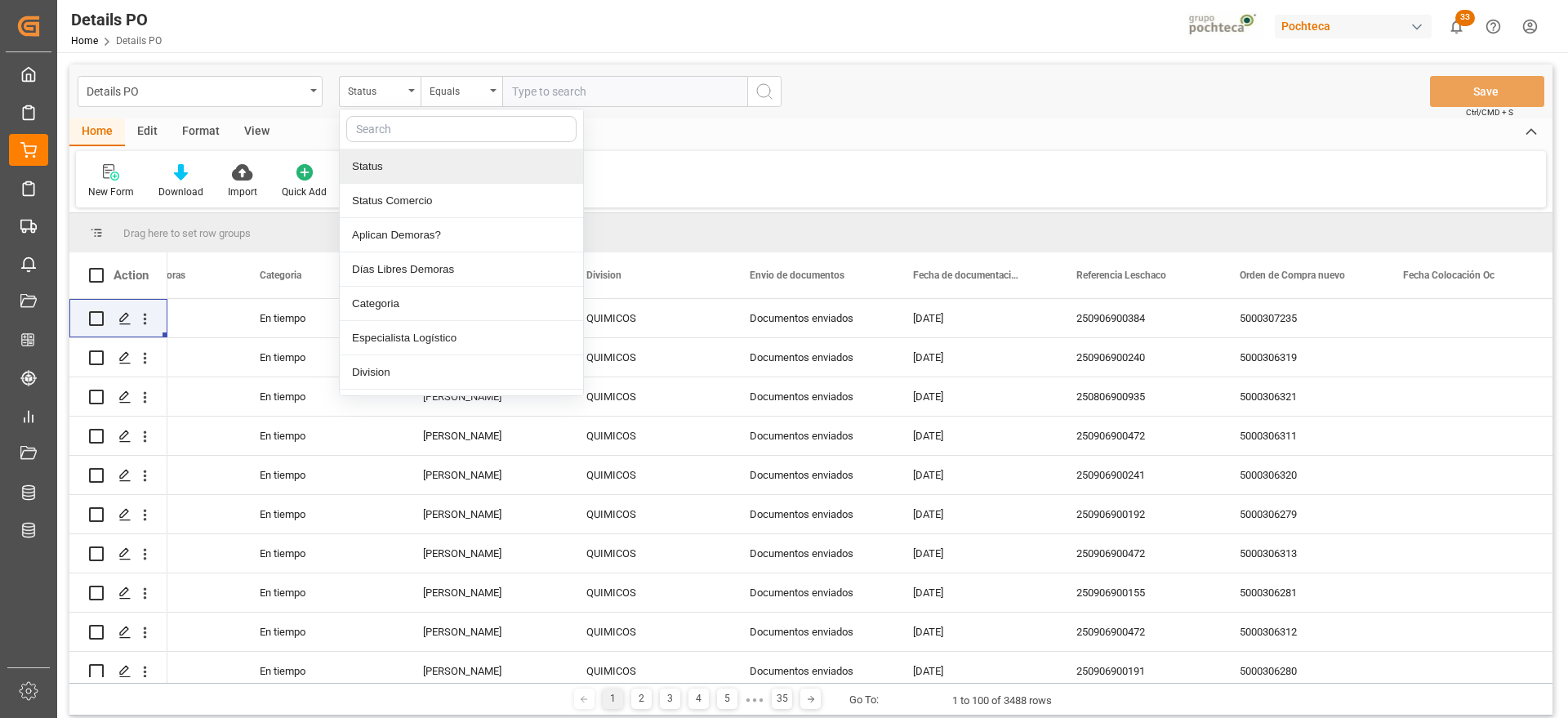
click at [418, 134] on input "text" at bounding box center [461, 129] width 230 height 26
type input "orde"
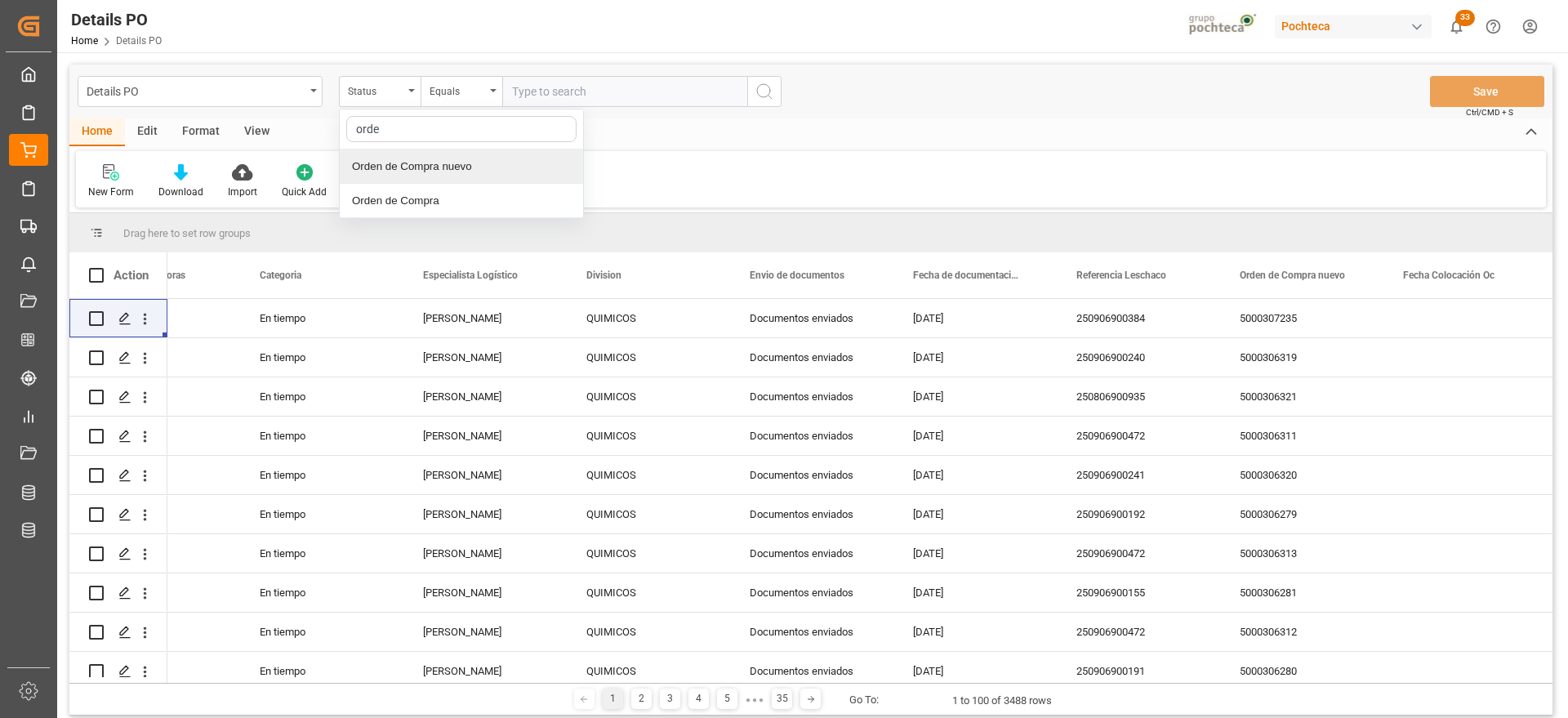
click at [453, 159] on div "Orden de Compra nuevo" at bounding box center [462, 166] width 244 height 34
click at [553, 97] on input "text" at bounding box center [624, 91] width 245 height 31
paste input "5000305852"
type input "5000305852"
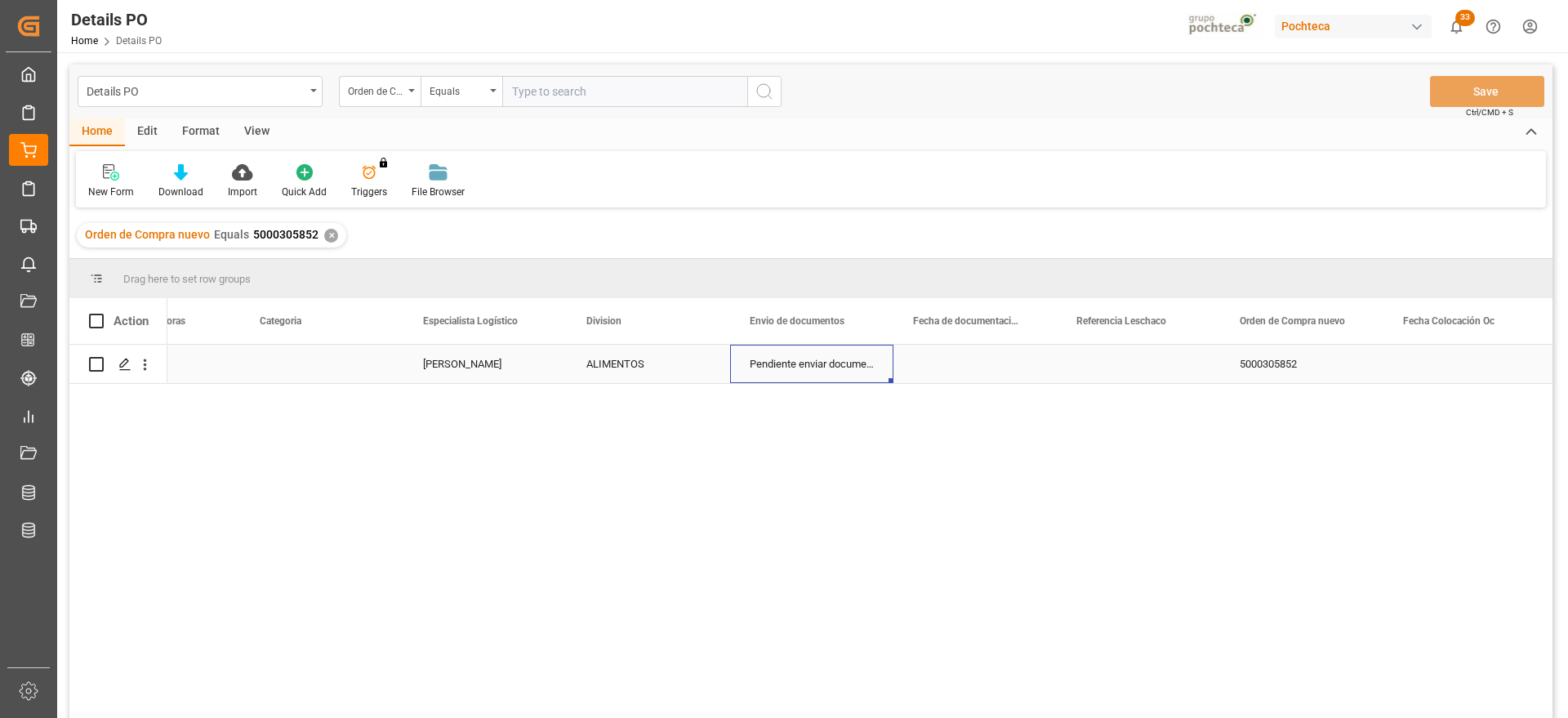
click at [852, 368] on div "Pendiente enviar documentos" at bounding box center [812, 363] width 164 height 38
click at [1159, 364] on div "Press SPACE to select this row." at bounding box center [1139, 363] width 164 height 38
click at [1159, 364] on input "Press SPACE to select this row." at bounding box center [1138, 373] width 137 height 31
click at [1120, 367] on input "Press SPACE to select this row." at bounding box center [1138, 373] width 137 height 31
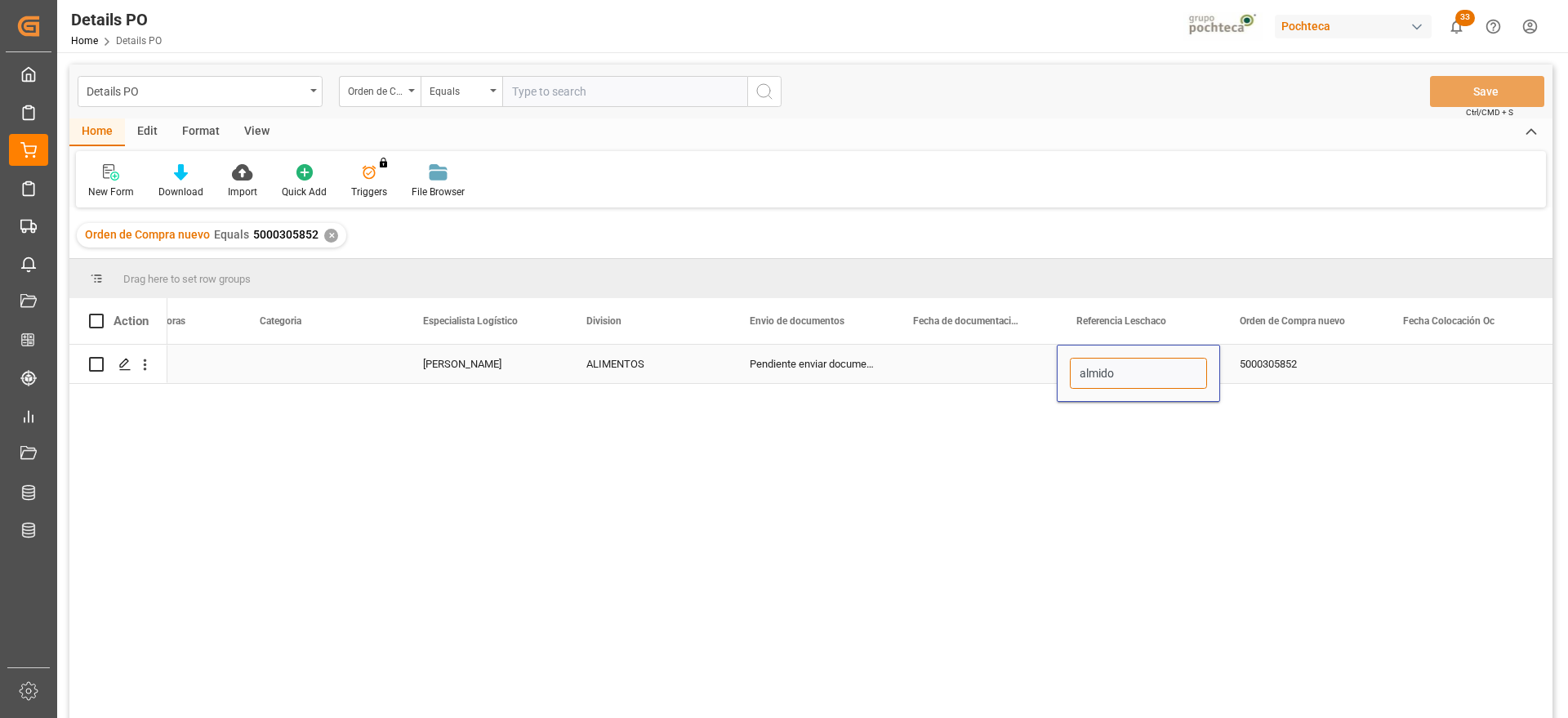
type input "almidon"
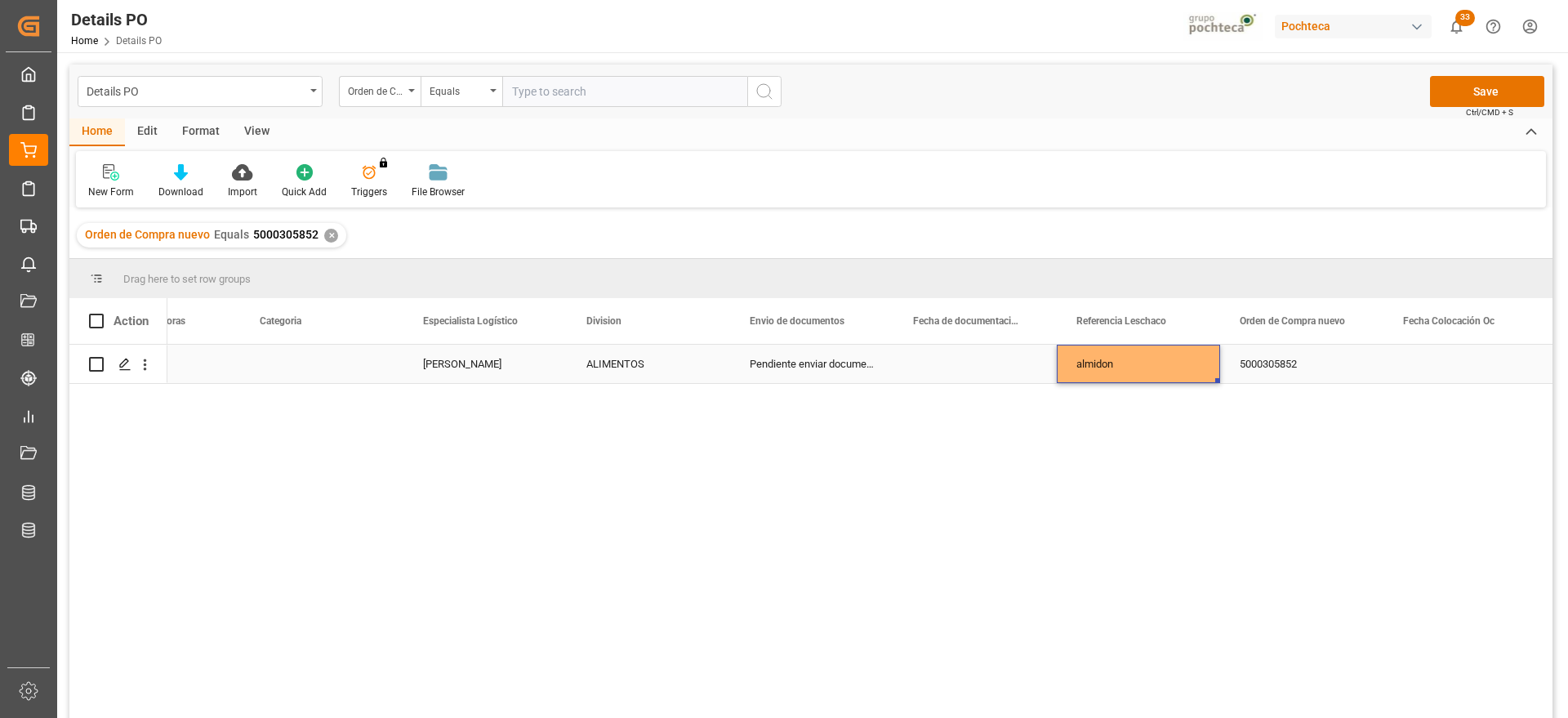
click at [1319, 362] on div "5000305852" at bounding box center [1301, 363] width 164 height 38
click at [1490, 81] on button "Save" at bounding box center [1487, 91] width 114 height 31
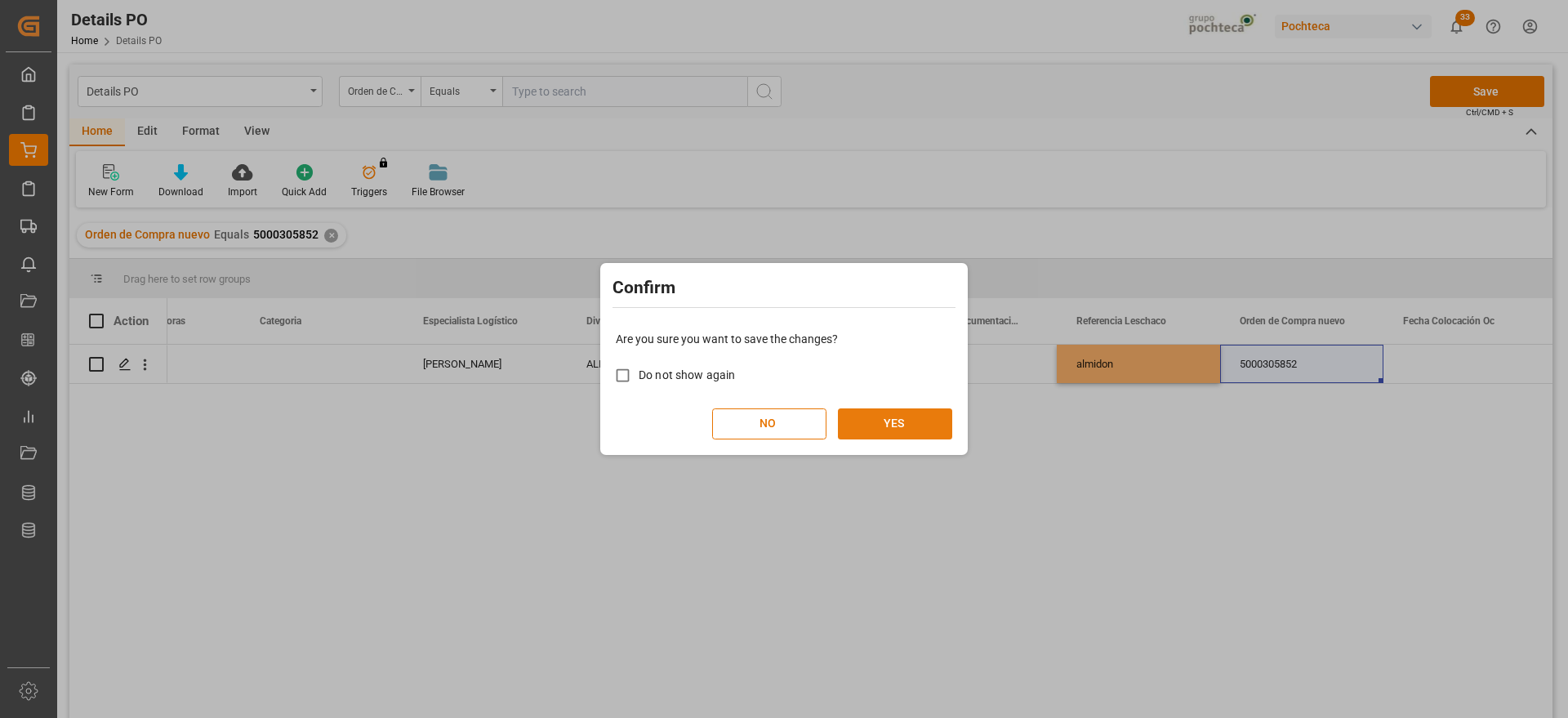
click at [906, 415] on button "YES" at bounding box center [895, 424] width 114 height 31
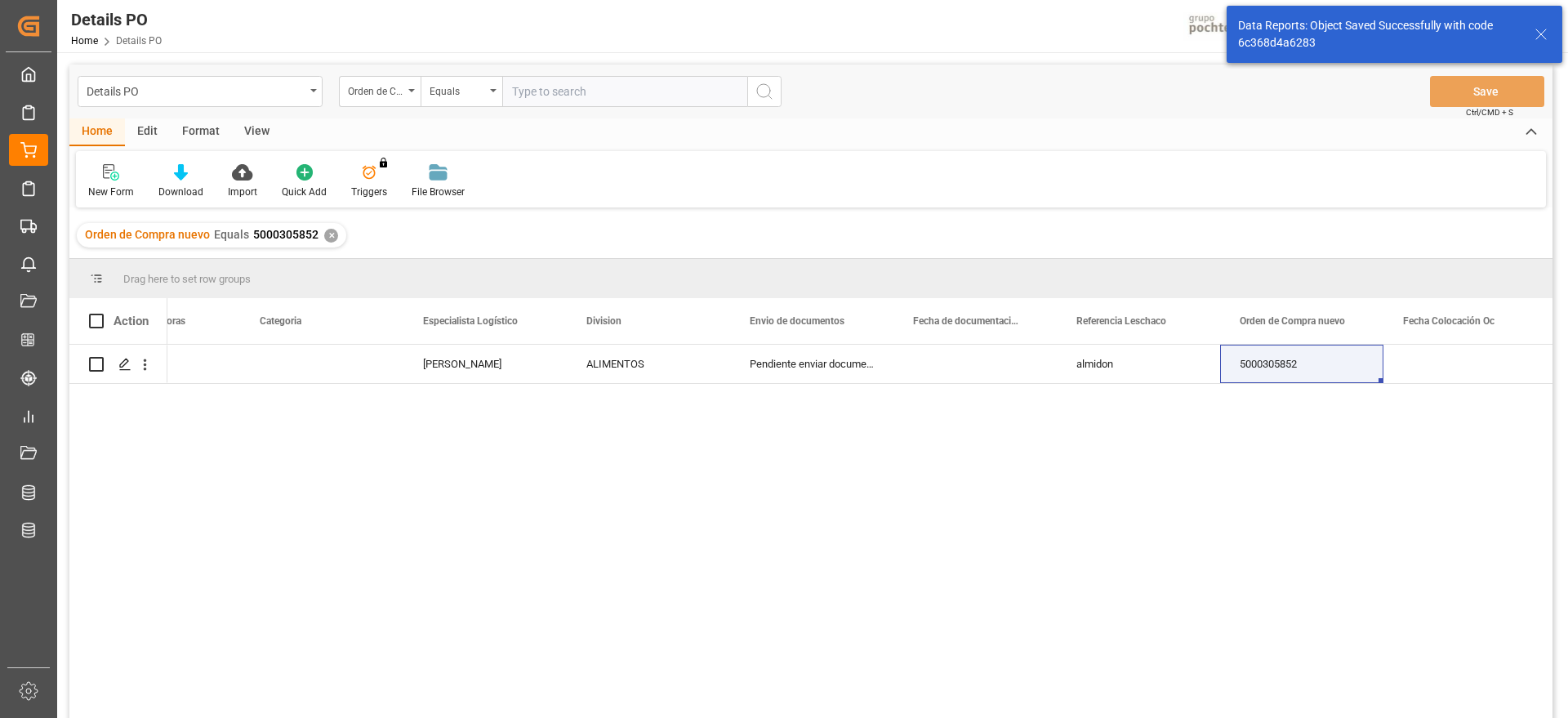
click at [331, 235] on div "✕" at bounding box center [331, 235] width 14 height 14
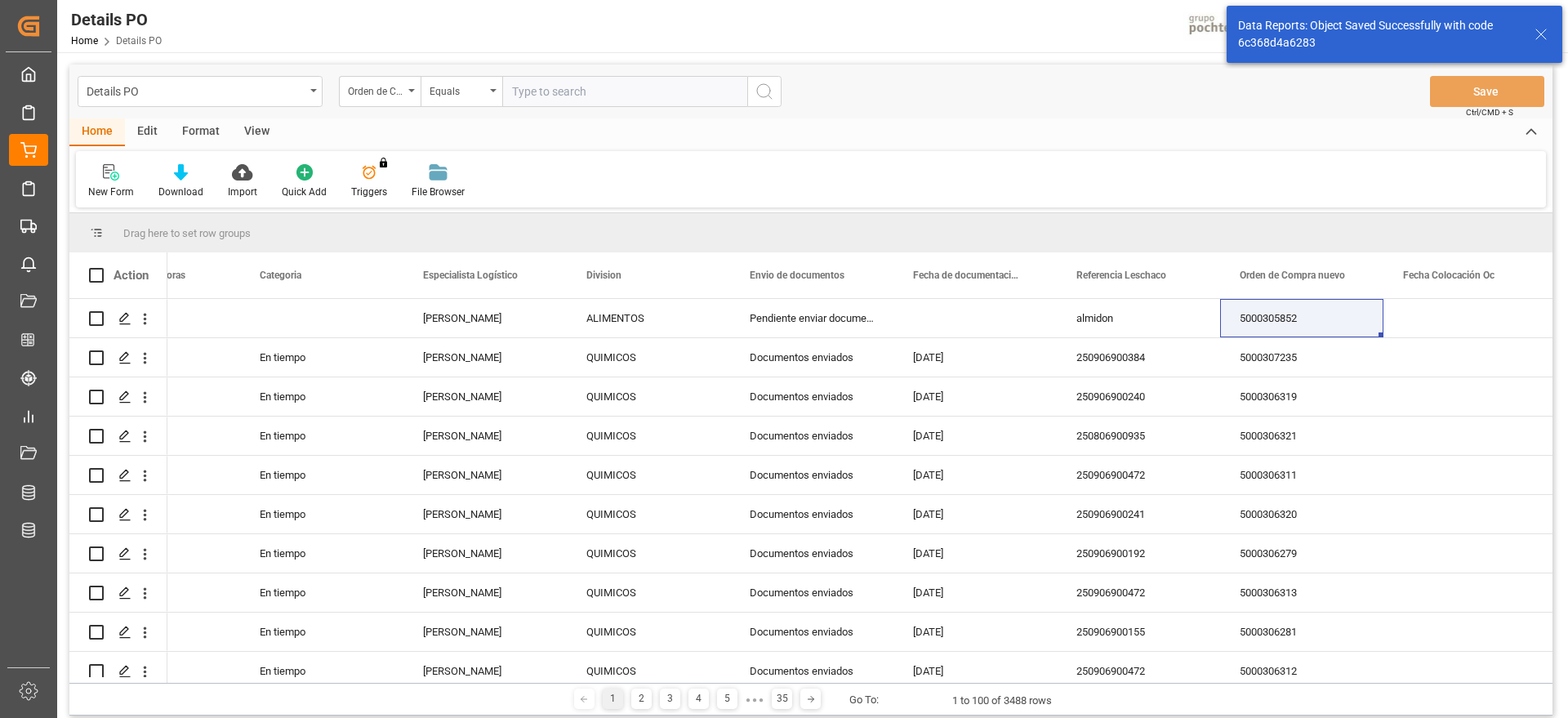
click at [594, 90] on input "text" at bounding box center [624, 91] width 245 height 31
paste input "5000305853"
type input "5000305853"
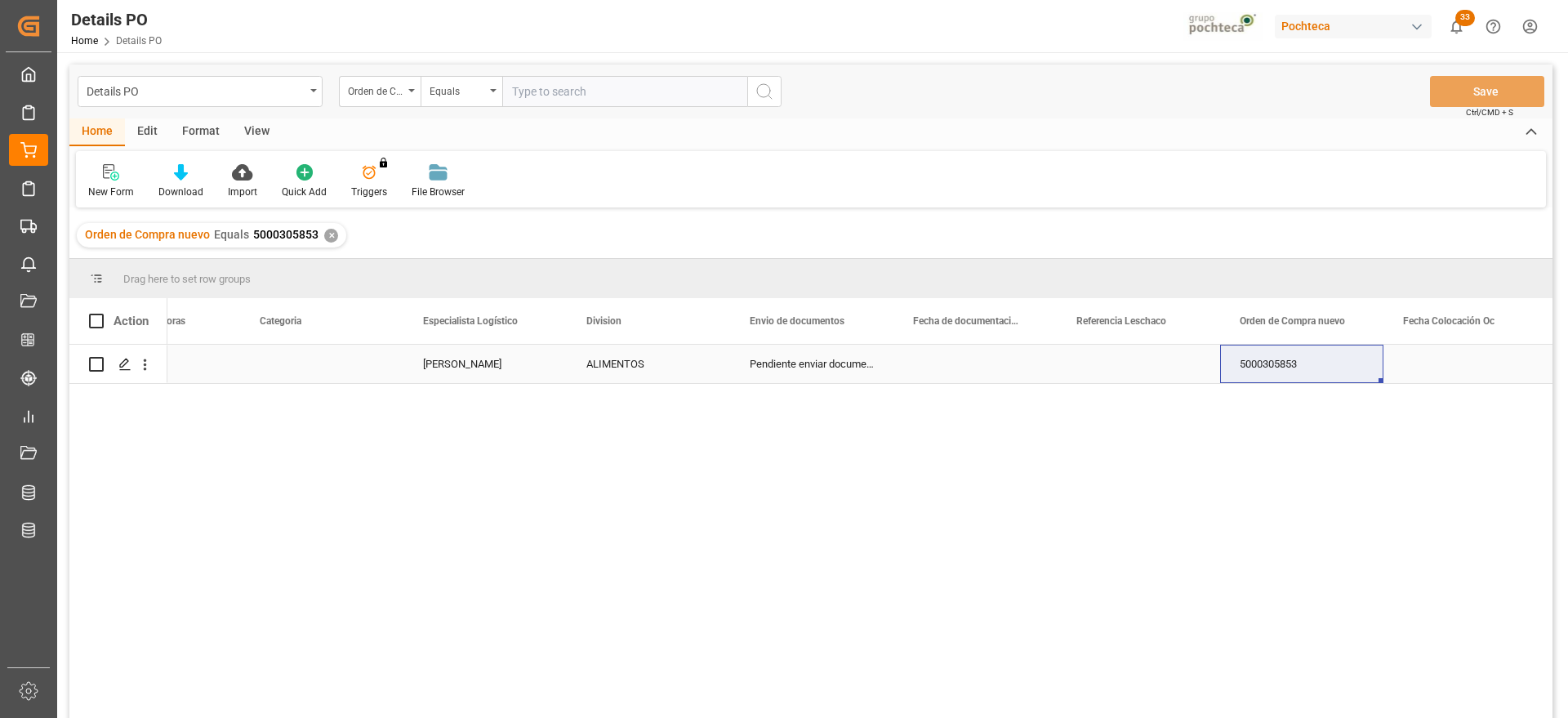
click at [1129, 368] on div "Press SPACE to select this row." at bounding box center [1139, 363] width 164 height 38
click at [1129, 368] on input "Press SPACE to select this row." at bounding box center [1138, 373] width 137 height 31
type input "almidon"
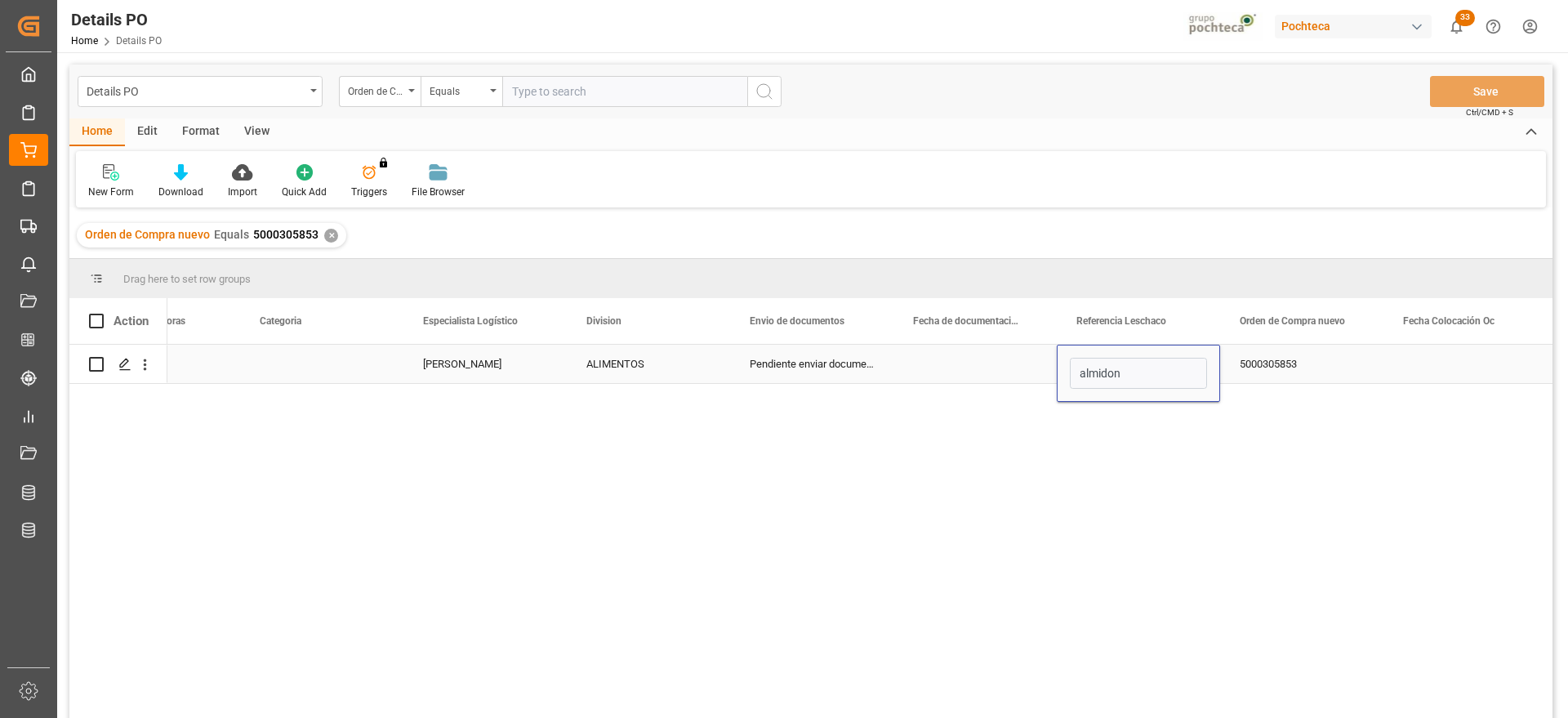
click at [1295, 365] on div "5000305853" at bounding box center [1301, 363] width 164 height 38
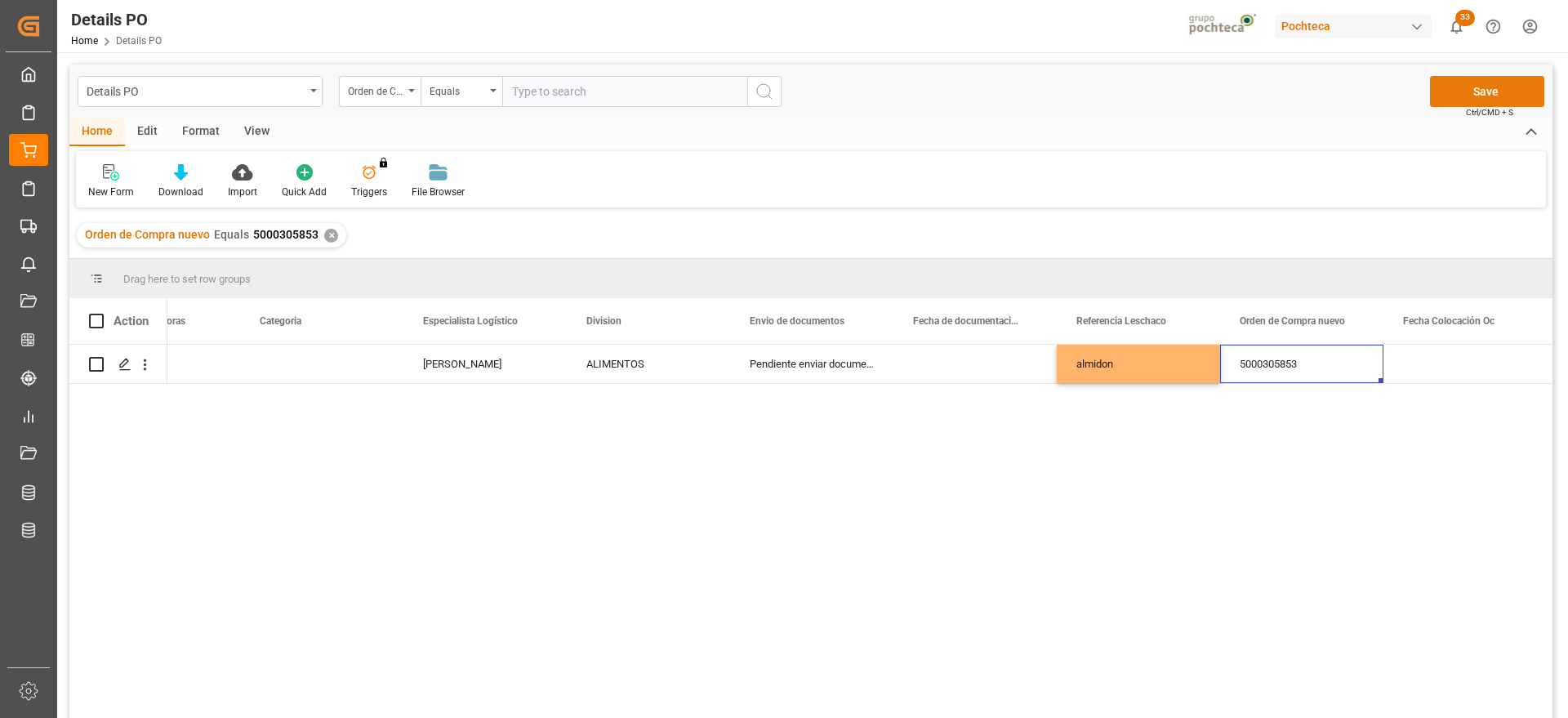
click at [1489, 92] on button "Save" at bounding box center [1487, 91] width 114 height 31
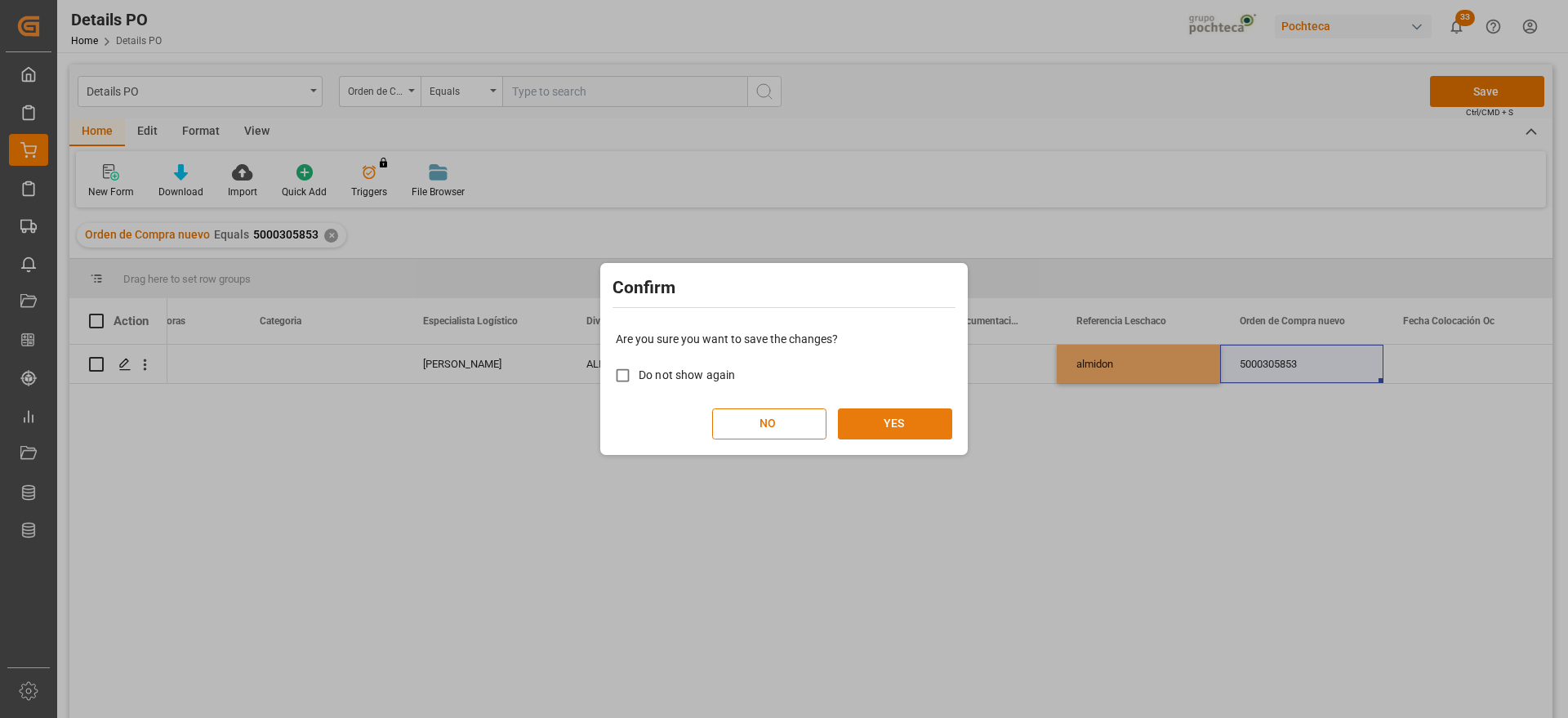
click at [904, 415] on button "YES" at bounding box center [895, 424] width 114 height 31
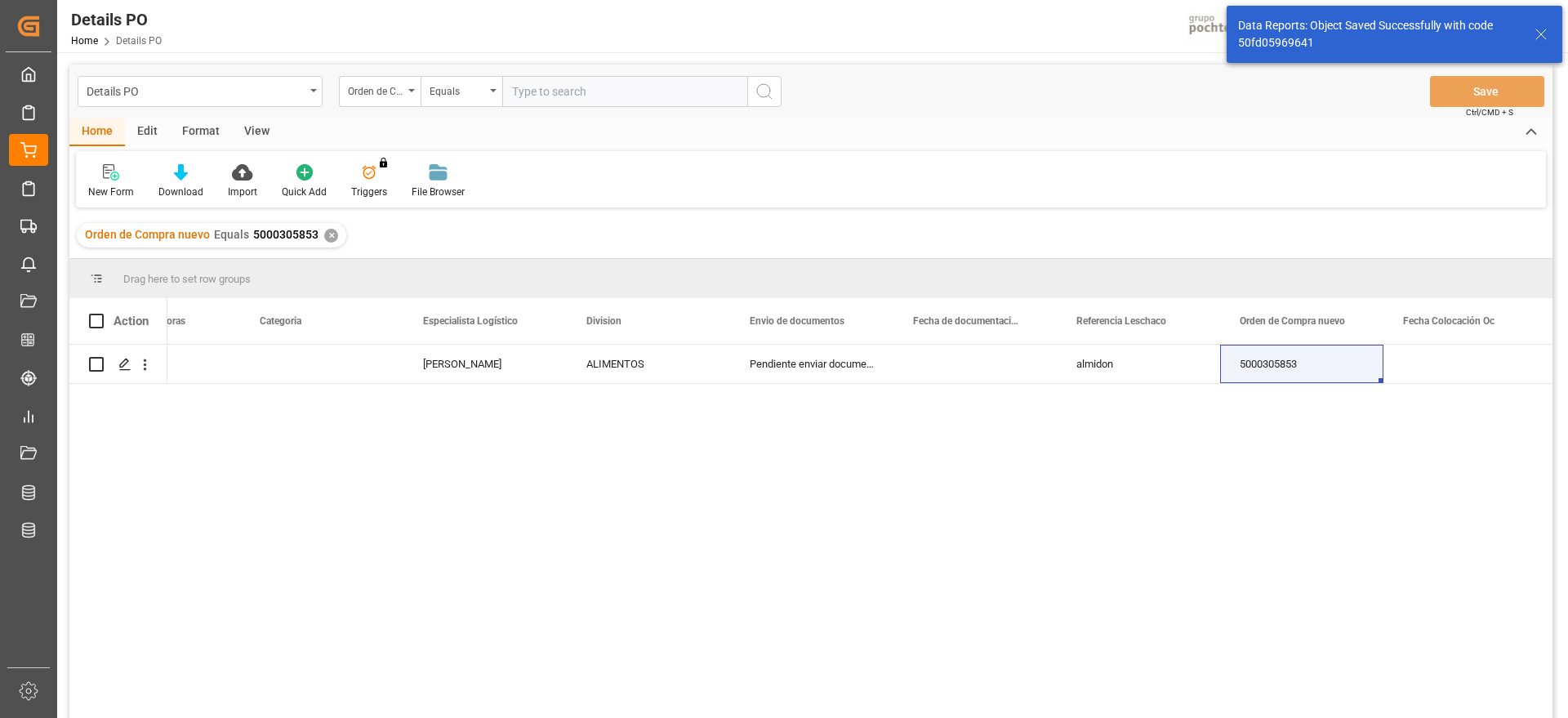
click at [332, 238] on div "✕" at bounding box center [331, 235] width 14 height 14
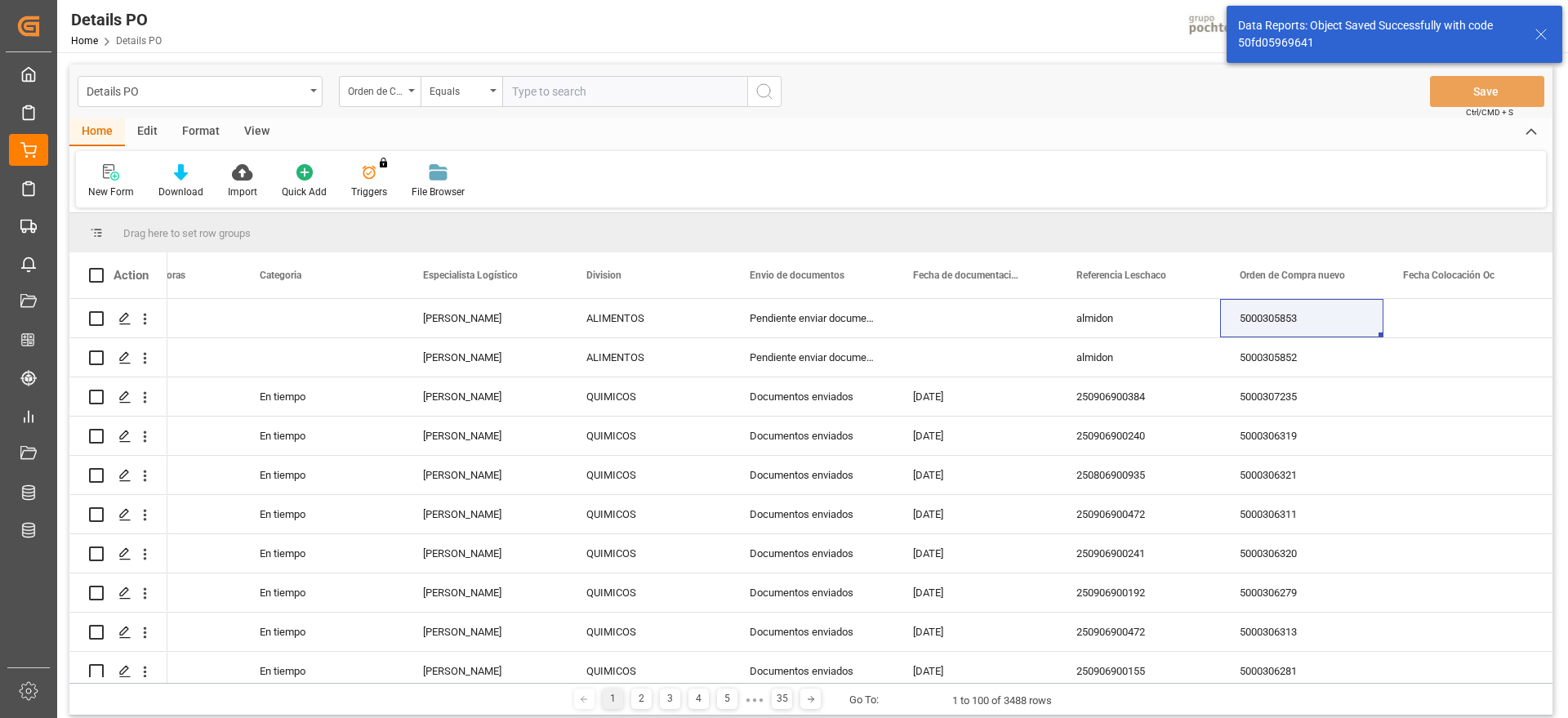
click at [549, 95] on input "text" at bounding box center [624, 91] width 245 height 31
paste input "5000305850"
type input "5000305850"
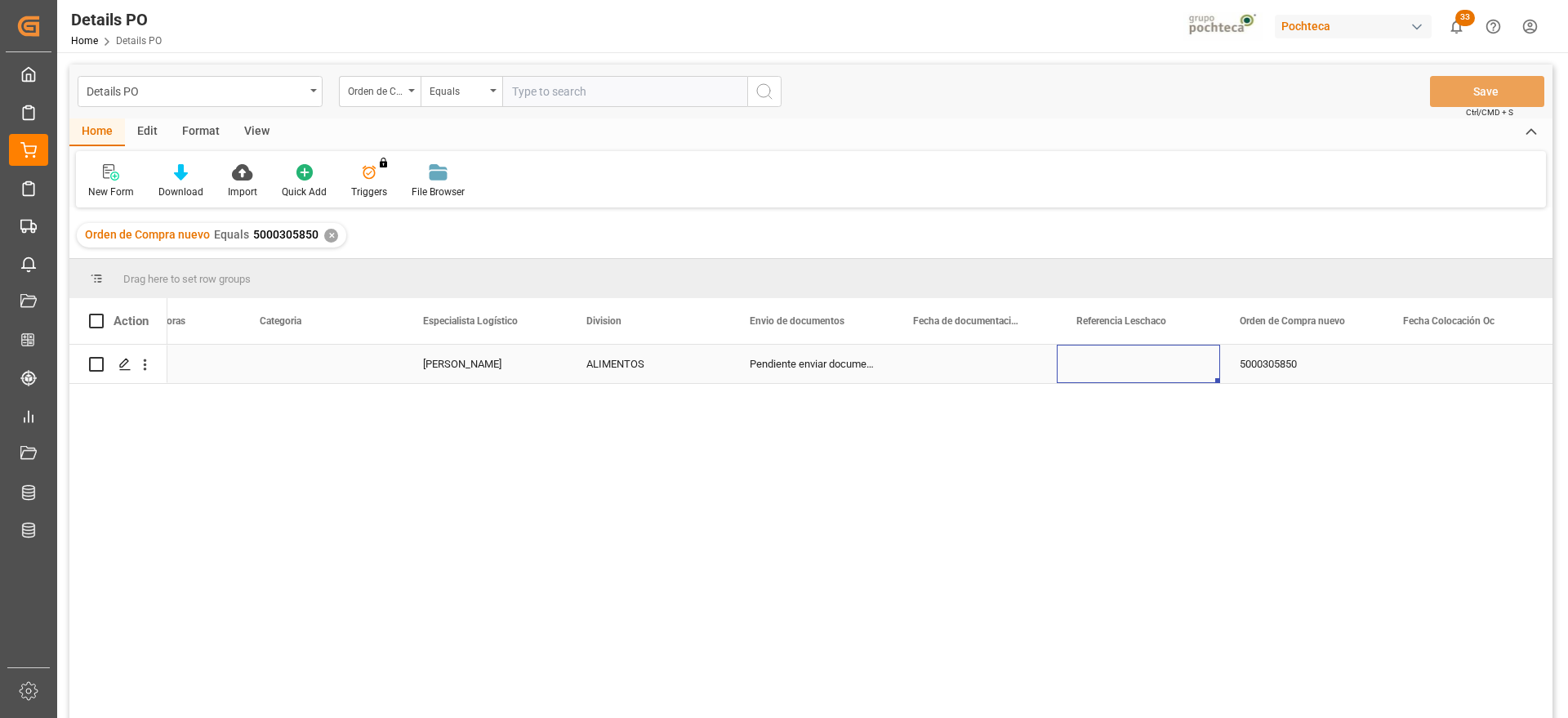
click at [1133, 373] on div "Press SPACE to select this row." at bounding box center [1139, 363] width 164 height 38
type input "almidon"
click at [1515, 82] on button "Save" at bounding box center [1487, 91] width 114 height 31
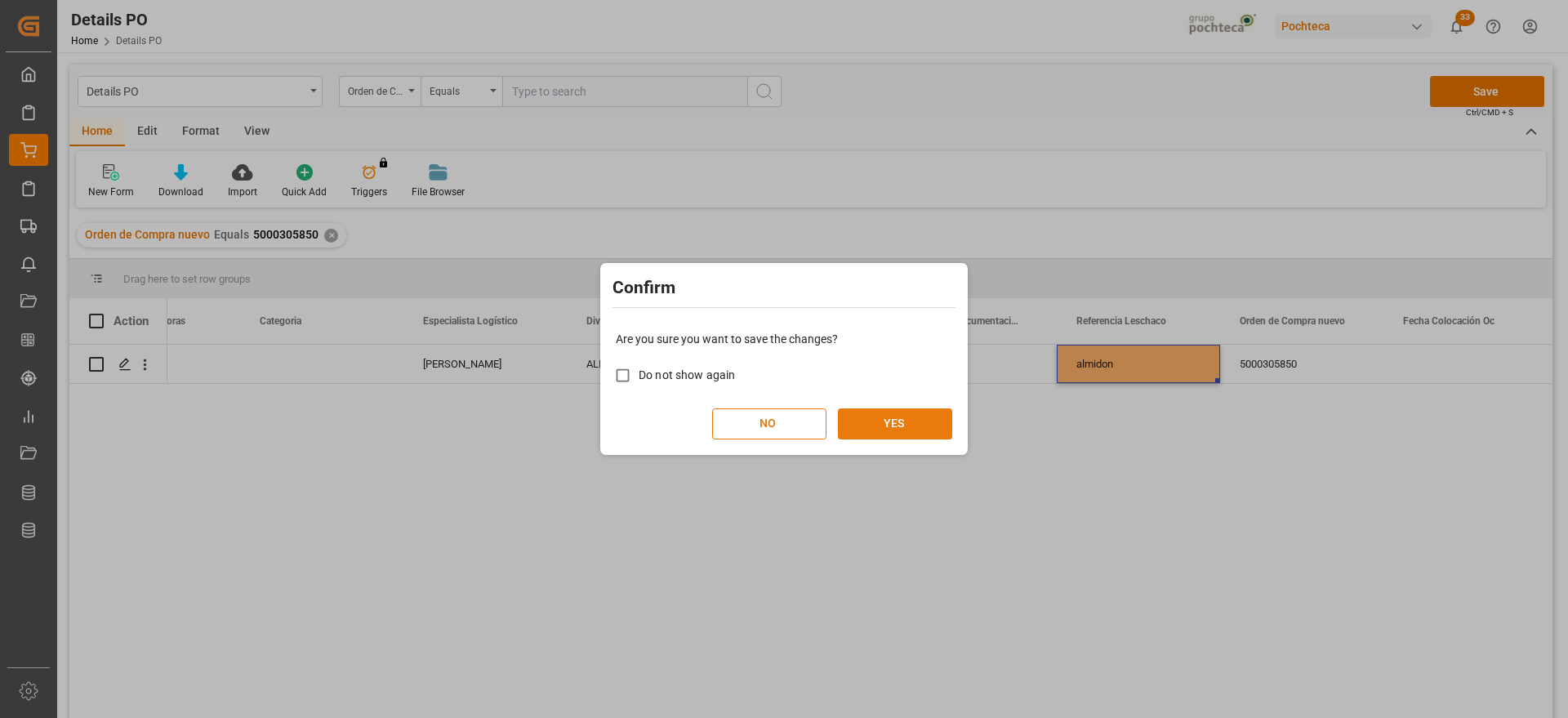
click at [874, 420] on button "YES" at bounding box center [895, 424] width 114 height 31
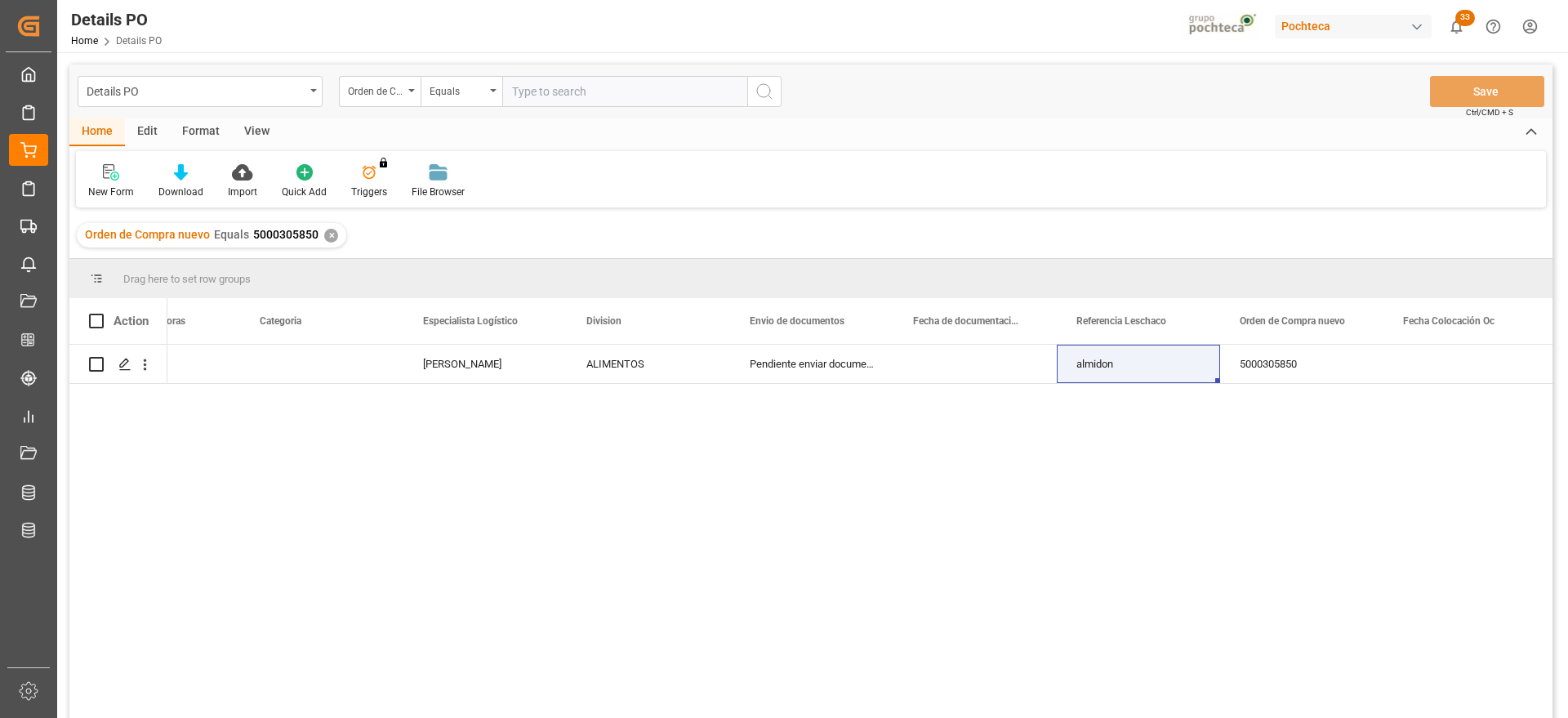
click at [333, 233] on div "✕" at bounding box center [331, 235] width 14 height 14
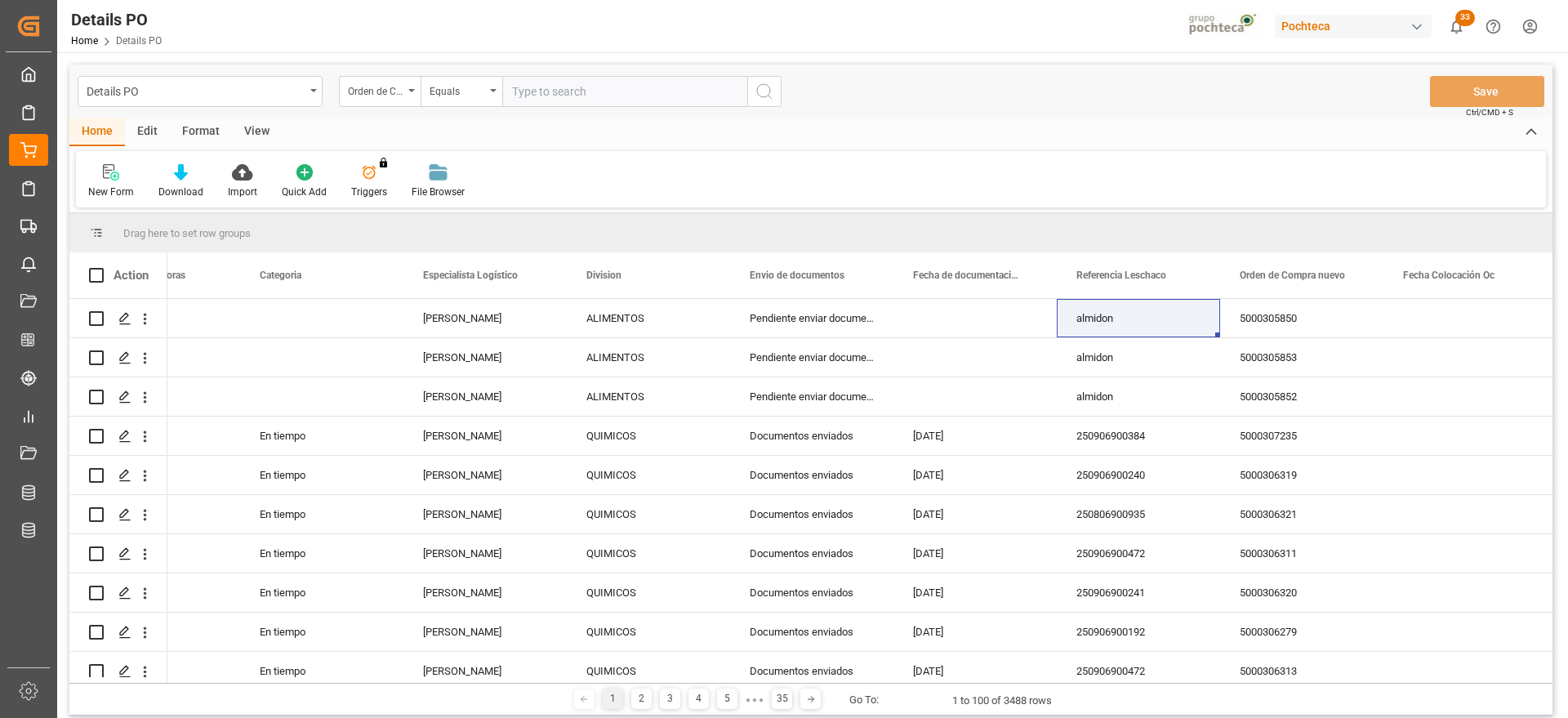
click at [574, 88] on input "text" at bounding box center [624, 91] width 245 height 31
paste input "5000305851"
type input "5000305851"
click at [765, 84] on circle "search button" at bounding box center [763, 90] width 13 height 13
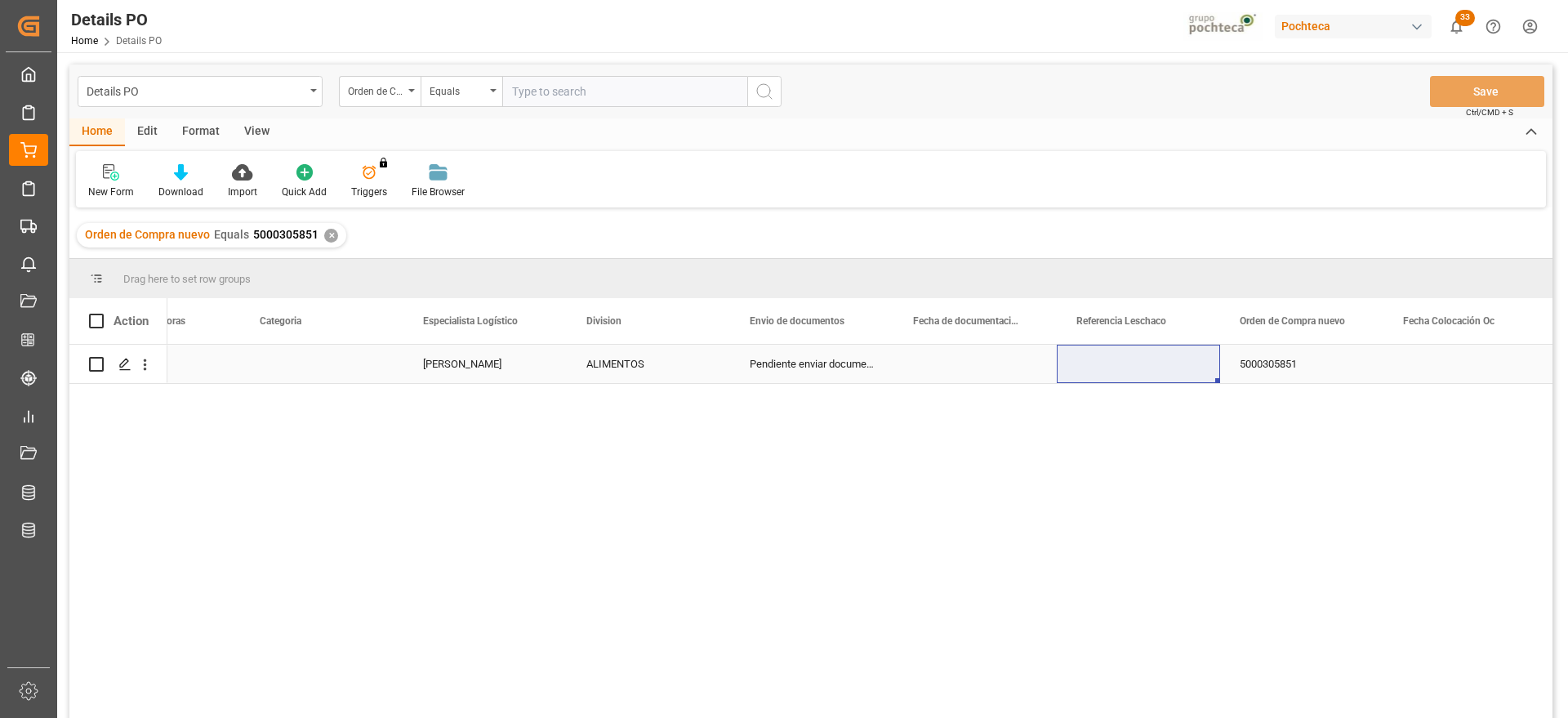
click at [1157, 372] on div "Press SPACE to select this row." at bounding box center [1139, 363] width 164 height 38
click at [1157, 372] on input "Press SPACE to select this row." at bounding box center [1138, 373] width 137 height 31
type input "almidon"
click at [1476, 81] on button "Save" at bounding box center [1487, 91] width 114 height 31
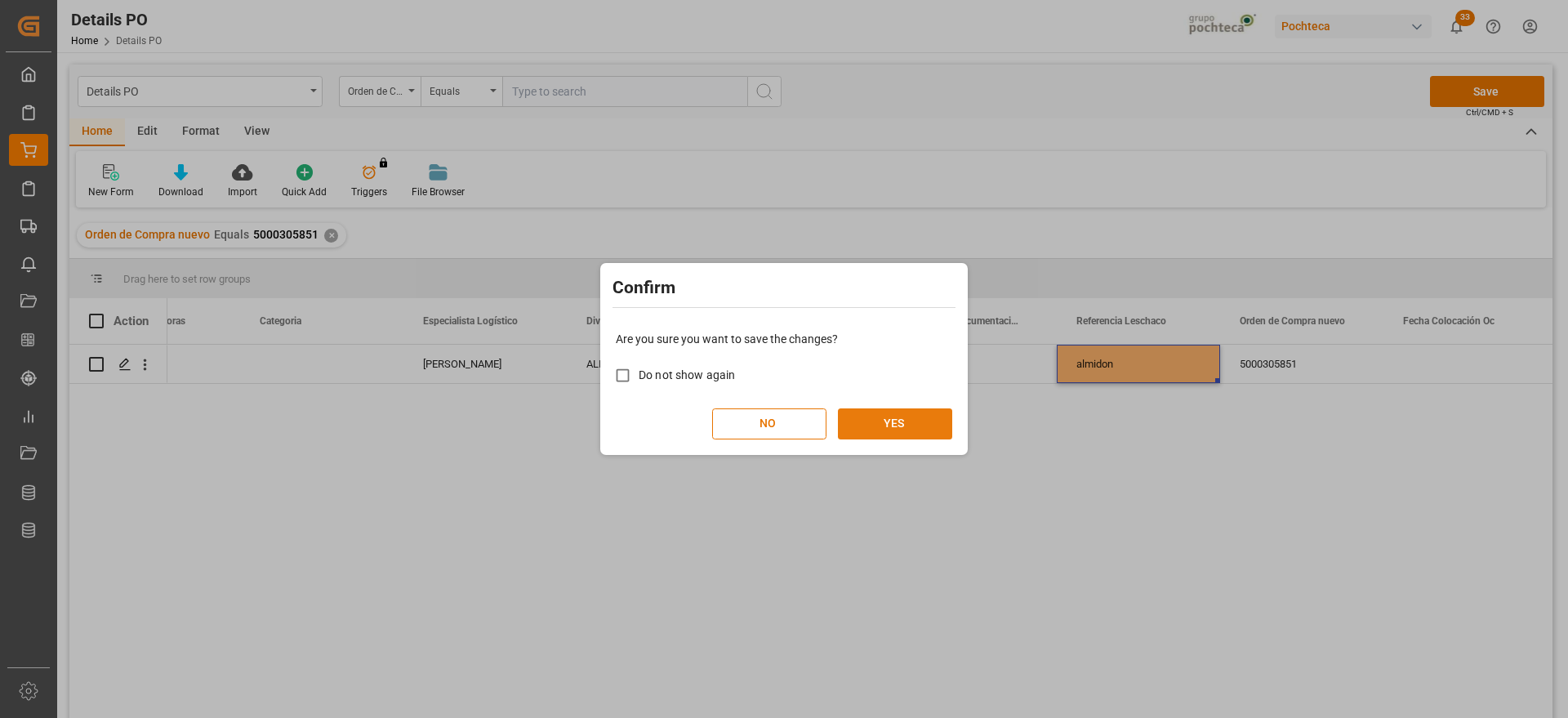
click at [891, 424] on button "YES" at bounding box center [895, 424] width 114 height 31
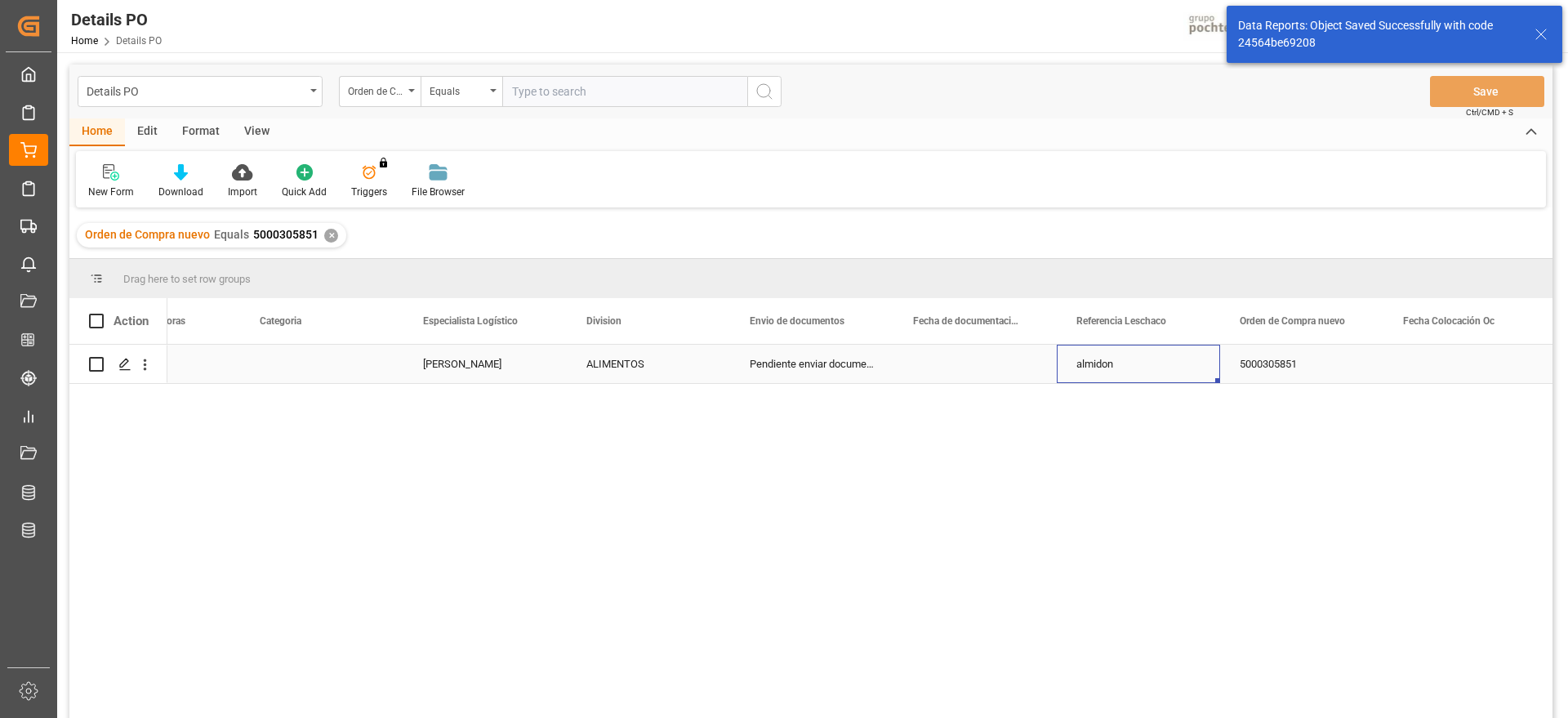
click at [1143, 364] on div "almidon" at bounding box center [1139, 363] width 164 height 38
click at [326, 235] on div "✕" at bounding box center [331, 235] width 14 height 14
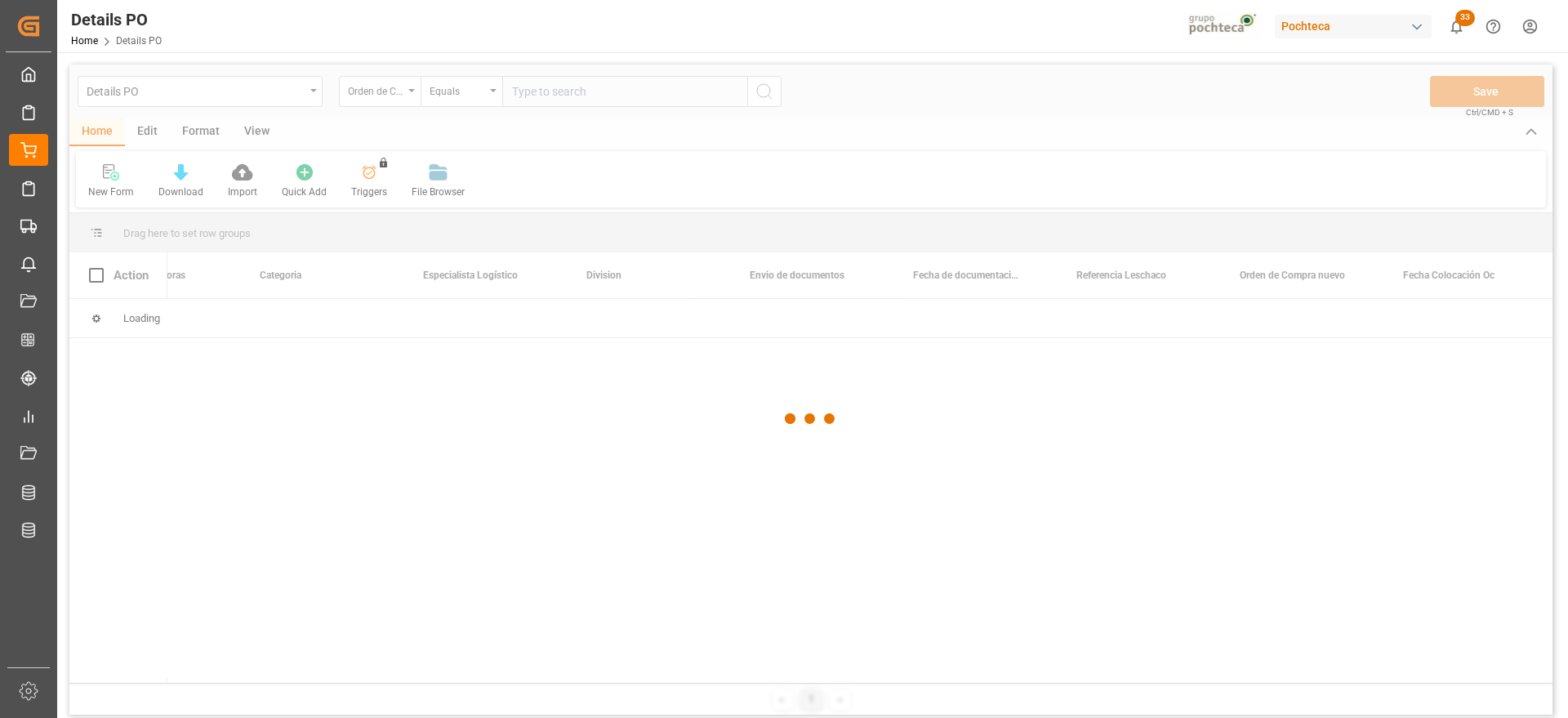
click at [396, 92] on div at bounding box center [810, 419] width 1483 height 709
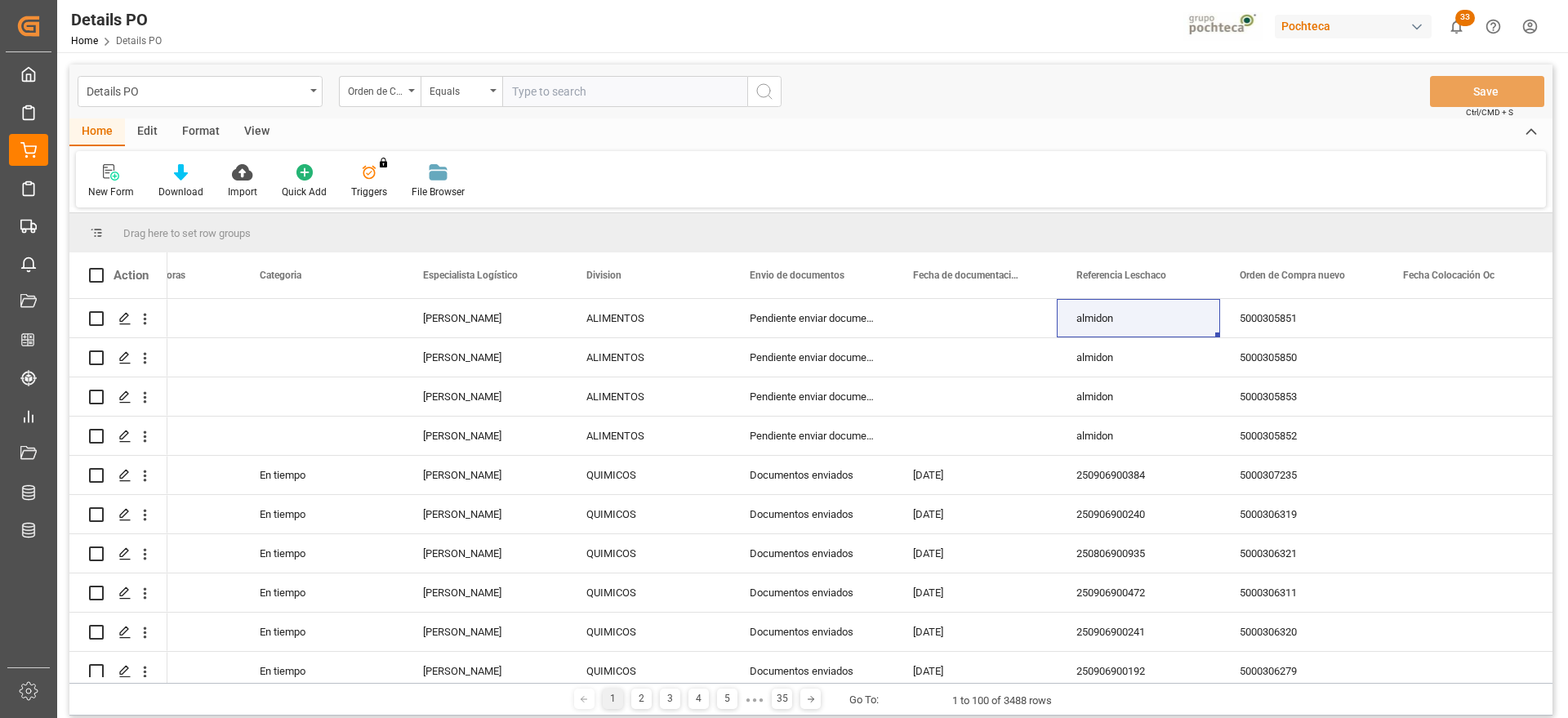
click at [396, 93] on div "Orden de Compra nuevo" at bounding box center [375, 90] width 55 height 19
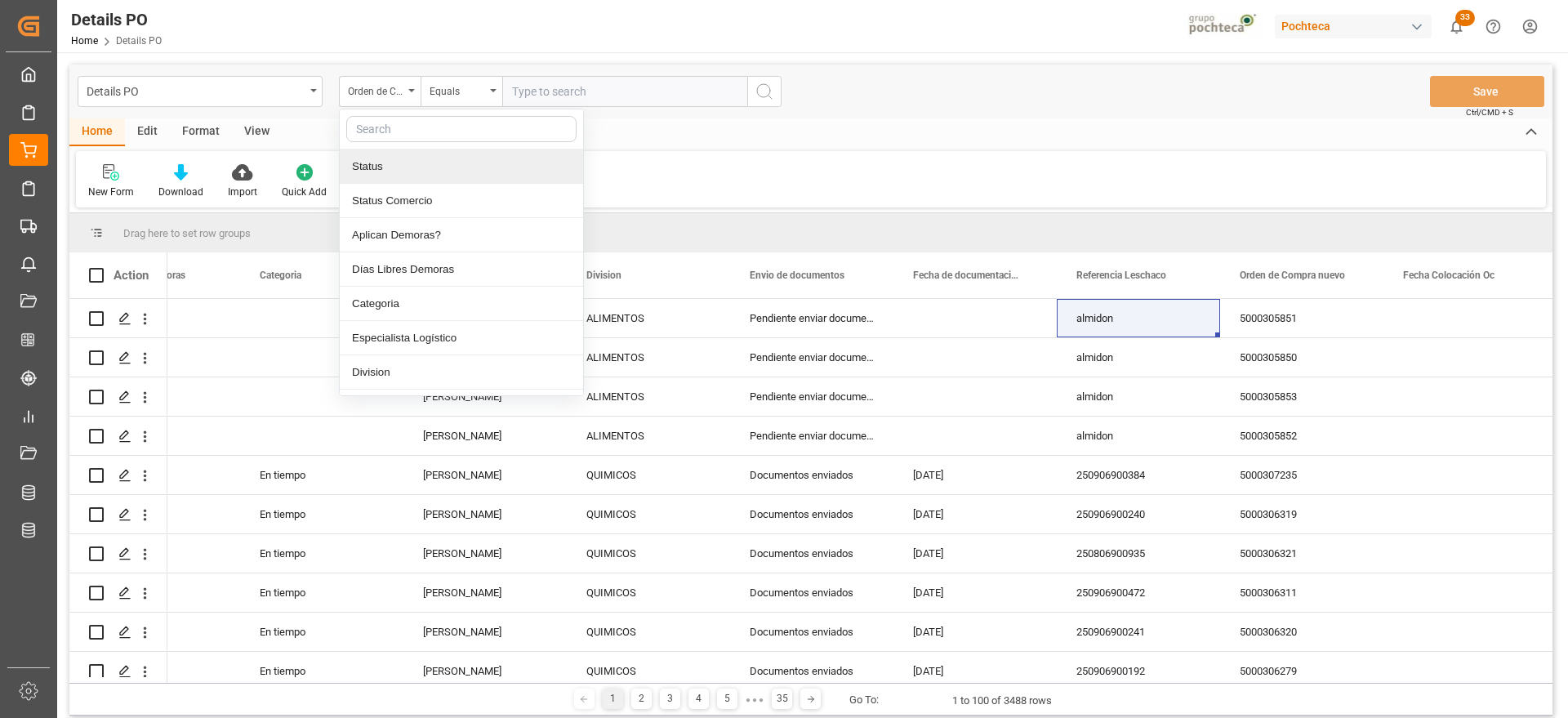
click at [389, 135] on input "text" at bounding box center [461, 129] width 230 height 26
type input "ref"
click at [406, 169] on div "Referencia Leschaco" at bounding box center [462, 166] width 244 height 34
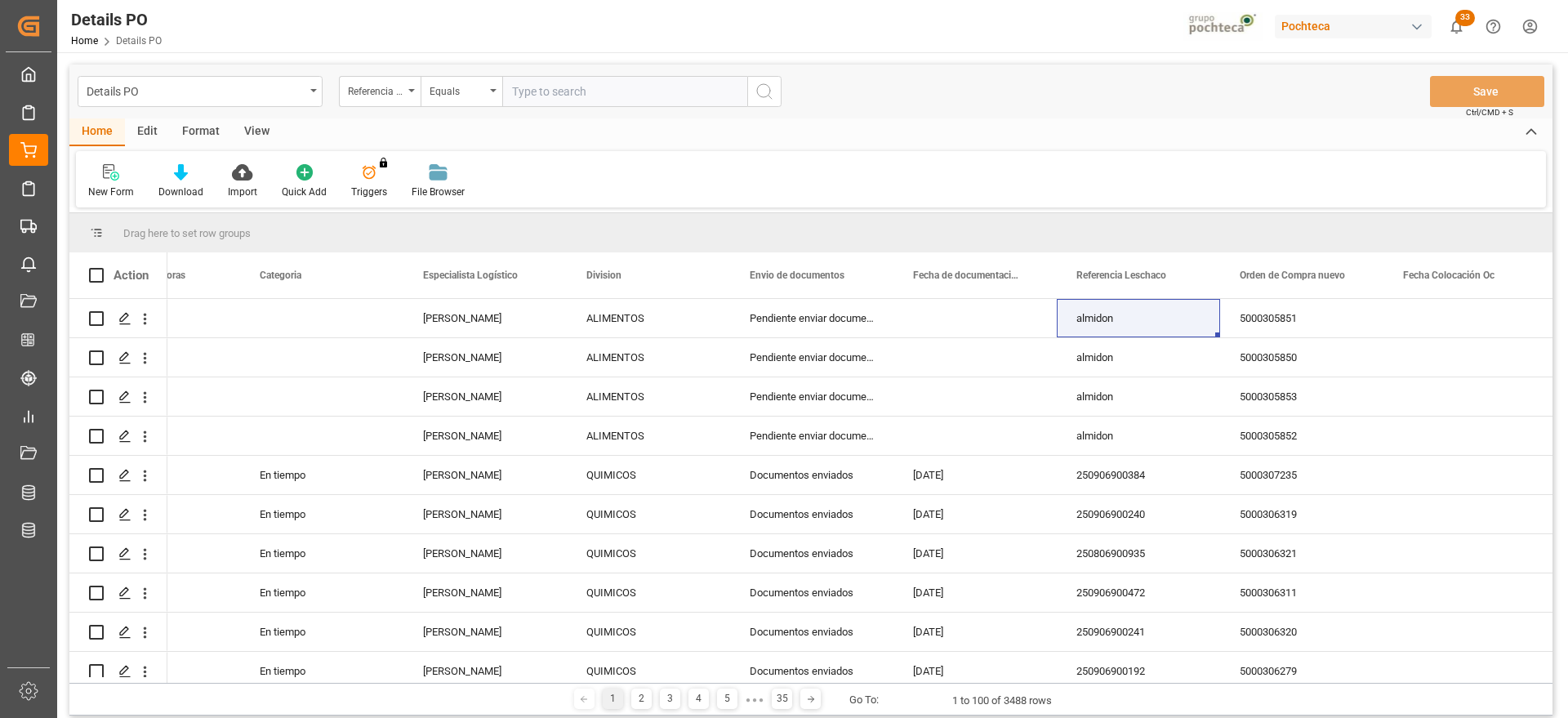
click at [548, 104] on input "text" at bounding box center [624, 91] width 245 height 31
paste input "almidon"
type input "almidon"
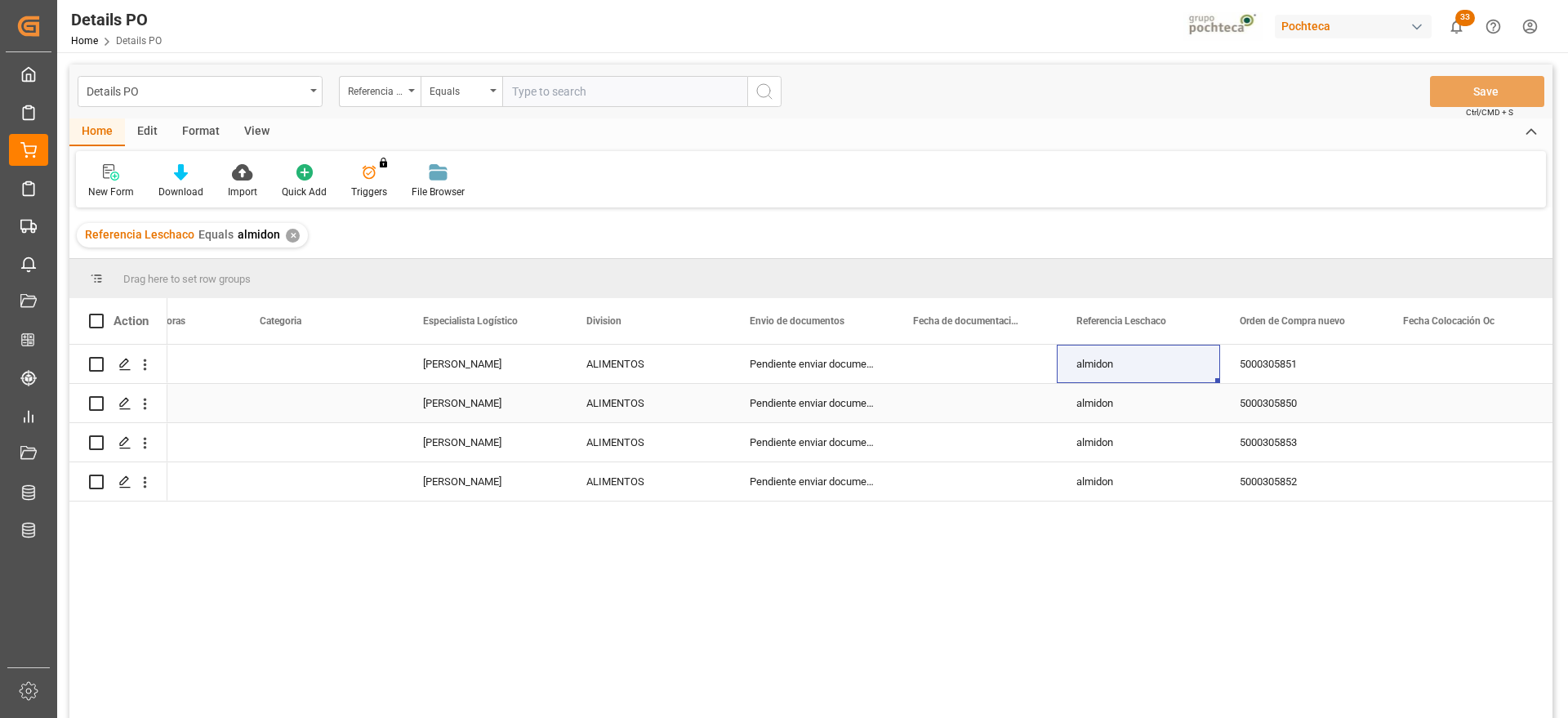
click at [450, 384] on div "[PERSON_NAME]" at bounding box center [485, 402] width 164 height 38
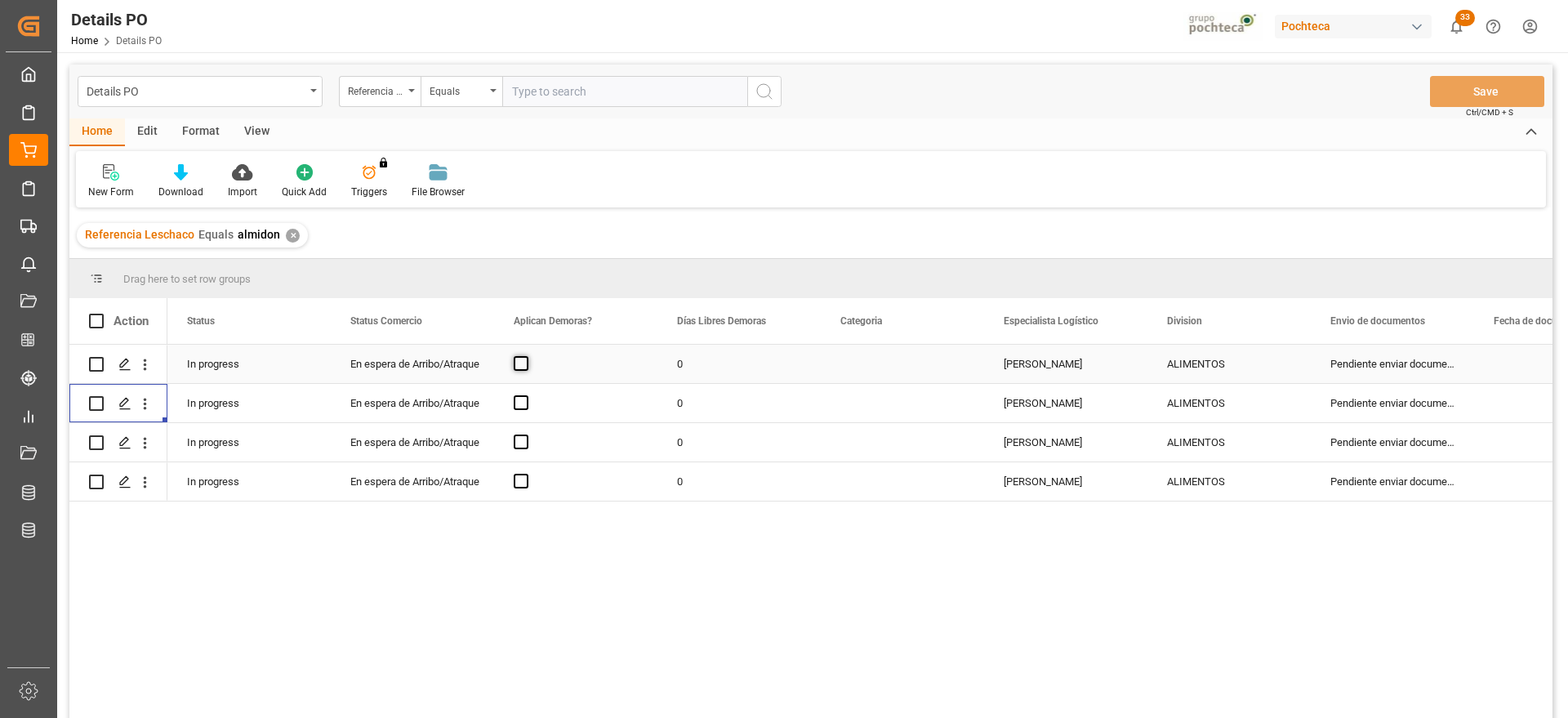
click at [516, 364] on span "Press SPACE to select this row." at bounding box center [521, 363] width 14 height 14
click at [526, 356] on input "Press SPACE to select this row." at bounding box center [526, 356] width 0 height 0
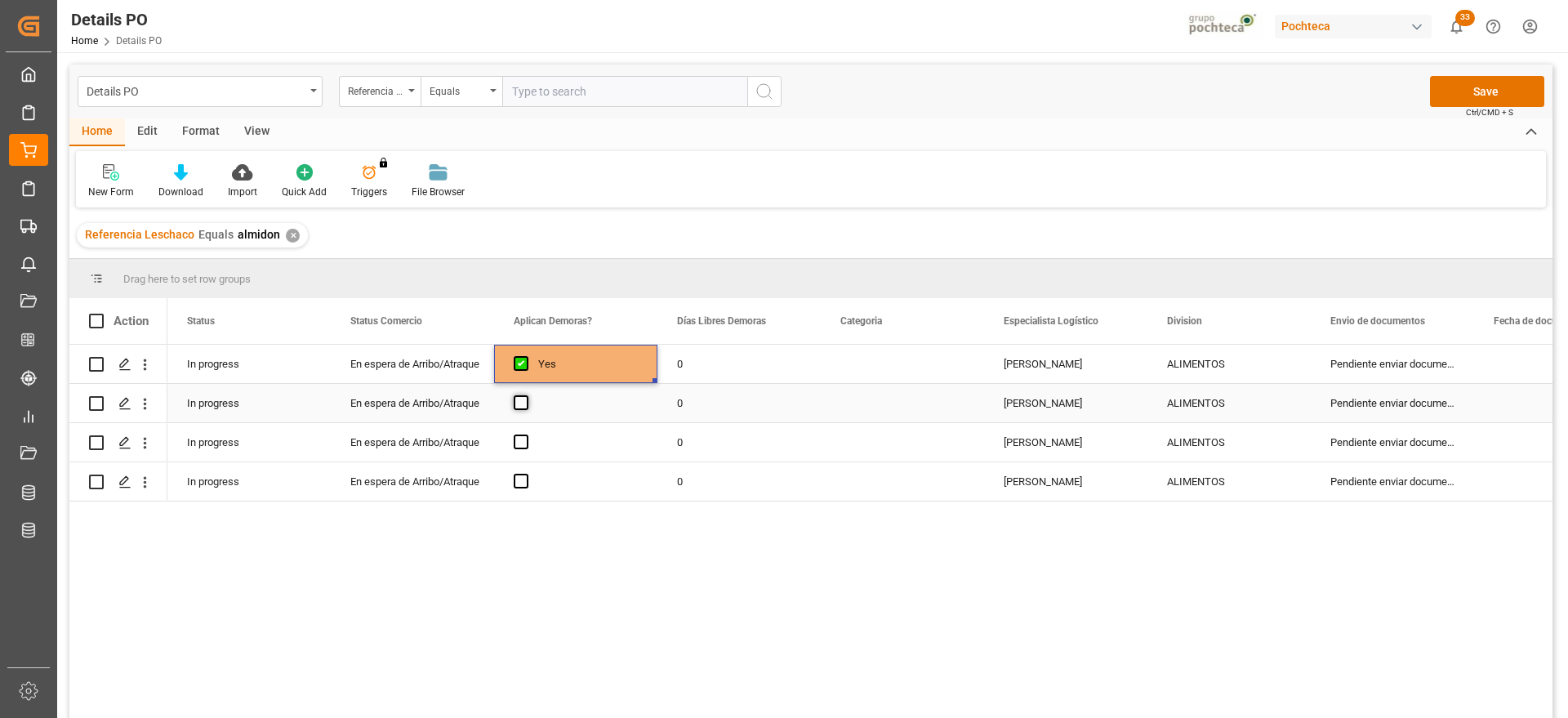
click at [518, 400] on span "Press SPACE to select this row." at bounding box center [521, 402] width 14 height 14
click at [526, 396] on input "Press SPACE to select this row." at bounding box center [526, 396] width 0 height 0
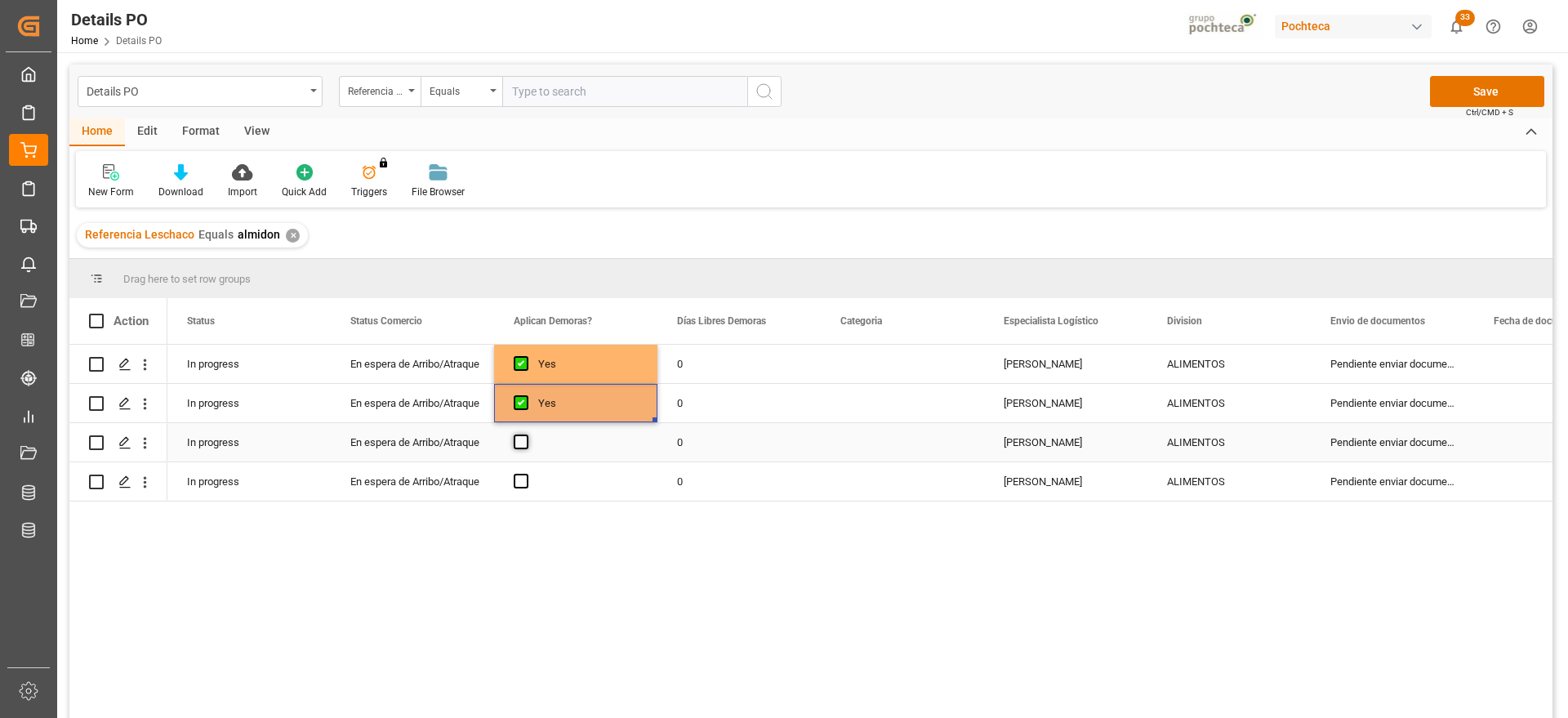
click at [519, 436] on span "Press SPACE to select this row." at bounding box center [521, 442] width 14 height 14
click at [526, 435] on input "Press SPACE to select this row." at bounding box center [526, 435] width 0 height 0
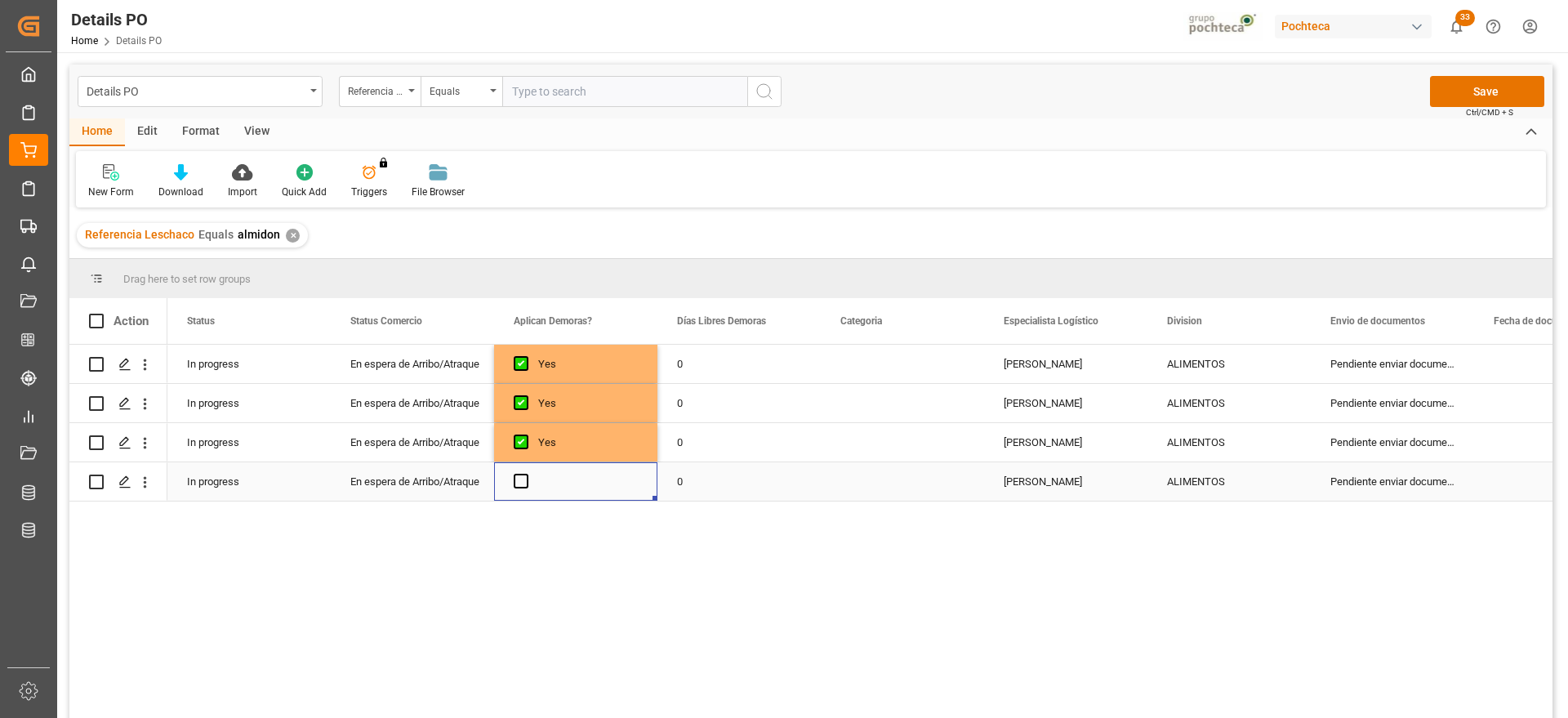
click at [513, 483] on div "Press SPACE to select this row." at bounding box center [576, 481] width 164 height 38
click at [524, 480] on span "Press SPACE to select this row." at bounding box center [521, 481] width 14 height 14
click at [526, 474] on input "Press SPACE to select this row." at bounding box center [526, 474] width 0 height 0
click at [699, 350] on div "0" at bounding box center [739, 363] width 164 height 38
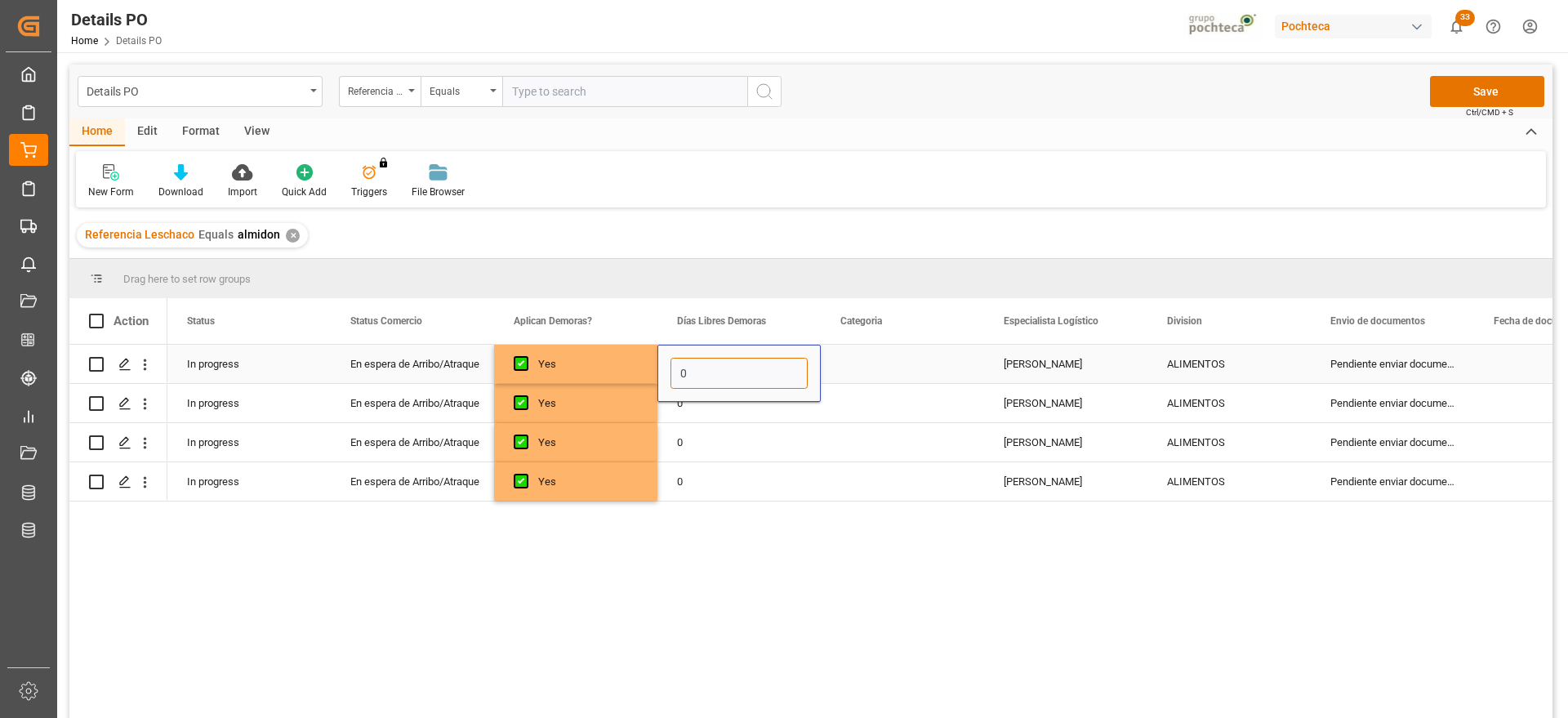
click at [705, 362] on input "0" at bounding box center [739, 373] width 137 height 31
type input "15"
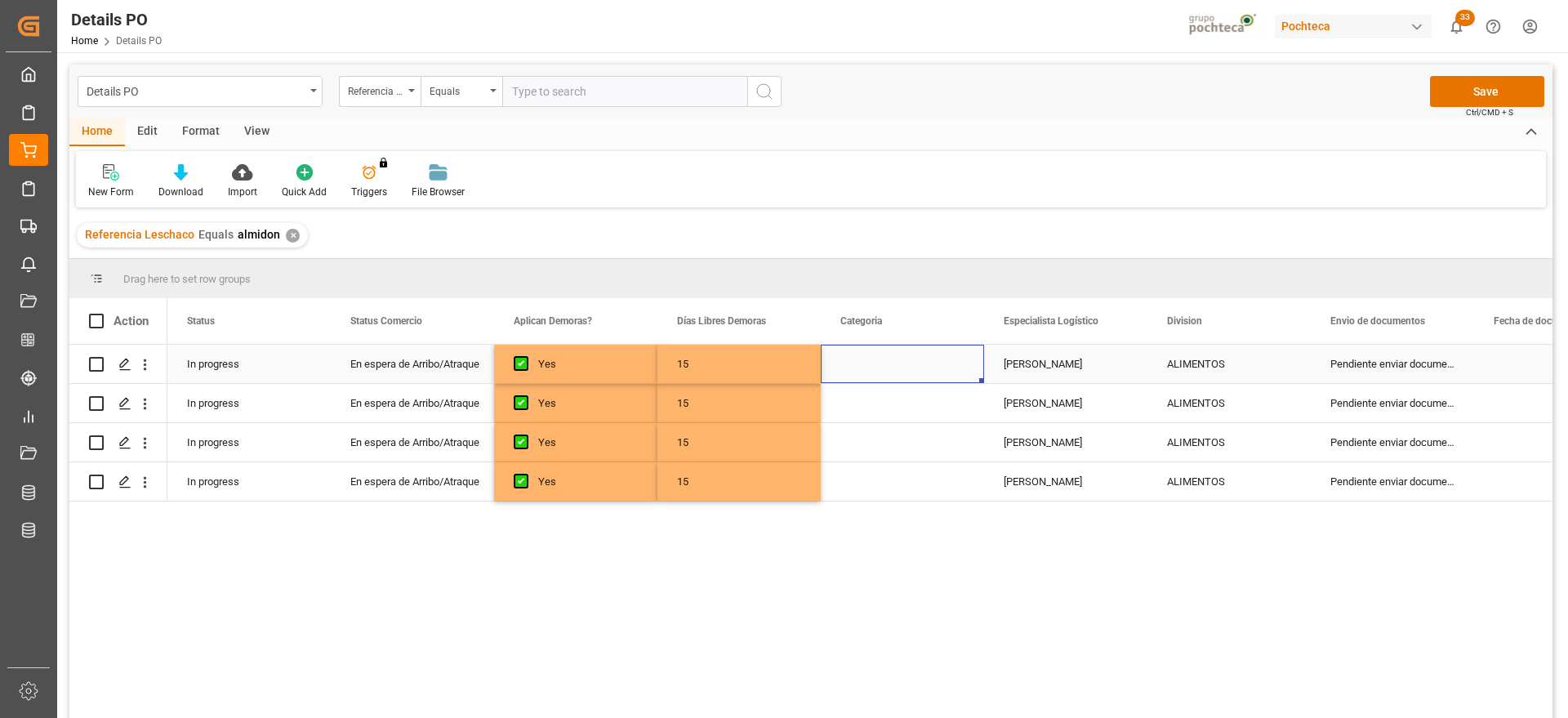
click at [891, 363] on div "Press SPACE to select this row." at bounding box center [902, 363] width 164 height 38
click at [959, 364] on button "Select" at bounding box center [902, 373] width 137 height 31
click at [912, 458] on div "En tiempo" at bounding box center [902, 465] width 118 height 16
click at [1029, 368] on div "[PERSON_NAME]" at bounding box center [1066, 363] width 164 height 38
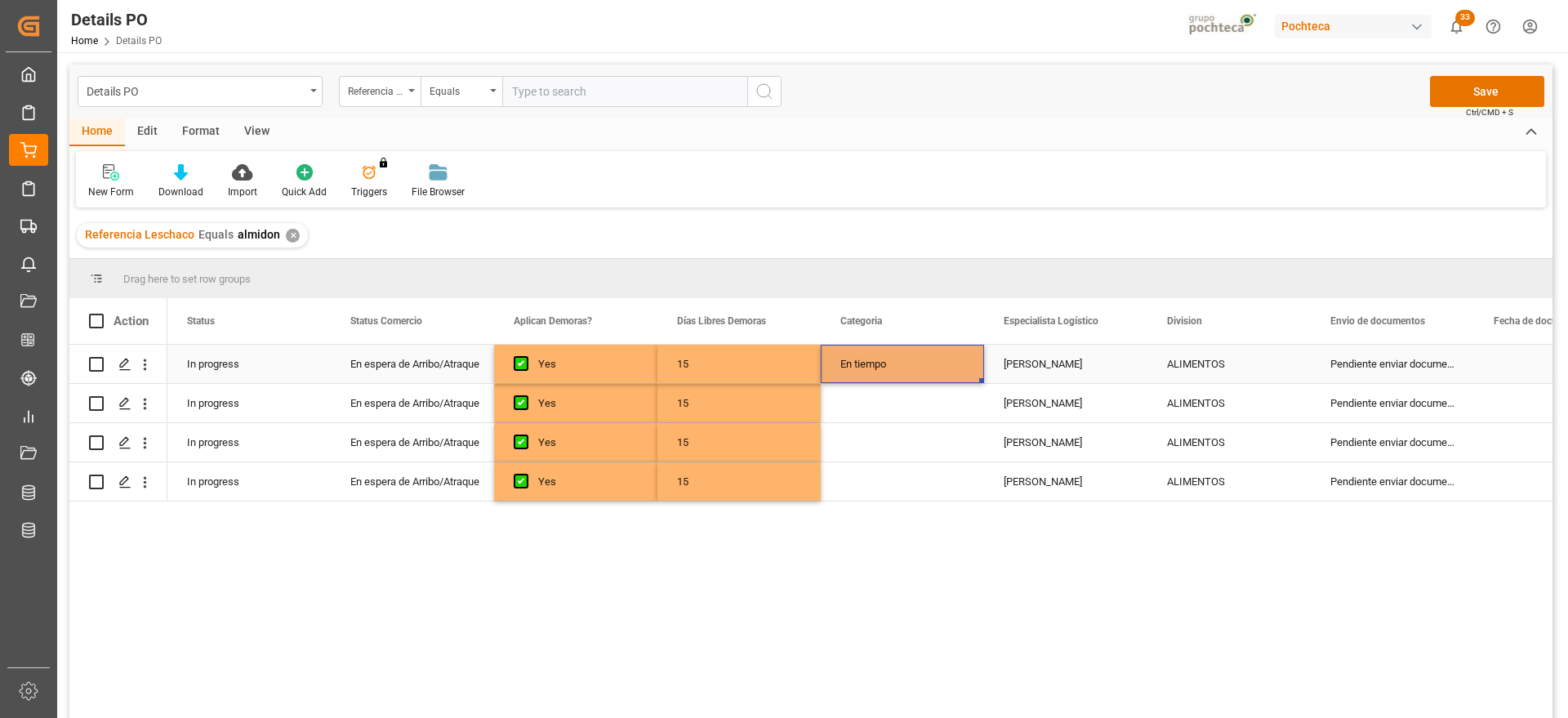
click at [895, 356] on div "En tiempo" at bounding box center [902, 363] width 164 height 38
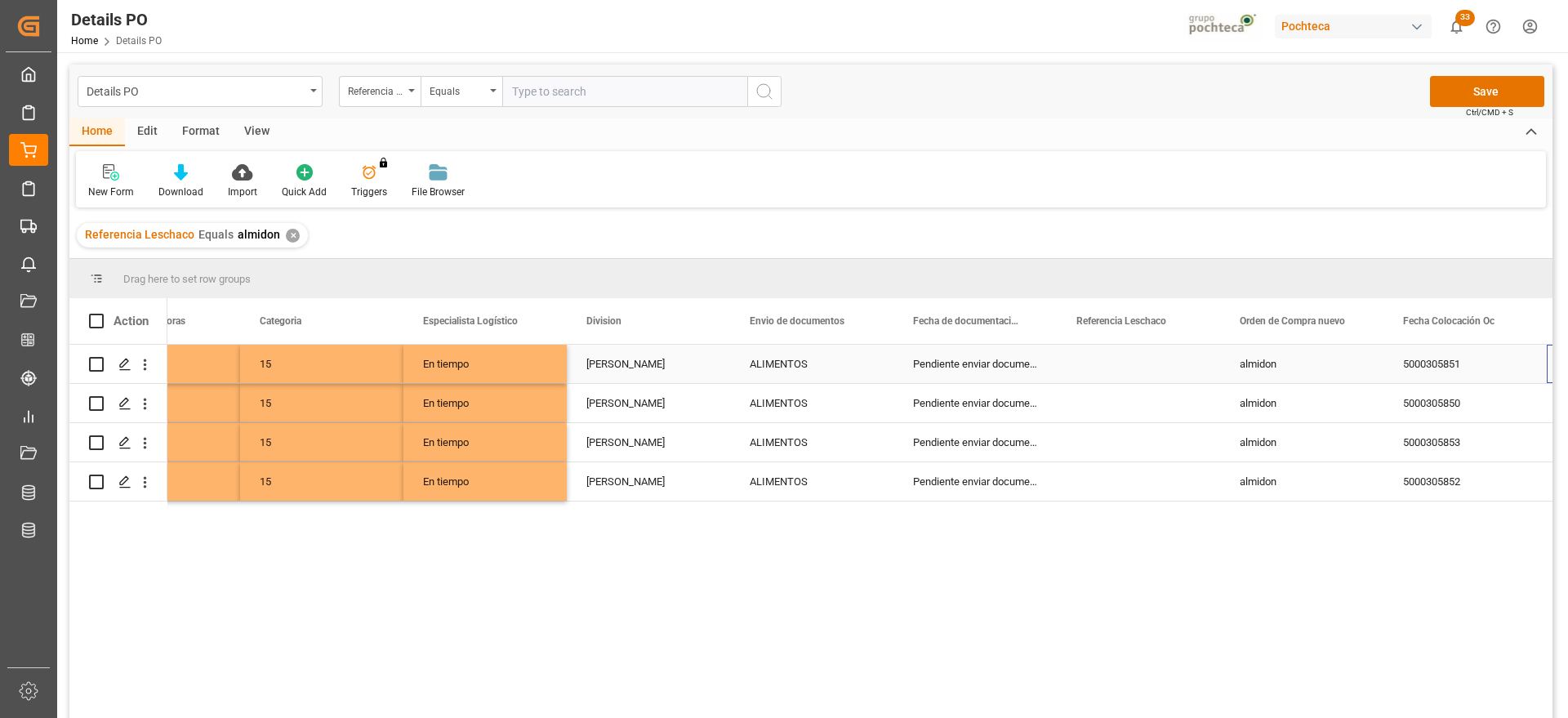
scroll to position [0, 580]
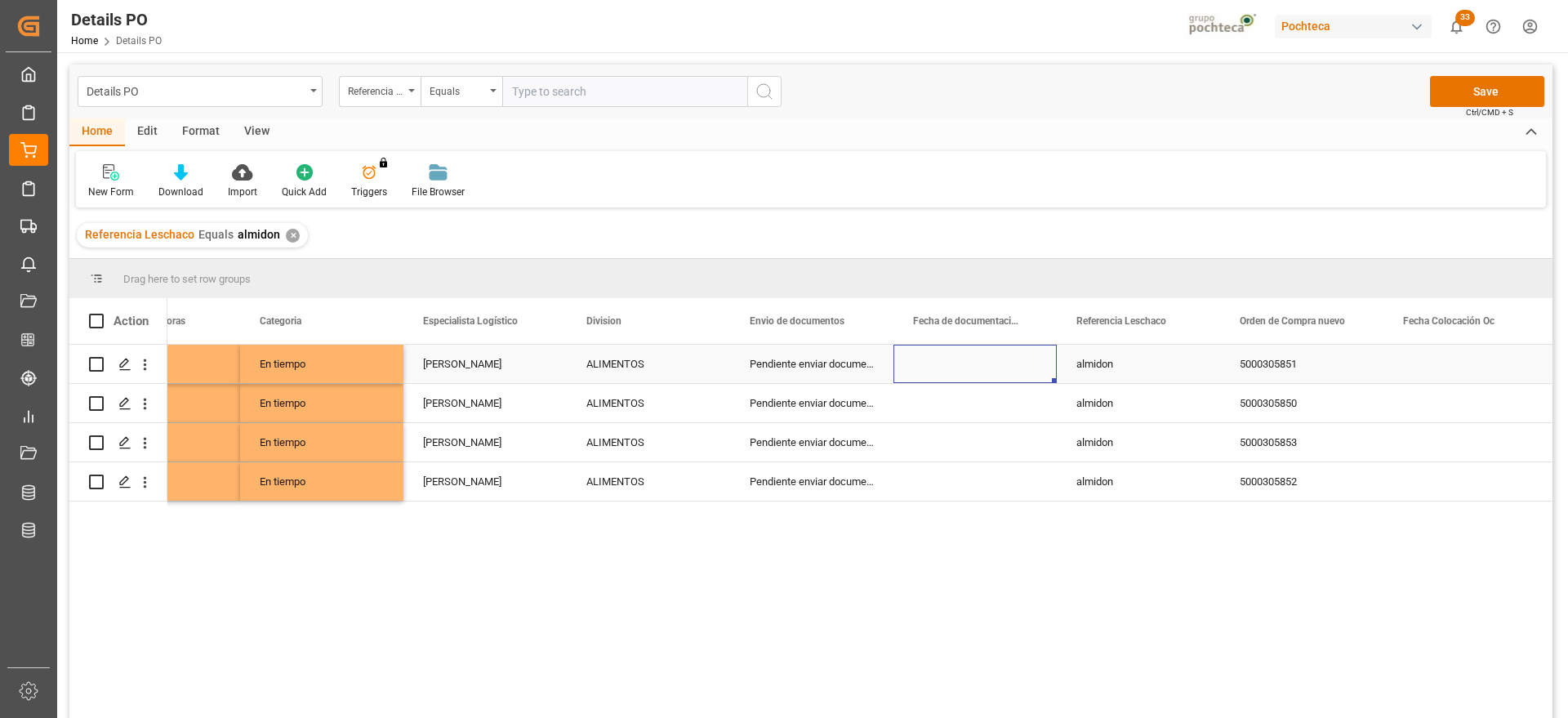
click at [961, 369] on div "Press SPACE to select this row." at bounding box center [975, 363] width 164 height 38
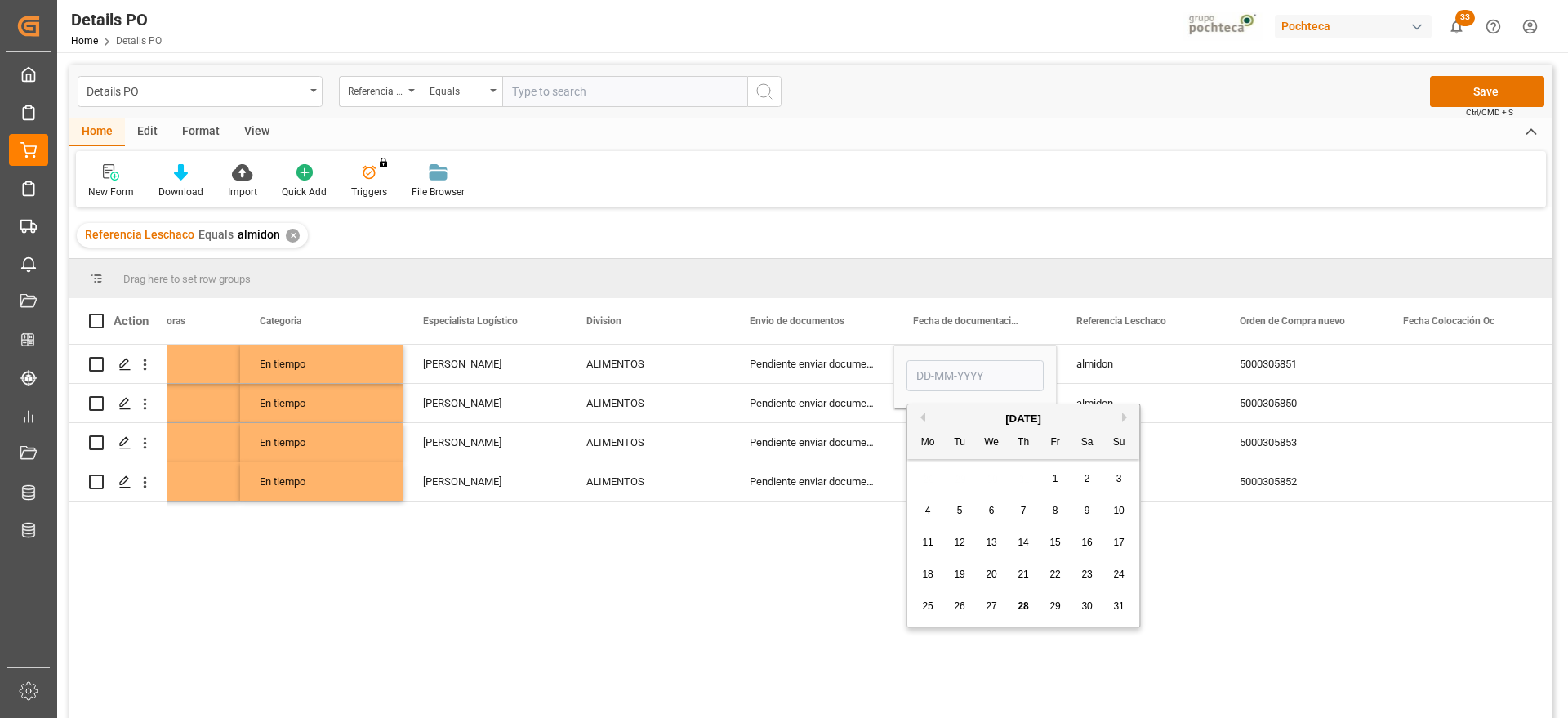
click at [928, 607] on span "25" at bounding box center [927, 605] width 10 height 11
type input "[DATE]"
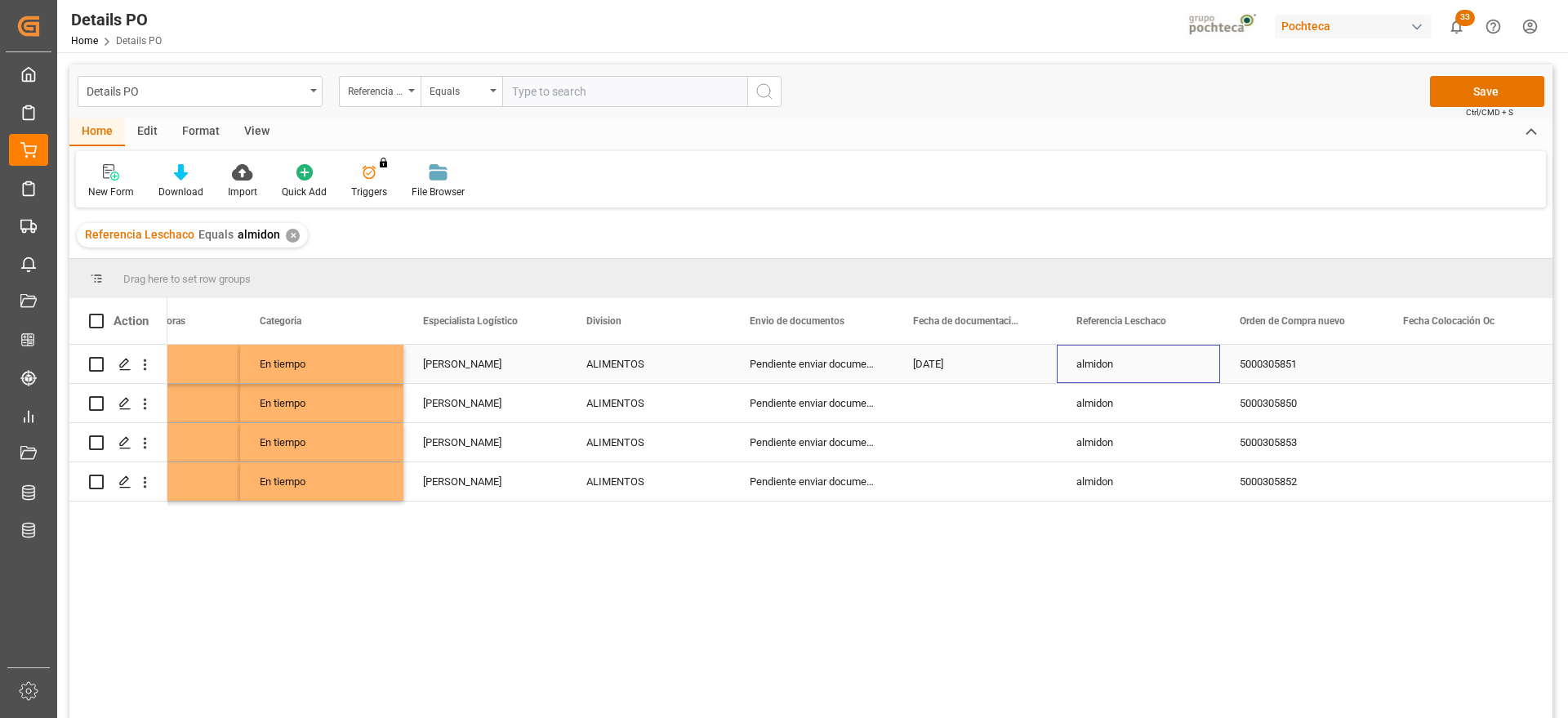
drag, startPoint x: 1125, startPoint y: 362, endPoint x: 1014, endPoint y: 372, distance: 111.4
click at [1122, 364] on div "almidon" at bounding box center [1139, 363] width 164 height 38
click at [976, 361] on div "[DATE]" at bounding box center [975, 363] width 164 height 38
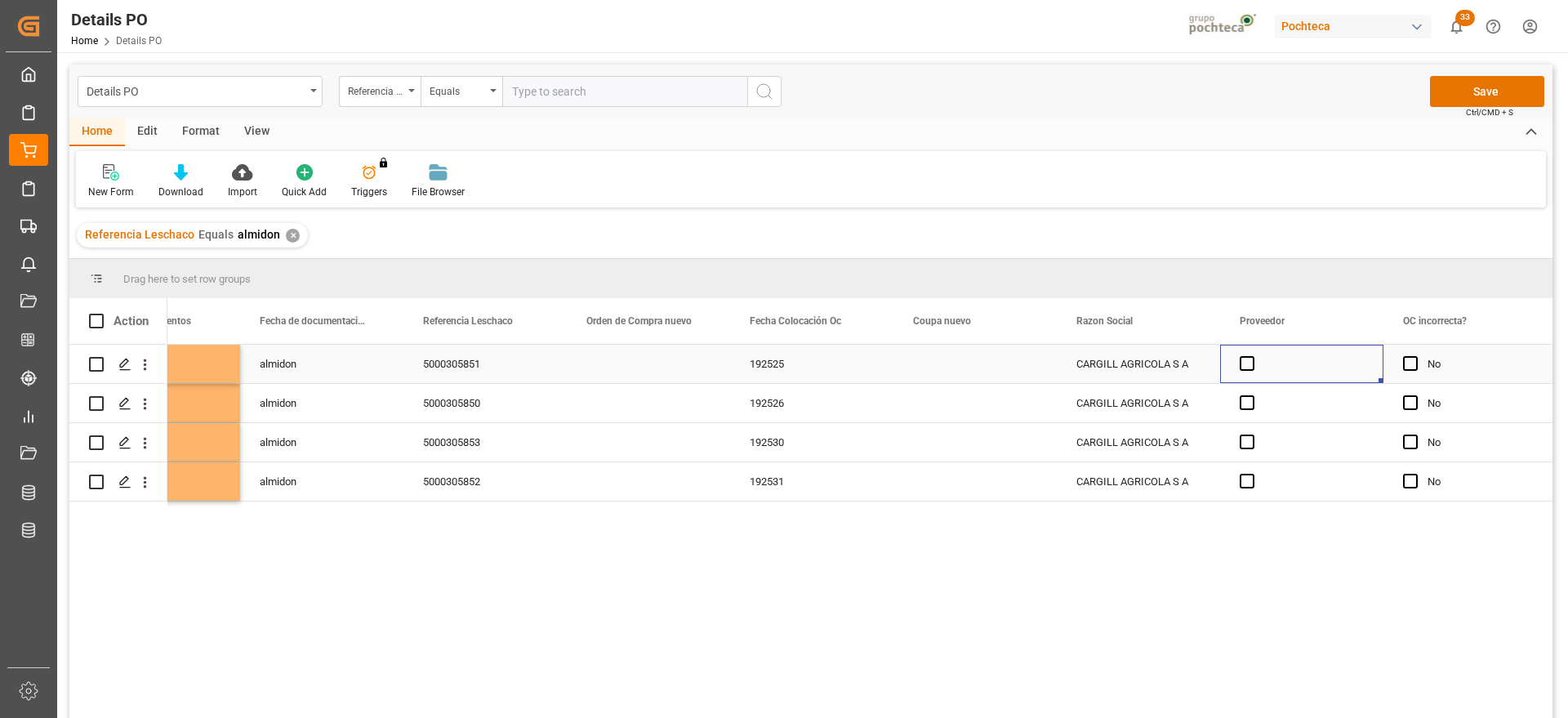
scroll to position [0, 1397]
click at [975, 360] on div "Press SPACE to select this row." at bounding box center [975, 363] width 164 height 38
click at [1023, 375] on icon "open menu" at bounding box center [1026, 373] width 20 height 20
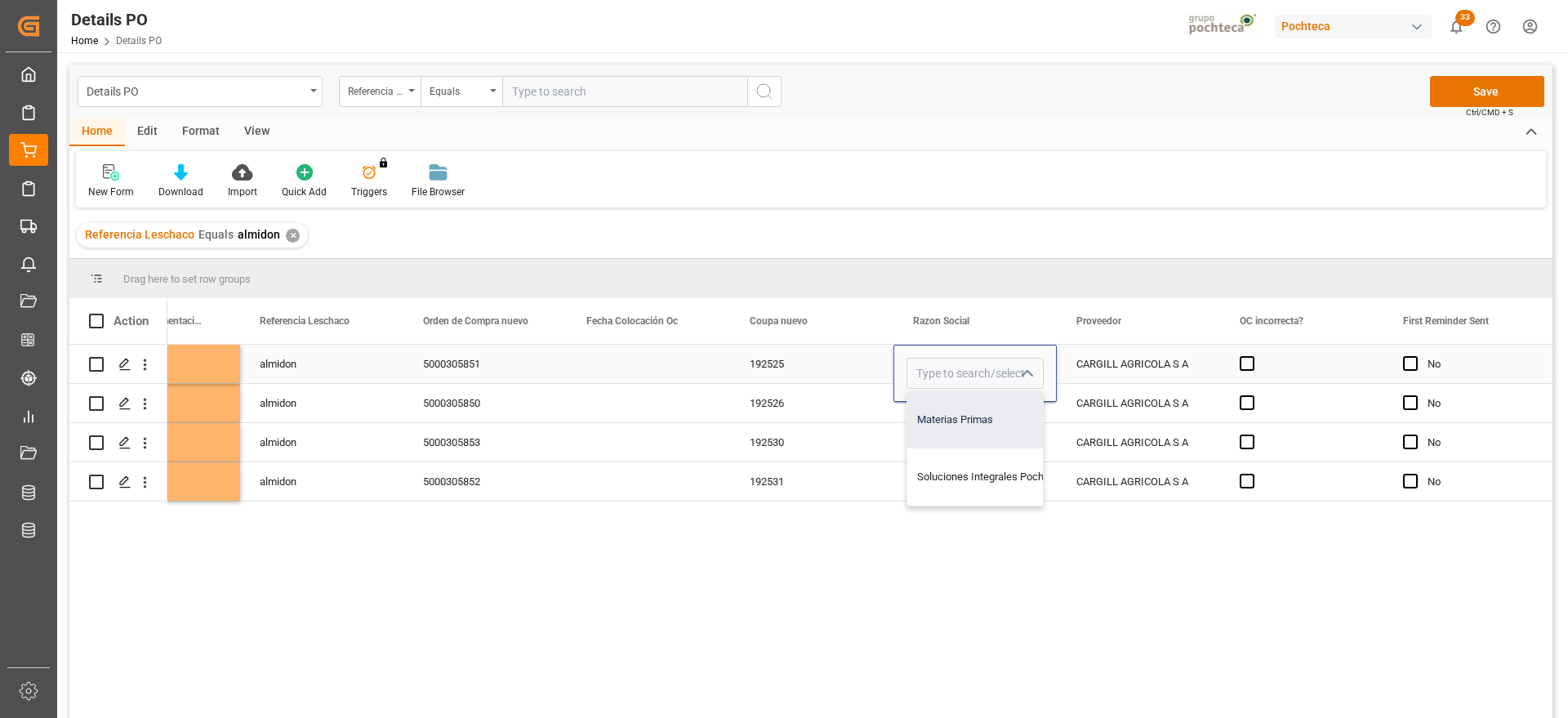
click at [979, 417] on div "Materias Primas" at bounding box center [989, 420] width 166 height 57
type input "Materias Primas"
drag, startPoint x: 1133, startPoint y: 378, endPoint x: 1121, endPoint y: 378, distance: 12.0
click at [1127, 378] on div "CARGILL AGRICOLA S A" at bounding box center [1139, 363] width 164 height 38
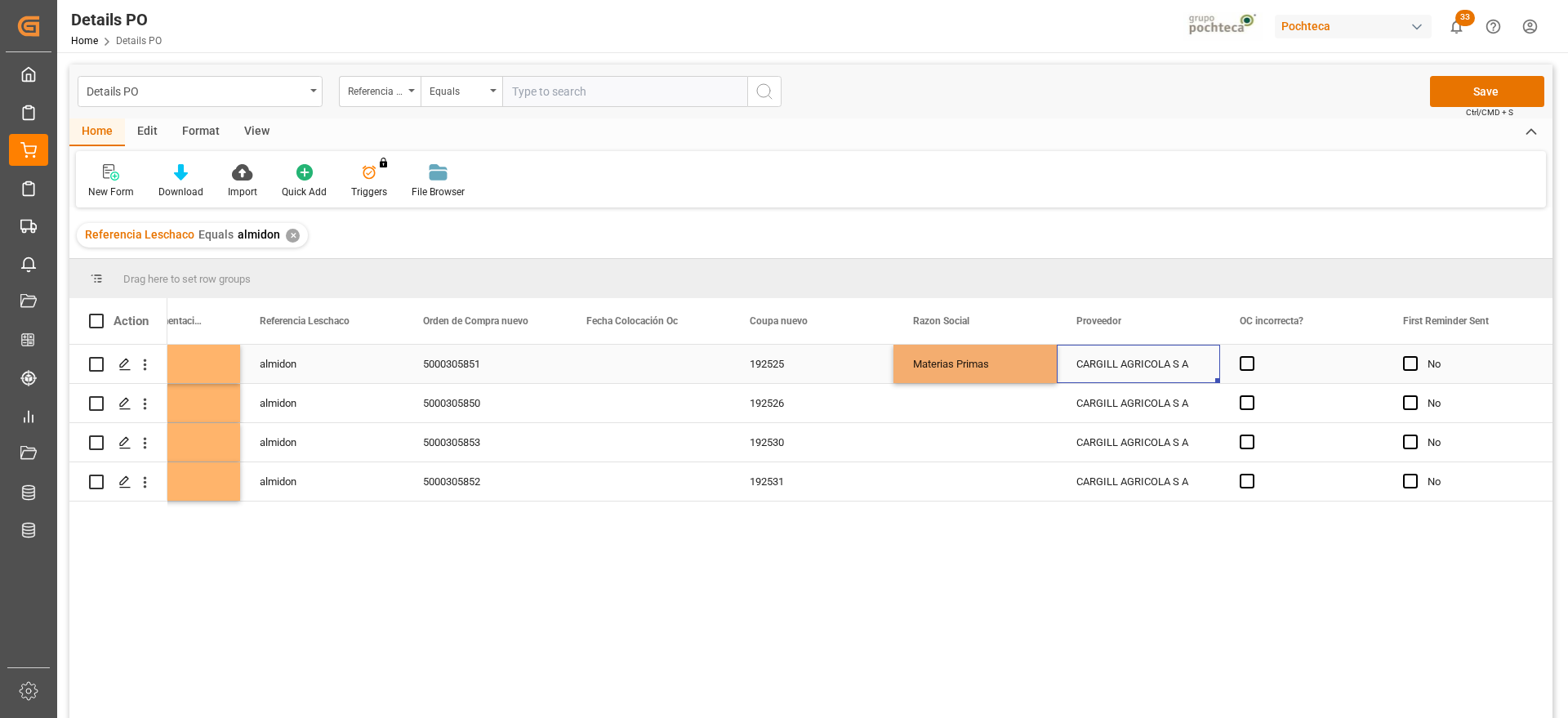
click at [992, 362] on div "Materias Primas" at bounding box center [975, 364] width 124 height 38
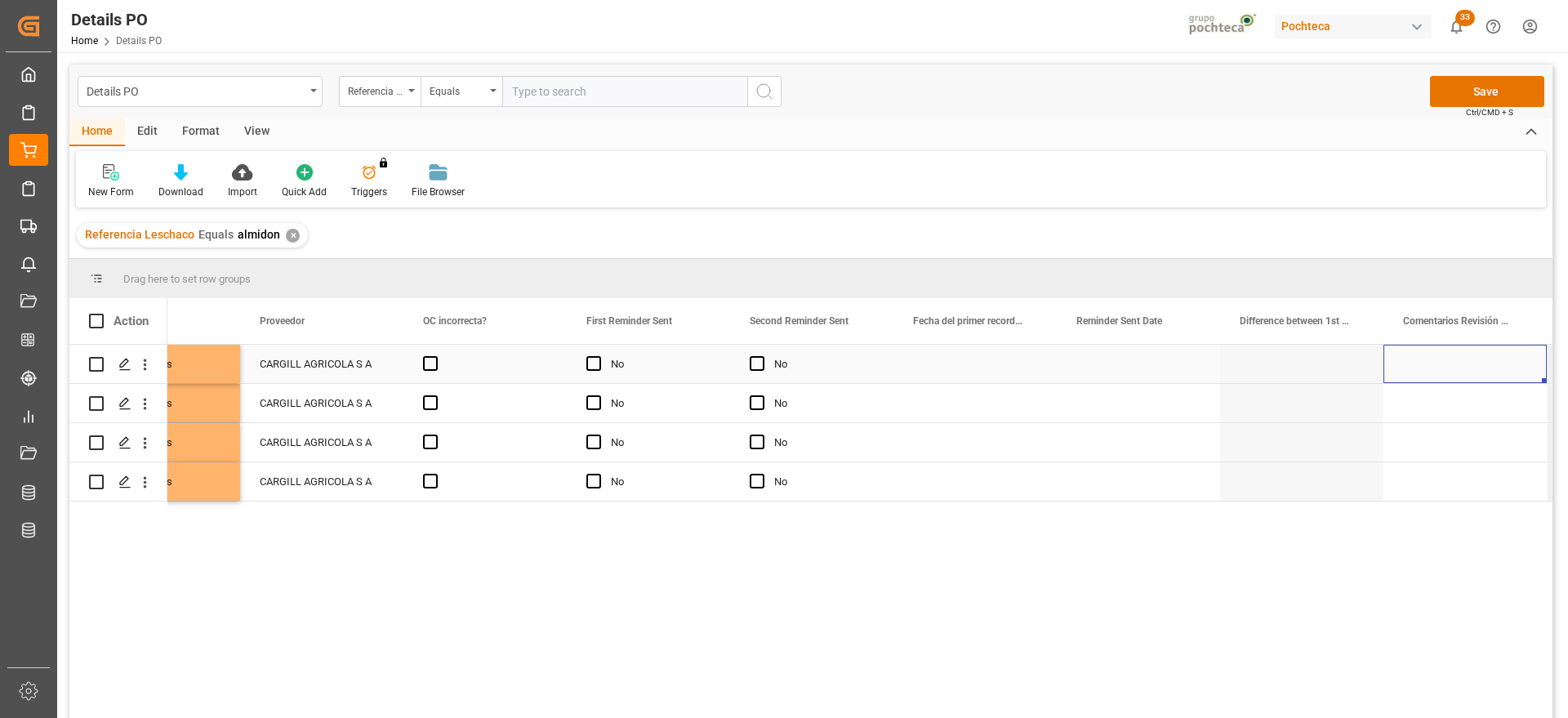
scroll to position [0, 0]
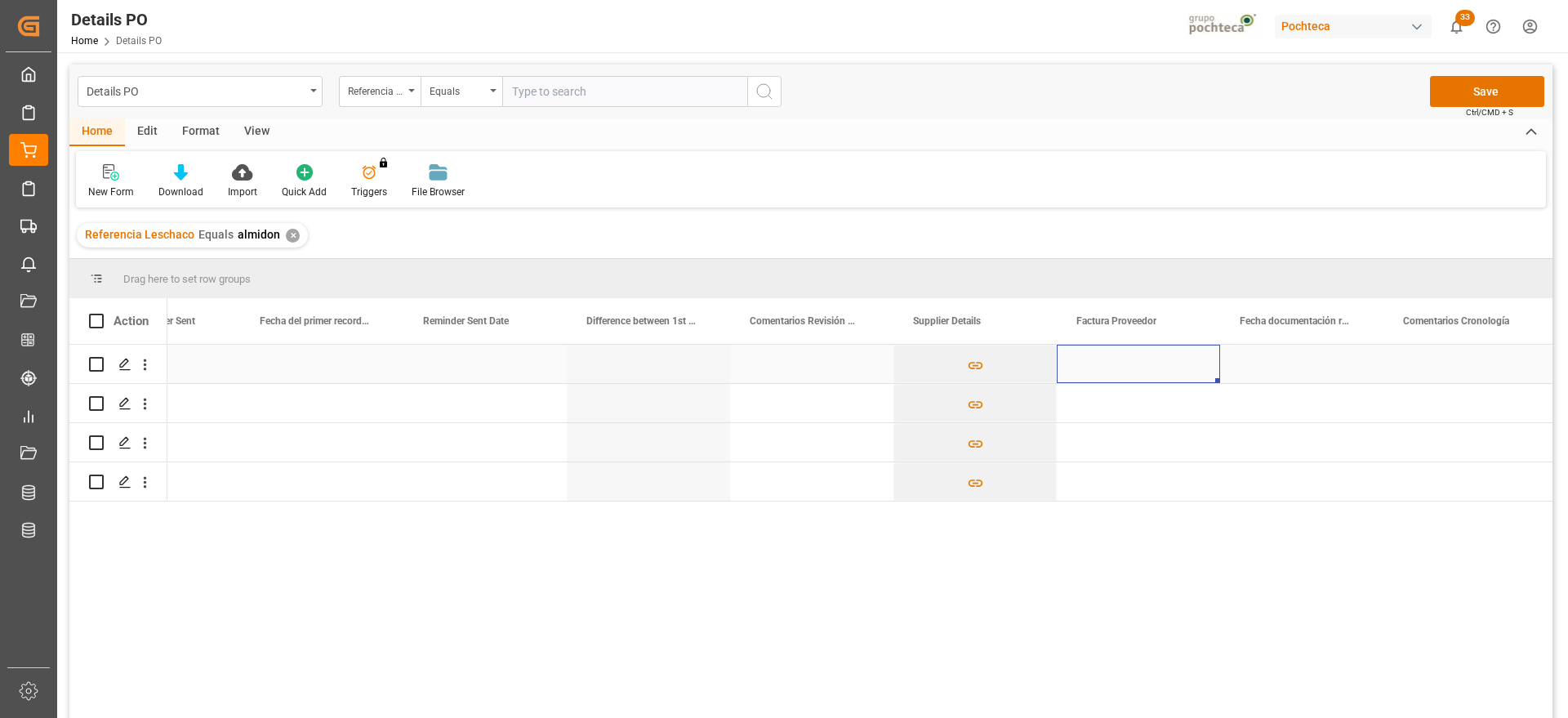
click at [1126, 362] on div "Press SPACE to select this row." at bounding box center [1139, 363] width 164 height 38
click at [441, 363] on div "Press SPACE to select this row." at bounding box center [485, 363] width 164 height 38
click at [1486, 87] on button "Save" at bounding box center [1487, 91] width 114 height 31
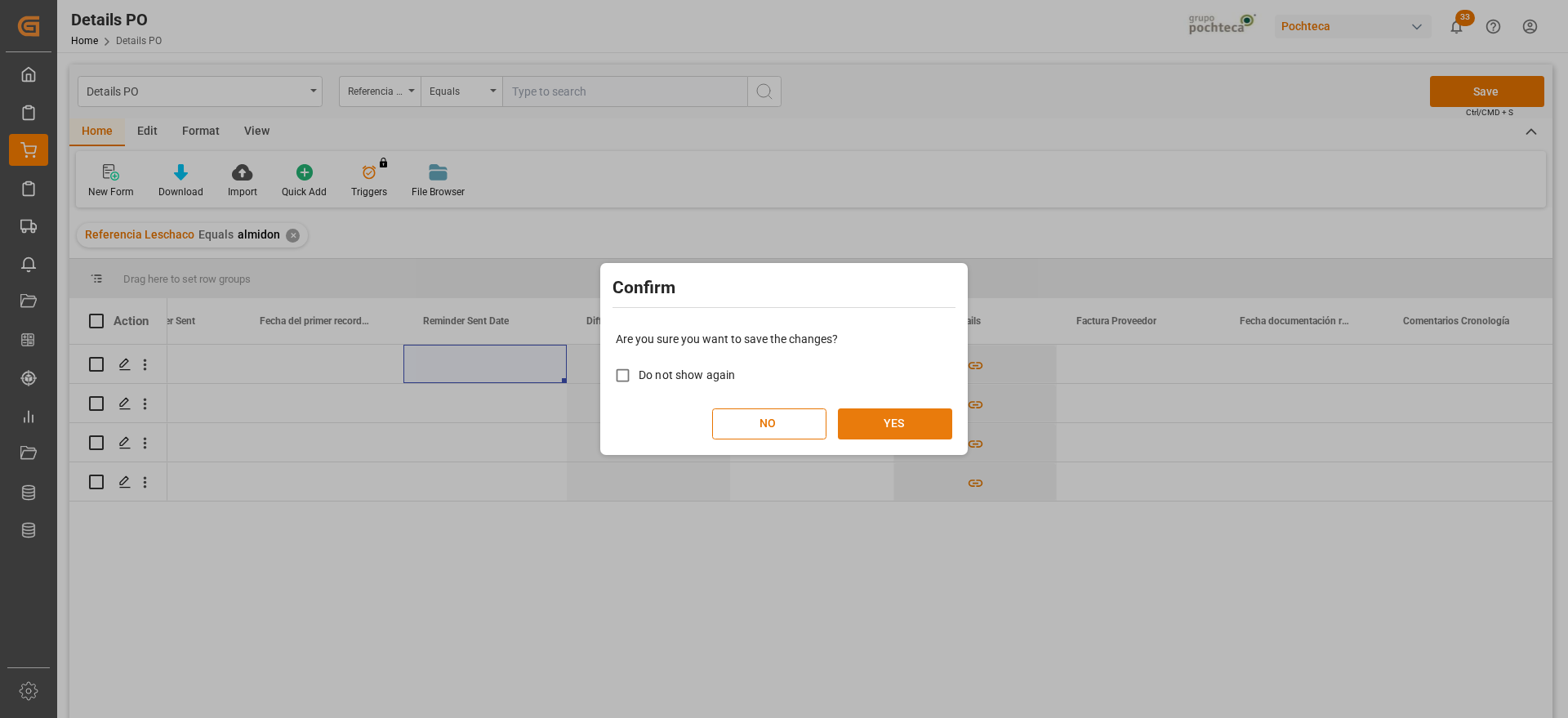
click at [901, 426] on button "YES" at bounding box center [895, 424] width 114 height 31
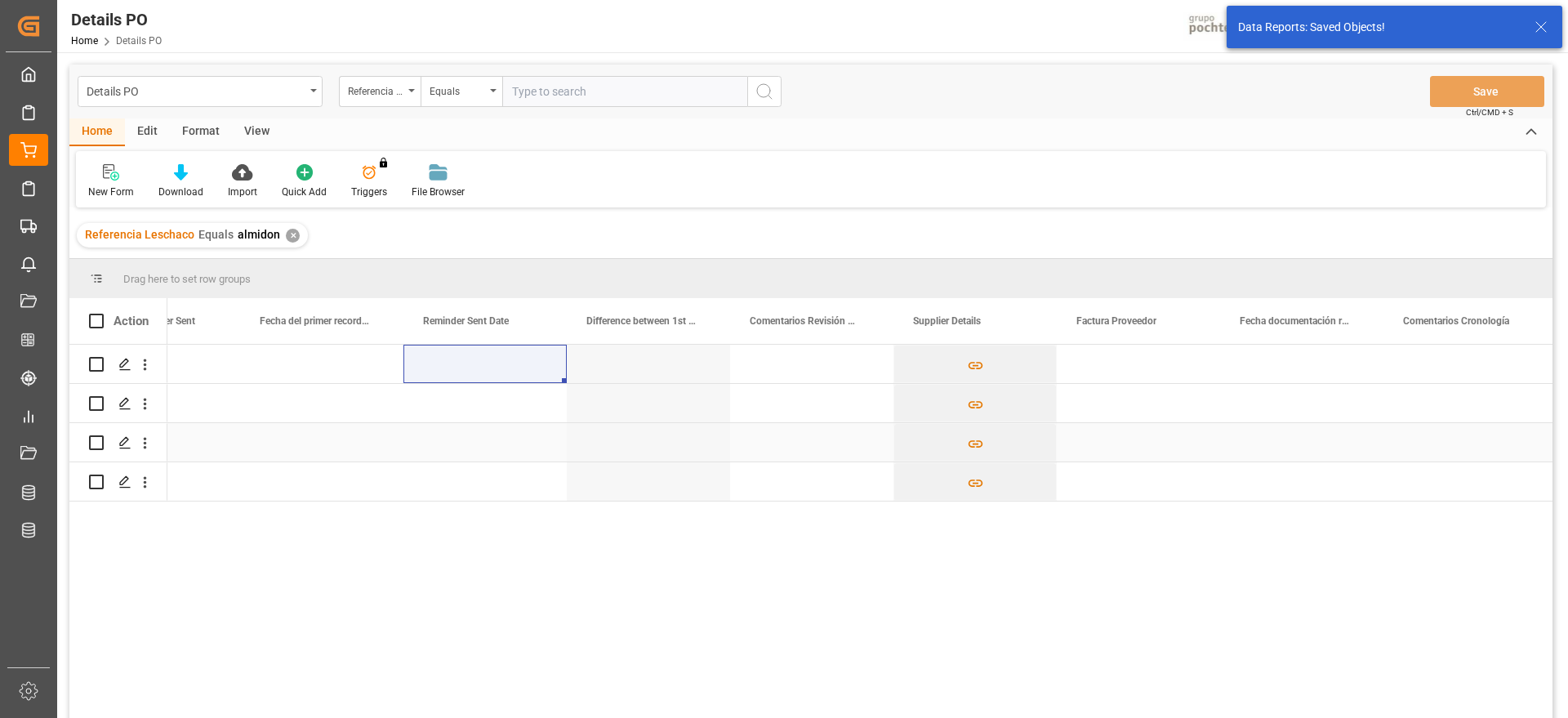
click at [497, 448] on div "Press SPACE to select this row." at bounding box center [485, 442] width 164 height 38
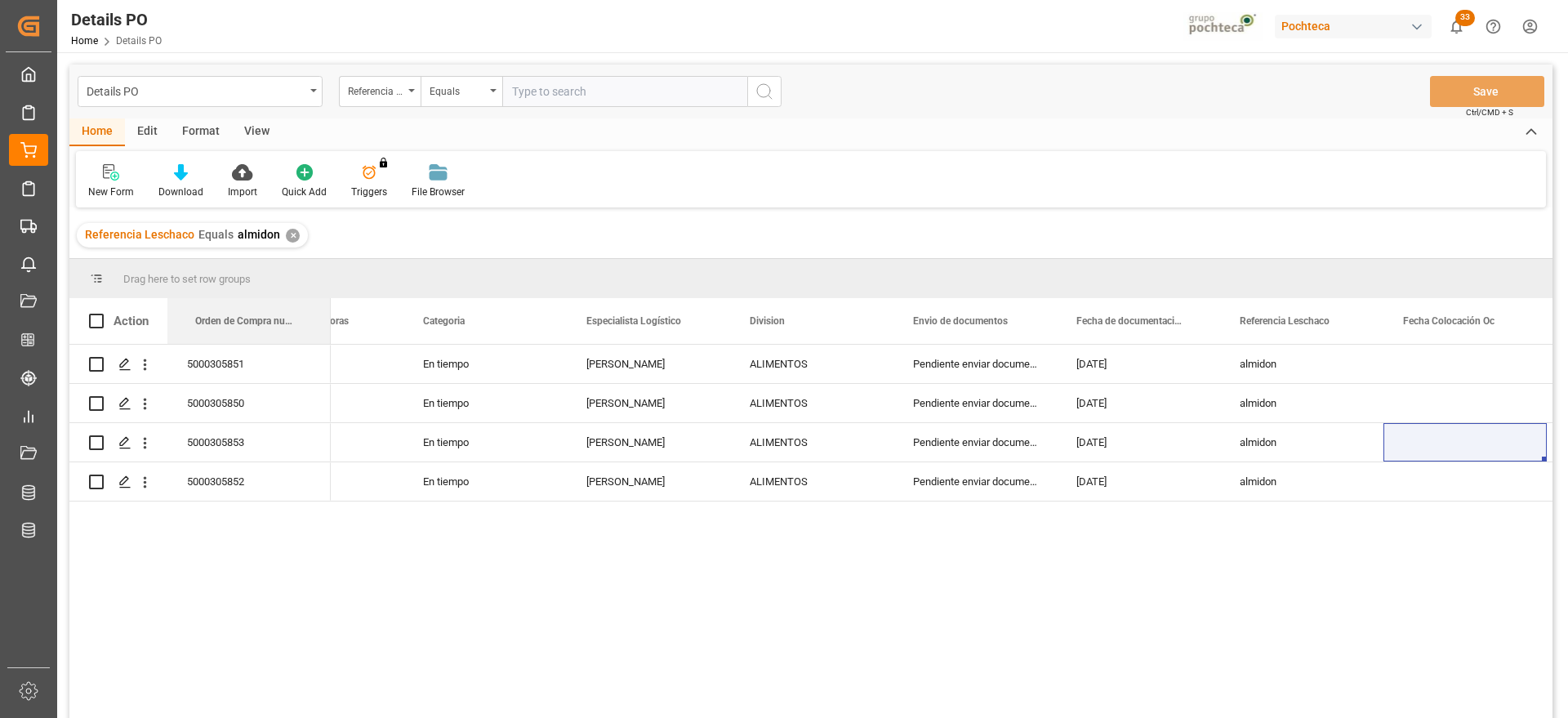
drag, startPoint x: 1295, startPoint y: 318, endPoint x: 118, endPoint y: 307, distance: 1177.1
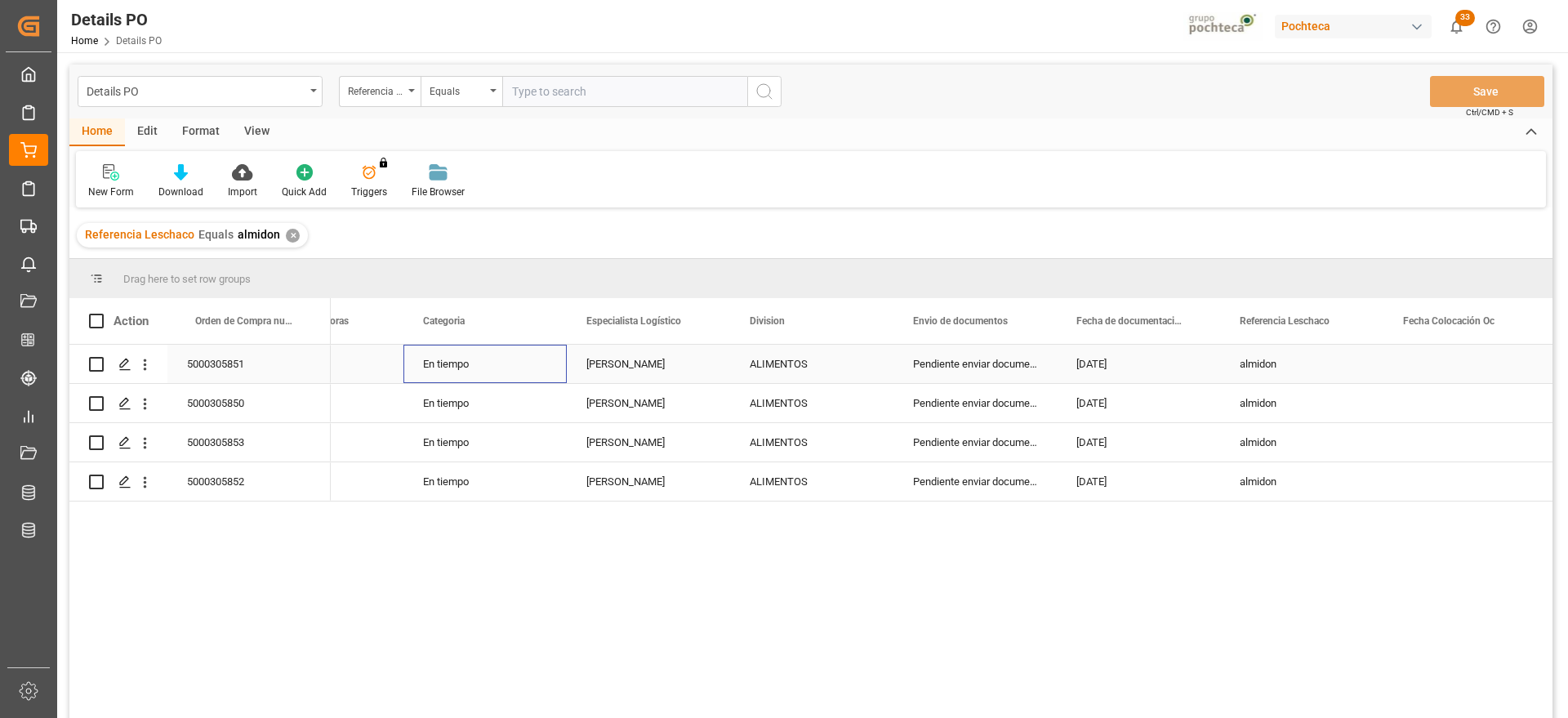
click at [458, 362] on div "En tiempo" at bounding box center [485, 363] width 164 height 38
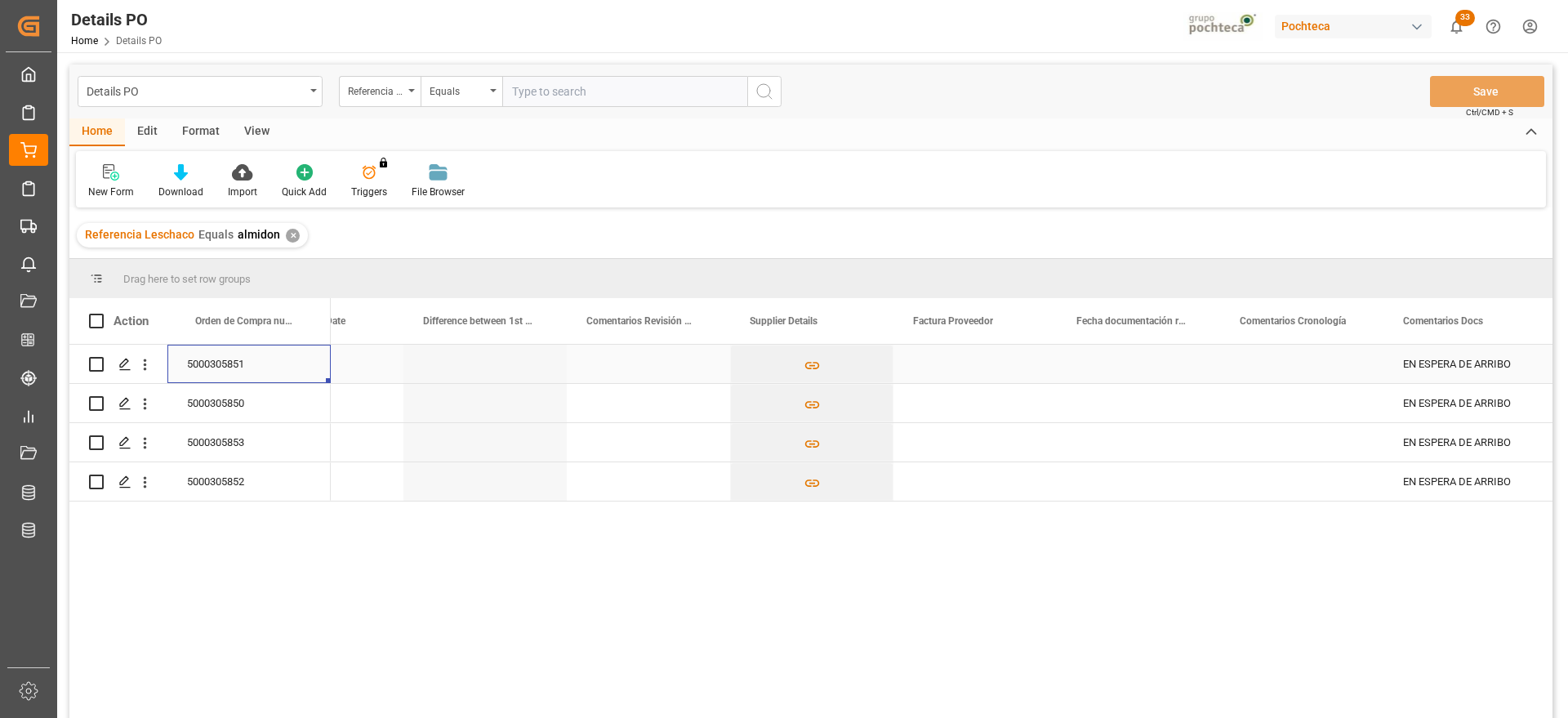
click at [233, 359] on div "5000305851" at bounding box center [249, 363] width 164 height 38
click at [968, 361] on div "Press SPACE to select this row." at bounding box center [975, 363] width 164 height 38
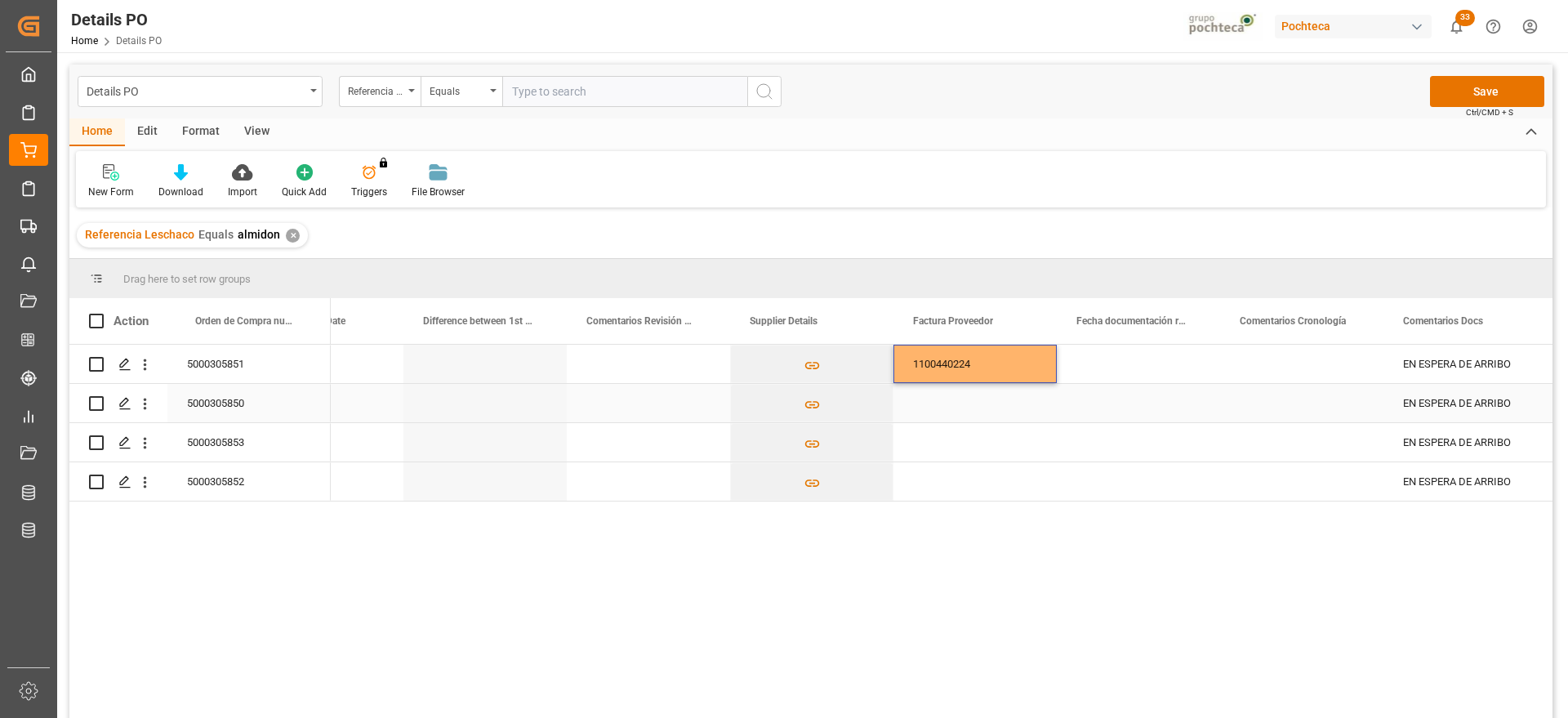
click at [966, 419] on div "Press SPACE to select this row." at bounding box center [975, 402] width 164 height 38
click at [1166, 367] on div "Press SPACE to select this row." at bounding box center [1139, 363] width 164 height 38
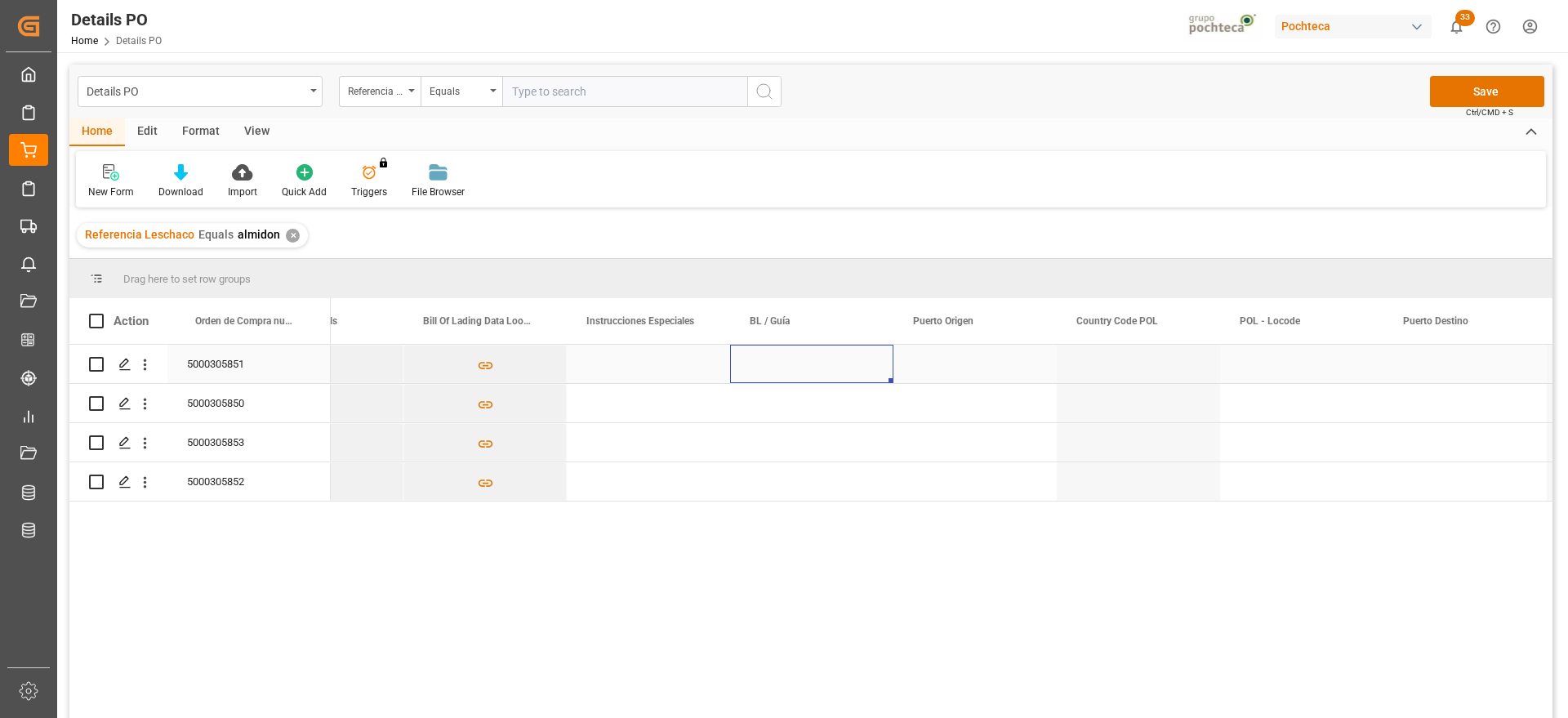
click at [817, 367] on div "Press SPACE to select this row." at bounding box center [812, 363] width 164 height 38
click at [817, 367] on input "Press SPACE to select this row." at bounding box center [811, 373] width 137 height 31
type input "HLCUPN4250767771"
click at [937, 368] on div "Press SPACE to select this row." at bounding box center [975, 363] width 164 height 38
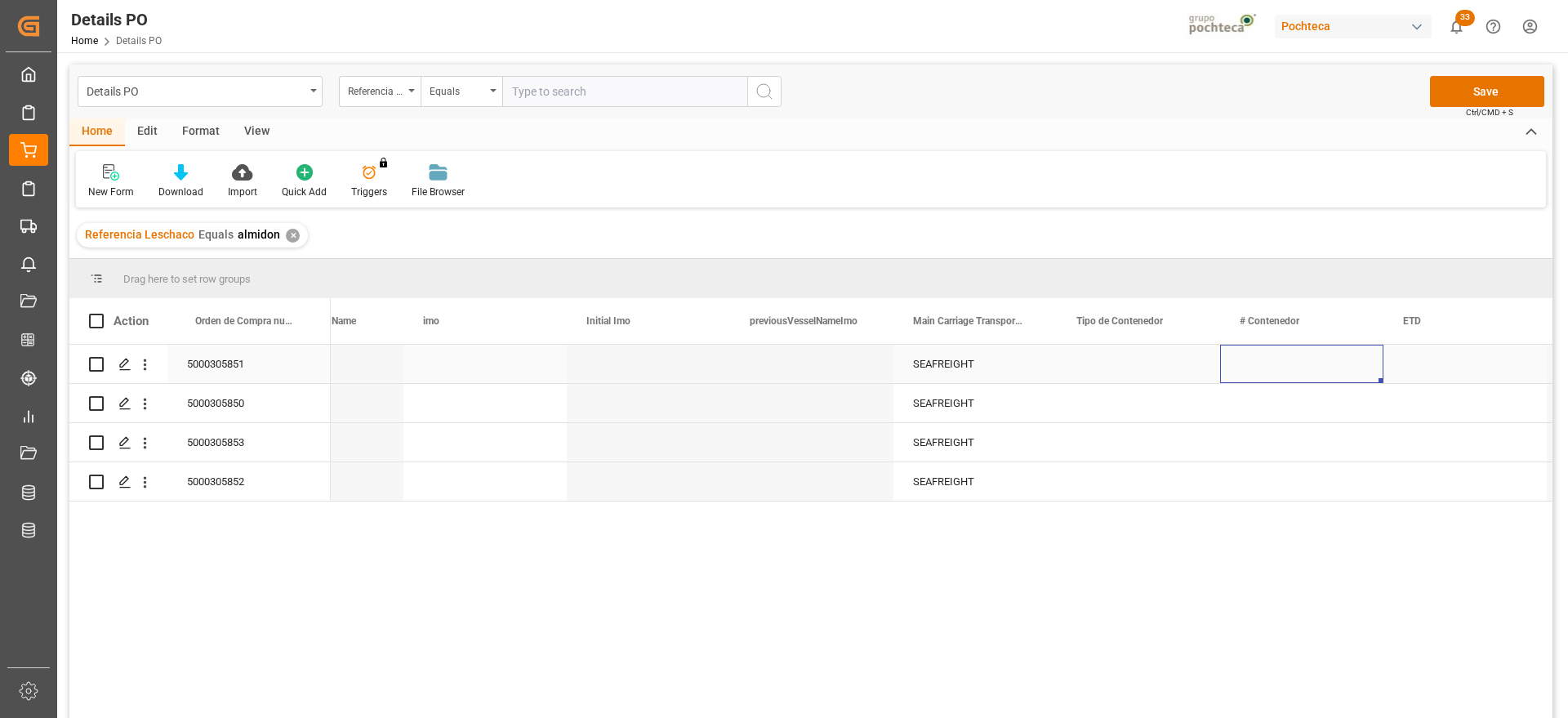
click at [1283, 351] on div "Press SPACE to select this row." at bounding box center [1301, 363] width 164 height 38
click at [1271, 364] on div "Press SPACE to select this row." at bounding box center [1301, 363] width 164 height 38
click at [1265, 367] on input "Press SPACE to select this row." at bounding box center [1301, 373] width 137 height 31
paste input "HAMU 3846189"
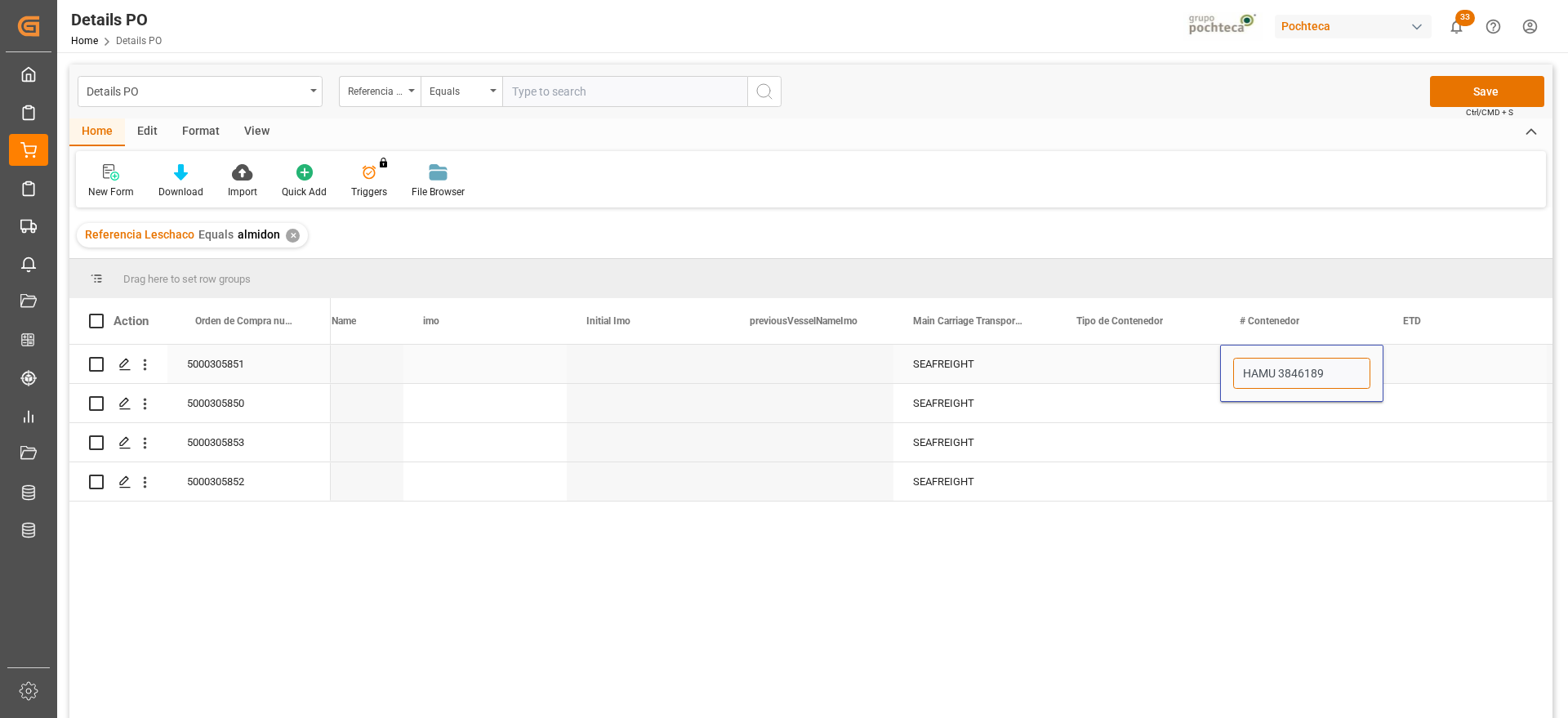
click at [1278, 374] on input "HAMU 3846189" at bounding box center [1301, 373] width 137 height 31
type input "HAMU3846189"
click at [676, 399] on div "Press SPACE to select this row." at bounding box center [649, 402] width 164 height 38
click at [189, 408] on div "5000305850" at bounding box center [249, 402] width 164 height 38
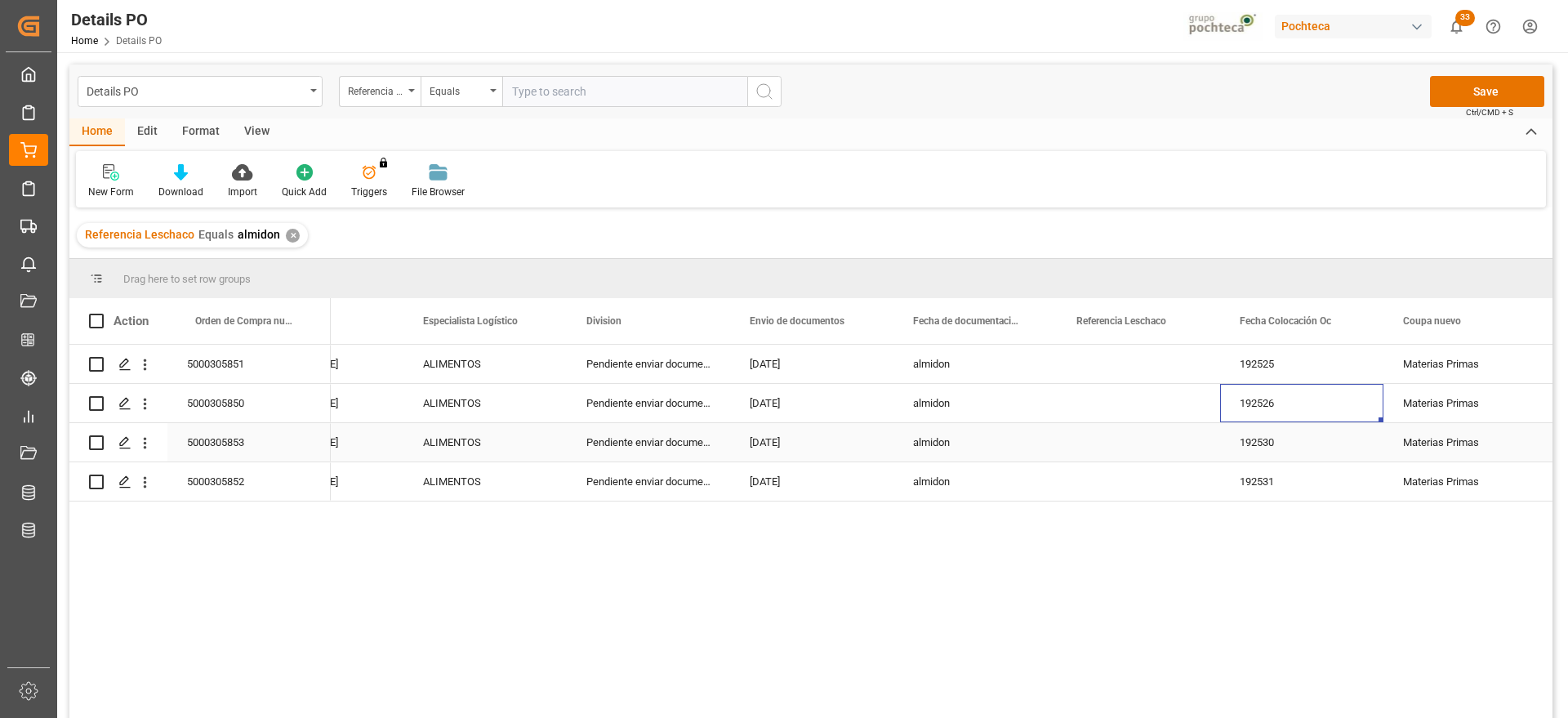
scroll to position [0, 907]
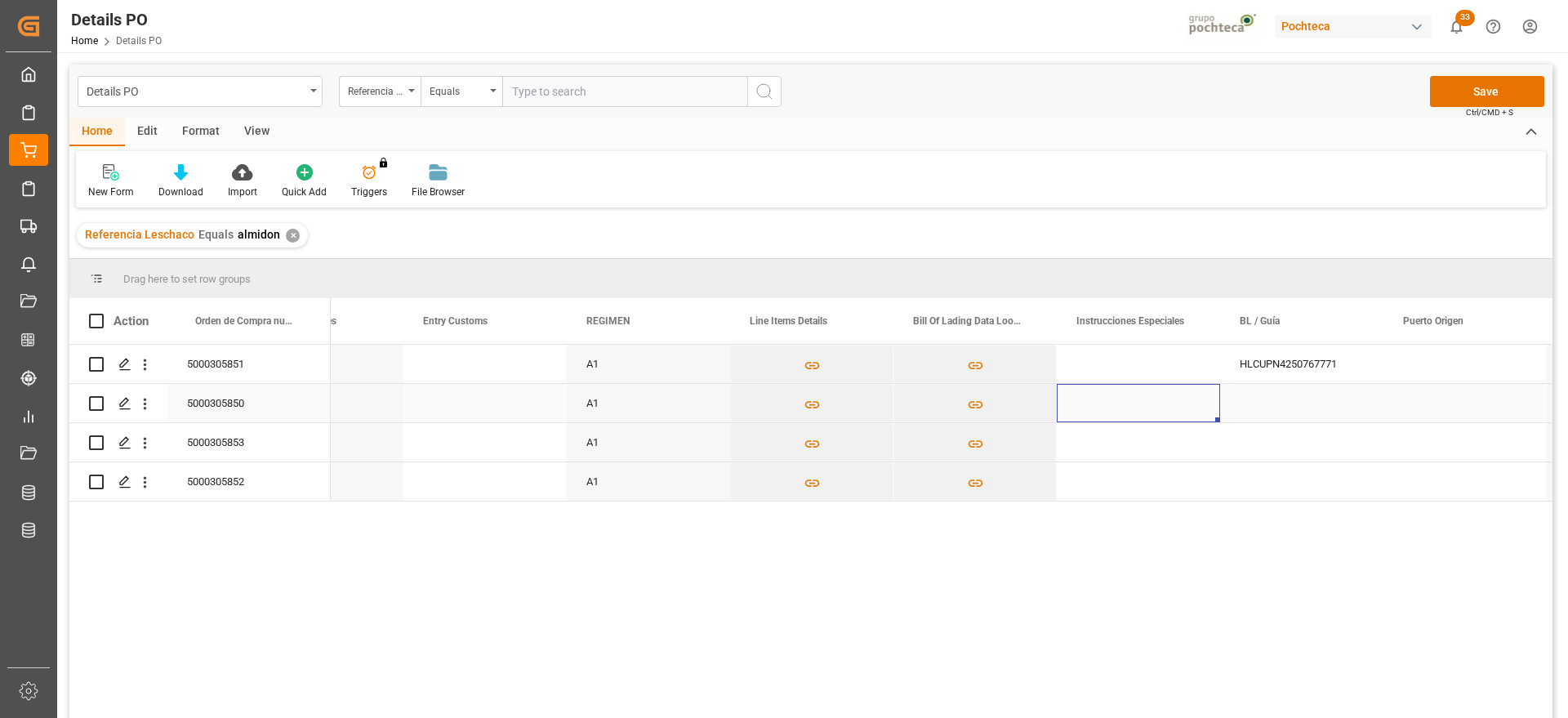
click at [1273, 396] on div "Press SPACE to select this row." at bounding box center [1301, 402] width 164 height 38
click at [1295, 401] on div "Press SPACE to select this row." at bounding box center [1301, 402] width 164 height 38
click at [1300, 401] on input "Press SPACE to select this row." at bounding box center [1301, 413] width 137 height 31
paste input "HLCUPN4250767760"
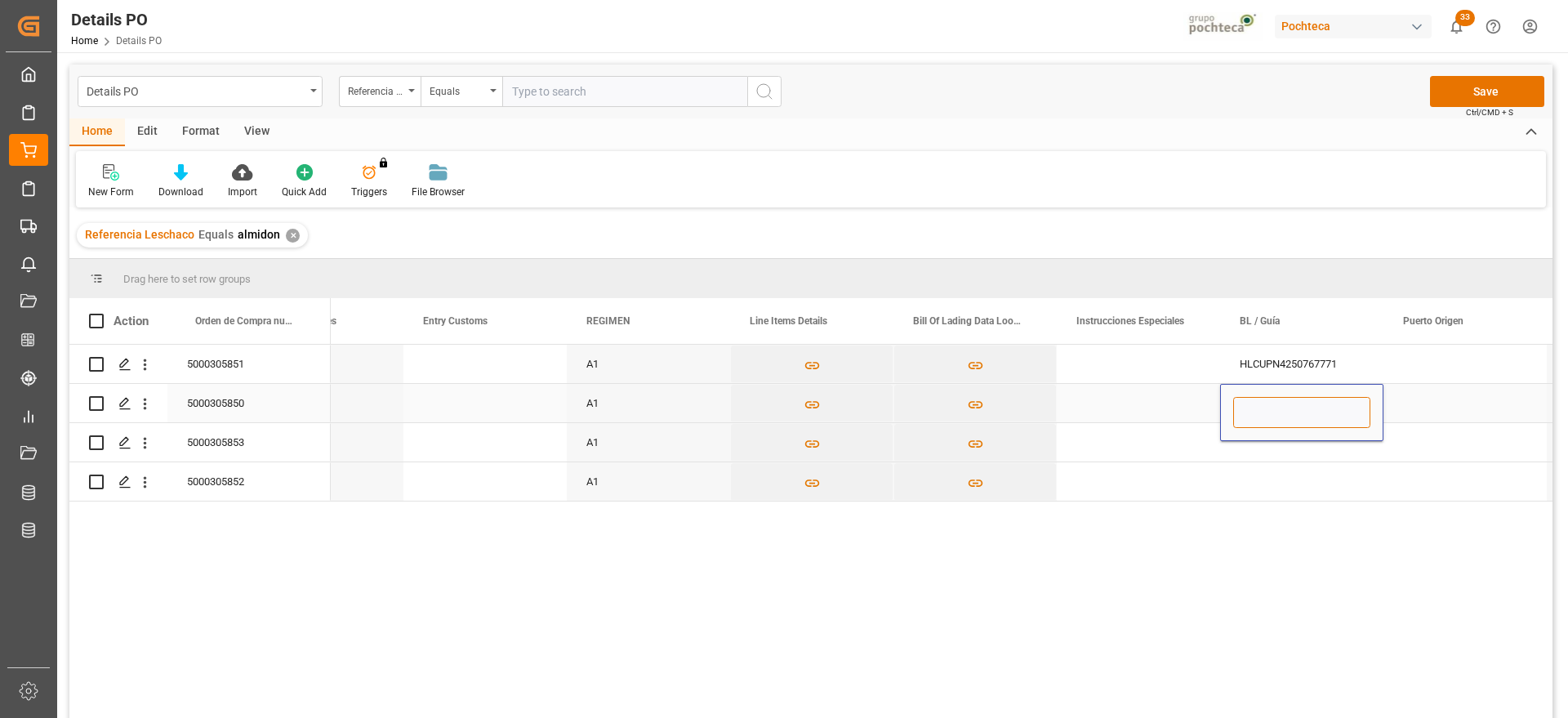
type input "HLCUPN4250767760"
click at [1427, 402] on div "Press SPACE to select this row." at bounding box center [1465, 402] width 164 height 38
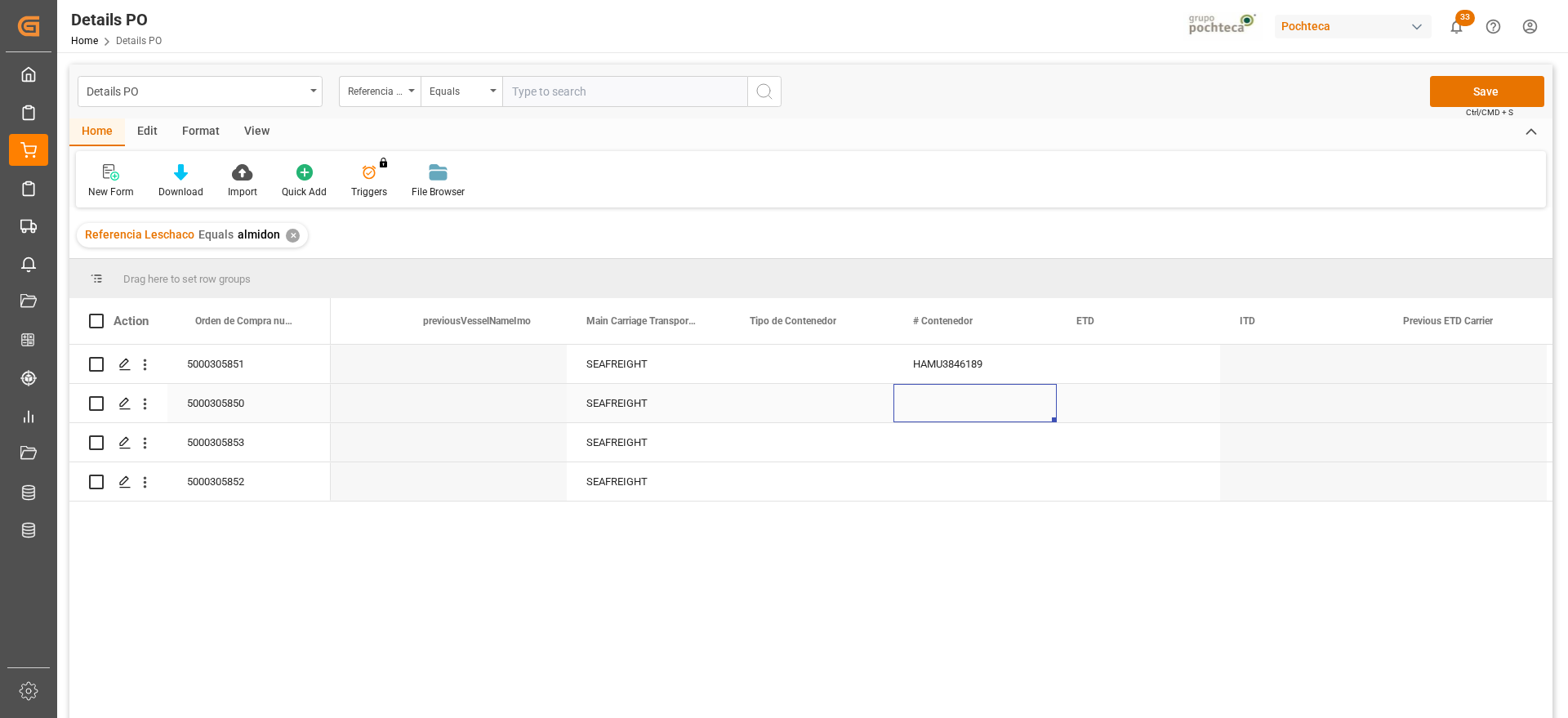
click at [995, 402] on div "Press SPACE to select this row." at bounding box center [975, 402] width 164 height 38
click at [983, 407] on input "Press SPACE to select this row." at bounding box center [974, 413] width 137 height 31
paste input "HAMU 2117032"
click at [960, 412] on input "HAMU 2117032" at bounding box center [974, 413] width 137 height 31
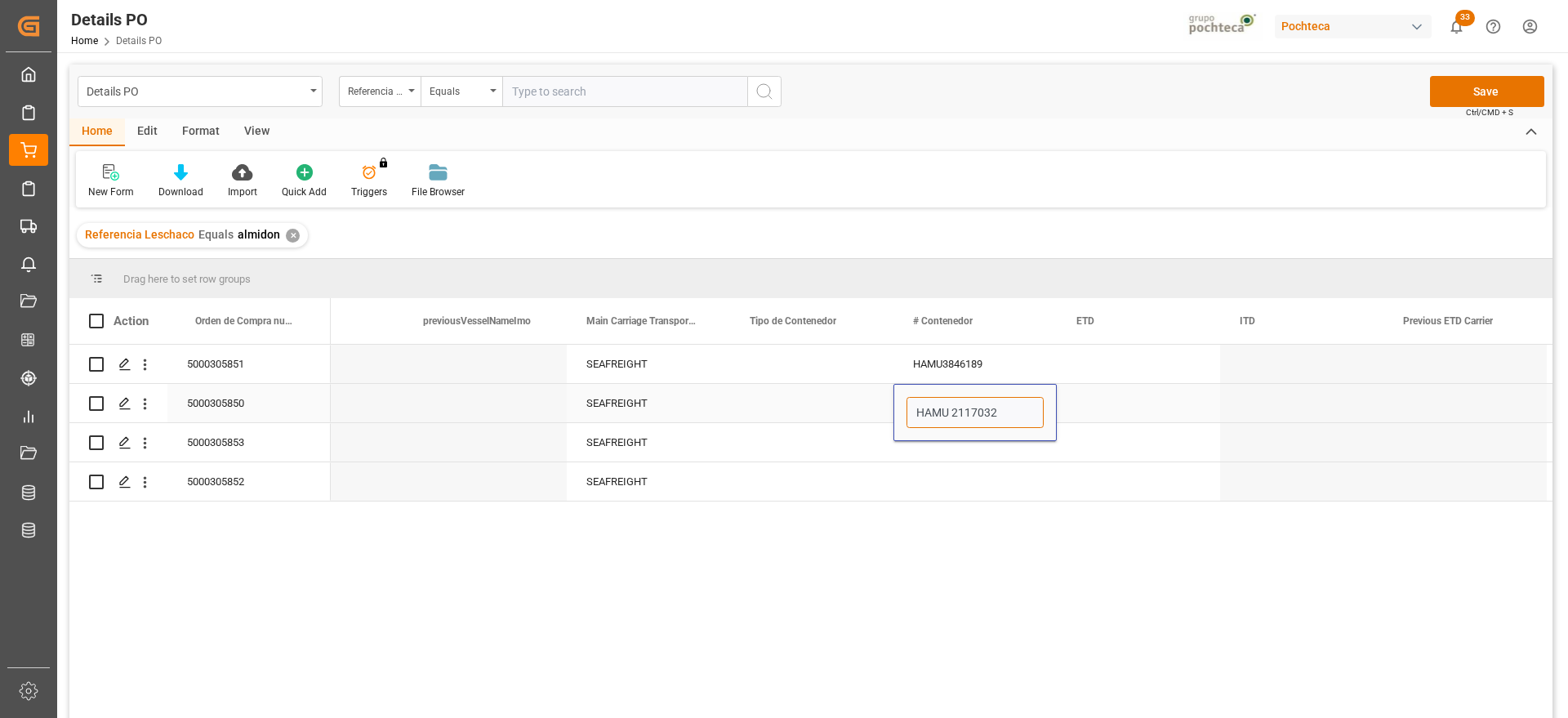
click at [954, 407] on input "HAMU 2117032" at bounding box center [974, 413] width 137 height 31
type input "HAMU2117032"
click at [950, 432] on div "Press SPACE to select this row." at bounding box center [975, 442] width 164 height 38
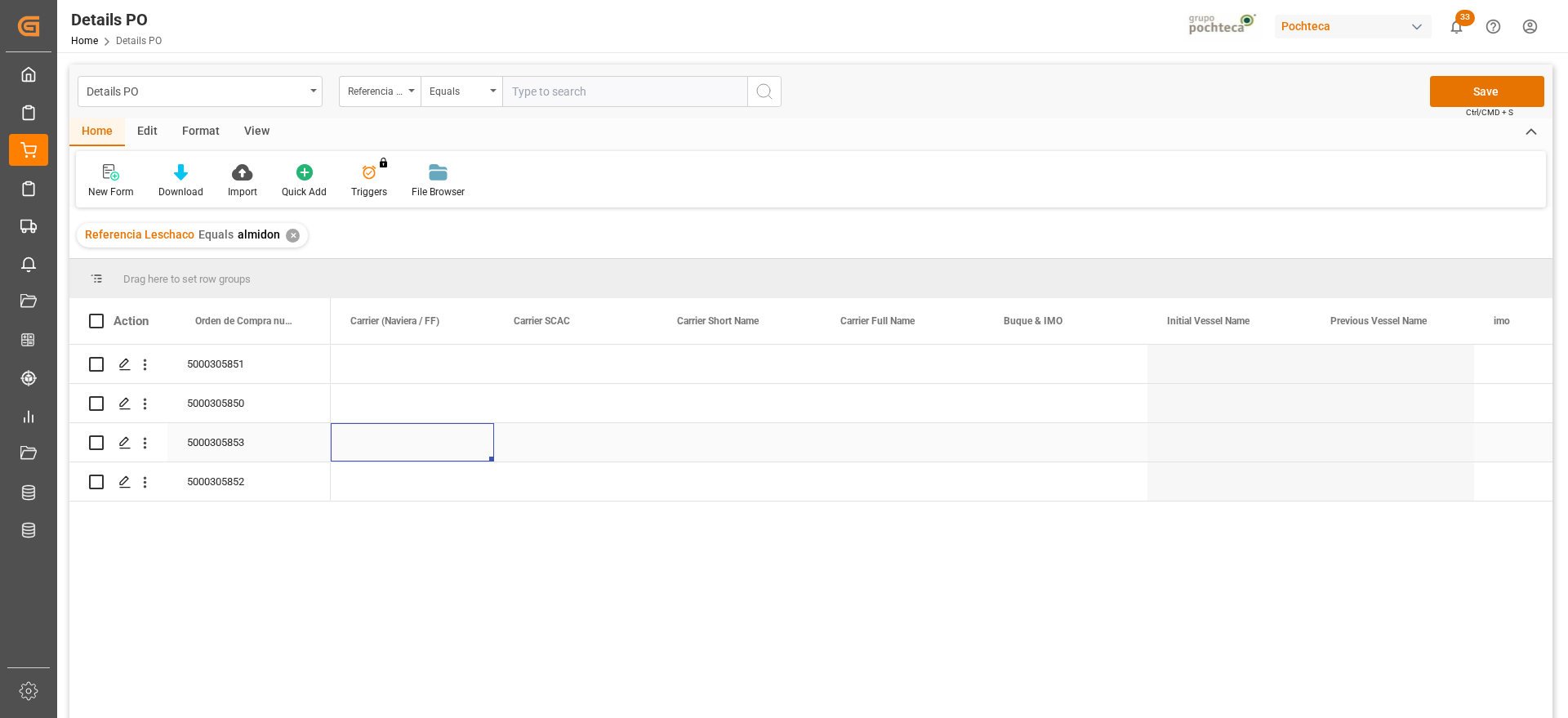
click at [242, 442] on div "5000305853" at bounding box center [249, 442] width 164 height 38
click at [263, 443] on div "5000305853" at bounding box center [249, 442] width 164 height 38
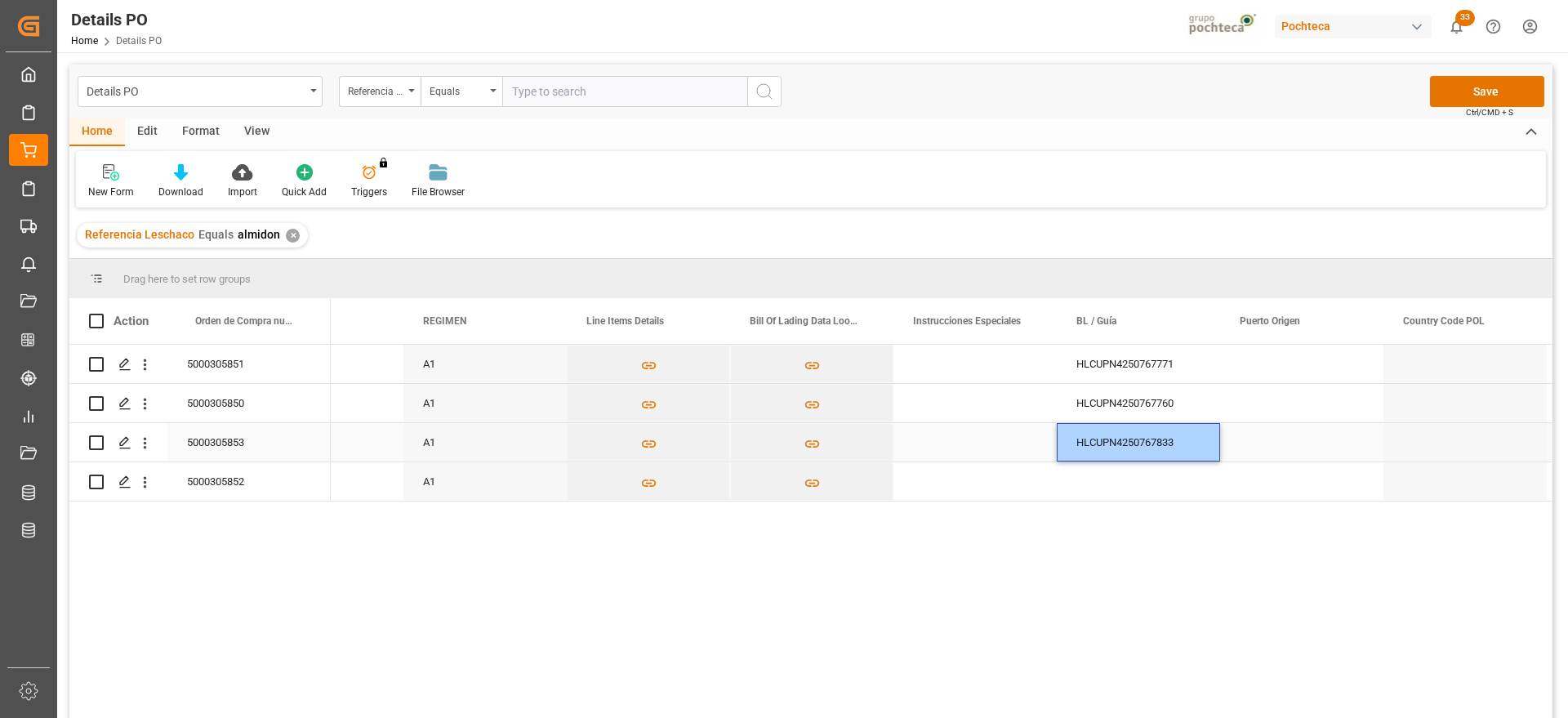
click at [1310, 438] on div "Press SPACE to select this row." at bounding box center [1301, 442] width 164 height 38
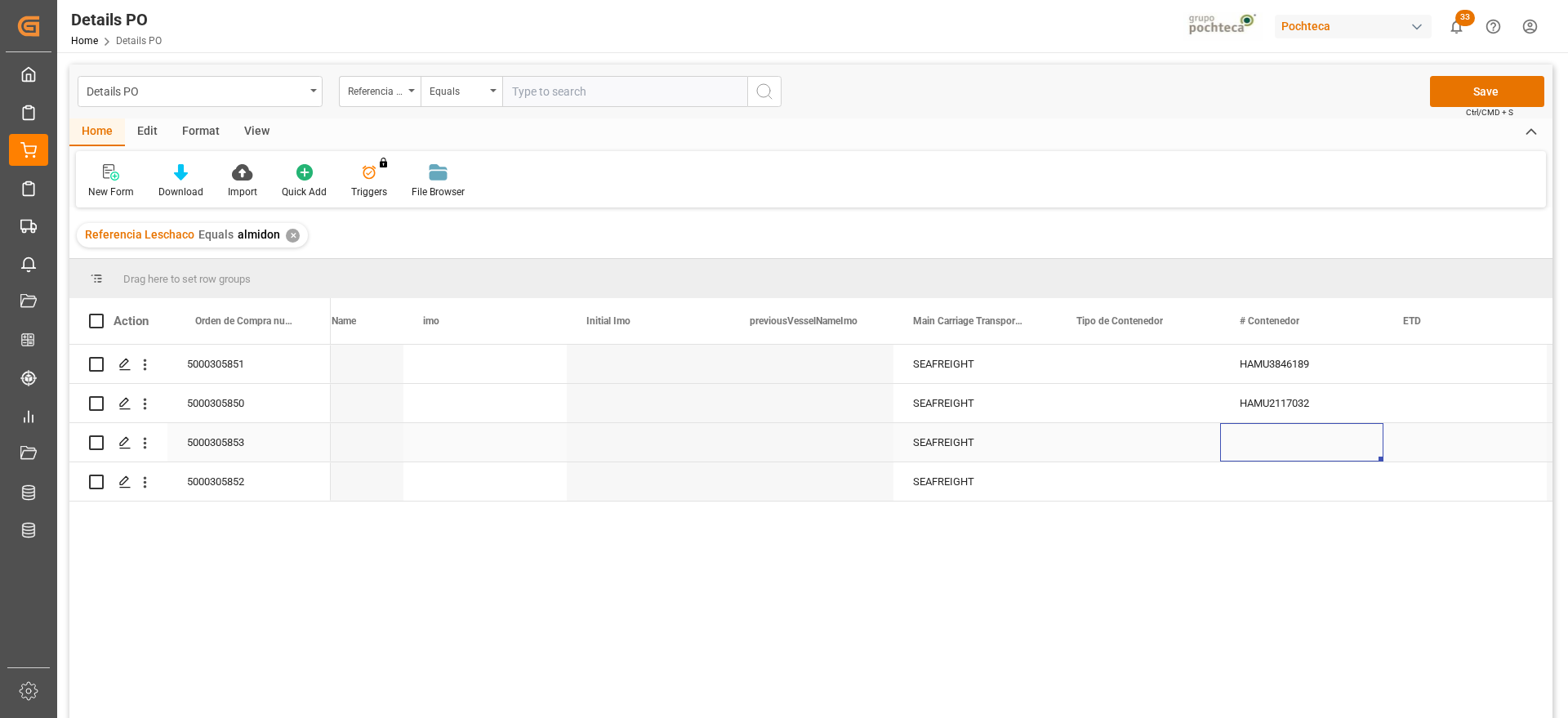
click at [1265, 455] on div "Press SPACE to select this row." at bounding box center [1301, 442] width 164 height 38
click at [1266, 454] on input "Press SPACE to select this row." at bounding box center [1301, 452] width 137 height 31
paste input "HAMU 4450320"
drag, startPoint x: 1278, startPoint y: 448, endPoint x: 1322, endPoint y: 541, distance: 102.9
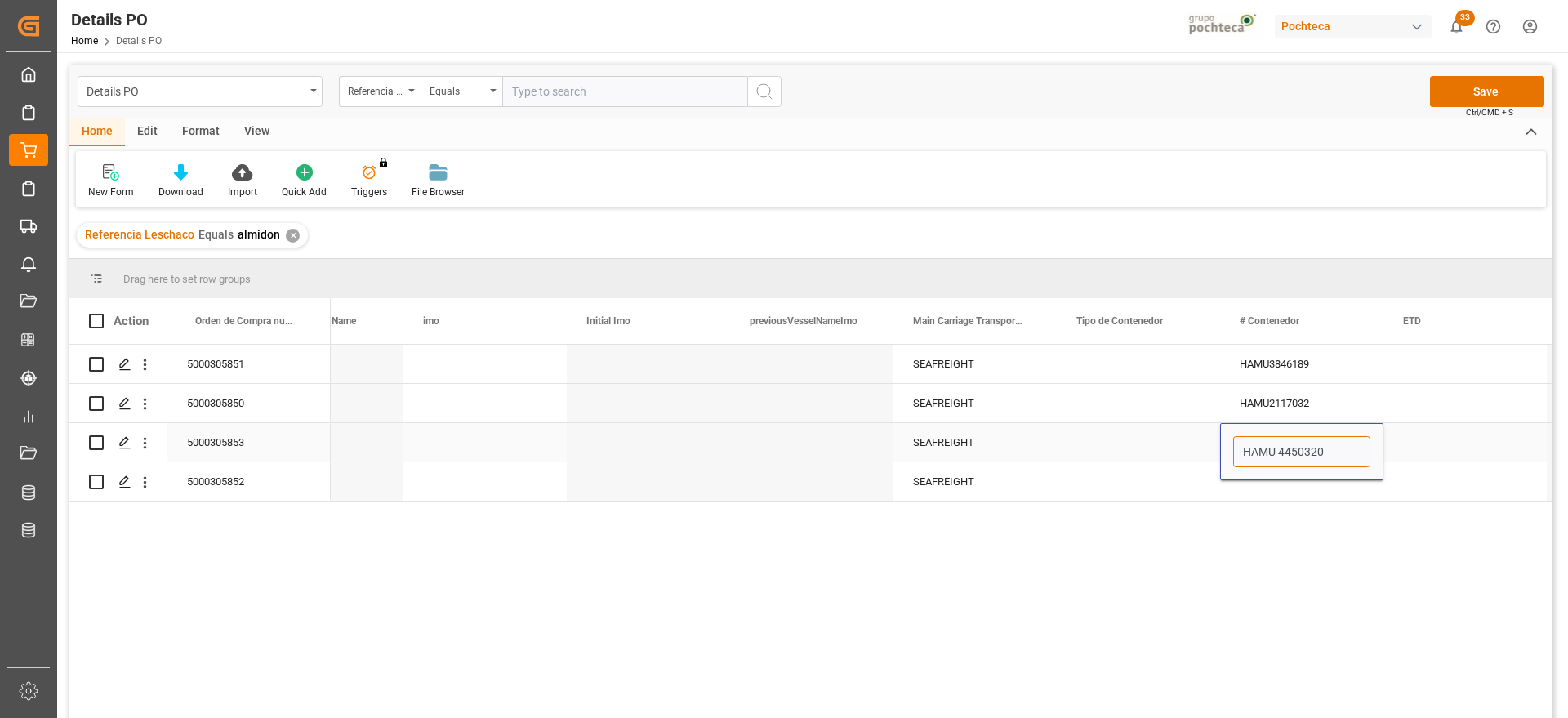
click at [1278, 449] on input "HAMU 4450320" at bounding box center [1301, 452] width 137 height 31
type input "HAMU4450320"
click at [1417, 434] on div "Press SPACE to select this row." at bounding box center [1465, 442] width 164 height 38
click at [1332, 444] on div "HAMU4450320" at bounding box center [1301, 442] width 164 height 38
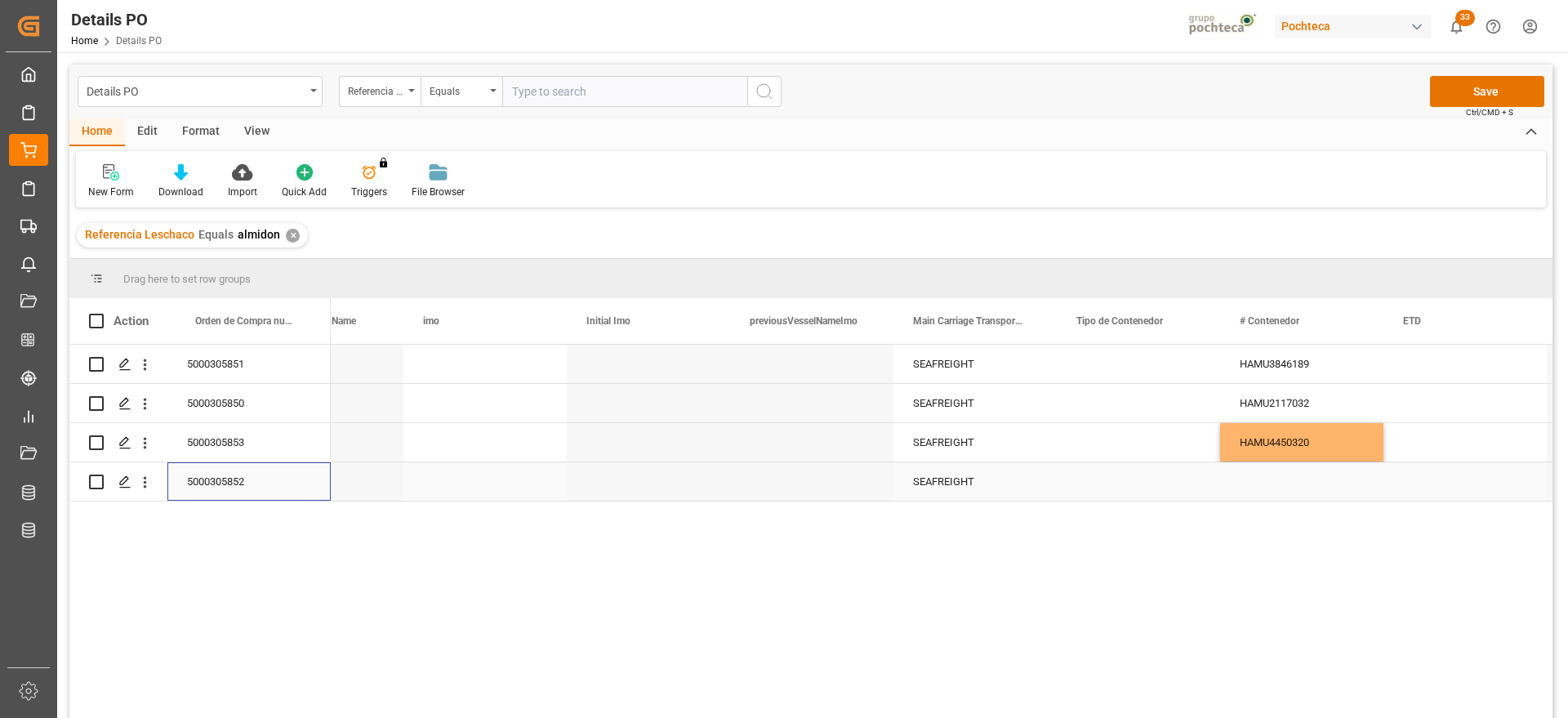
click at [251, 495] on div "5000305852" at bounding box center [249, 481] width 164 height 38
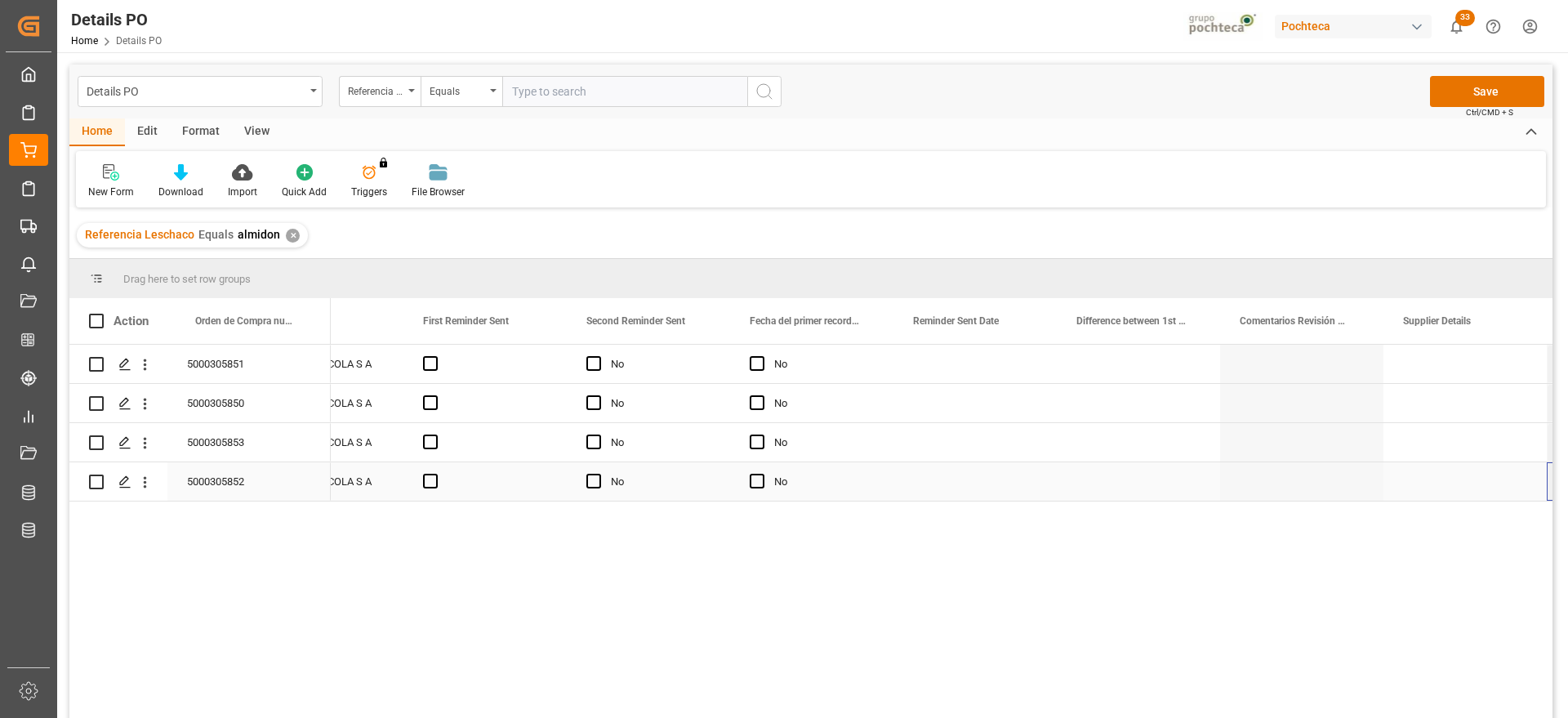
scroll to position [0, 2377]
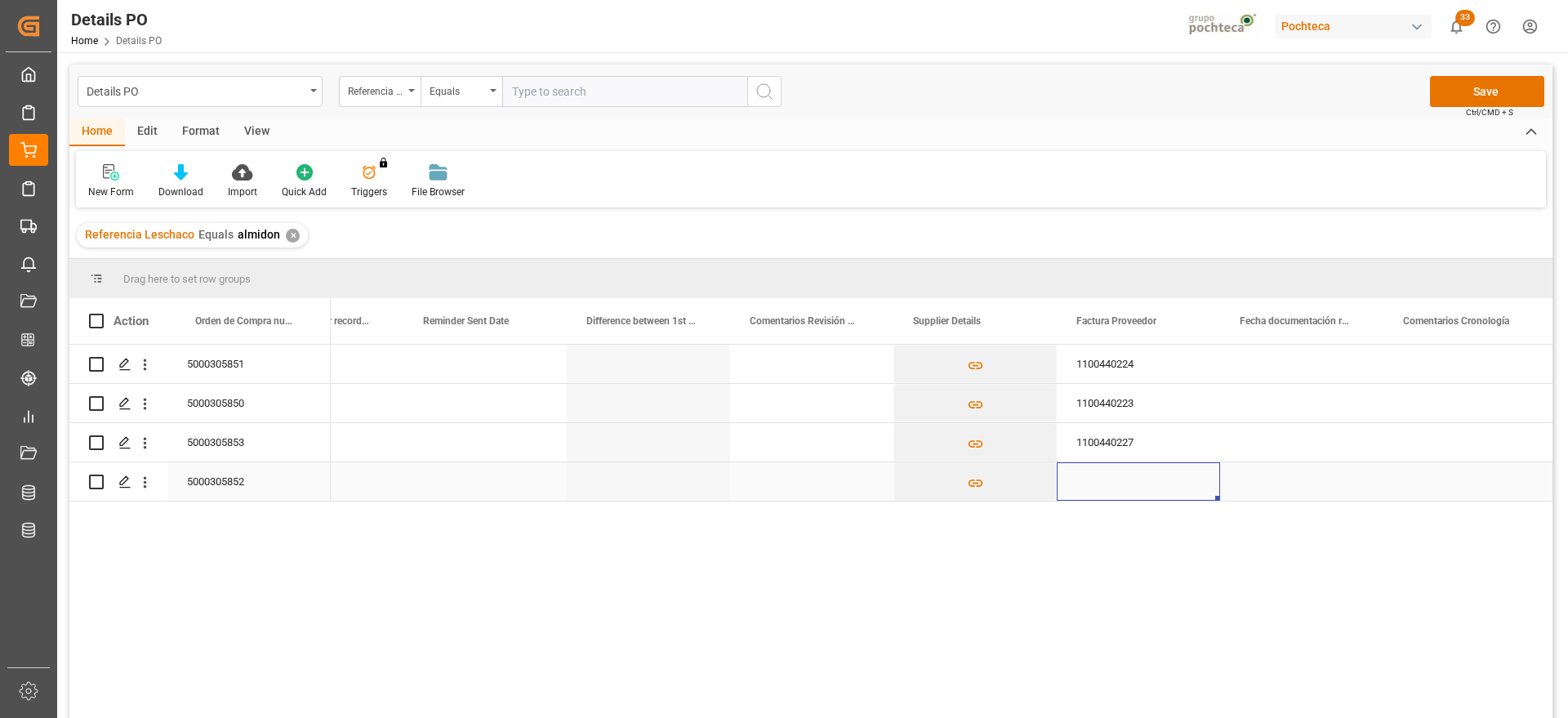
click at [224, 489] on div "5000305852" at bounding box center [249, 481] width 164 height 38
click at [1151, 490] on div "Press SPACE to select this row." at bounding box center [1139, 481] width 164 height 38
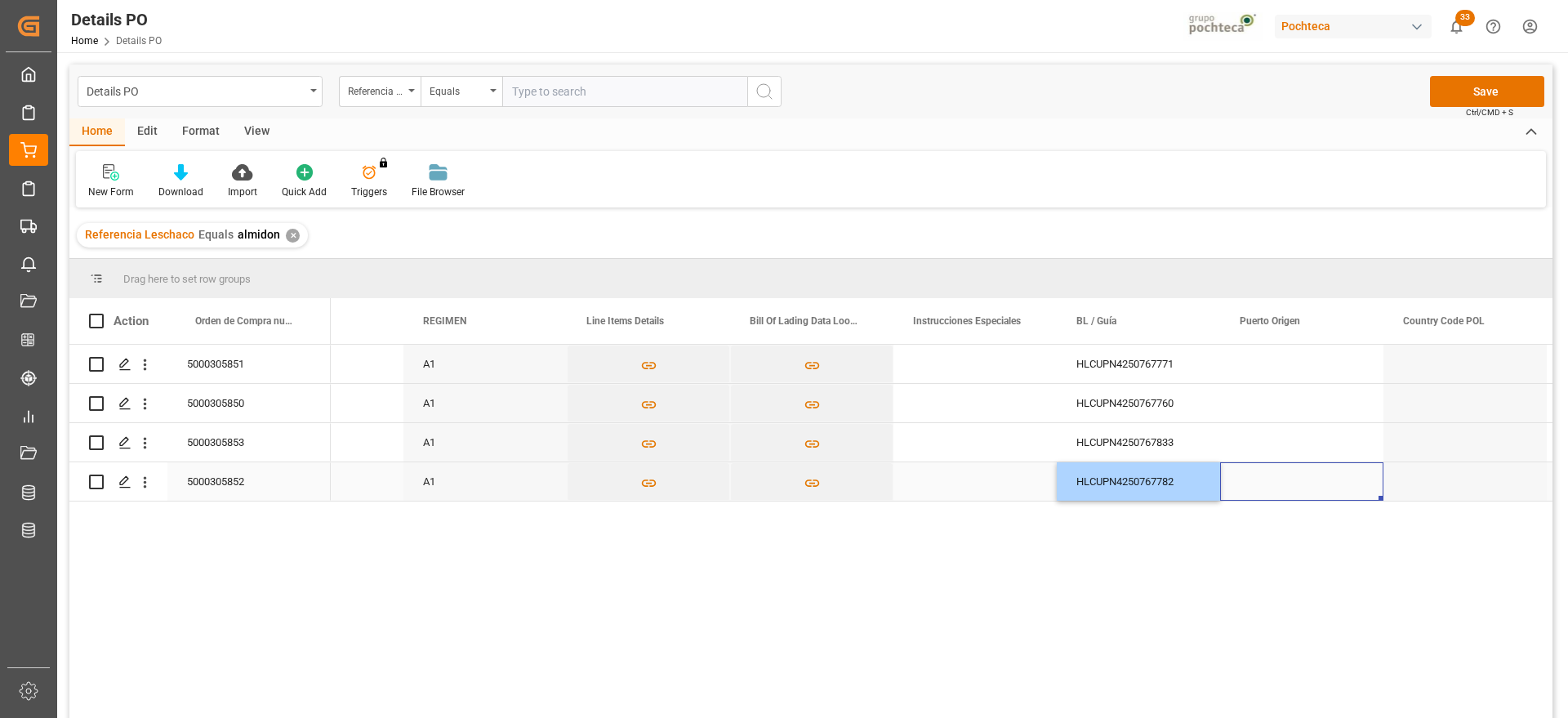
click at [1262, 478] on div "Press SPACE to select this row." at bounding box center [1301, 481] width 164 height 38
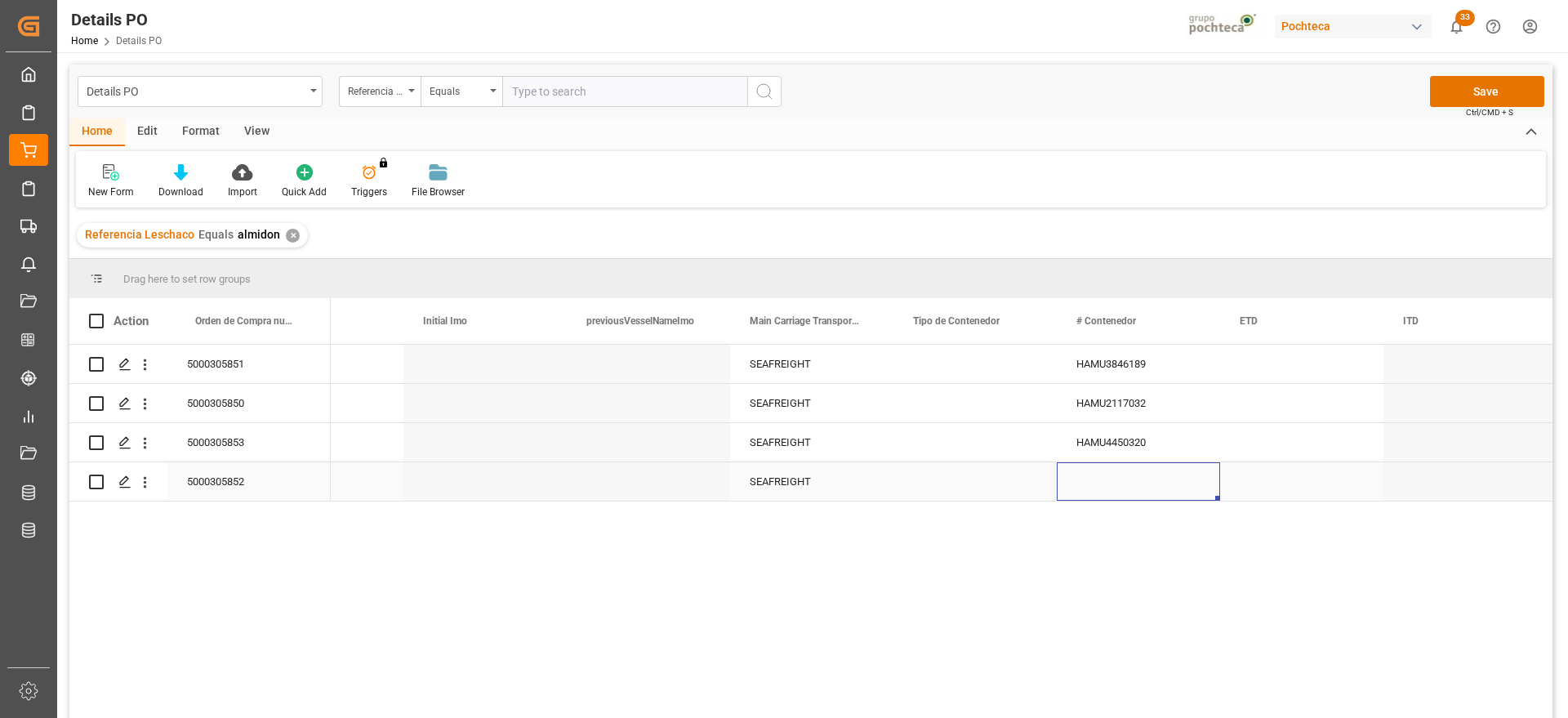
click at [1143, 478] on div "Press SPACE to select this row." at bounding box center [1139, 481] width 164 height 38
click at [1116, 481] on input "Press SPACE to select this row." at bounding box center [1138, 472] width 137 height 31
paste input "FANU 3246859"
click at [1106, 477] on input "FANU 3246859" at bounding box center [1138, 472] width 137 height 31
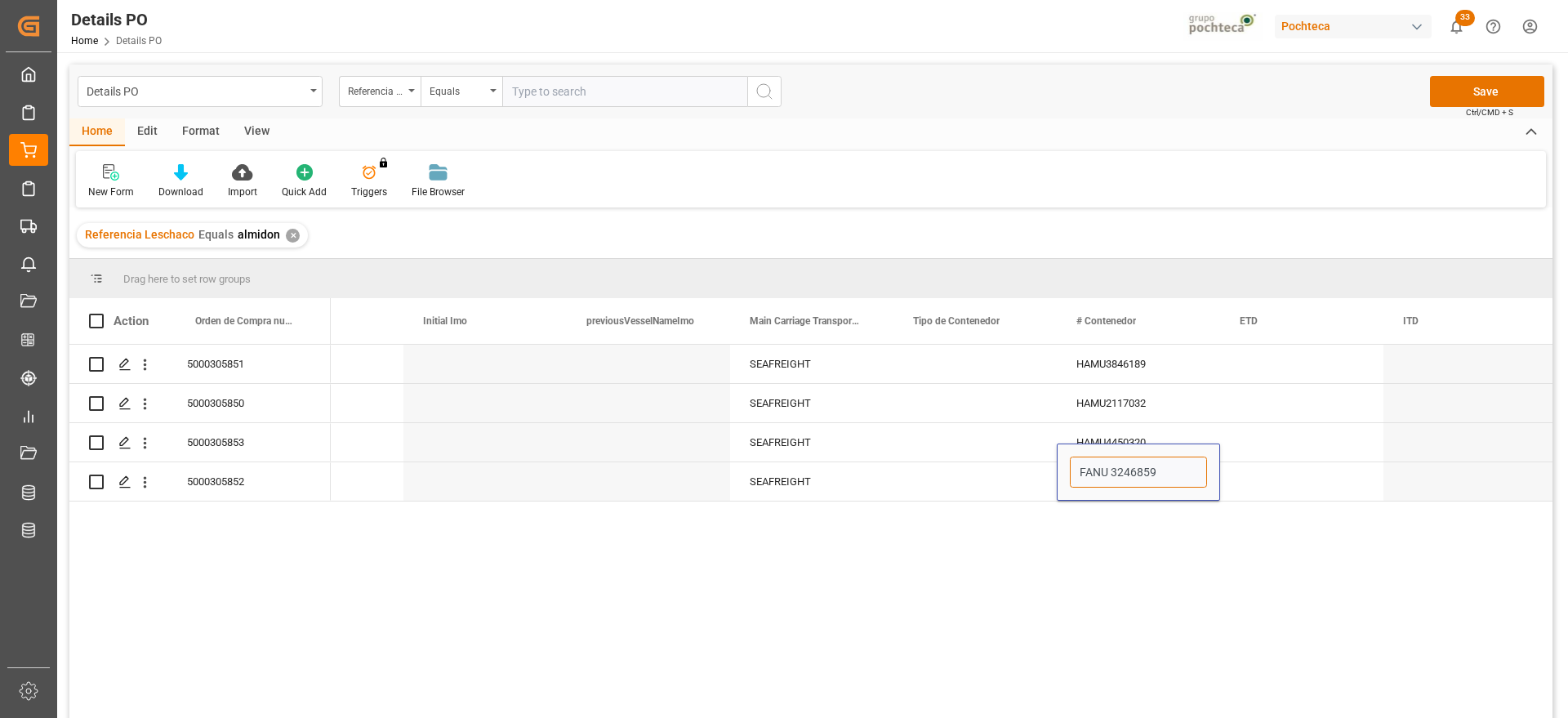
type input "FANU3246859"
click at [1266, 460] on div "Press SPACE to select this row." at bounding box center [1301, 442] width 164 height 38
click at [233, 379] on div "5000305851" at bounding box center [249, 363] width 164 height 38
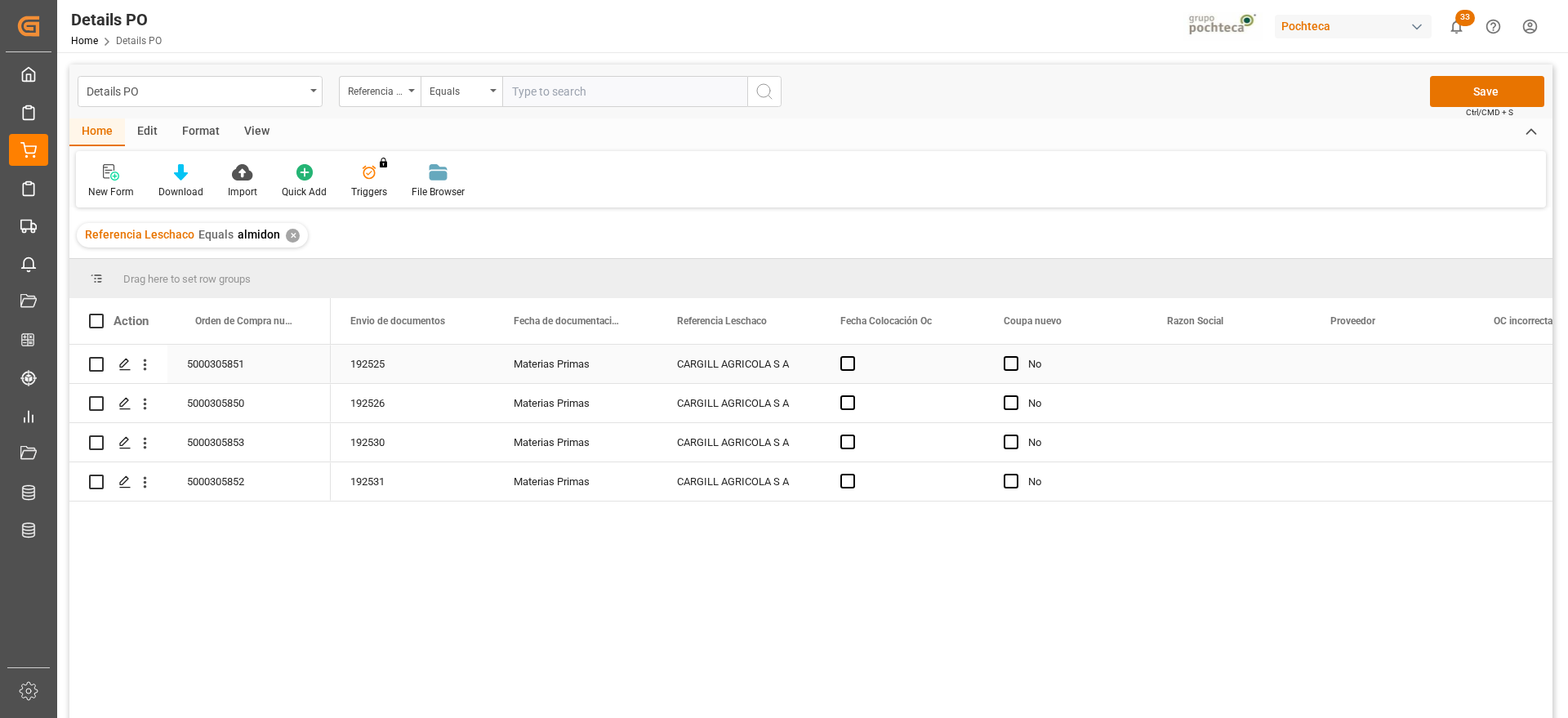
scroll to position [0, 1143]
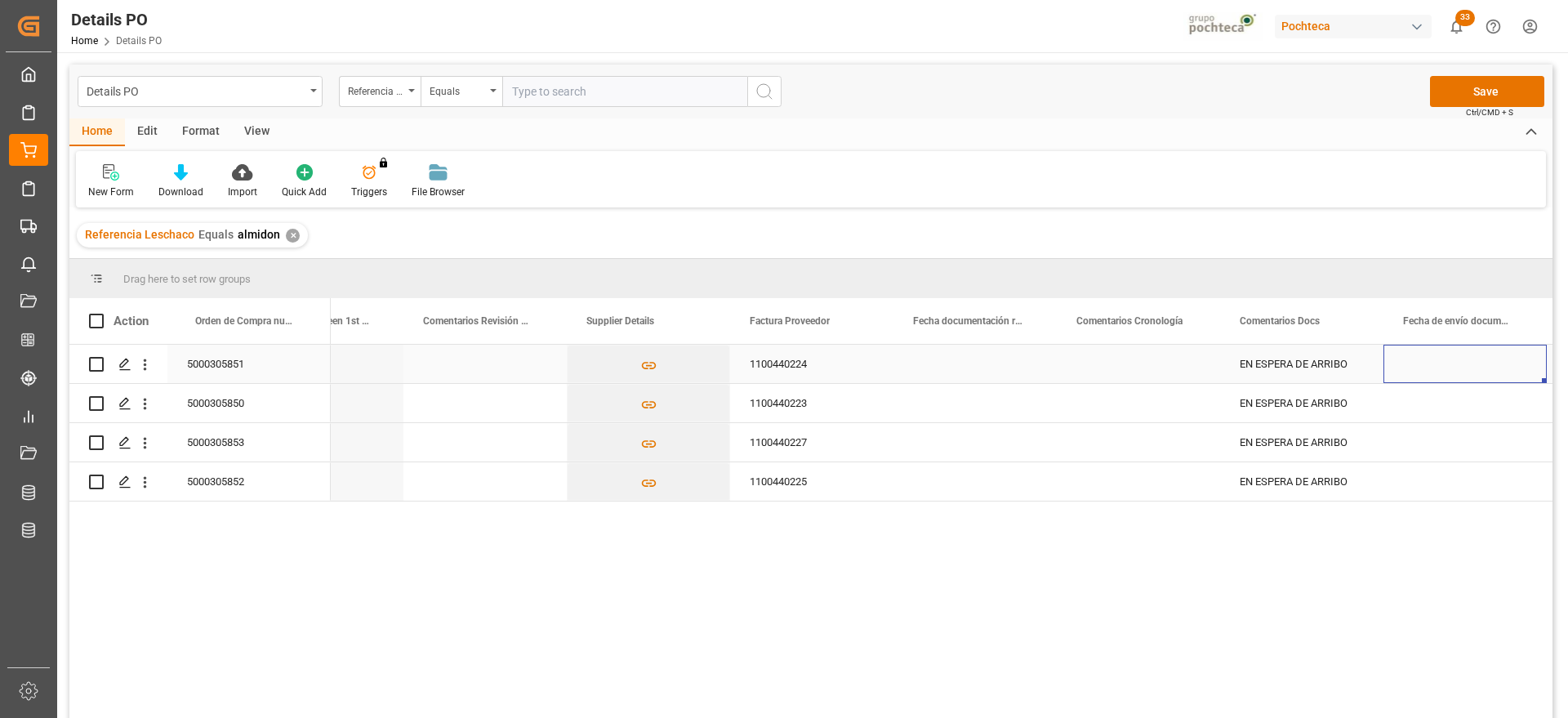
click at [987, 354] on div "Press SPACE to select this row." at bounding box center [975, 363] width 164 height 38
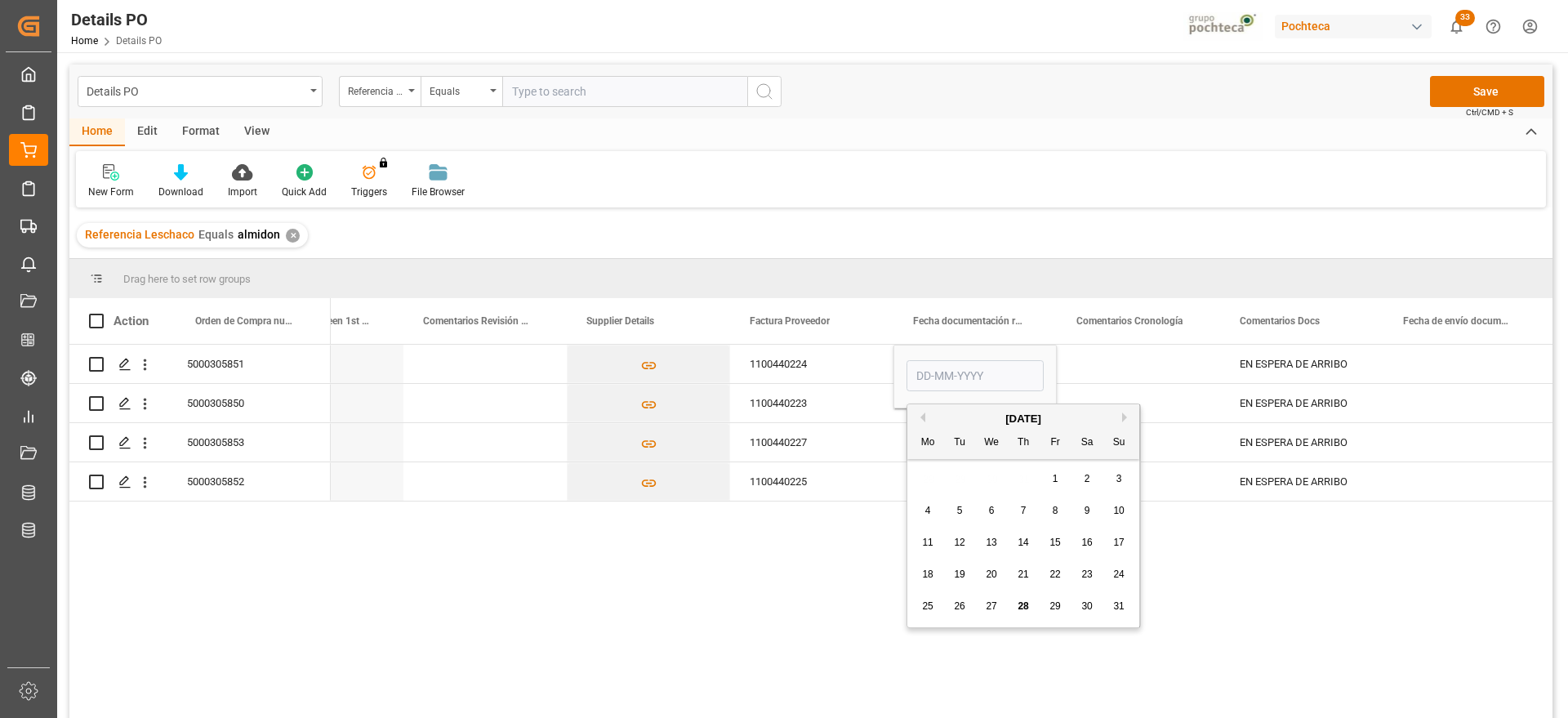
click at [928, 608] on span "25" at bounding box center [927, 605] width 10 height 11
type input "[DATE]"
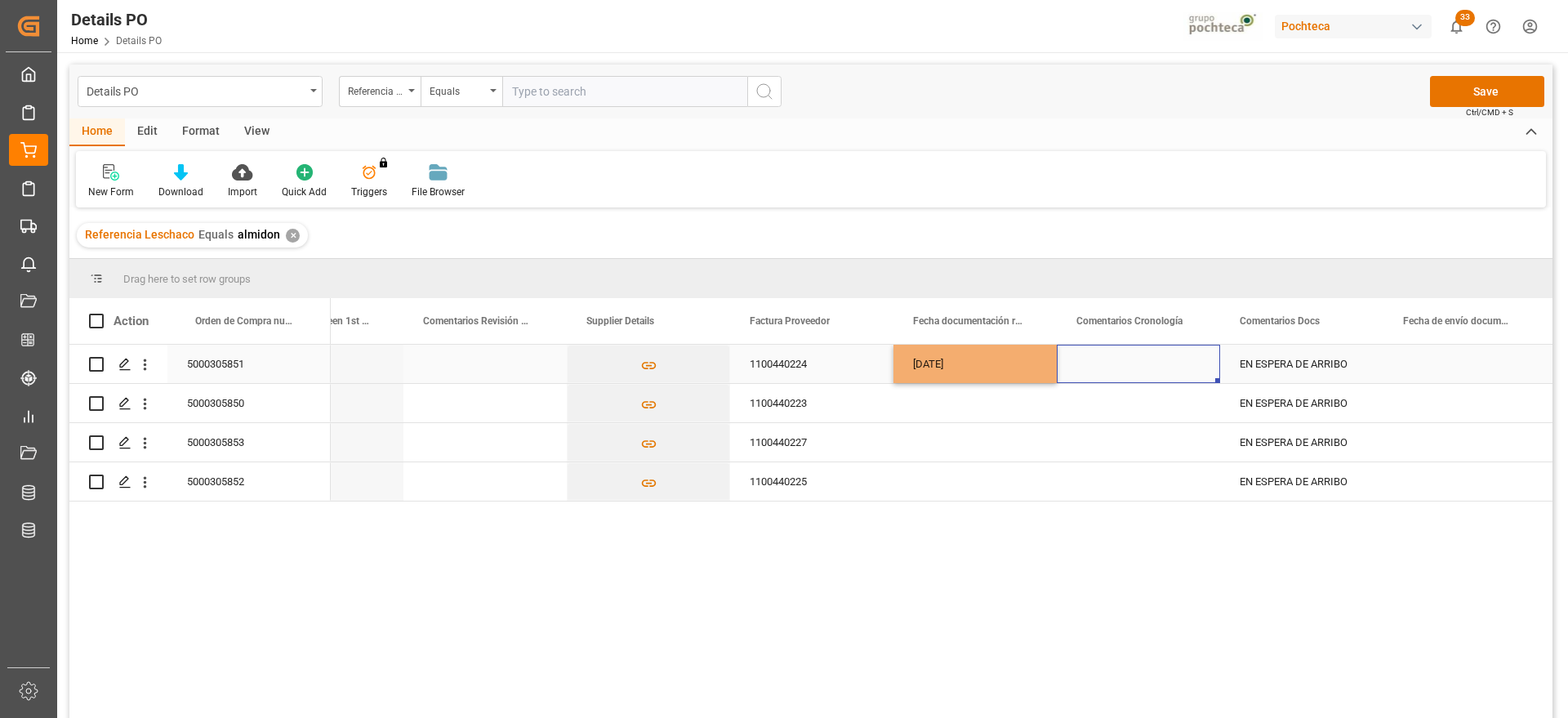
click at [1133, 365] on div "Press SPACE to select this row." at bounding box center [1139, 363] width 164 height 38
click at [999, 365] on div "[DATE]" at bounding box center [975, 363] width 164 height 38
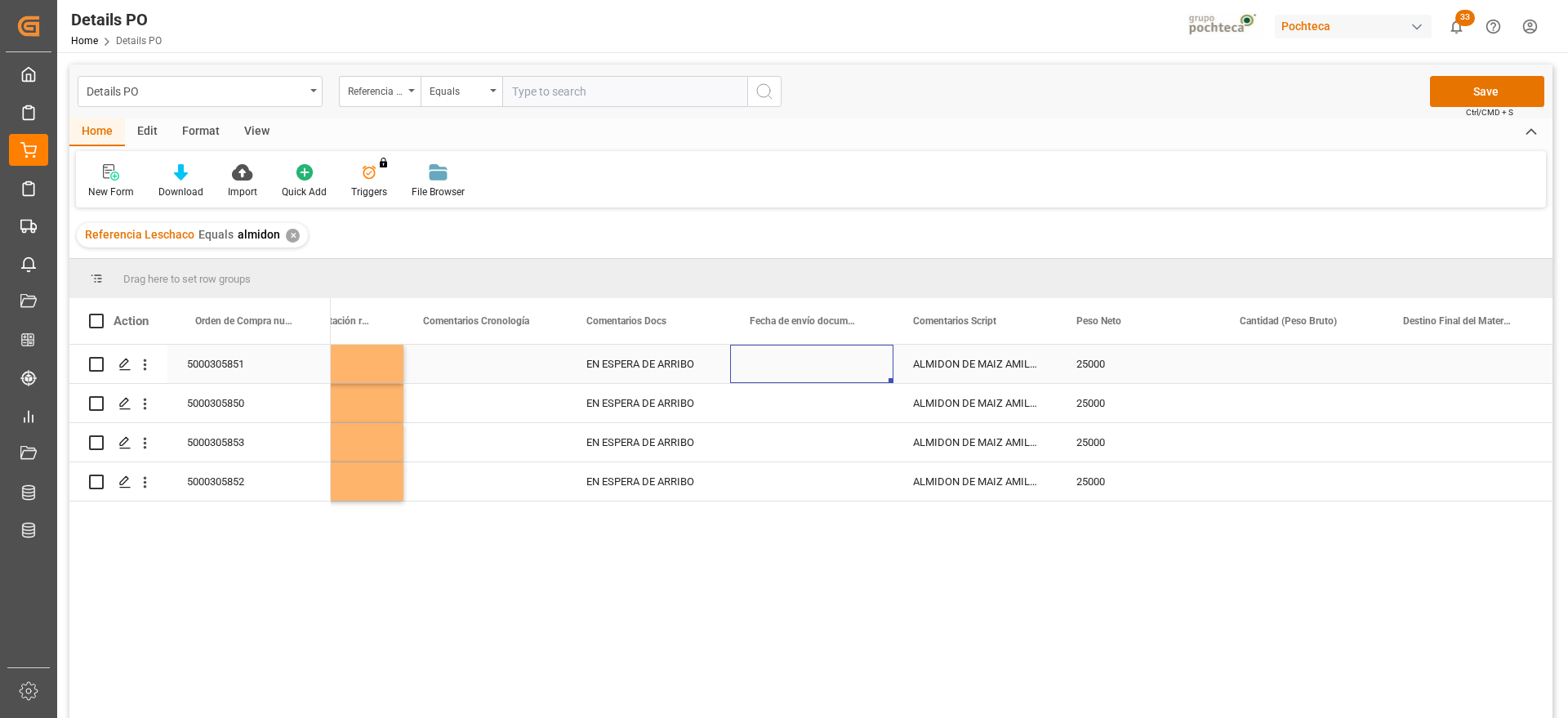
click at [847, 361] on div "Press SPACE to select this row." at bounding box center [812, 363] width 164 height 38
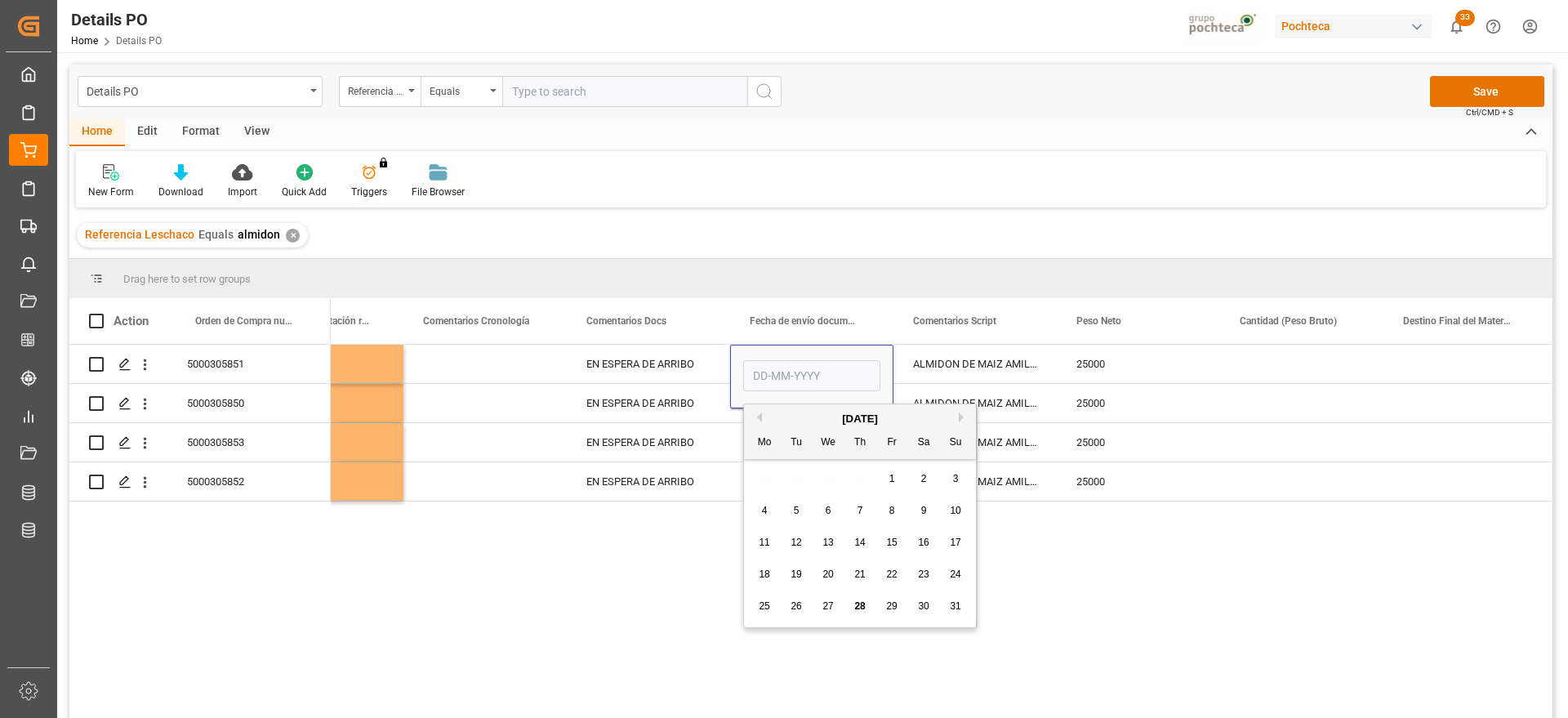
click at [764, 601] on span "25" at bounding box center [764, 605] width 10 height 11
type input "[DATE]"
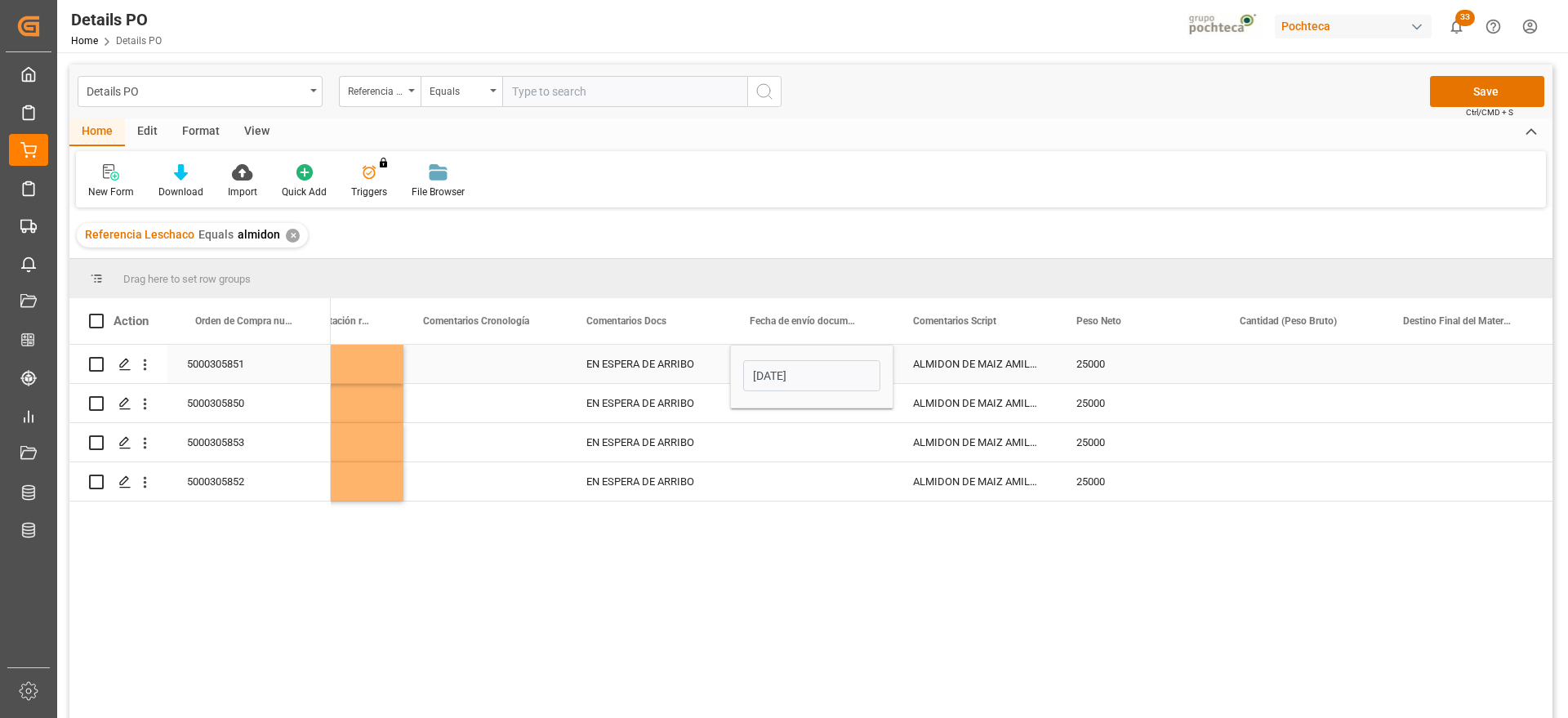
click at [951, 361] on div "ALMIDON DE MAIZ AMILOGILL 2100 SAC 25 KG" at bounding box center [975, 363] width 164 height 38
click at [874, 365] on div "[DATE]" at bounding box center [812, 363] width 164 height 38
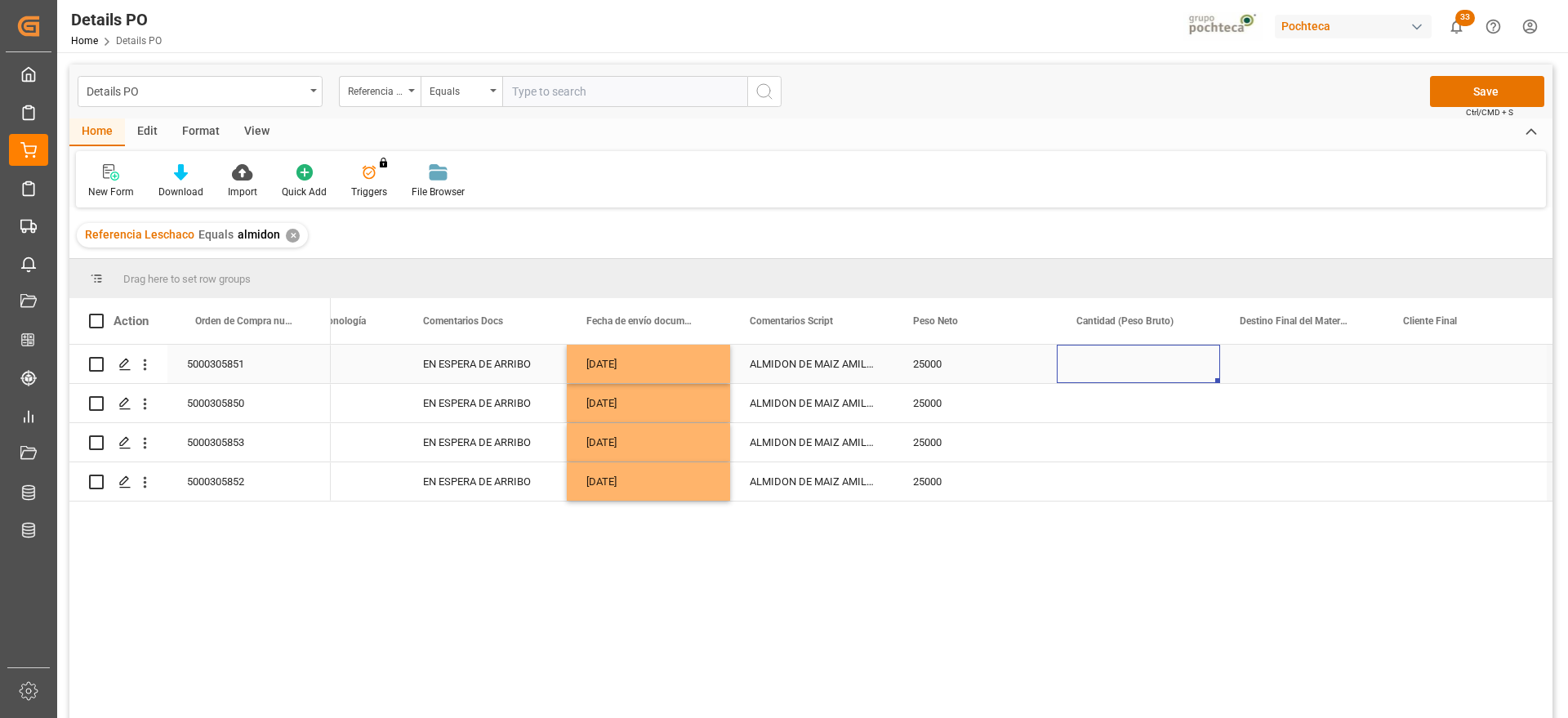
click at [1129, 370] on div "Press SPACE to select this row." at bounding box center [1139, 363] width 164 height 38
click at [1129, 370] on input "Press SPACE to select this row." at bounding box center [1138, 373] width 137 height 31
type input "25700"
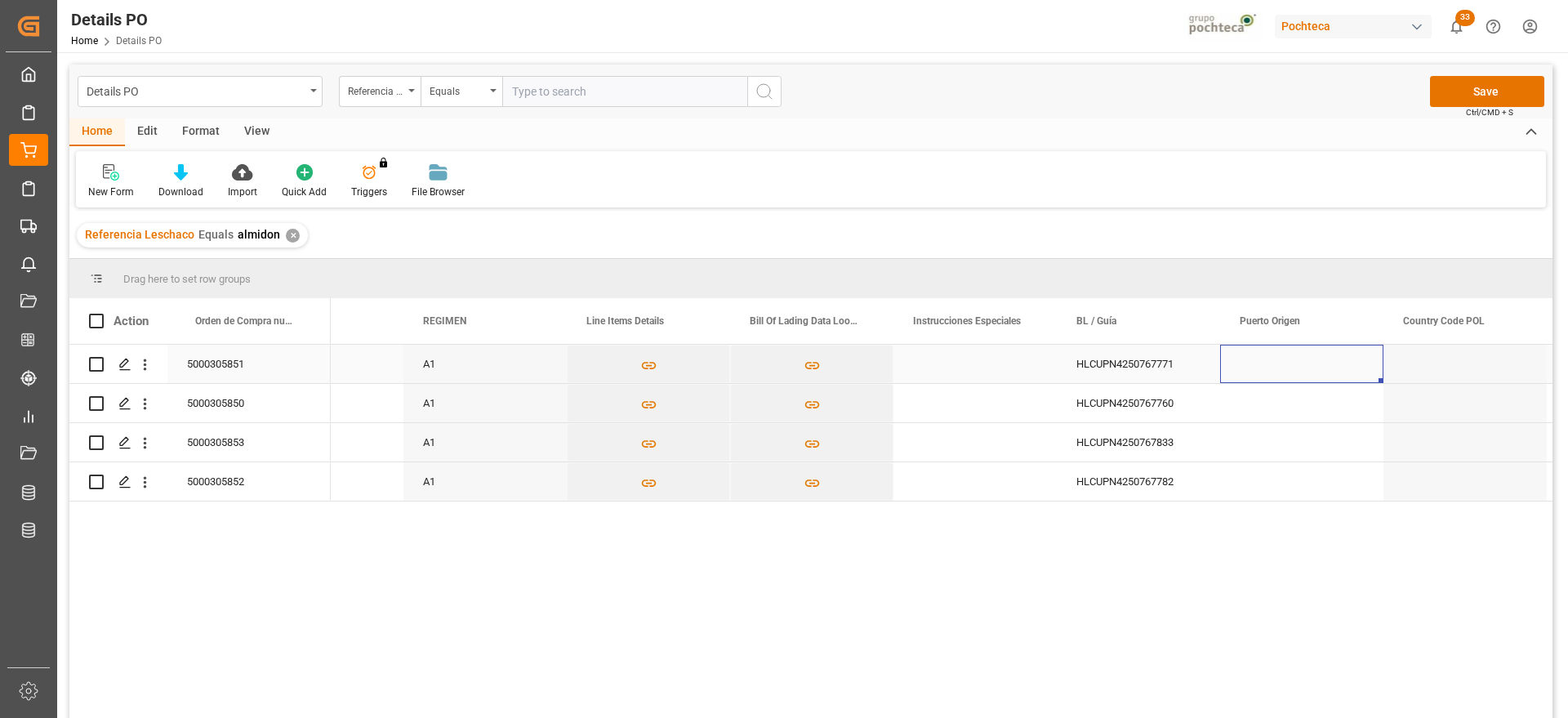
click at [1271, 372] on div "Press SPACE to select this row." at bounding box center [1301, 363] width 164 height 38
click at [1271, 372] on input "Press SPACE to select this row." at bounding box center [1301, 373] width 137 height 31
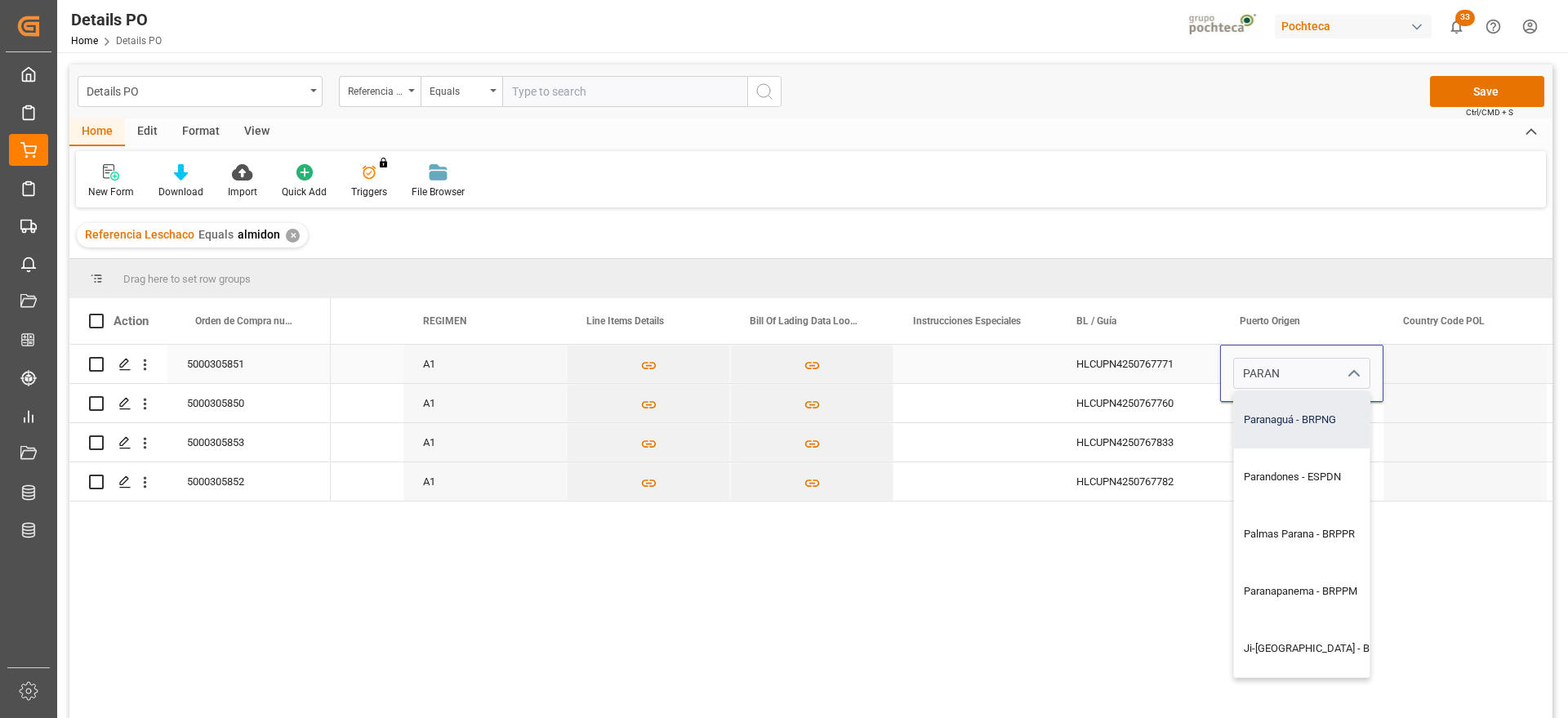
click at [1310, 414] on div "Paranaguá - BRPNG" at bounding box center [1349, 420] width 230 height 57
type input "Paranaguá - BRPNG"
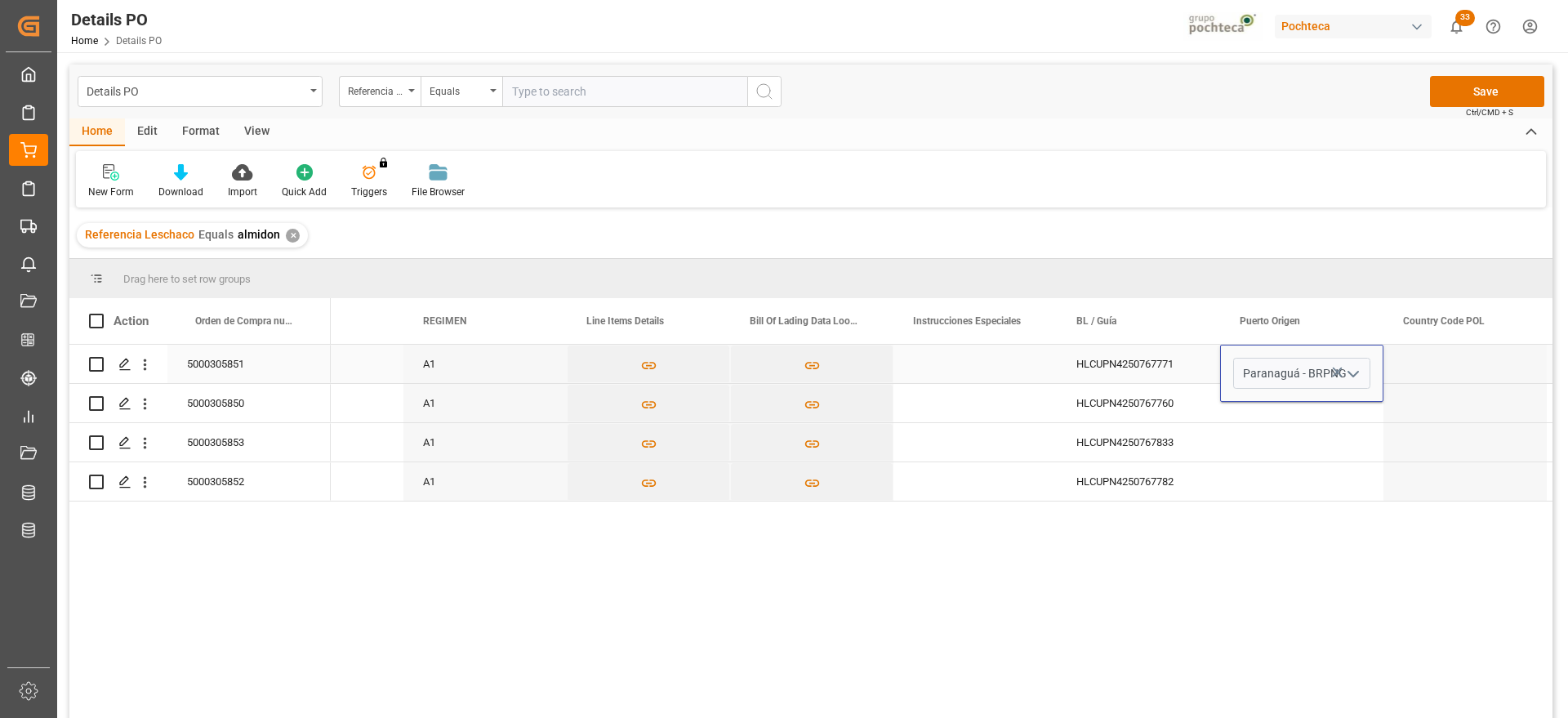
click at [1183, 368] on div "HLCUPN4250767771" at bounding box center [1139, 363] width 164 height 38
click at [1257, 365] on div "Paranaguá" at bounding box center [1301, 363] width 164 height 38
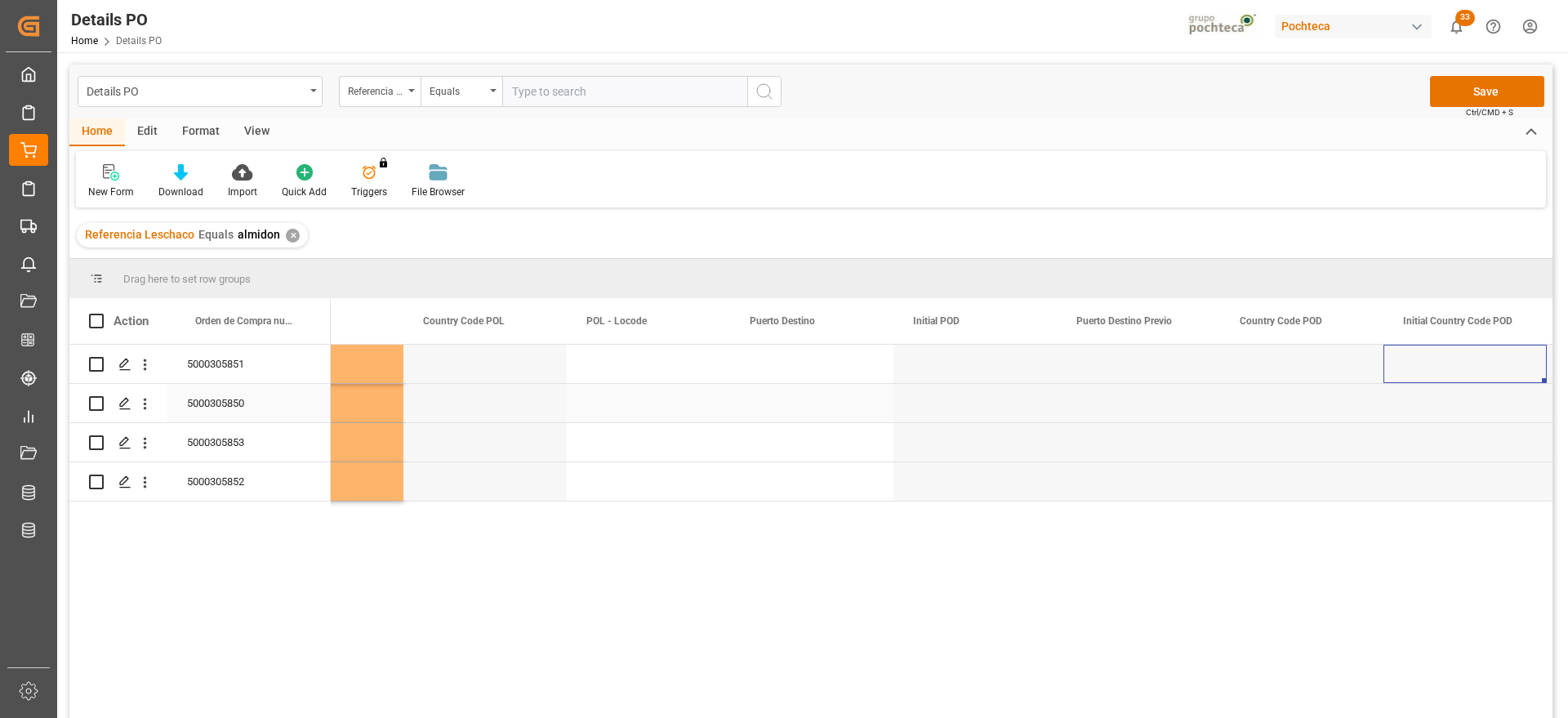
click at [861, 384] on div "Press SPACE to select this row." at bounding box center [812, 402] width 164 height 38
click at [839, 362] on div "Press SPACE to select this row." at bounding box center [812, 363] width 164 height 38
click at [783, 372] on div "Press SPACE to select this row." at bounding box center [812, 363] width 164 height 38
click at [783, 372] on input "Press SPACE to select this row." at bounding box center [811, 373] width 137 height 31
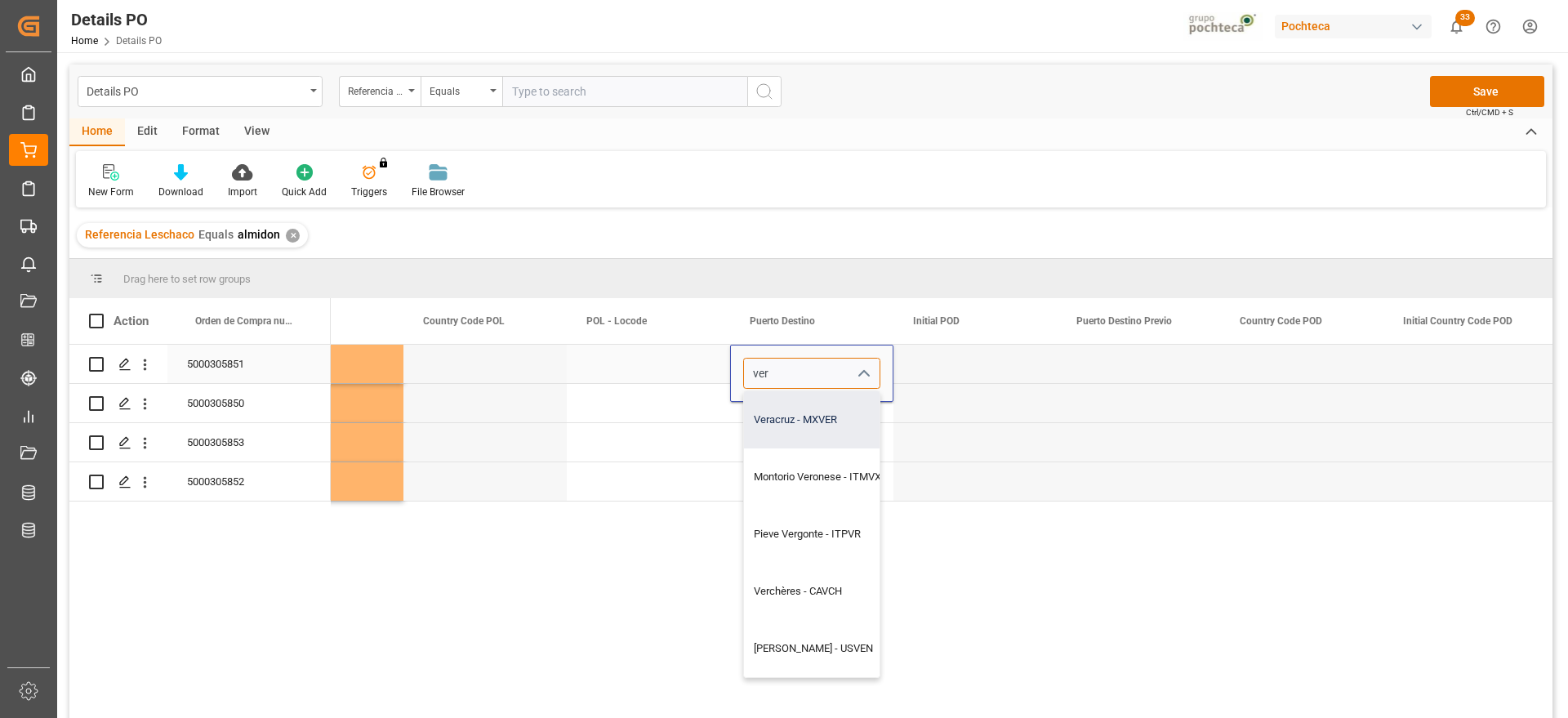
click at [809, 410] on div "Veracruz - MXVER" at bounding box center [864, 420] width 241 height 57
type input "Veracruz - MXVER"
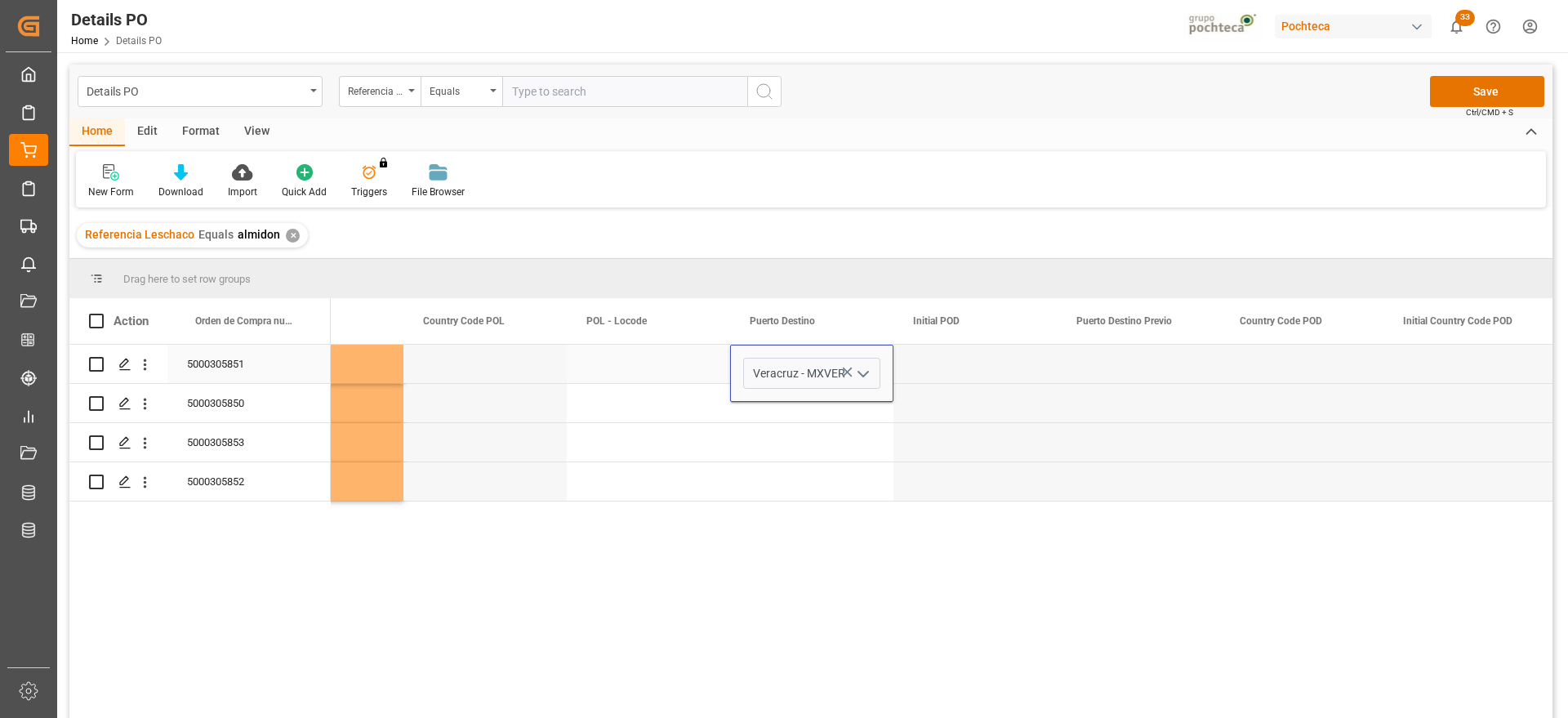
click at [688, 365] on div "Press SPACE to select this row." at bounding box center [649, 363] width 164 height 38
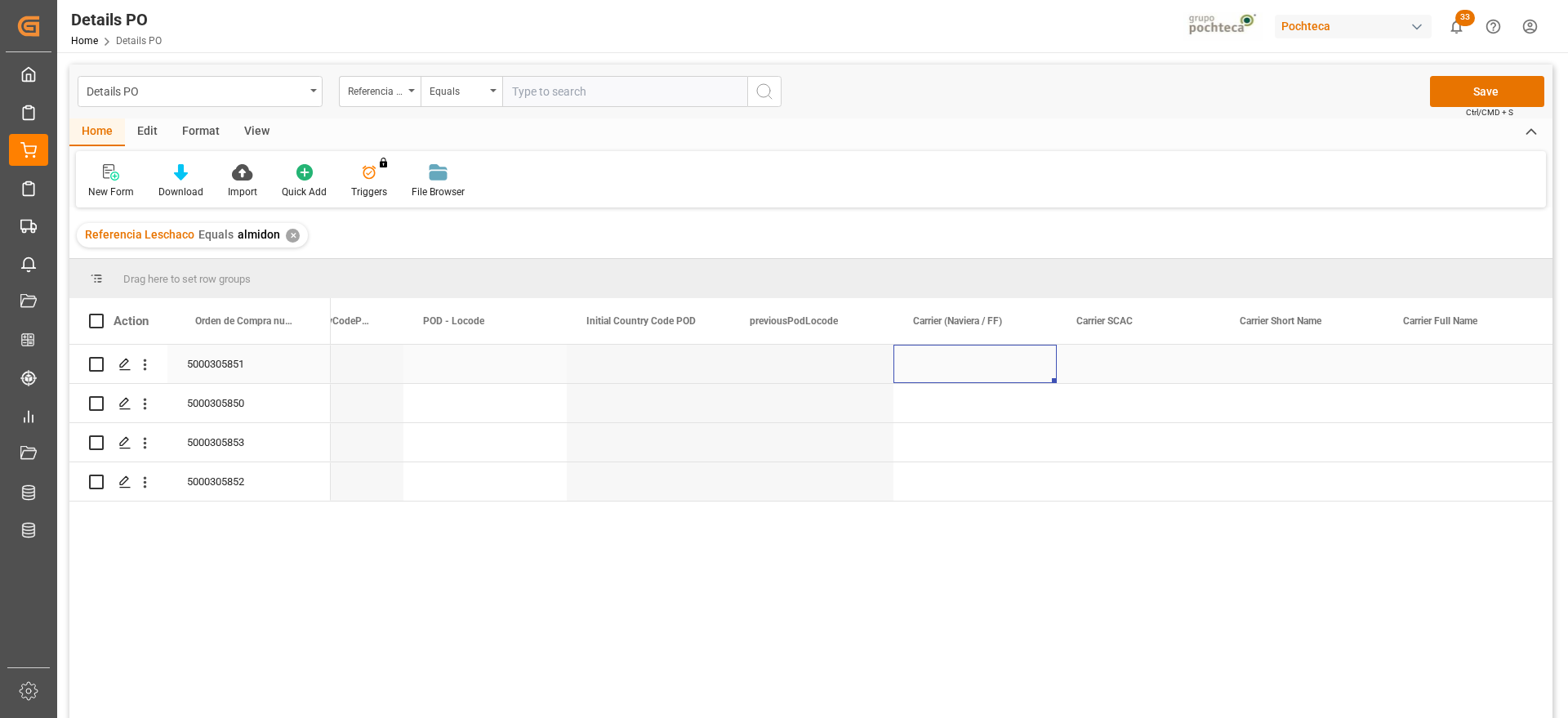
click at [931, 358] on div "Press SPACE to select this row." at bounding box center [975, 363] width 164 height 38
click at [931, 358] on input "Press SPACE to select this row." at bounding box center [974, 373] width 137 height 31
type input "HAPAG [PERSON_NAME]"
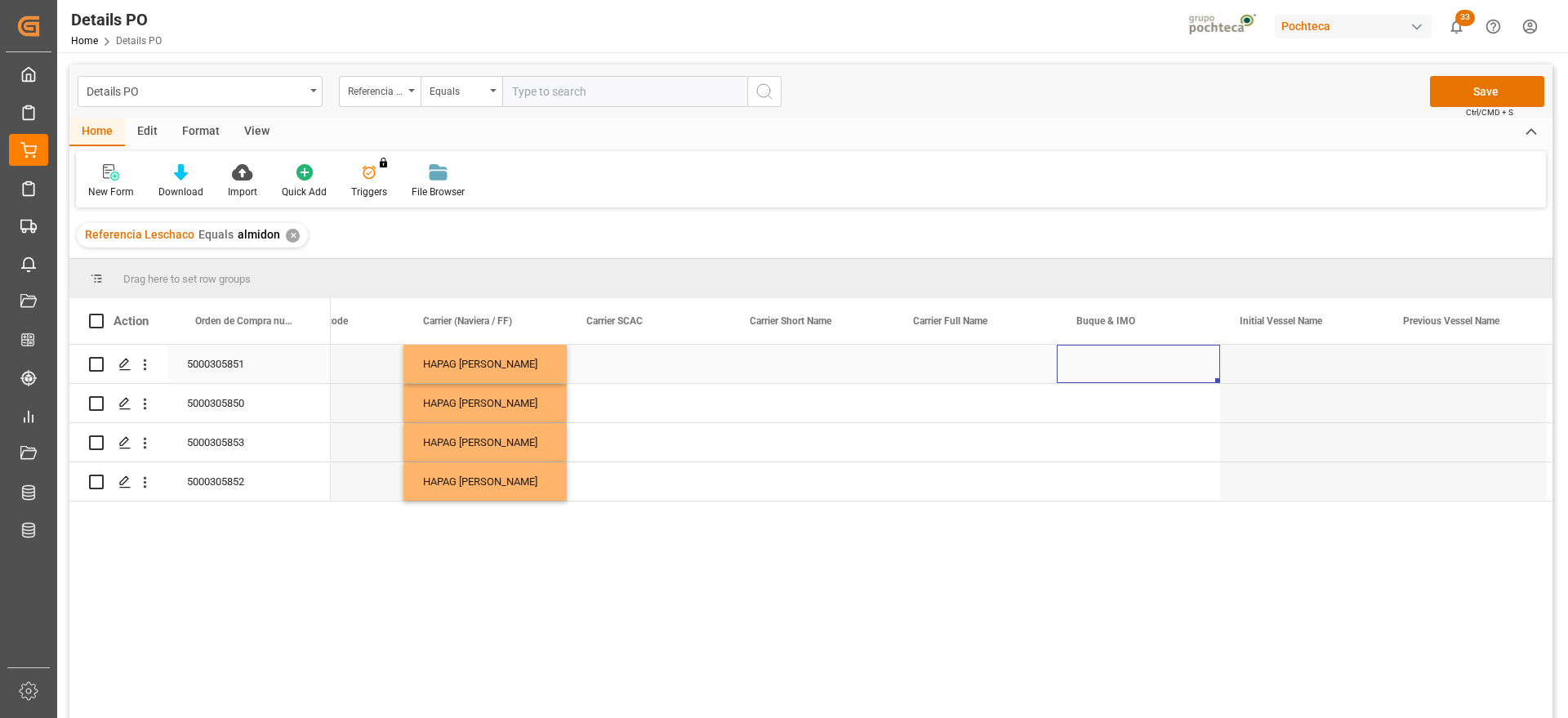
click at [1081, 373] on div "Press SPACE to select this row." at bounding box center [1139, 363] width 164 height 38
click at [1081, 373] on input "Press SPACE to select this row." at bounding box center [1138, 373] width 137 height 31
click at [1105, 413] on div "SEASPAN EMPIRE - 9407160" at bounding box center [1146, 420] width 152 height 57
type input "SEASPAN EMPIRE - 9407160"
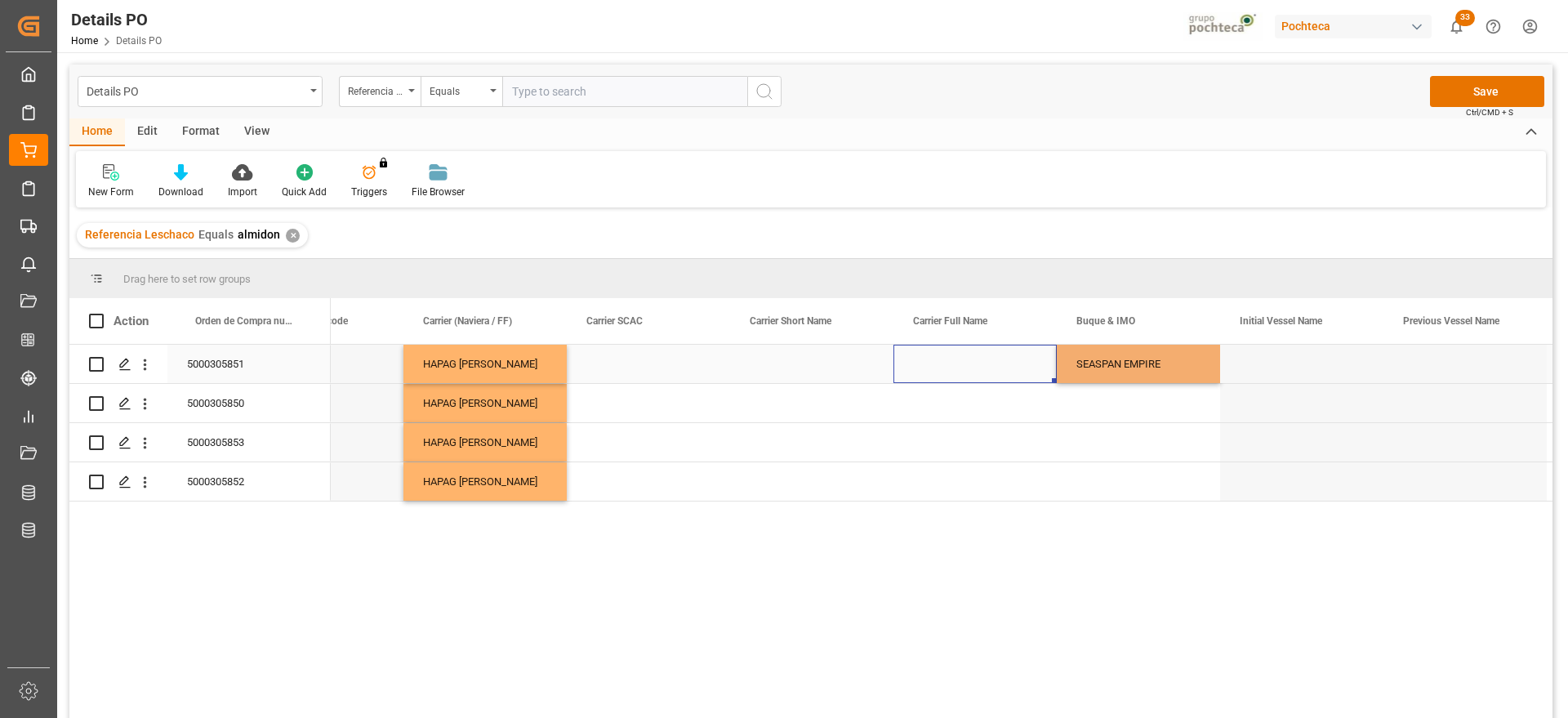
click at [1006, 373] on div "Press SPACE to select this row." at bounding box center [975, 363] width 164 height 38
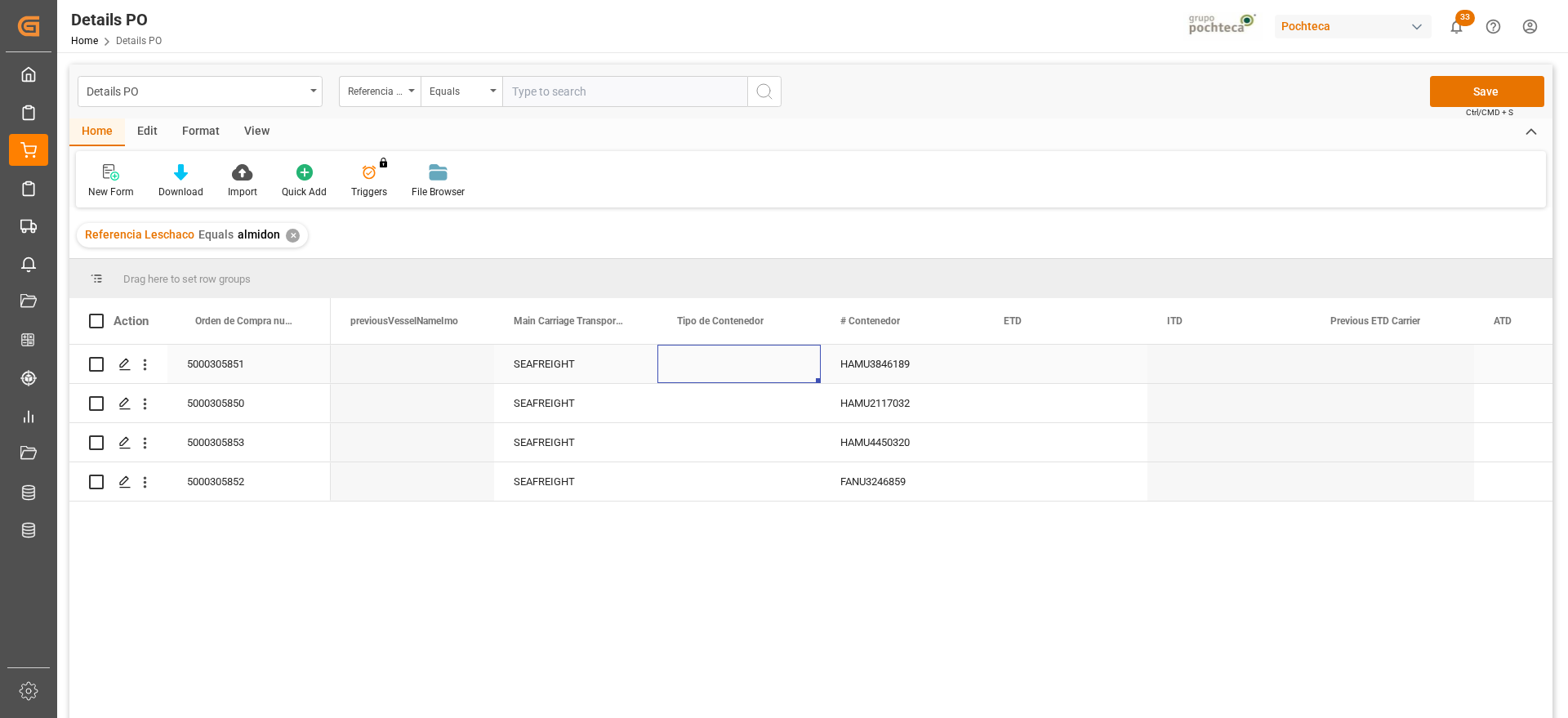
click at [722, 365] on div "Press SPACE to select this row." at bounding box center [739, 363] width 164 height 38
click at [787, 371] on icon "open menu" at bounding box center [790, 373] width 20 height 20
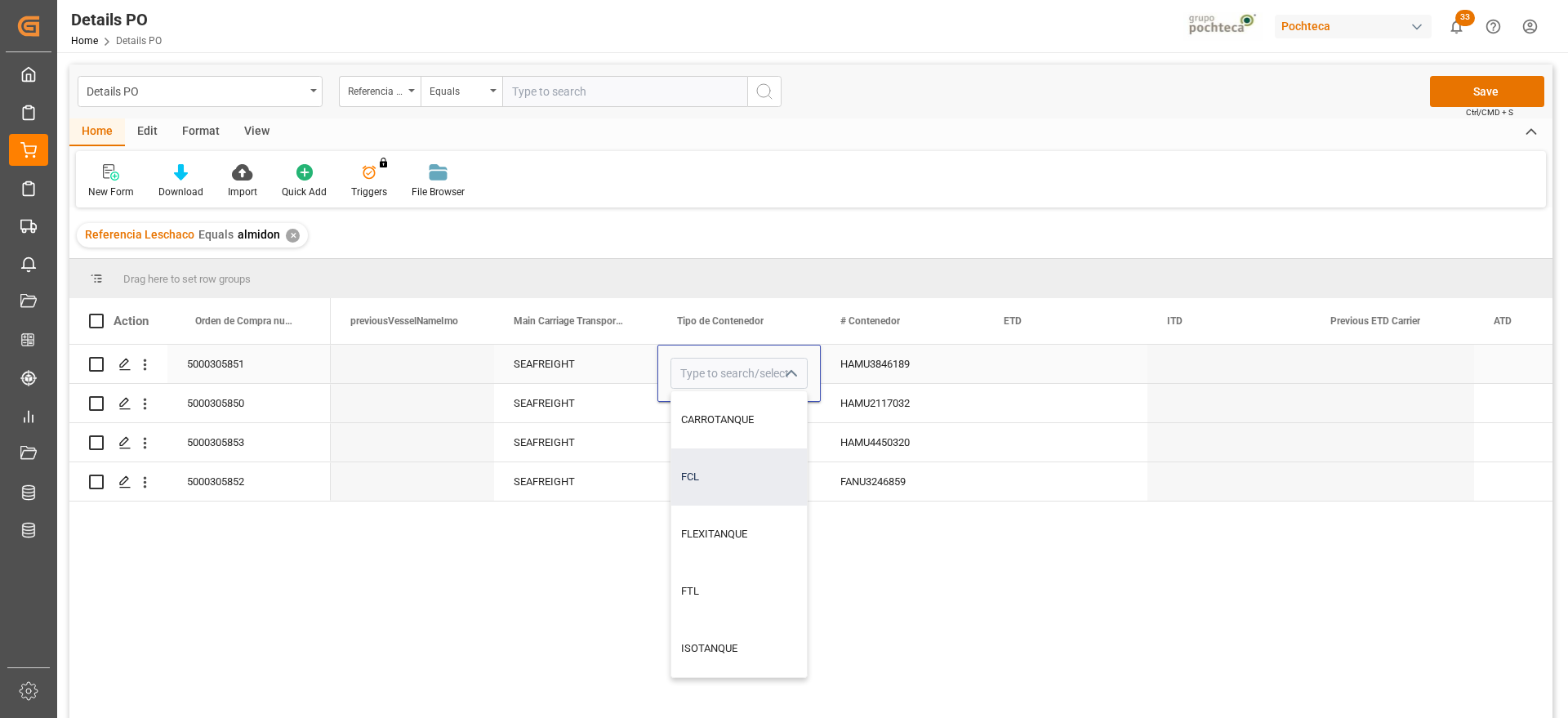
click at [727, 472] on div "FCL" at bounding box center [739, 477] width 135 height 57
type input "FCL"
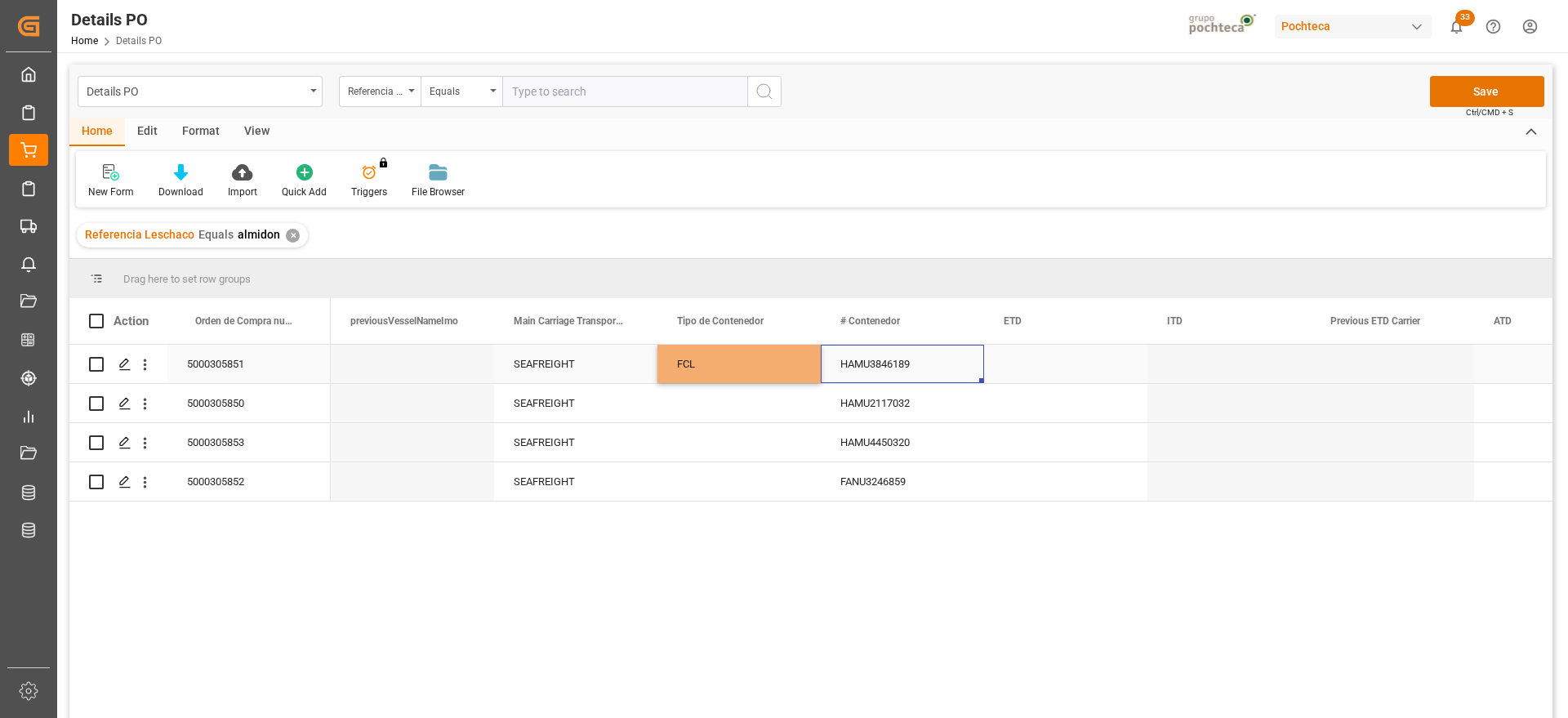
click at [859, 362] on div "HAMU3846189" at bounding box center [902, 363] width 164 height 38
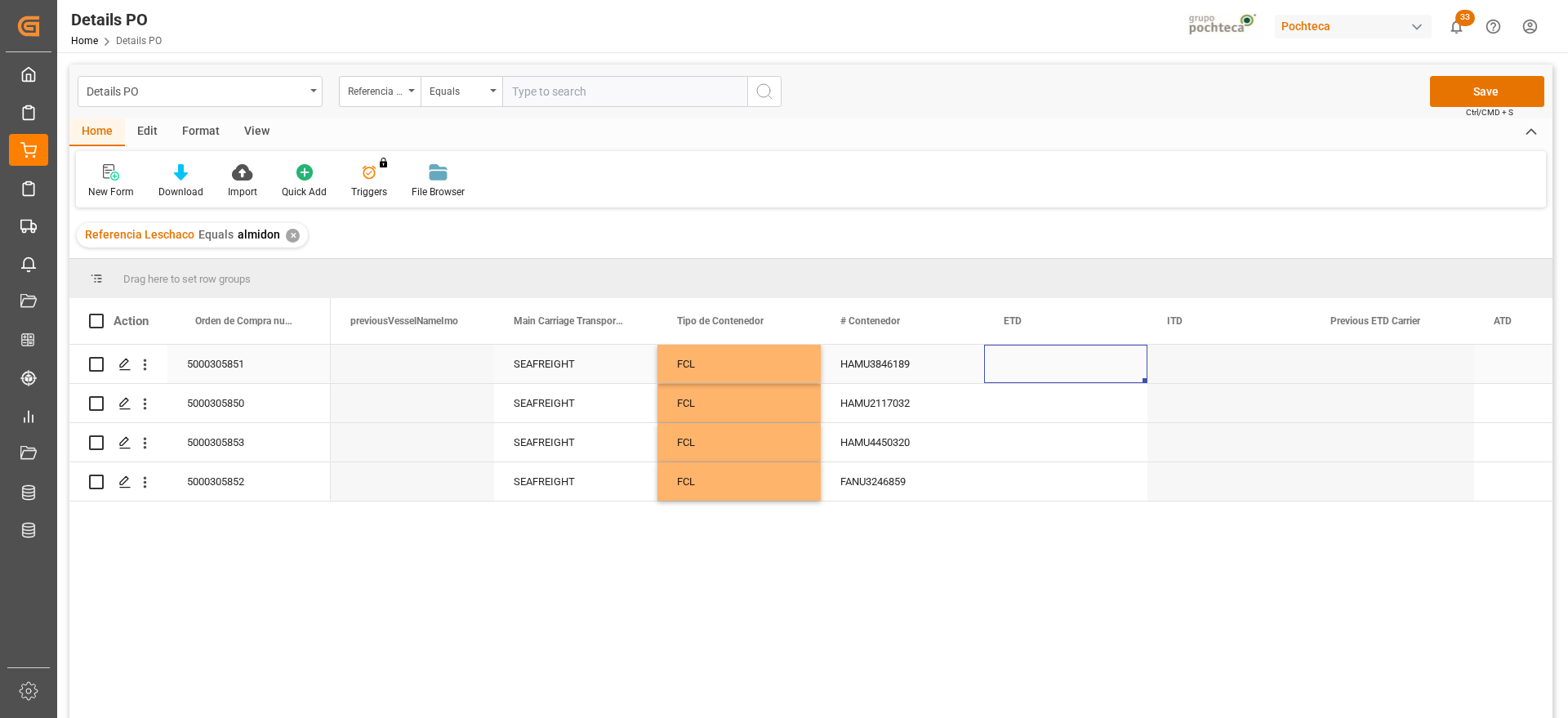
click at [1058, 363] on div "Press SPACE to select this row." at bounding box center [1066, 363] width 164 height 38
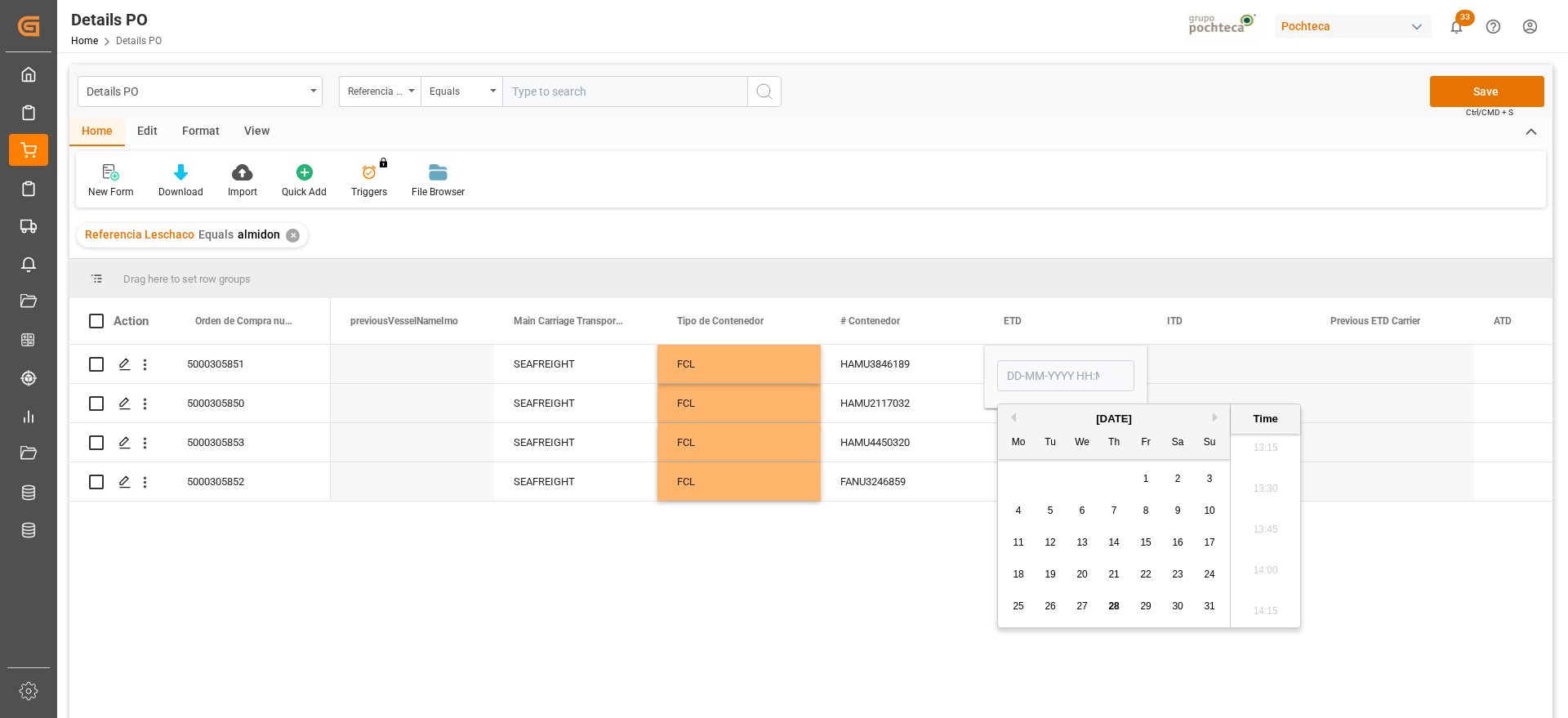
click at [1207, 572] on span "24" at bounding box center [1208, 574] width 10 height 11
type input "24-08-2025 00:00"
click at [939, 379] on div "HAMU3846189" at bounding box center [902, 363] width 164 height 38
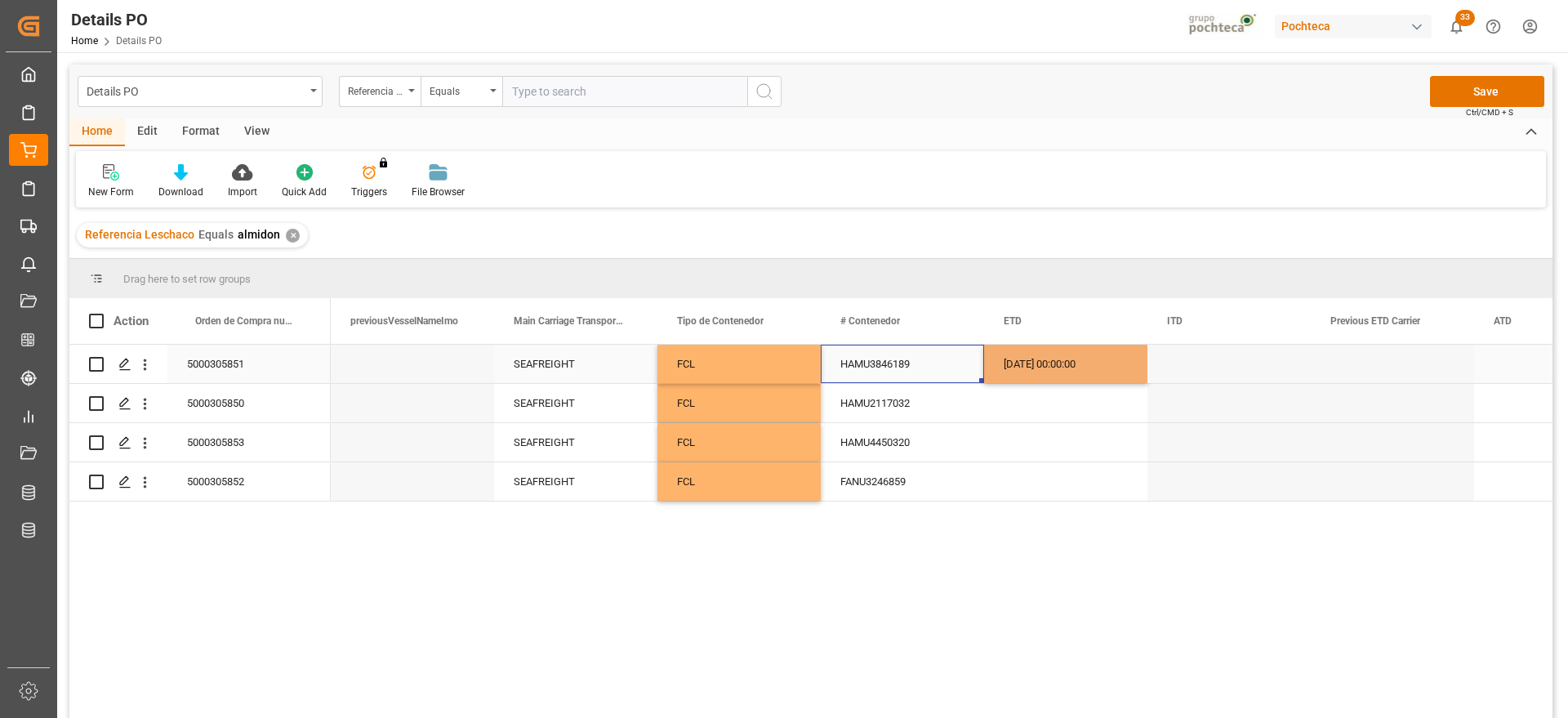
click at [1011, 369] on div "[DATE] 00:00:00" at bounding box center [1066, 363] width 164 height 38
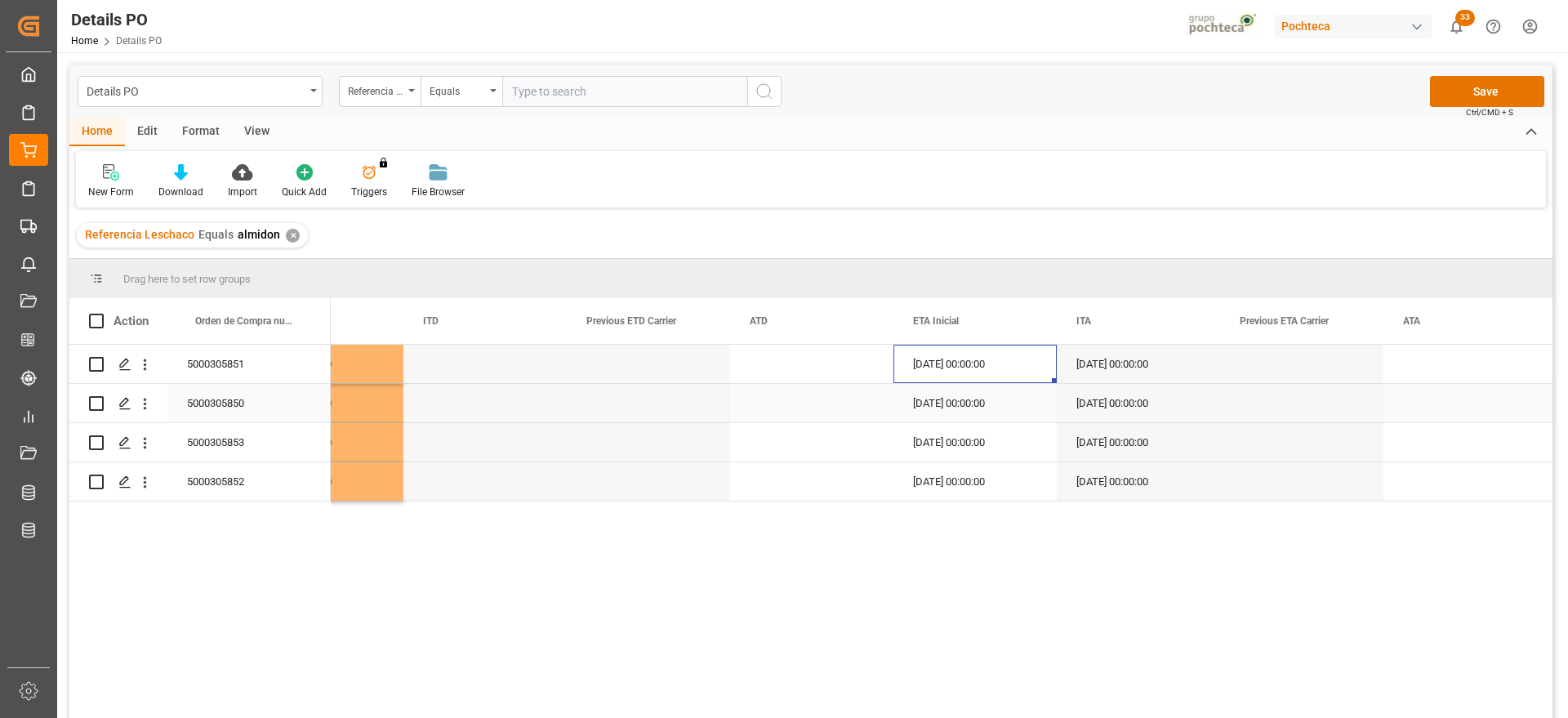
click at [1168, 380] on div "29-09-2025 00:00:00" at bounding box center [1139, 363] width 164 height 38
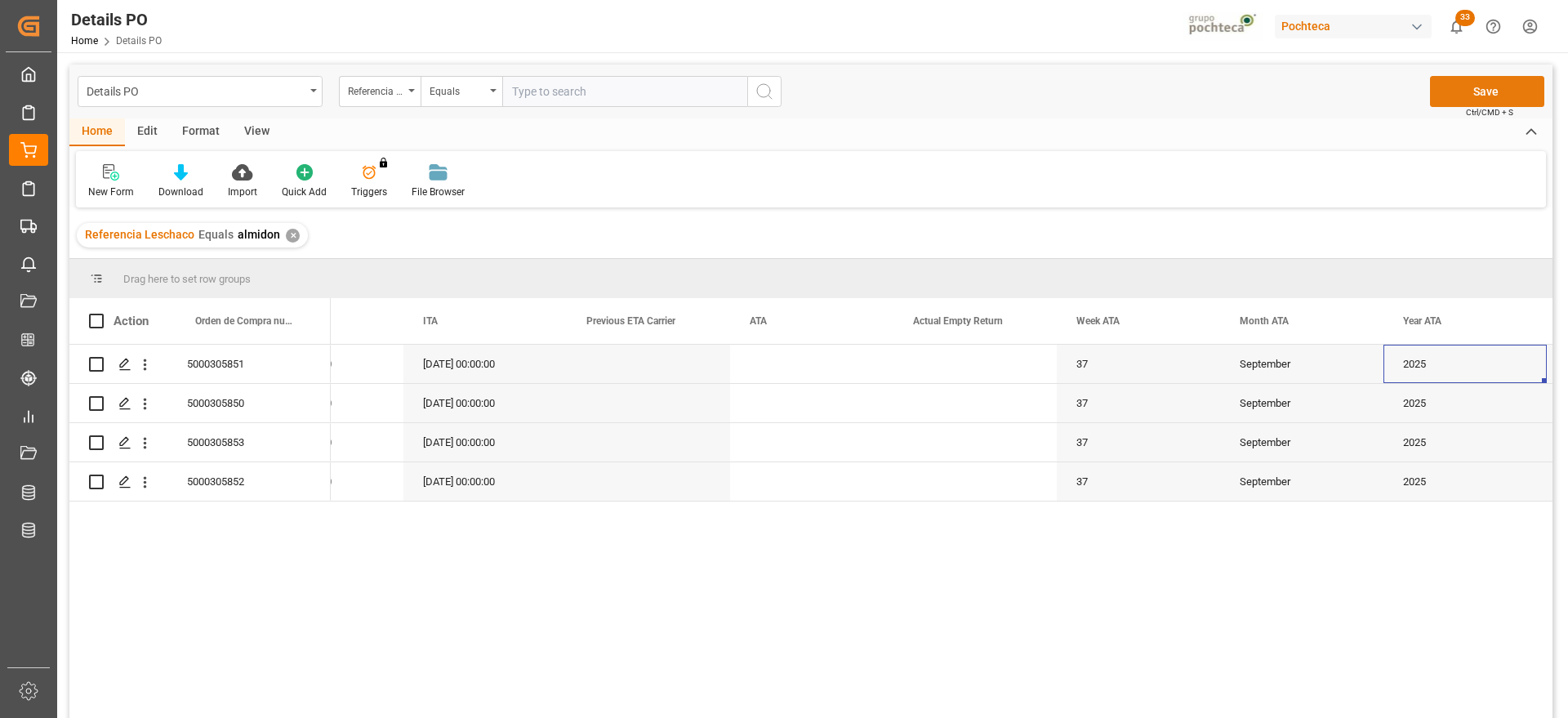
click at [1525, 83] on button "Save" at bounding box center [1487, 91] width 114 height 31
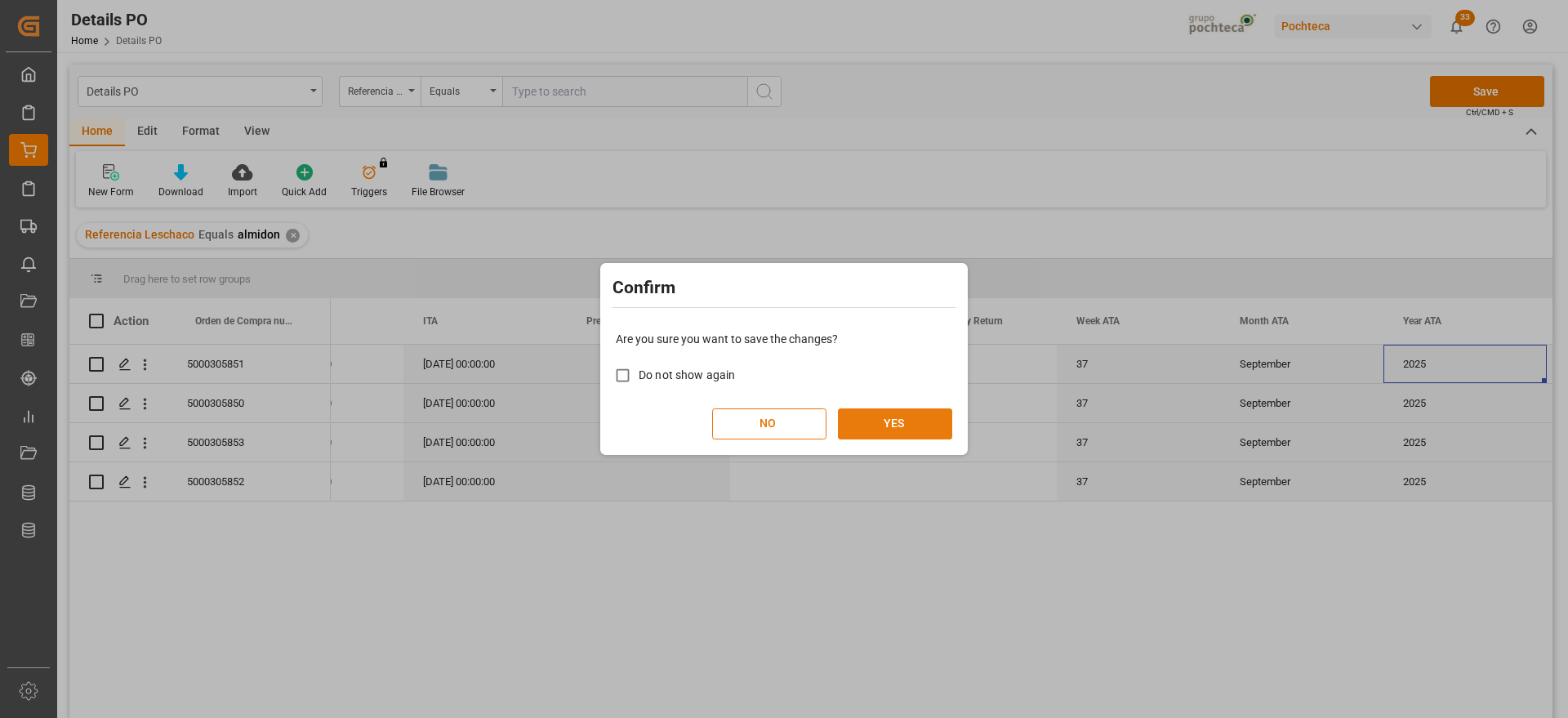
click at [878, 424] on button "YES" at bounding box center [895, 424] width 114 height 31
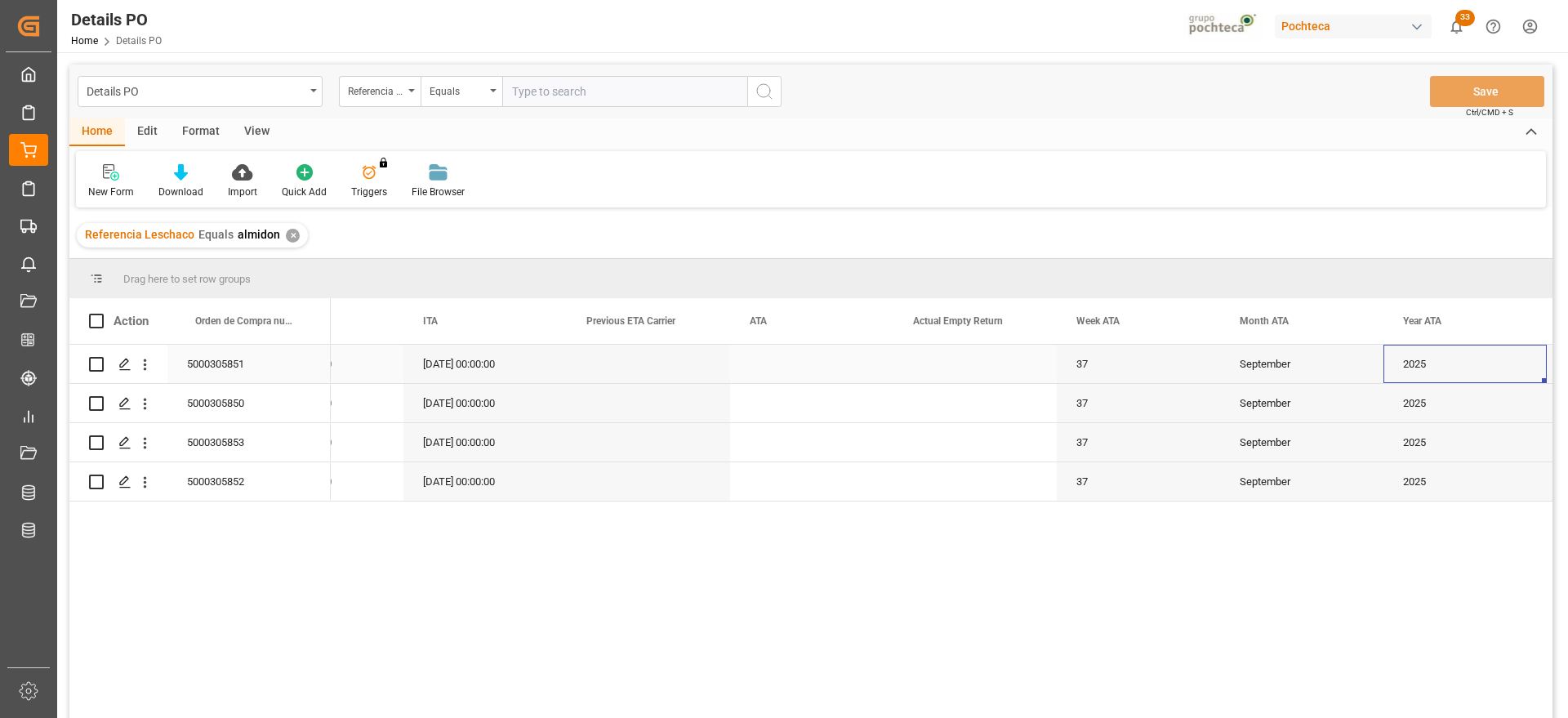
click at [311, 372] on div "5000305851" at bounding box center [249, 363] width 164 height 38
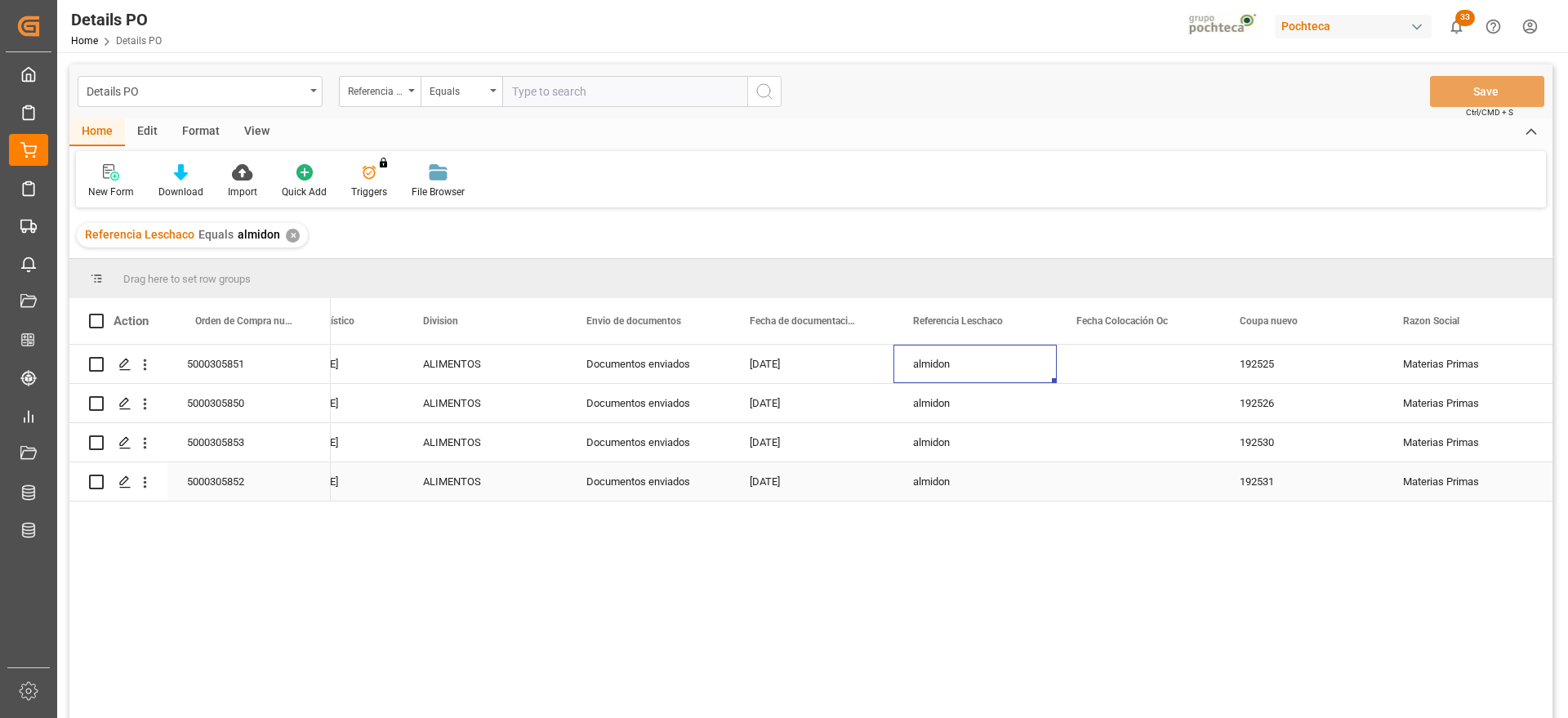
click at [944, 472] on div "almidon" at bounding box center [975, 481] width 164 height 38
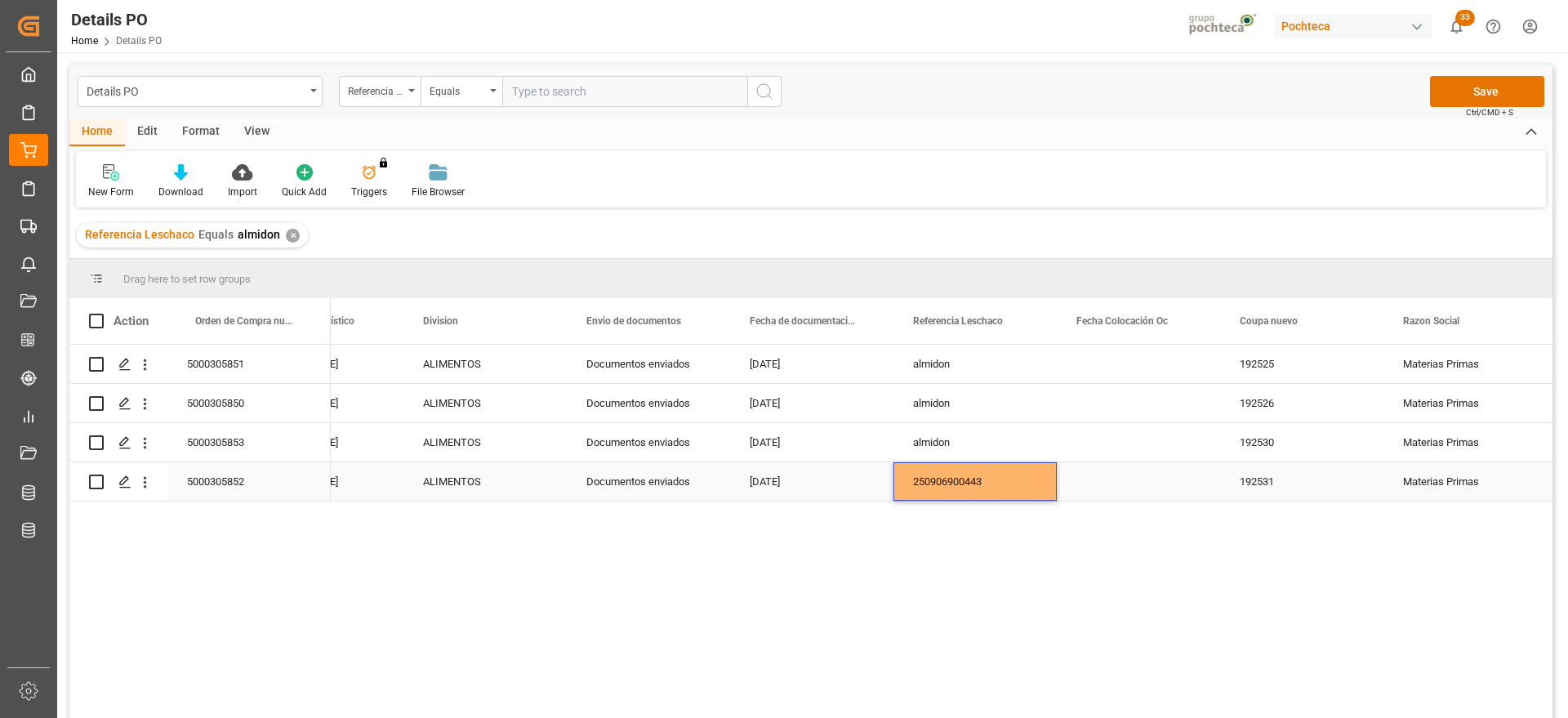
click at [1015, 481] on div "250906900443" at bounding box center [975, 481] width 164 height 38
click at [1000, 469] on input "250906900443" at bounding box center [974, 472] width 137 height 31
click at [996, 438] on div "almidon" at bounding box center [975, 442] width 164 height 38
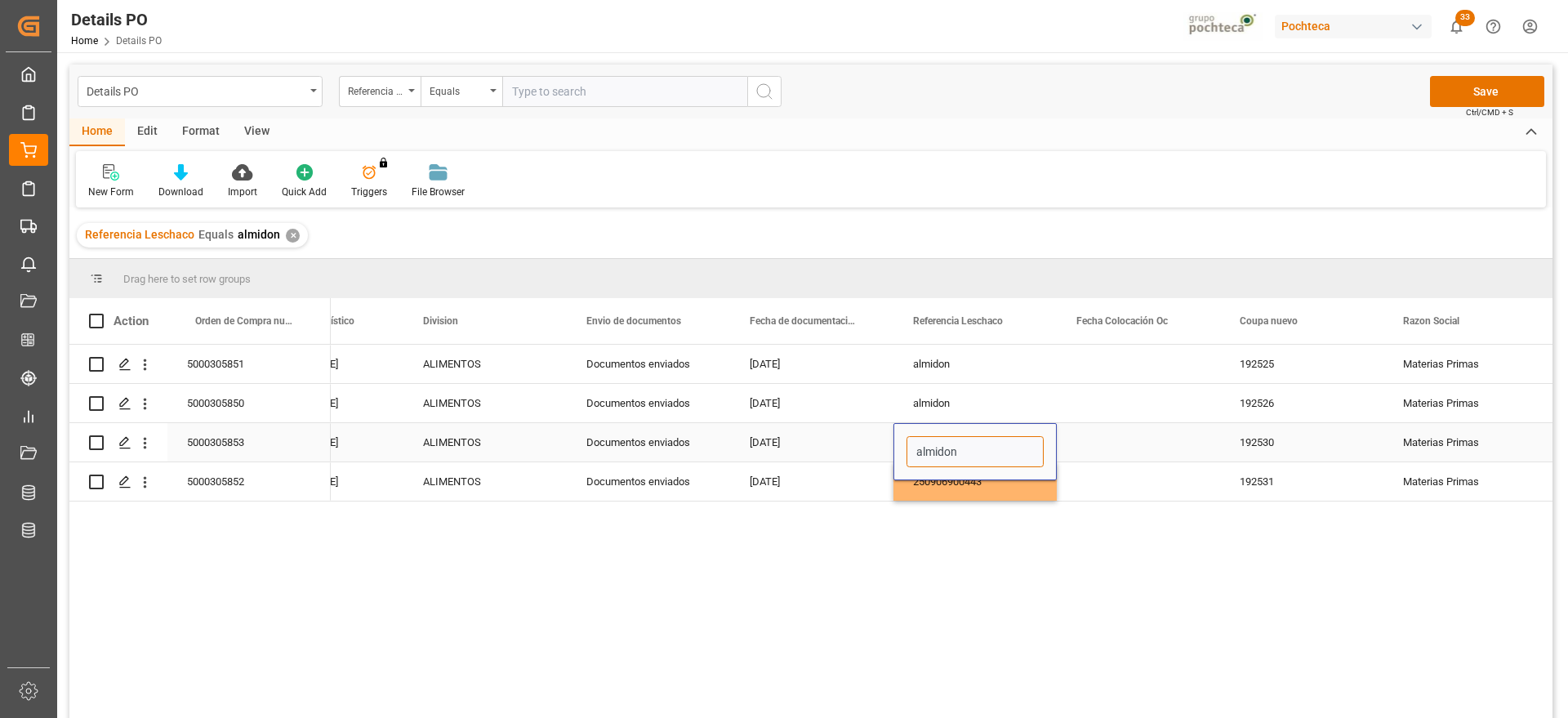
drag, startPoint x: 996, startPoint y: 441, endPoint x: 914, endPoint y: 442, distance: 82.0
click at [914, 442] on input "almidon" at bounding box center [974, 452] width 137 height 31
paste input "250906900444"
type input "250906900444"
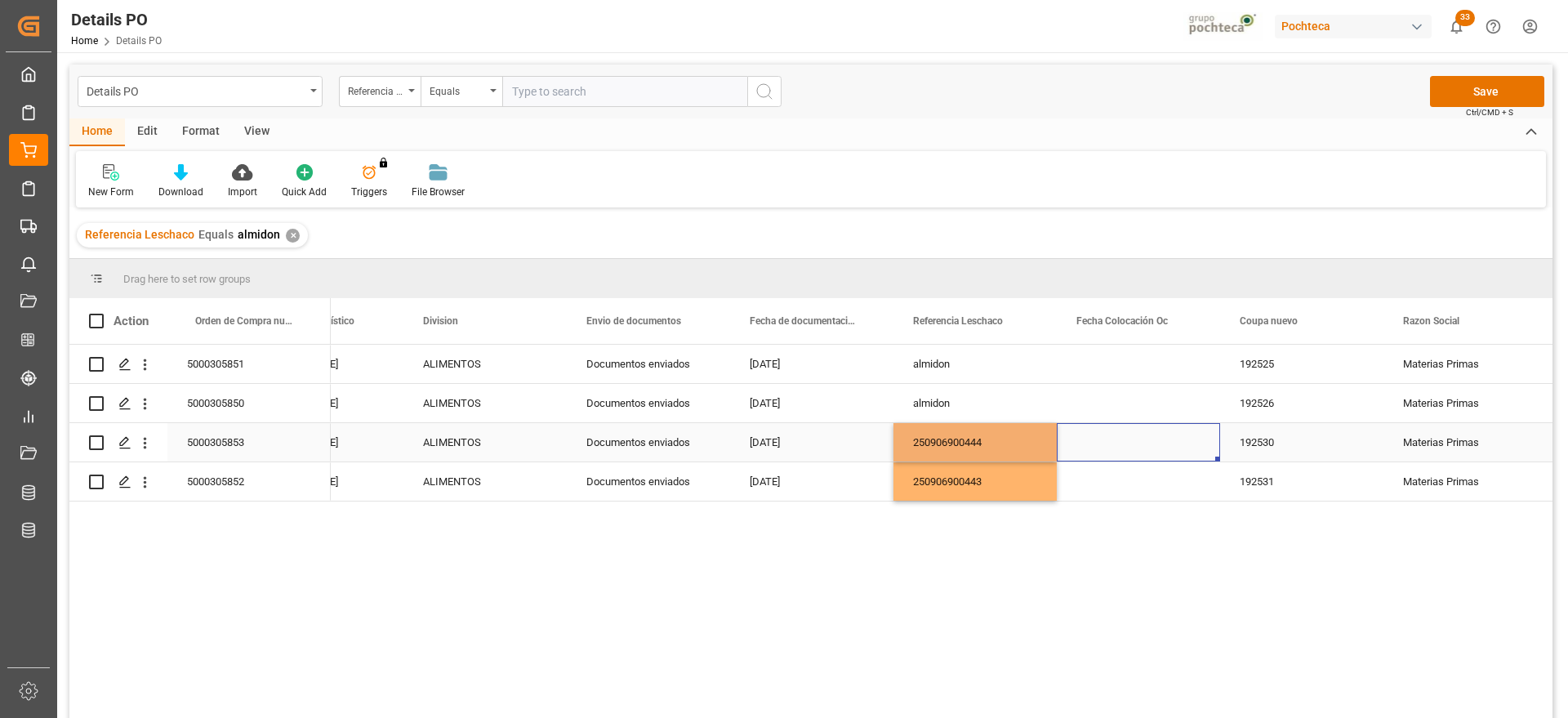
click at [1115, 443] on div "Press SPACE to select this row." at bounding box center [1139, 442] width 164 height 38
click at [203, 402] on div "5000305850" at bounding box center [249, 402] width 164 height 38
click at [984, 407] on div "almidon" at bounding box center [975, 402] width 164 height 38
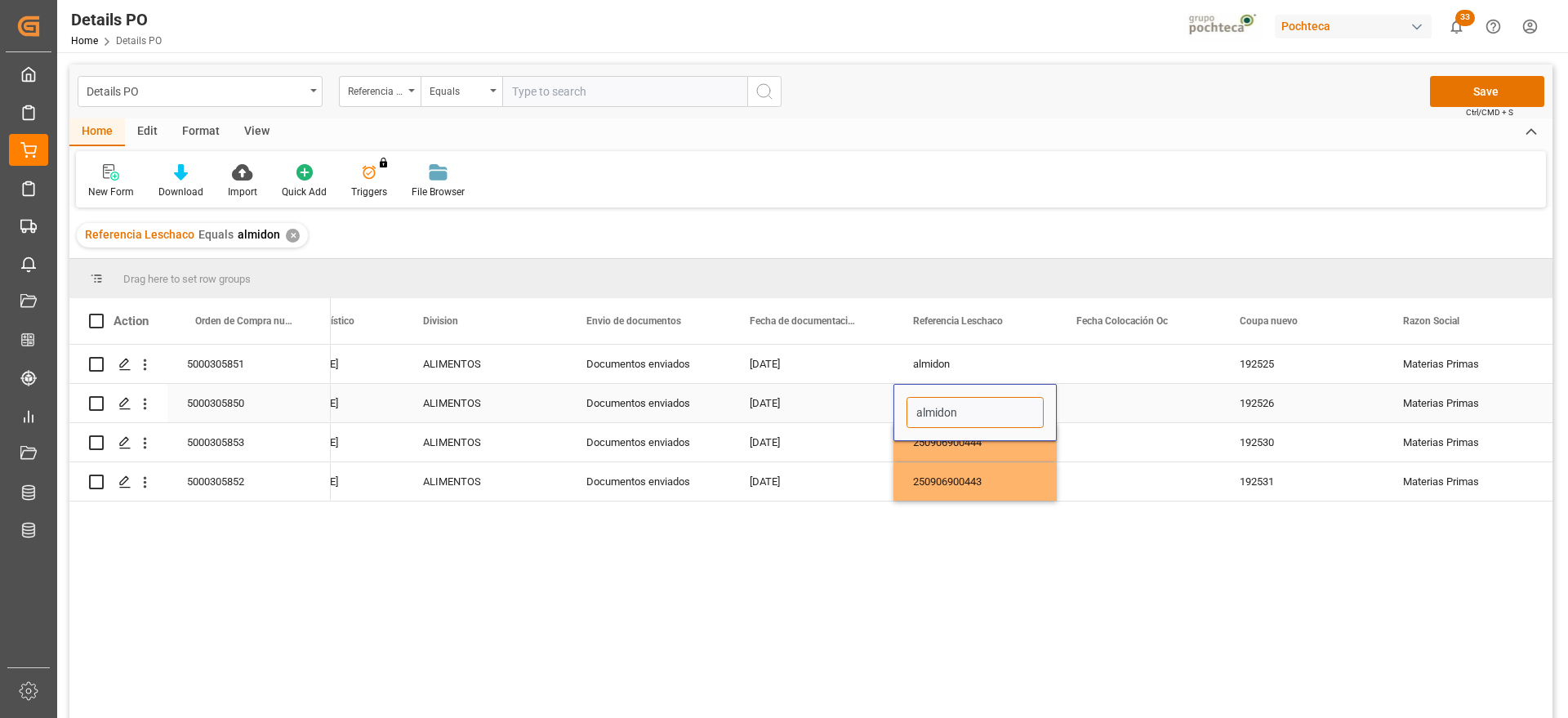
drag, startPoint x: 987, startPoint y: 405, endPoint x: 905, endPoint y: 402, distance: 82.1
click at [905, 402] on div "almidon" at bounding box center [975, 412] width 164 height 57
paste input "250906900470"
type input "250906900470"
click at [1098, 411] on div "Press SPACE to select this row." at bounding box center [1139, 402] width 164 height 38
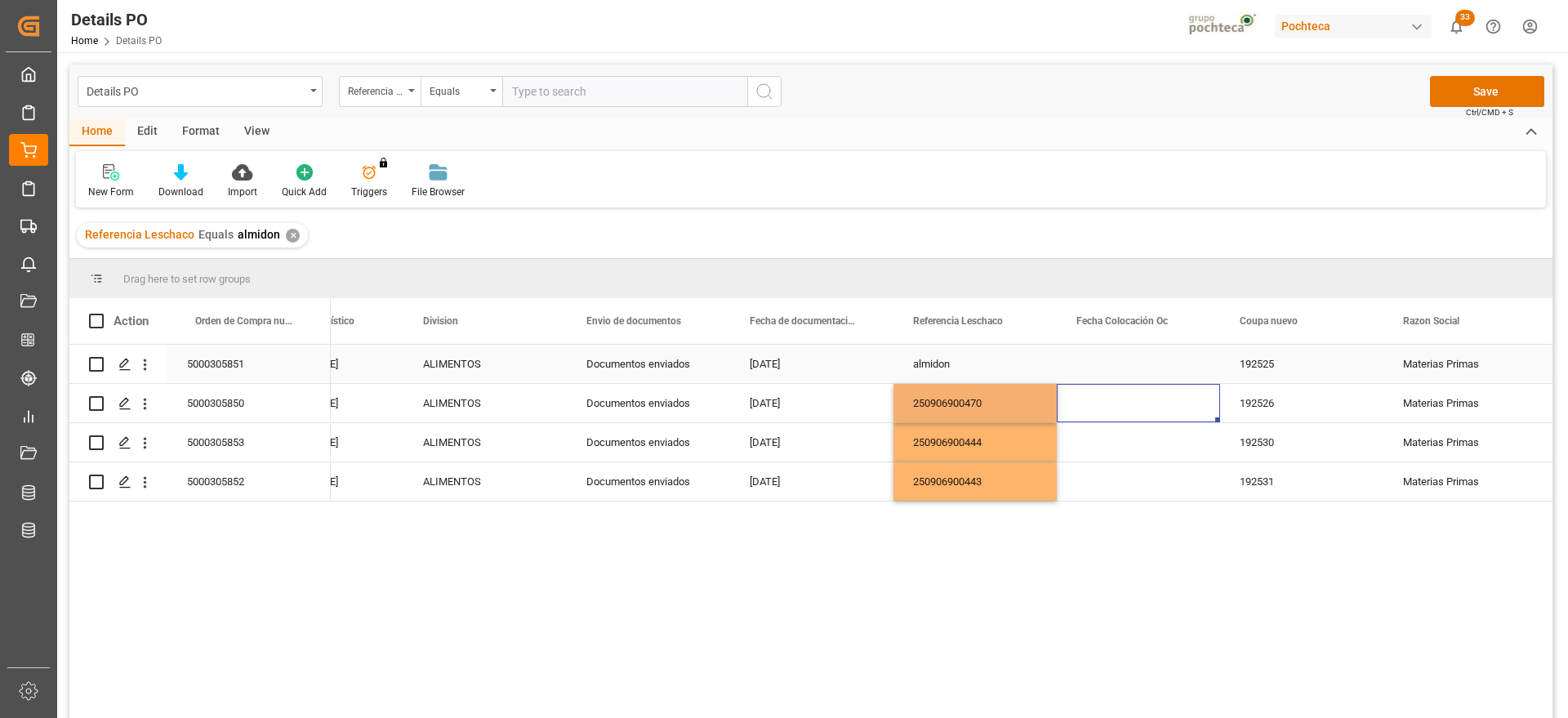
click at [934, 356] on div "almidon" at bounding box center [975, 363] width 164 height 38
click at [257, 366] on div "5000305851" at bounding box center [249, 363] width 164 height 38
click at [1129, 405] on div "Press SPACE to select this row." at bounding box center [1139, 402] width 164 height 38
click at [998, 401] on div "250906900470" at bounding box center [975, 402] width 164 height 38
click at [1486, 78] on button "Save" at bounding box center [1487, 91] width 114 height 31
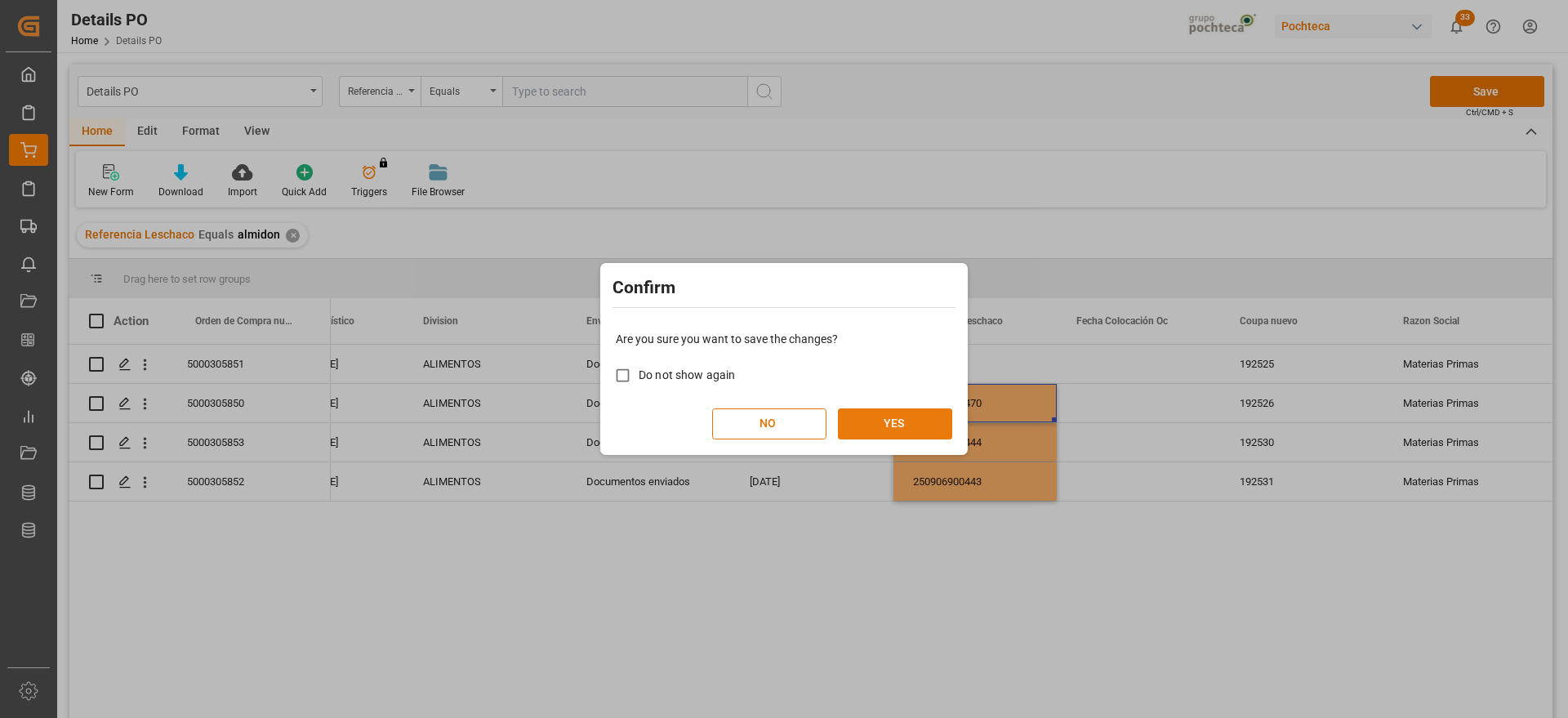
click at [881, 420] on button "YES" at bounding box center [895, 424] width 114 height 31
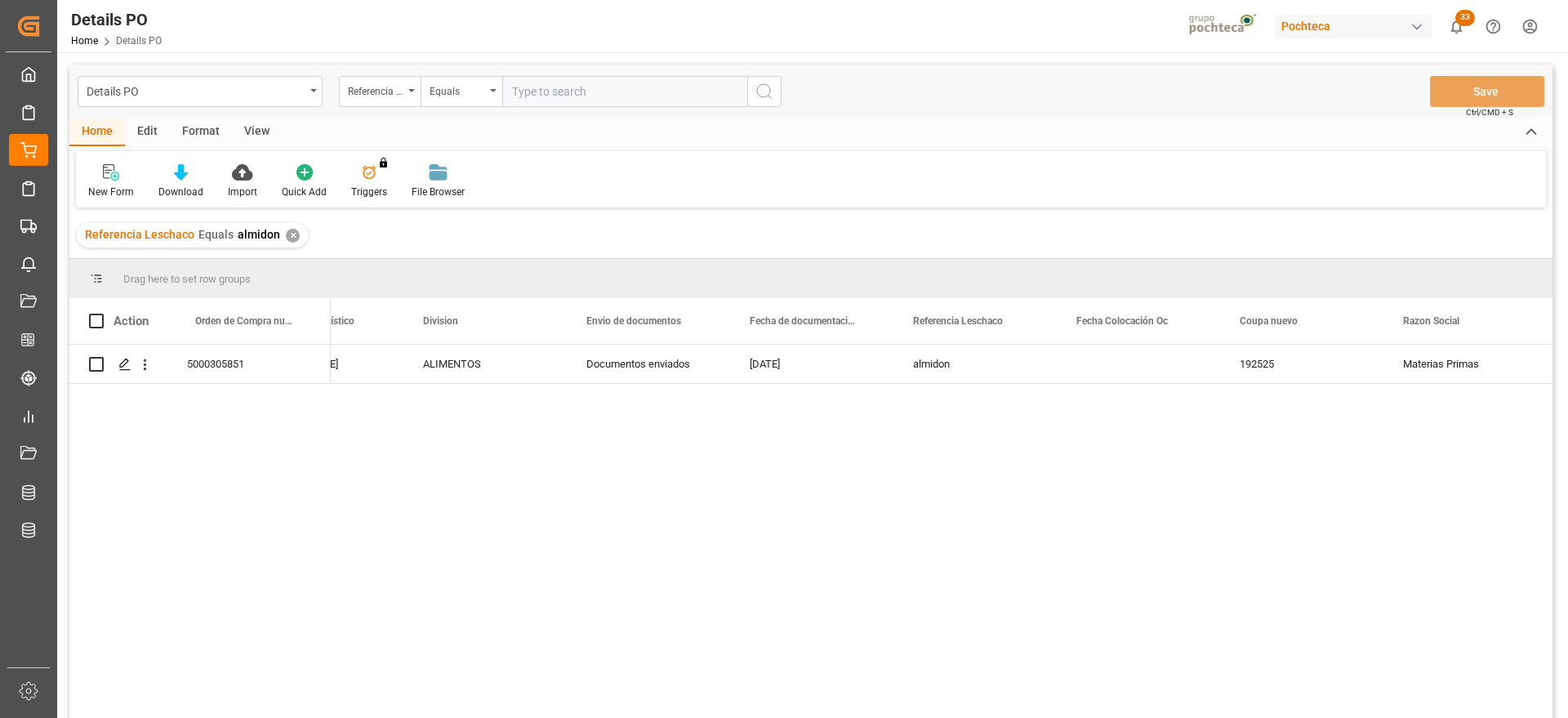
click at [290, 231] on div "✕" at bounding box center [292, 235] width 14 height 14
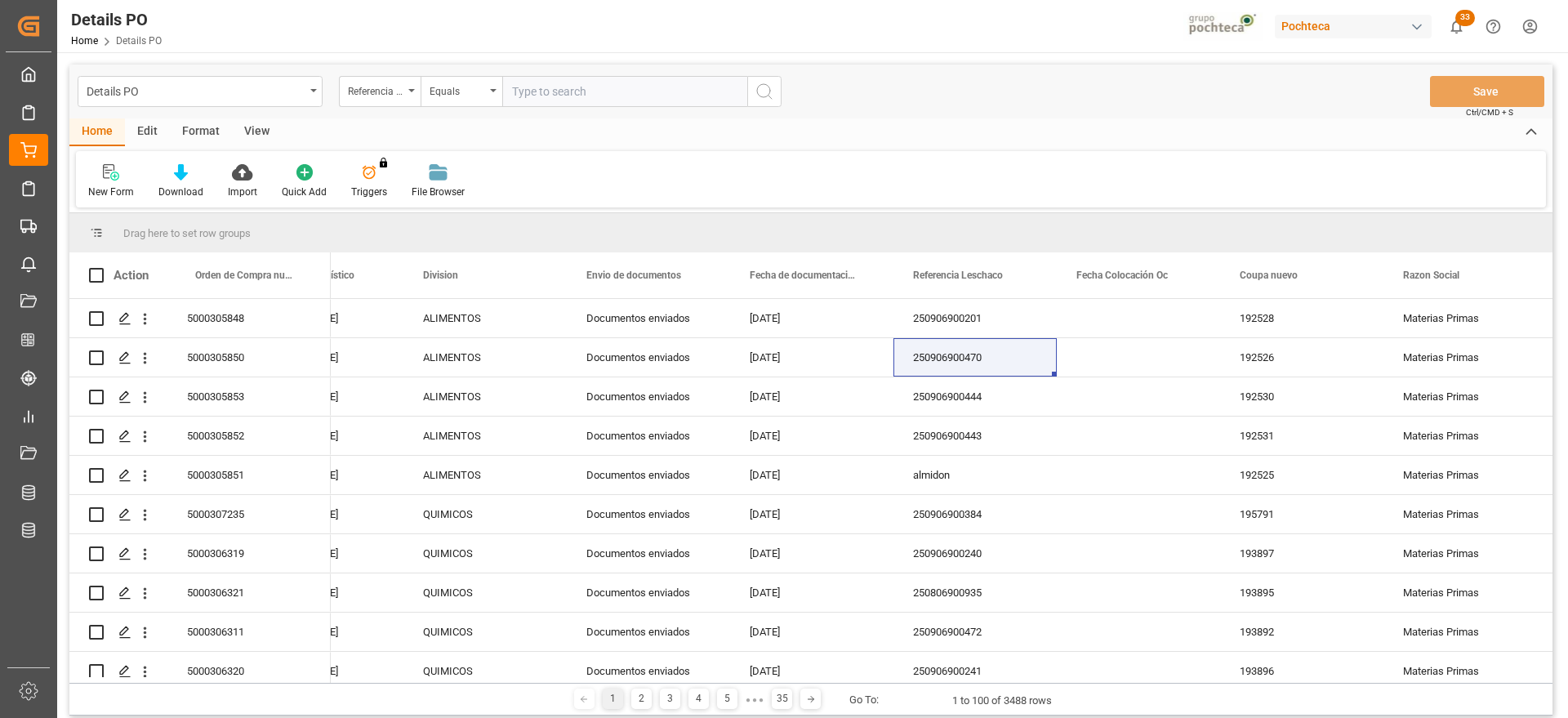
click at [554, 93] on input "text" at bounding box center [624, 91] width 245 height 31
paste input "5000306278"
type input "5000306278"
click at [410, 90] on icon "open menu" at bounding box center [412, 90] width 7 height 3
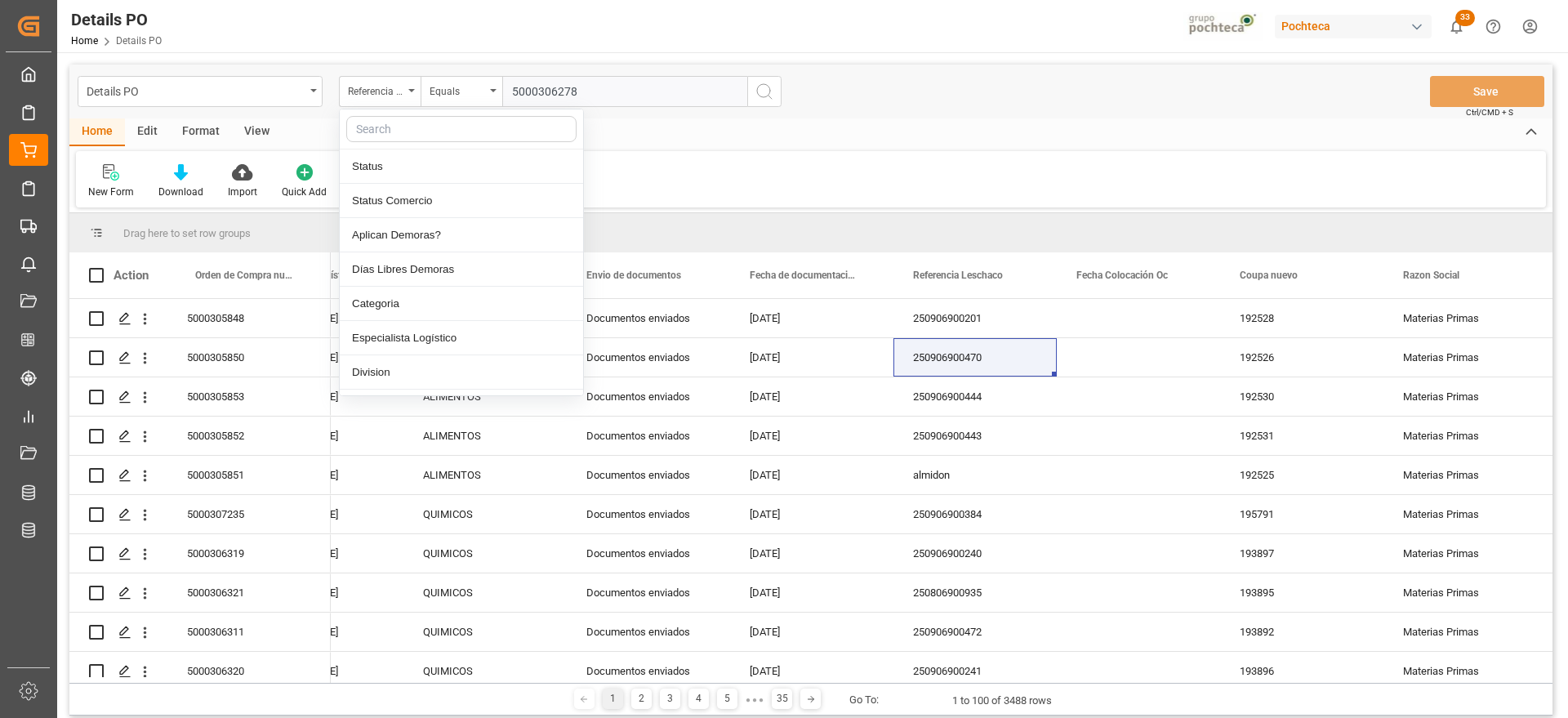
click at [393, 127] on input "text" at bounding box center [461, 129] width 230 height 26
type input "orde"
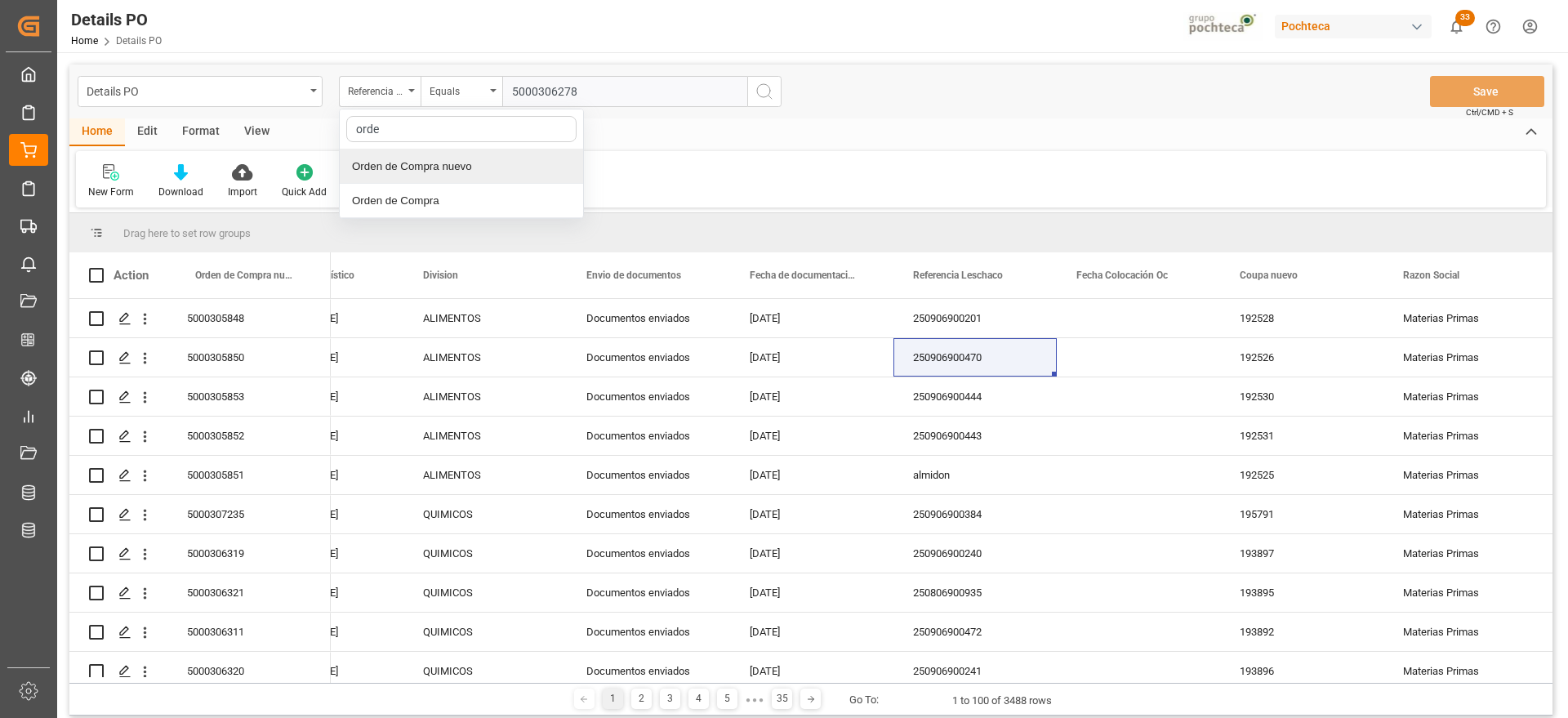
click at [487, 159] on div "Orden de Compra nuevo" at bounding box center [462, 166] width 244 height 34
click at [566, 91] on input "text" at bounding box center [624, 91] width 245 height 31
paste input "5000306278"
type input "5000306278"
click at [764, 93] on icon "search button" at bounding box center [764, 91] width 20 height 20
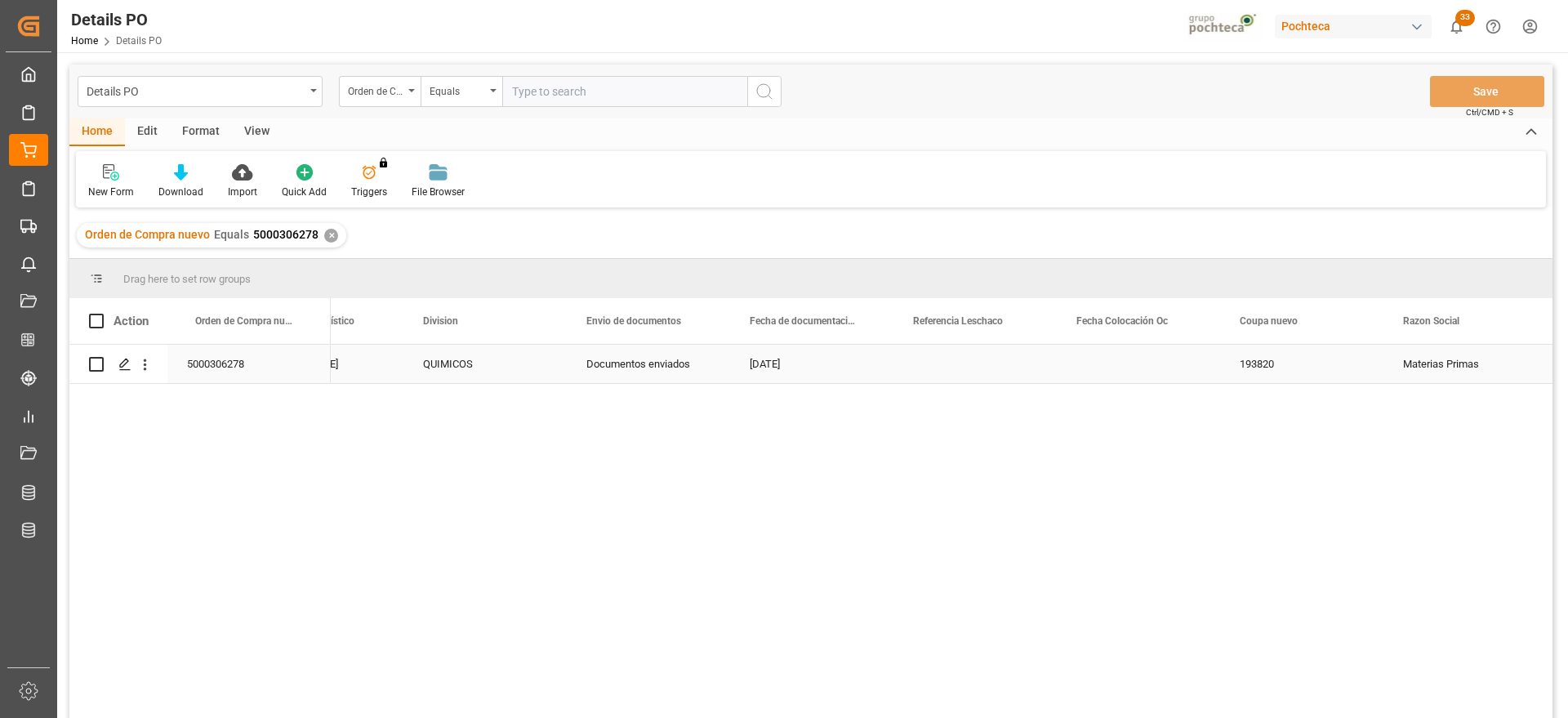
click at [272, 369] on div "5000306278" at bounding box center [249, 363] width 164 height 38
click at [1123, 368] on div "Press SPACE to select this row." at bounding box center [1139, 363] width 164 height 38
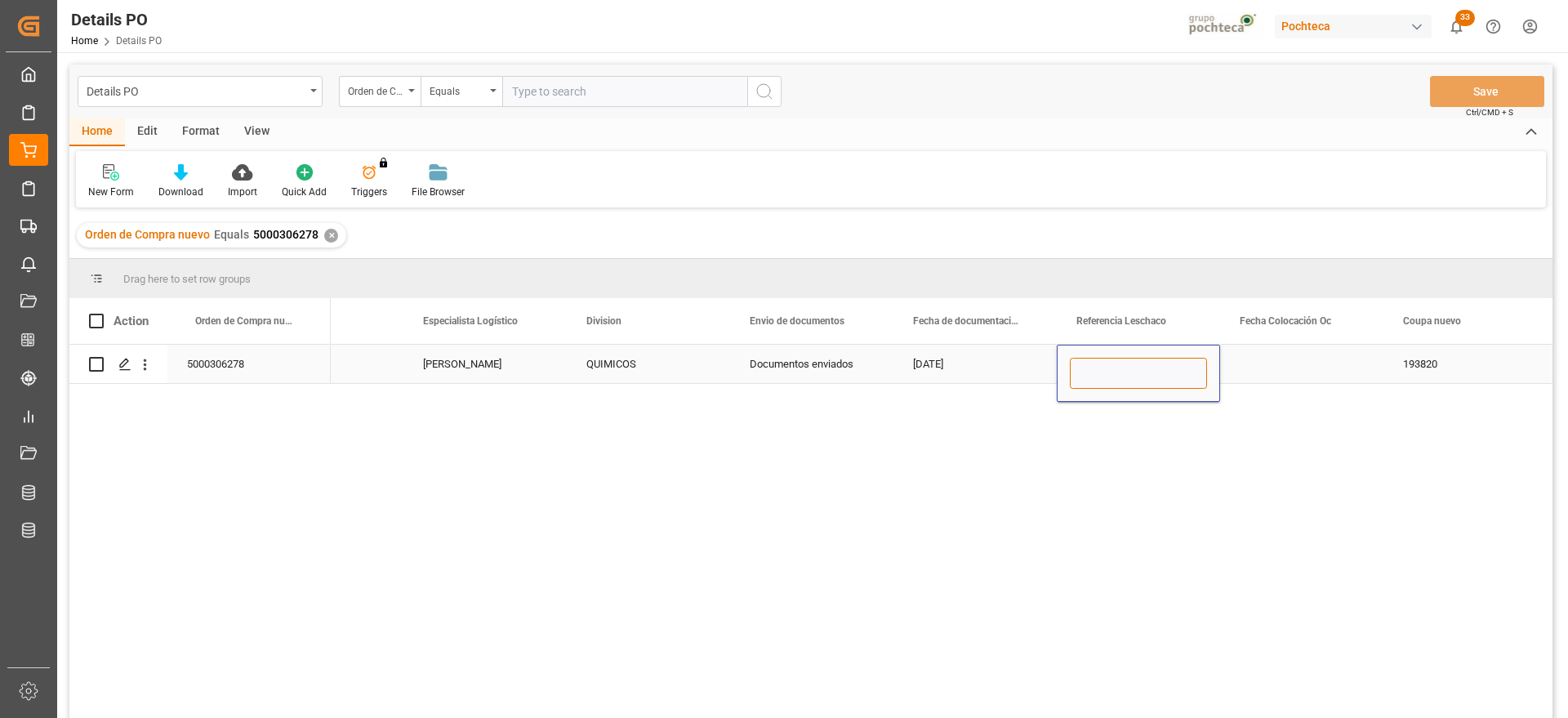
click at [1123, 368] on input "Press SPACE to select this row." at bounding box center [1138, 373] width 137 height 31
paste input "251006900014"
type input "251006900014"
click at [1284, 370] on div "Press SPACE to select this row." at bounding box center [1301, 363] width 164 height 38
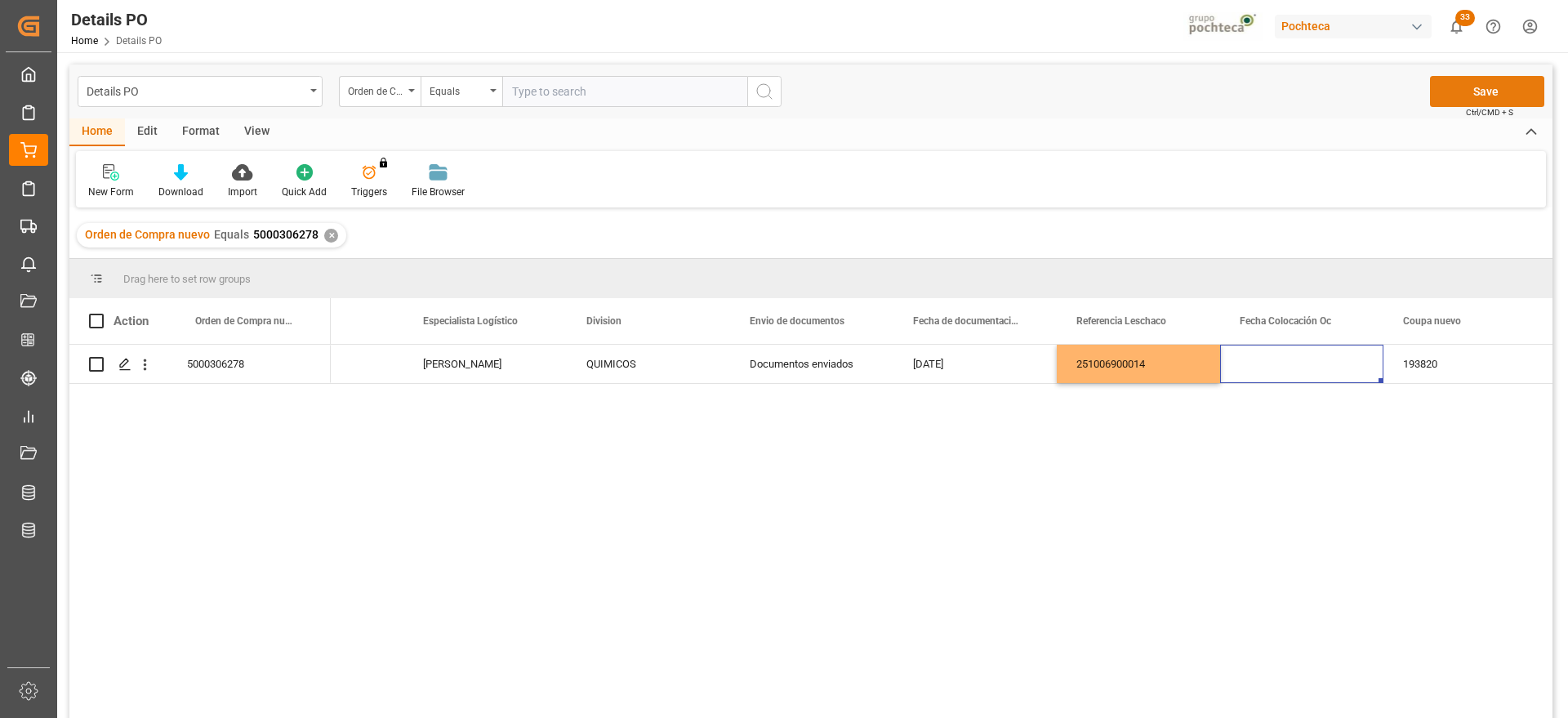
click at [1466, 88] on button "Save" at bounding box center [1487, 91] width 114 height 31
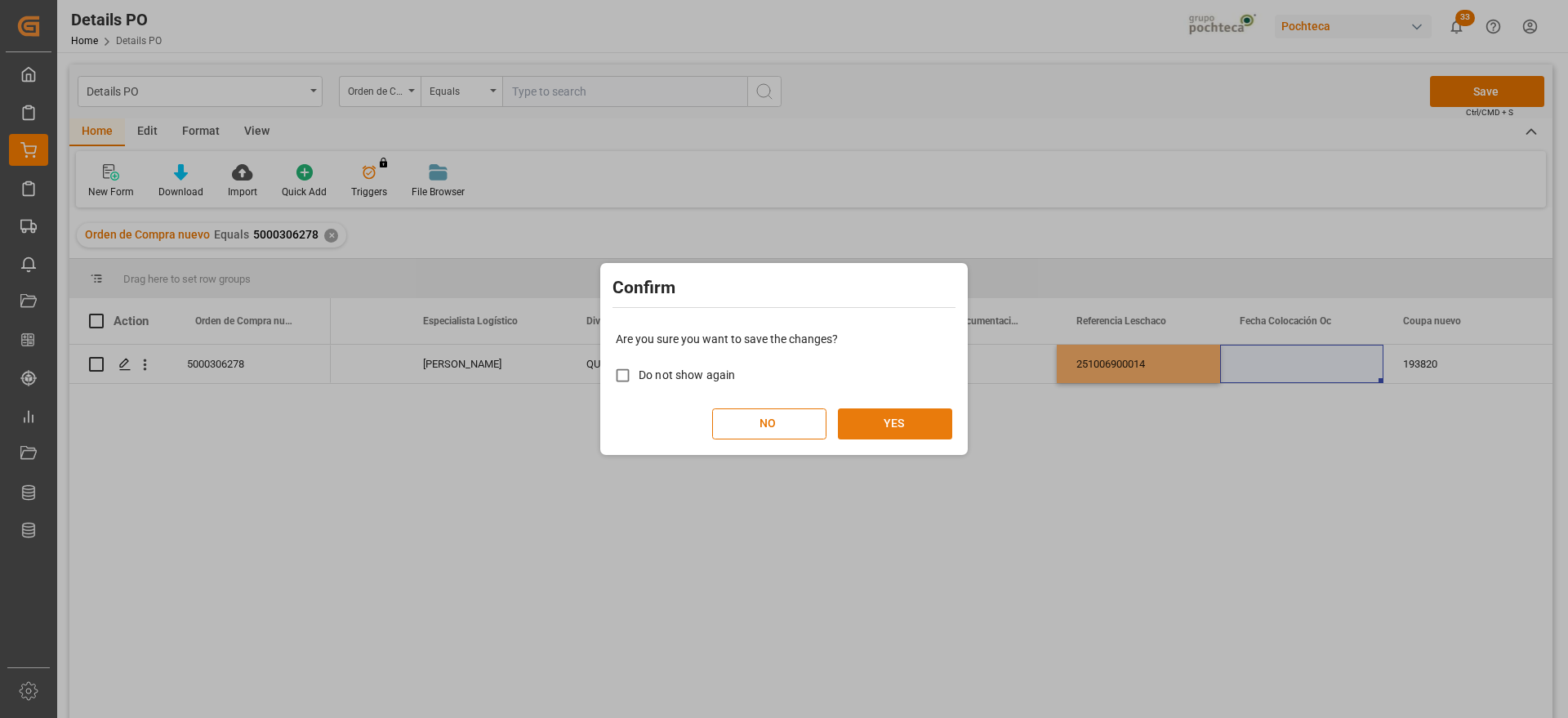
click at [880, 421] on button "YES" at bounding box center [895, 424] width 114 height 31
